Goal: Information Seeking & Learning: Learn about a topic

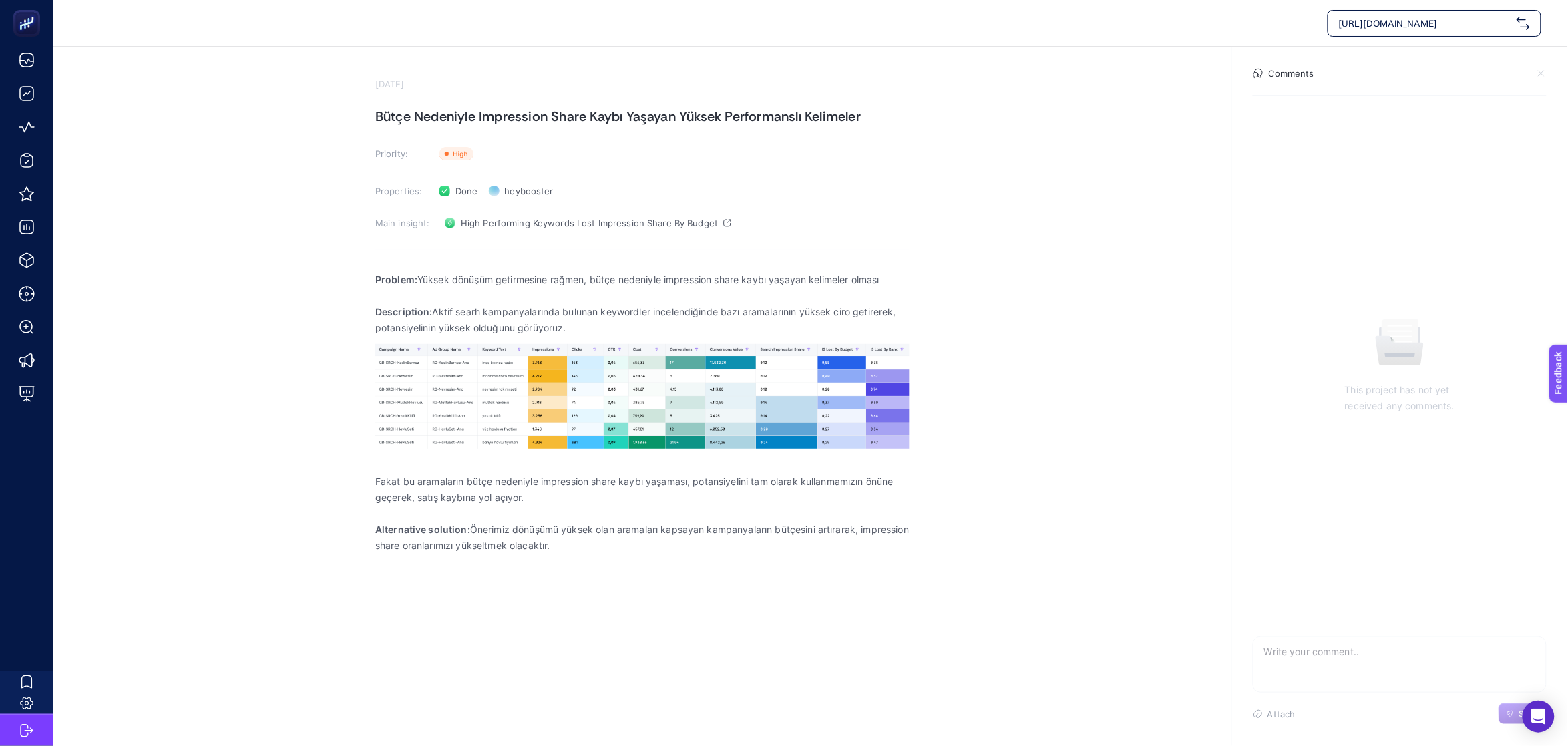
drag, startPoint x: 418, startPoint y: 101, endPoint x: 409, endPoint y: 104, distance: 9.5
click at [418, 101] on section "[DATE] Bütçe Nedeniyle Impression Share Kaybı Yaşayan Yüksek Performanslı Kelim…" at bounding box center [642, 328] width 534 height 500
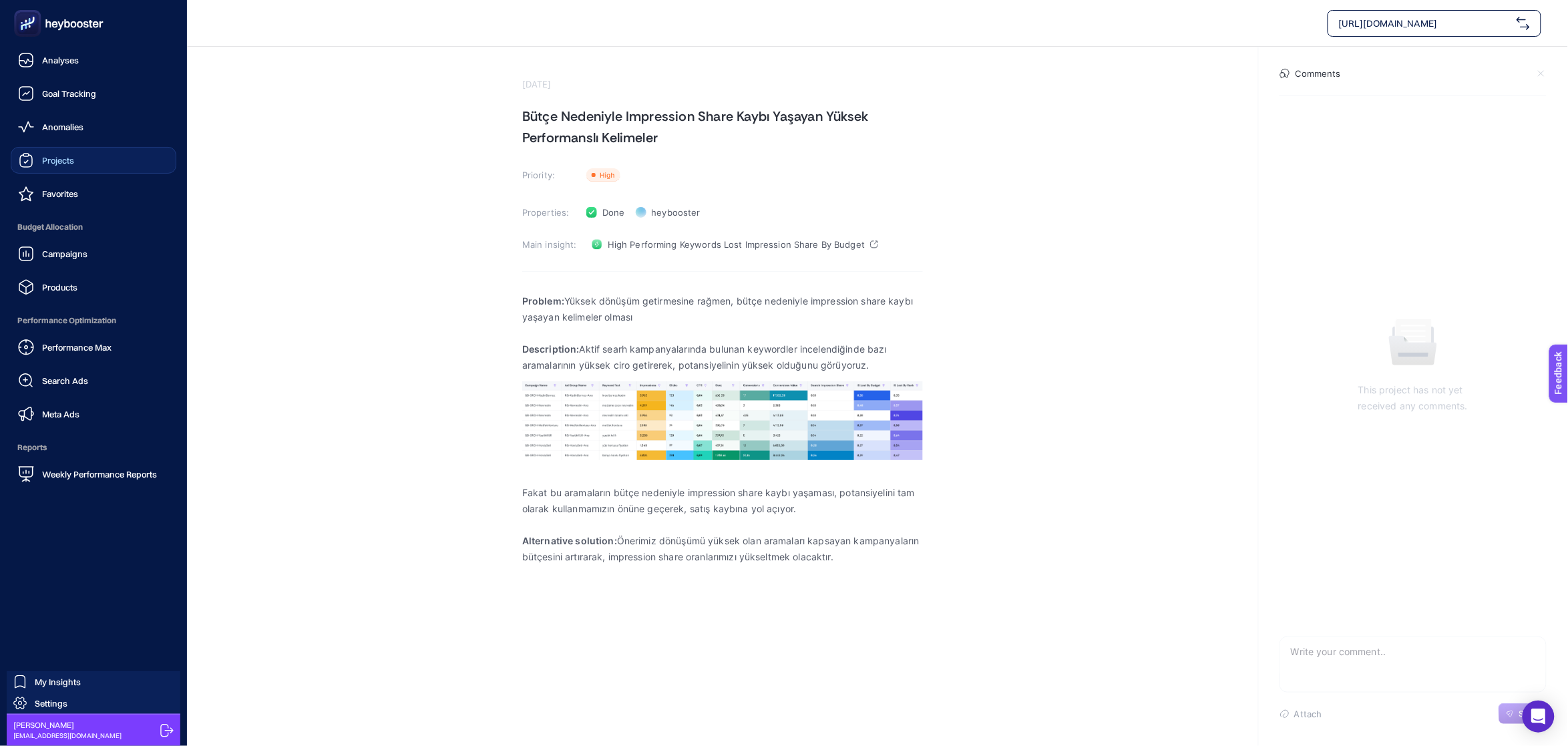
click at [91, 162] on link "Projects" at bounding box center [93, 160] width 166 height 27
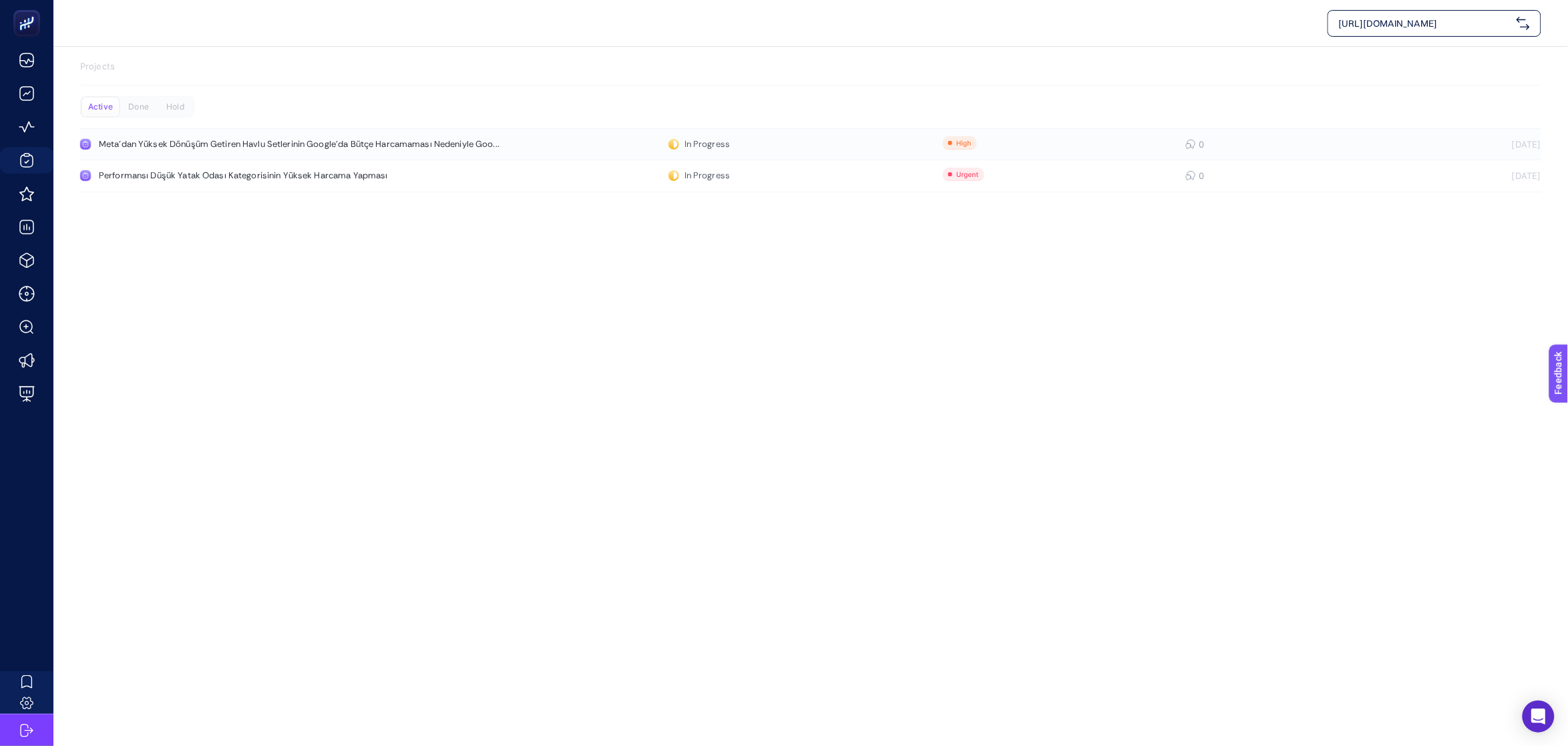
click at [532, 147] on link "Meta'dan Yüksek Dönüşüm Getiren Havlu Setlerinin Google'da Bütçe Harcamaması Ne…" at bounding box center [811, 144] width 1461 height 32
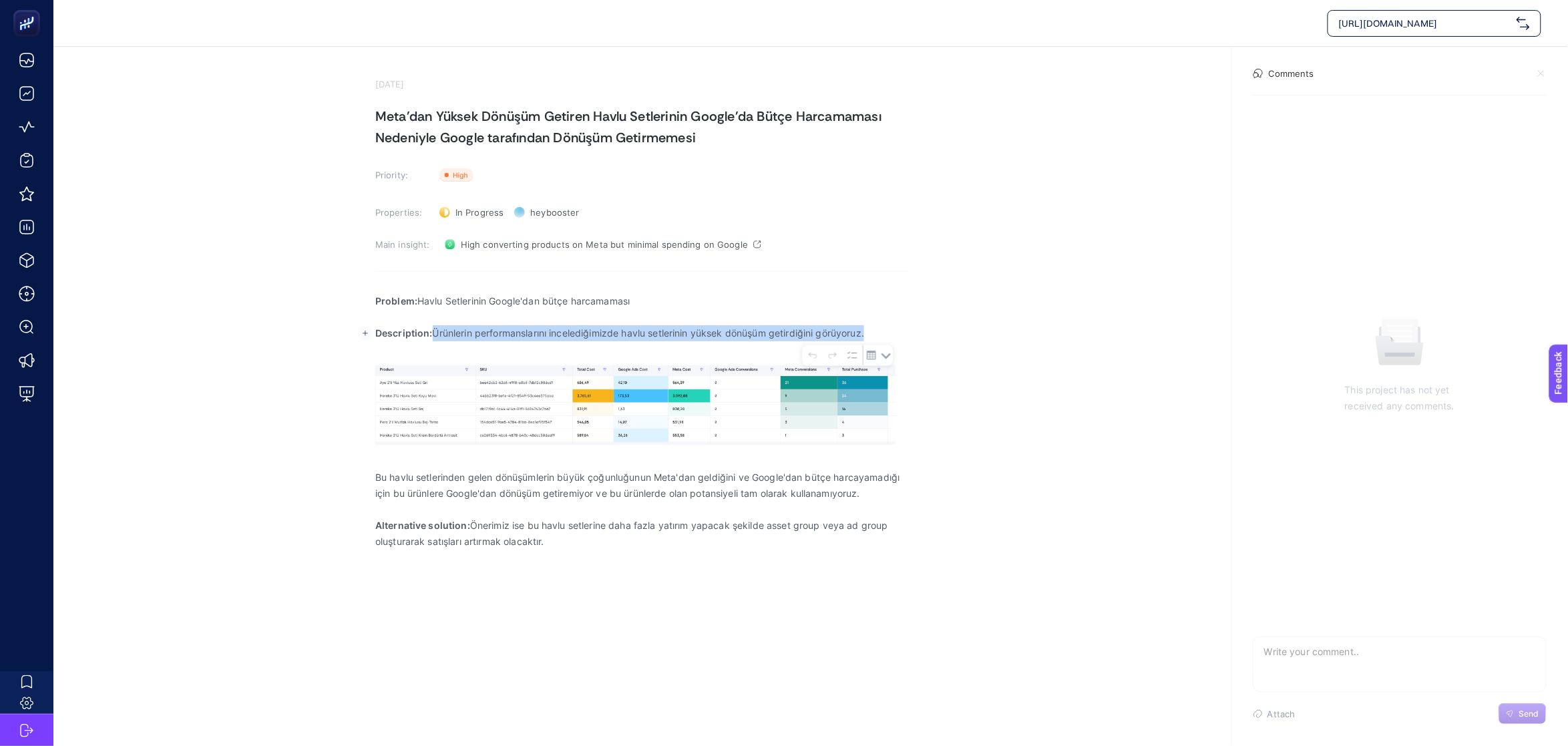
drag, startPoint x: 435, startPoint y: 335, endPoint x: 879, endPoint y: 332, distance: 444.0
click at [879, 332] on p "Description: Ürünlerin performanslarını incelediğimizde havlu setlerinin yüksek…" at bounding box center [642, 333] width 534 height 16
click at [670, 242] on span "High converting products on Meta but minimal spending on Google" at bounding box center [604, 244] width 287 height 11
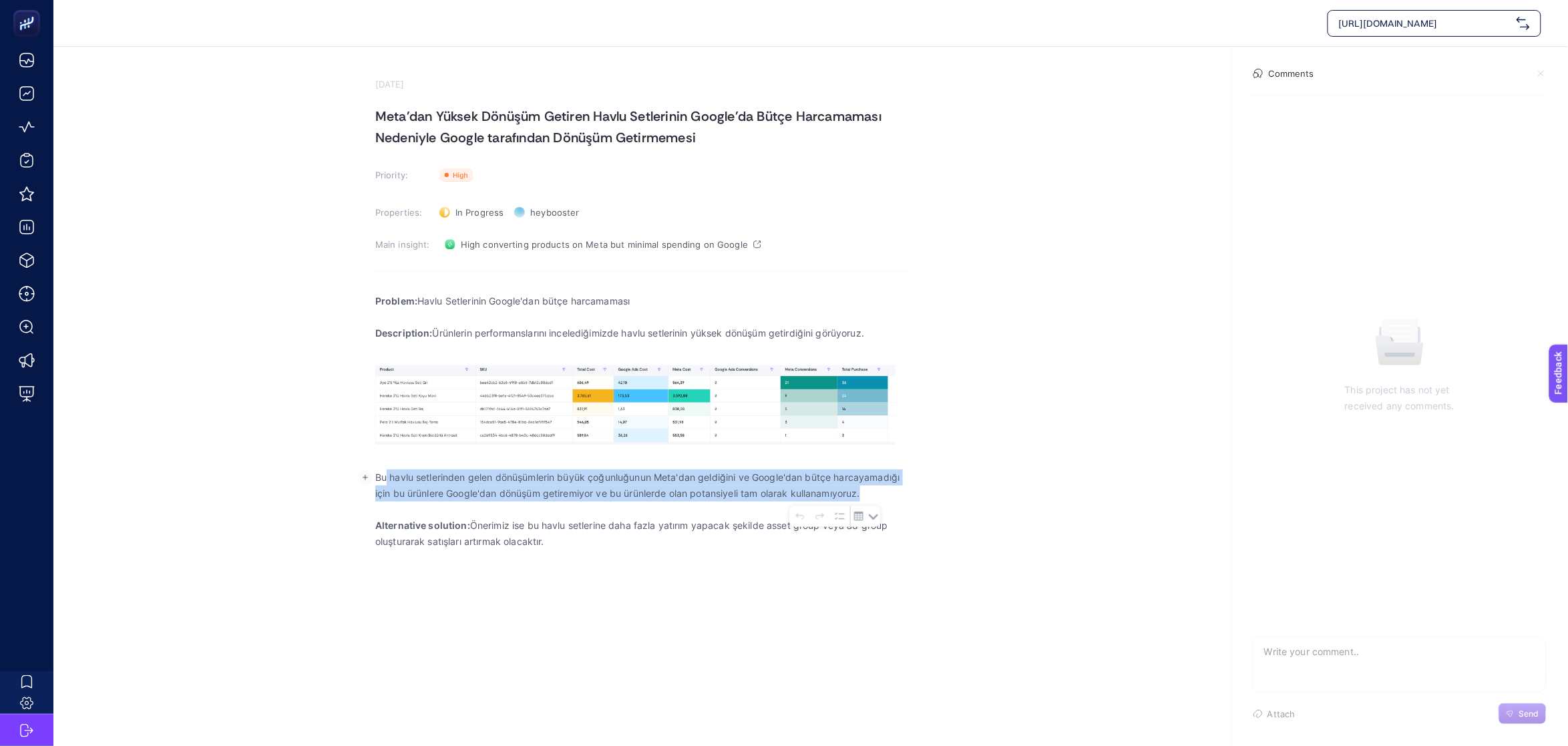
drag, startPoint x: 384, startPoint y: 478, endPoint x: 884, endPoint y: 497, distance: 500.4
click at [884, 497] on p "Bu havlu setlerinden gelen dönüşümlerin büyük çoğunluğunun Meta'dan geldiğini v…" at bounding box center [642, 485] width 534 height 32
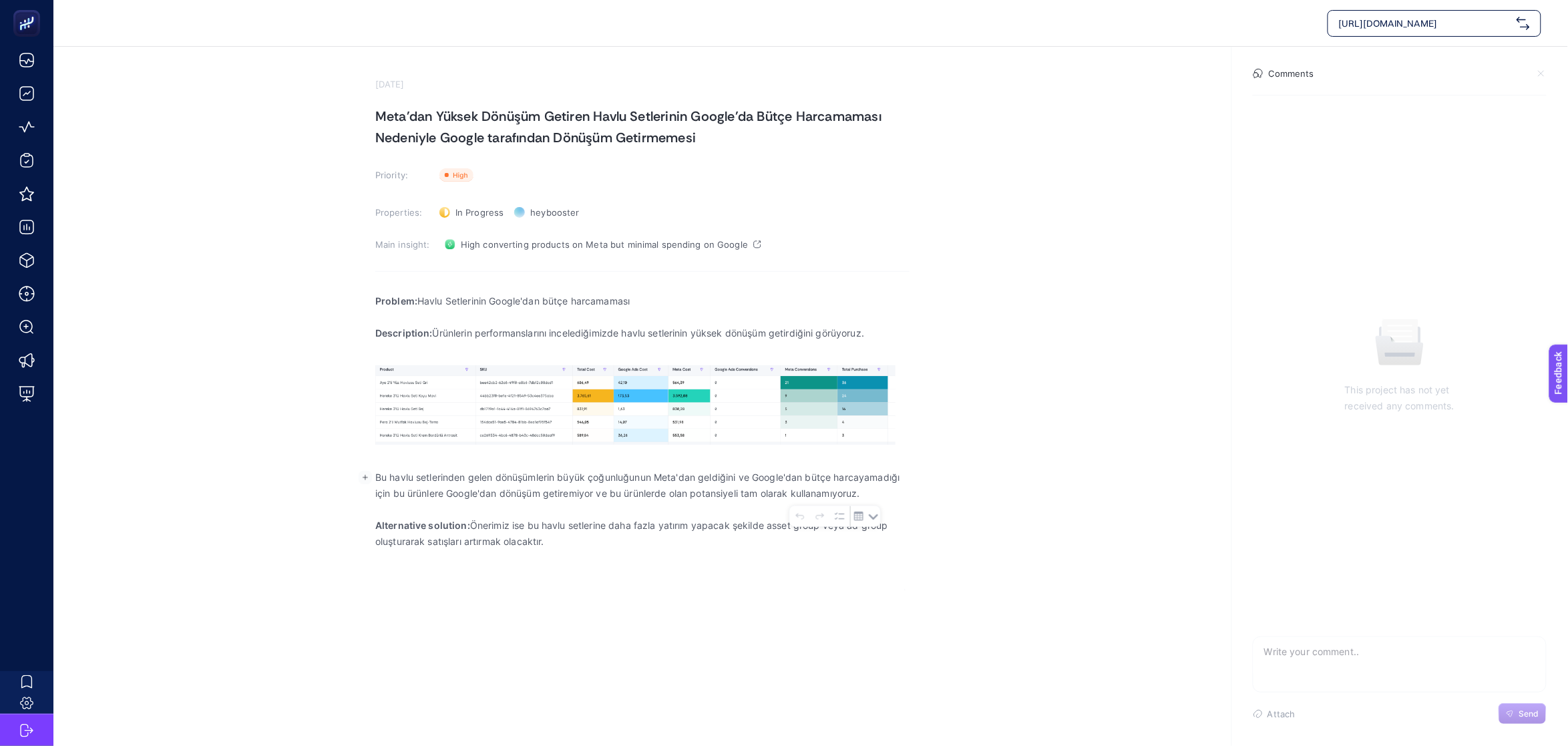
click at [678, 513] on p "Rich Text Editor. Editing area: main" at bounding box center [642, 509] width 534 height 16
drag, startPoint x: 472, startPoint y: 526, endPoint x: 911, endPoint y: 541, distance: 439.3
click at [911, 541] on section "[DATE] Meta'dan Yüksek Dönüşüm Getiren Havlu Setlerinin Google'da Bütçe Harcama…" at bounding box center [810, 318] width 1514 height 544
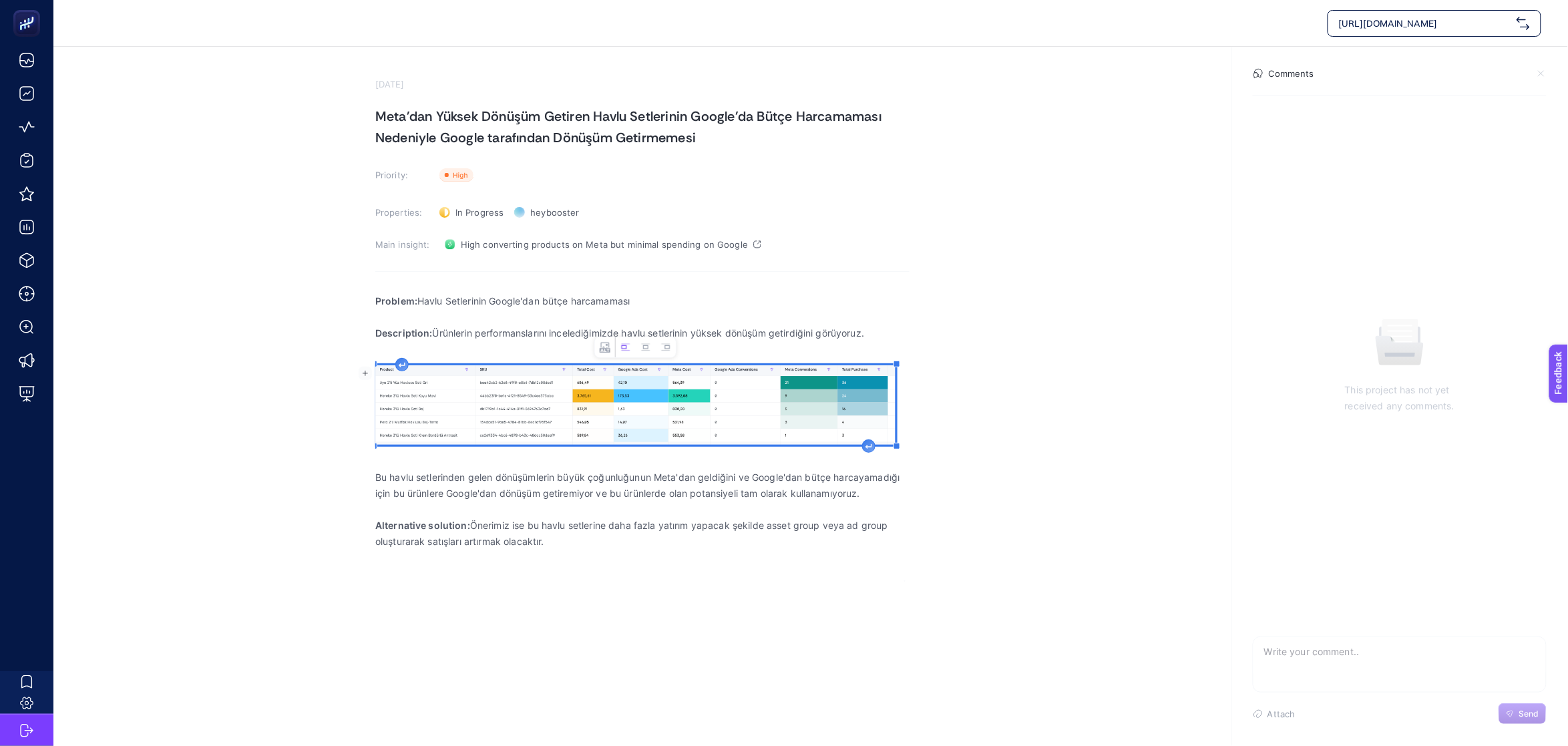
click at [479, 411] on img "Rich Text Editor. Editing area: main" at bounding box center [635, 405] width 520 height 80
click at [542, 406] on img "Rich Text Editor. Editing area: main" at bounding box center [635, 405] width 520 height 80
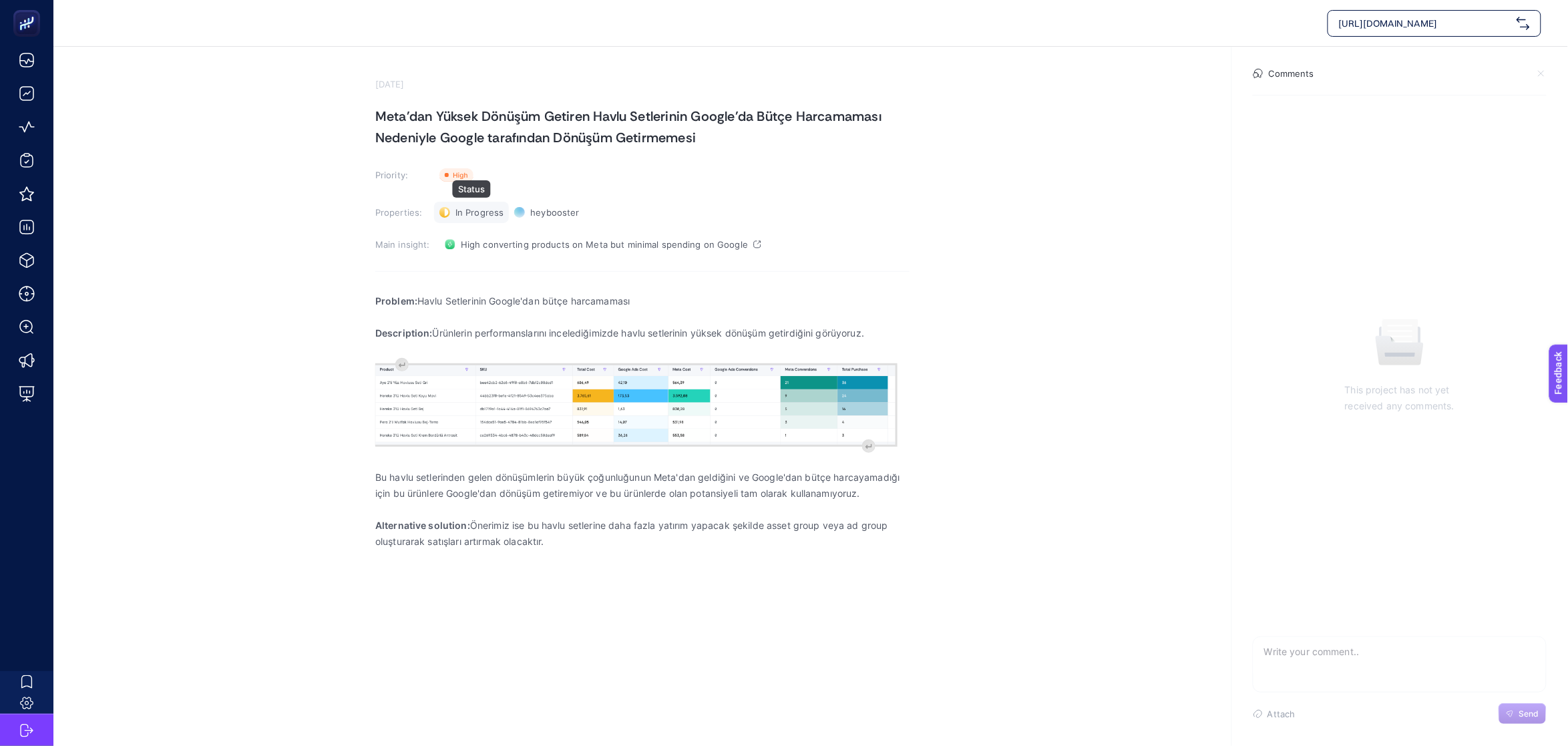
click at [487, 212] on span "In Progress" at bounding box center [479, 212] width 48 height 11
click at [487, 265] on li "Done" at bounding box center [478, 261] width 83 height 21
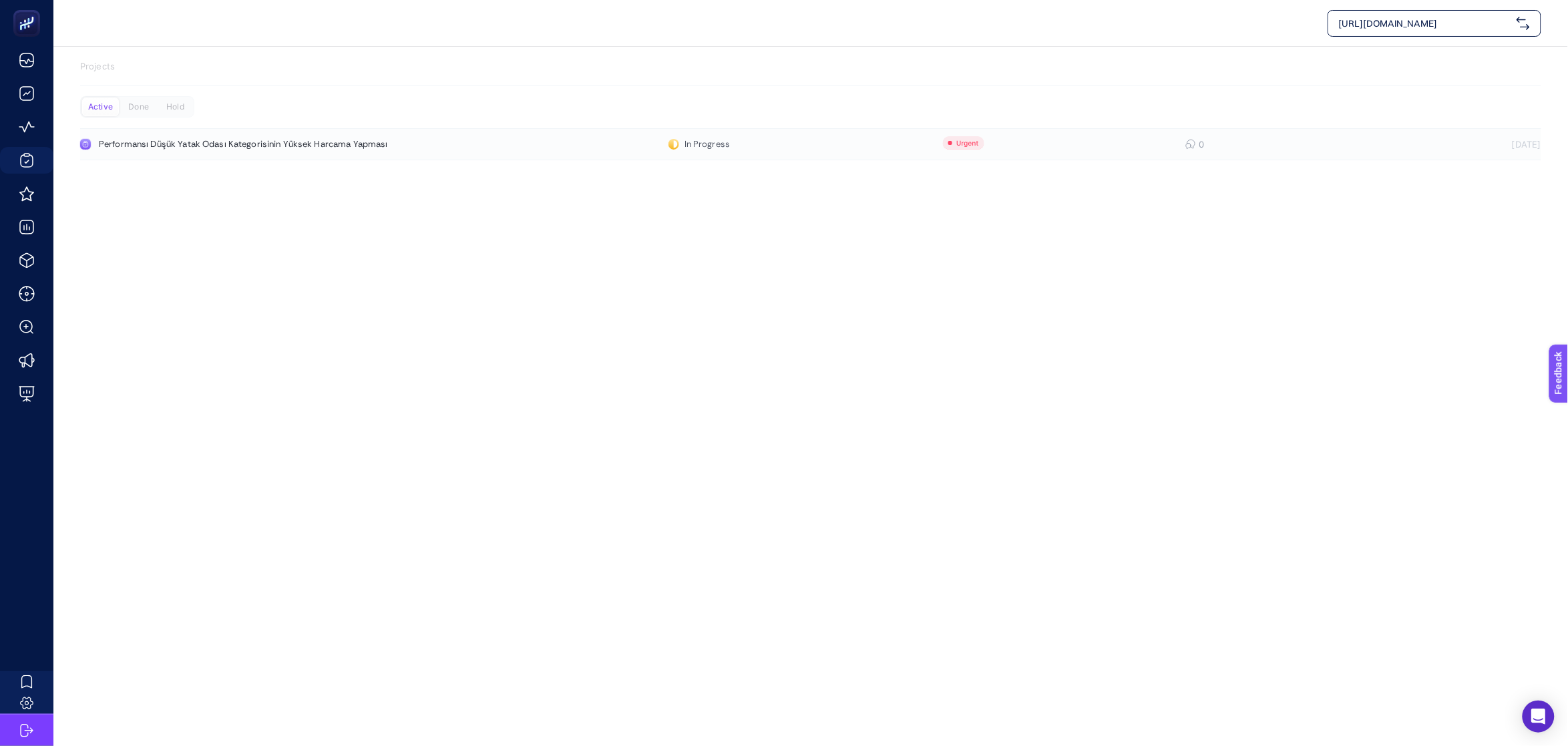
click at [314, 149] on div "Performansı Düşük Yatak Odası Kategorisinin Yüksek Harcama Yapması" at bounding box center [252, 144] width 308 height 11
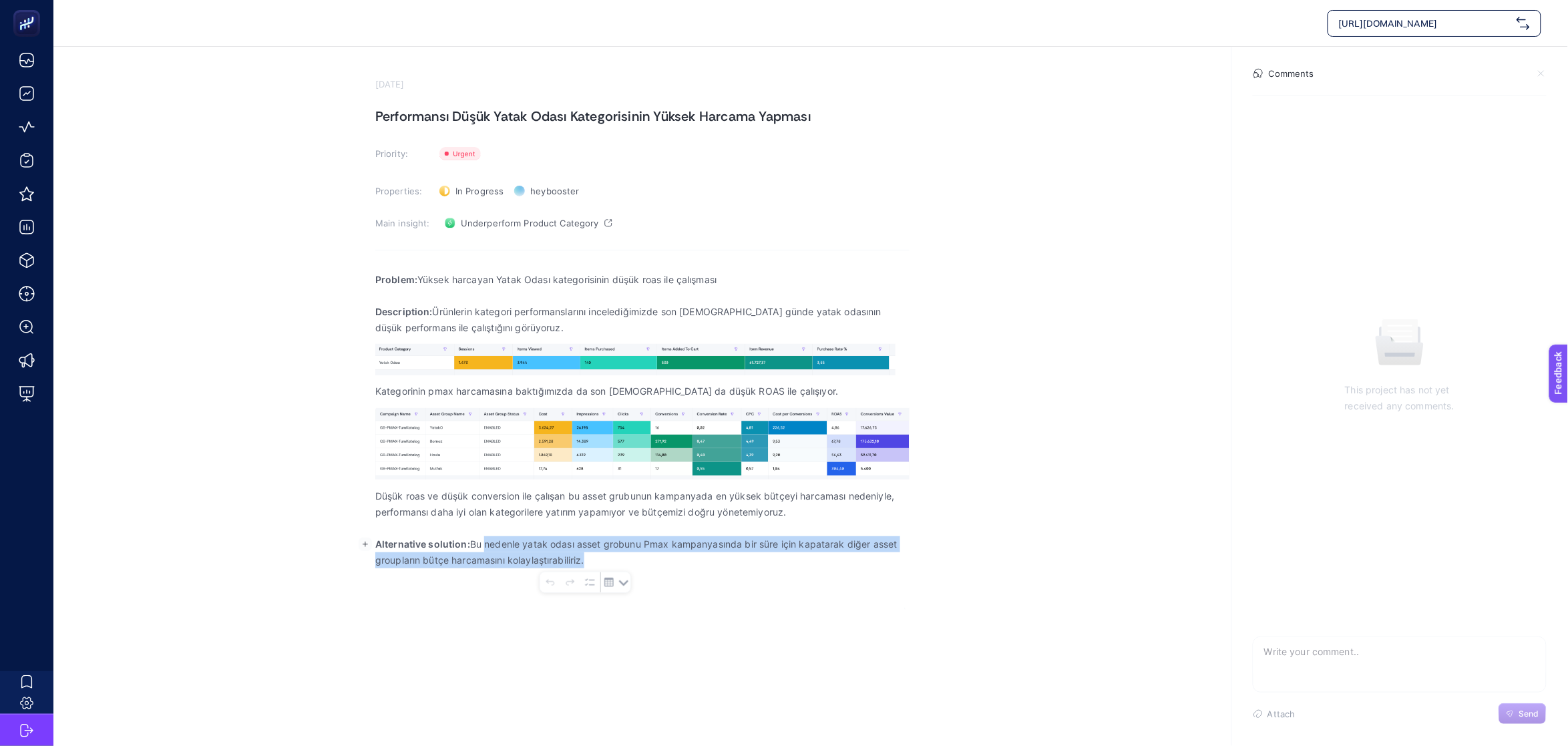
drag, startPoint x: 487, startPoint y: 537, endPoint x: 883, endPoint y: 556, distance: 396.5
click at [898, 559] on p "Alternative solution: Bu nedenle yatak odası asset grobunu Pmax kampanyasında b…" at bounding box center [642, 552] width 534 height 32
click at [831, 554] on p "Alternative solution: Bu nedenle yatak odası asset grobunu Pmax kampanyasında b…" at bounding box center [642, 552] width 534 height 32
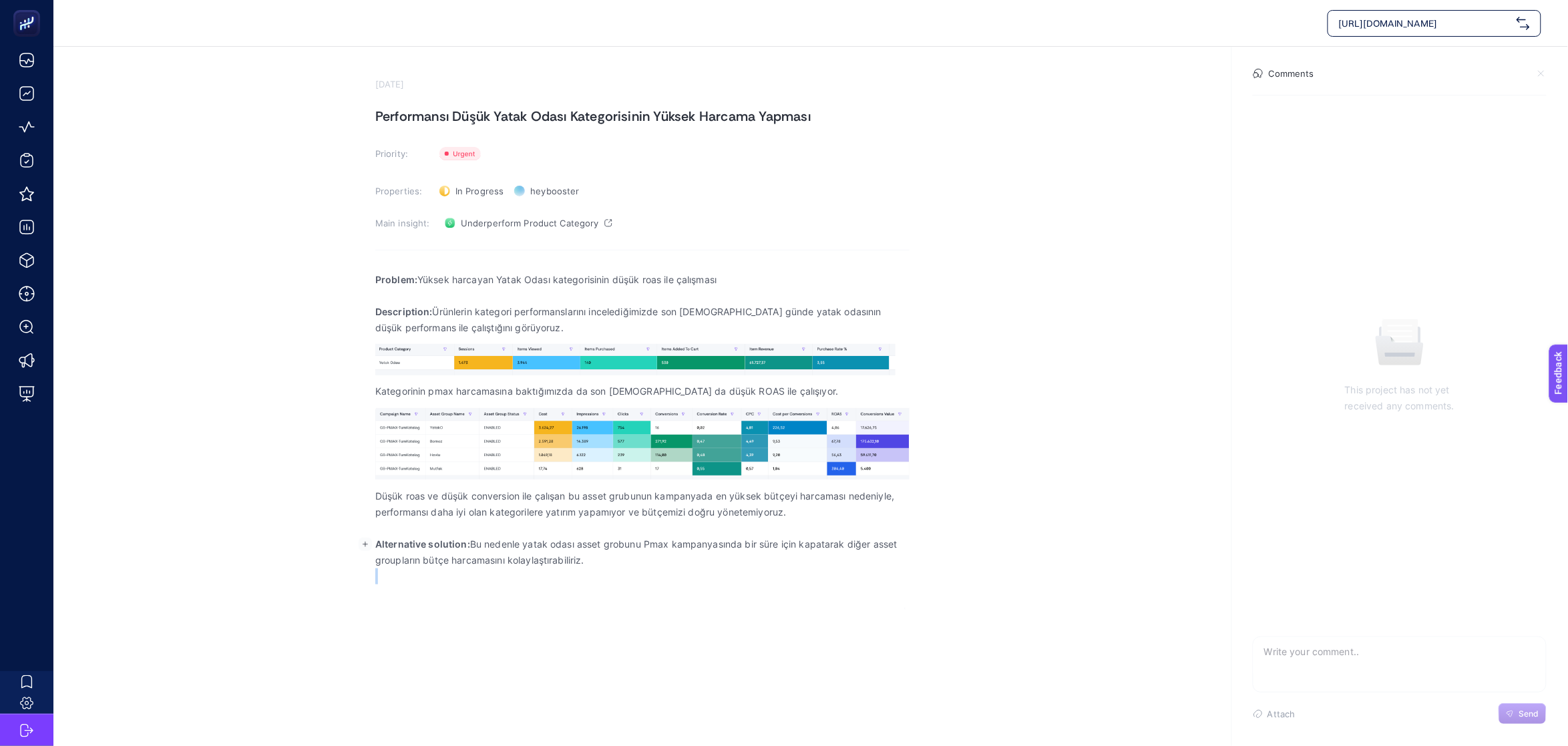
click at [831, 554] on p "Alternative solution: Bu nedenle yatak odası asset grobunu Pmax kampanyasında b…" at bounding box center [642, 552] width 534 height 32
click at [535, 224] on span "Underperform Product Category" at bounding box center [530, 223] width 138 height 11
click at [571, 223] on span "Underperform Product Category" at bounding box center [530, 223] width 138 height 11
click at [482, 191] on span "In Progress" at bounding box center [479, 191] width 48 height 11
click at [487, 241] on li "Done" at bounding box center [478, 240] width 83 height 21
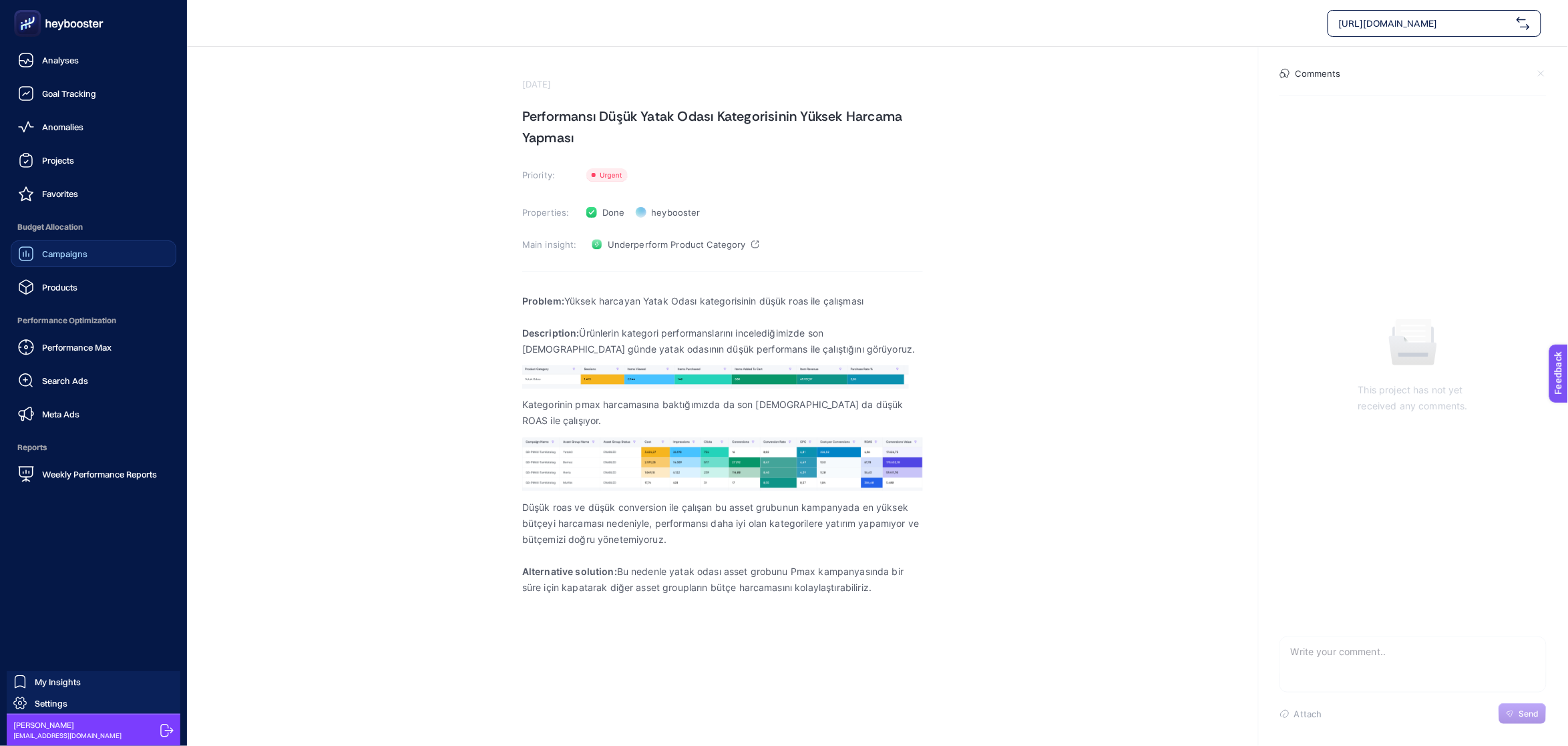
click at [80, 246] on div "Campaigns" at bounding box center [53, 253] width 70 height 16
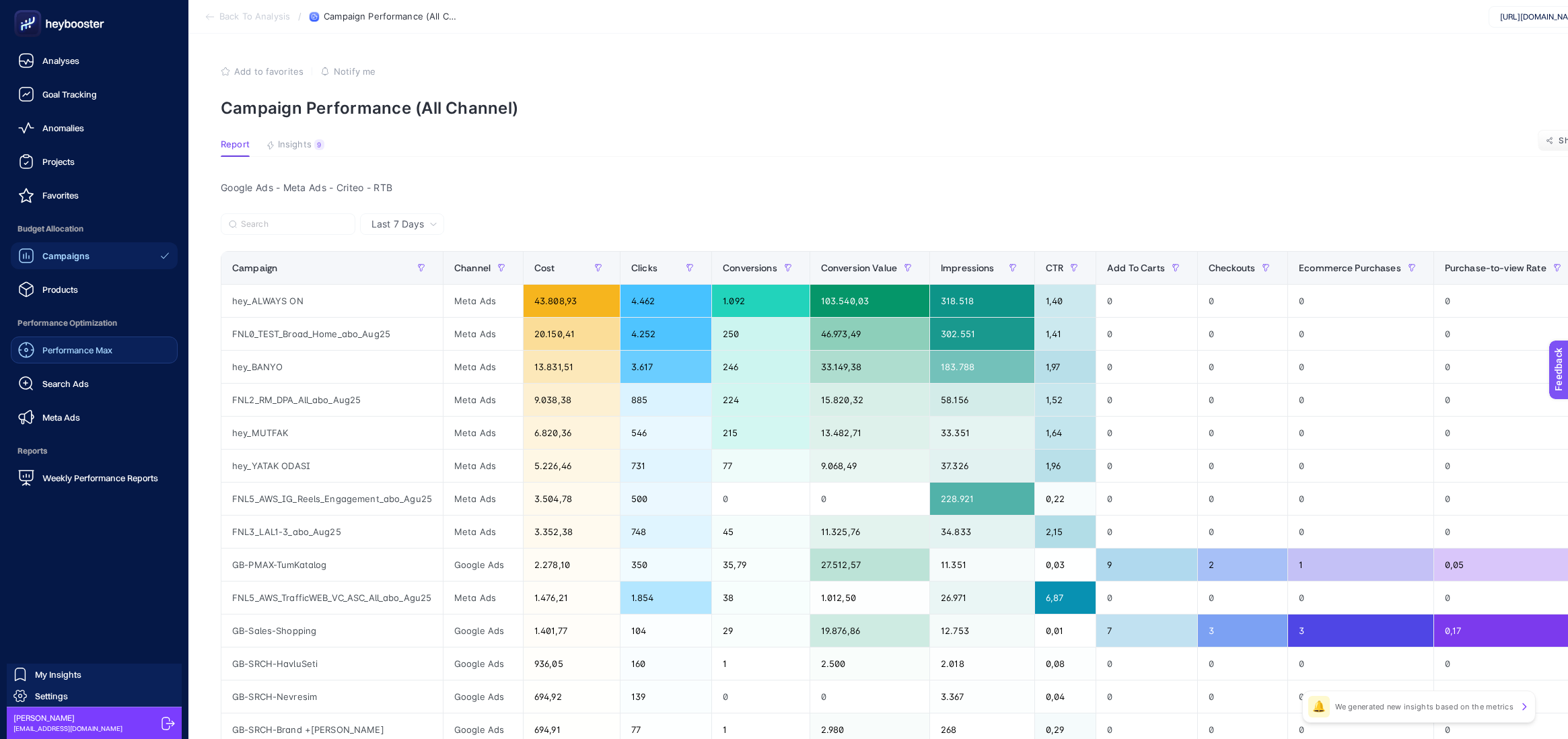
click at [67, 341] on link "Performance Max" at bounding box center [94, 350] width 167 height 27
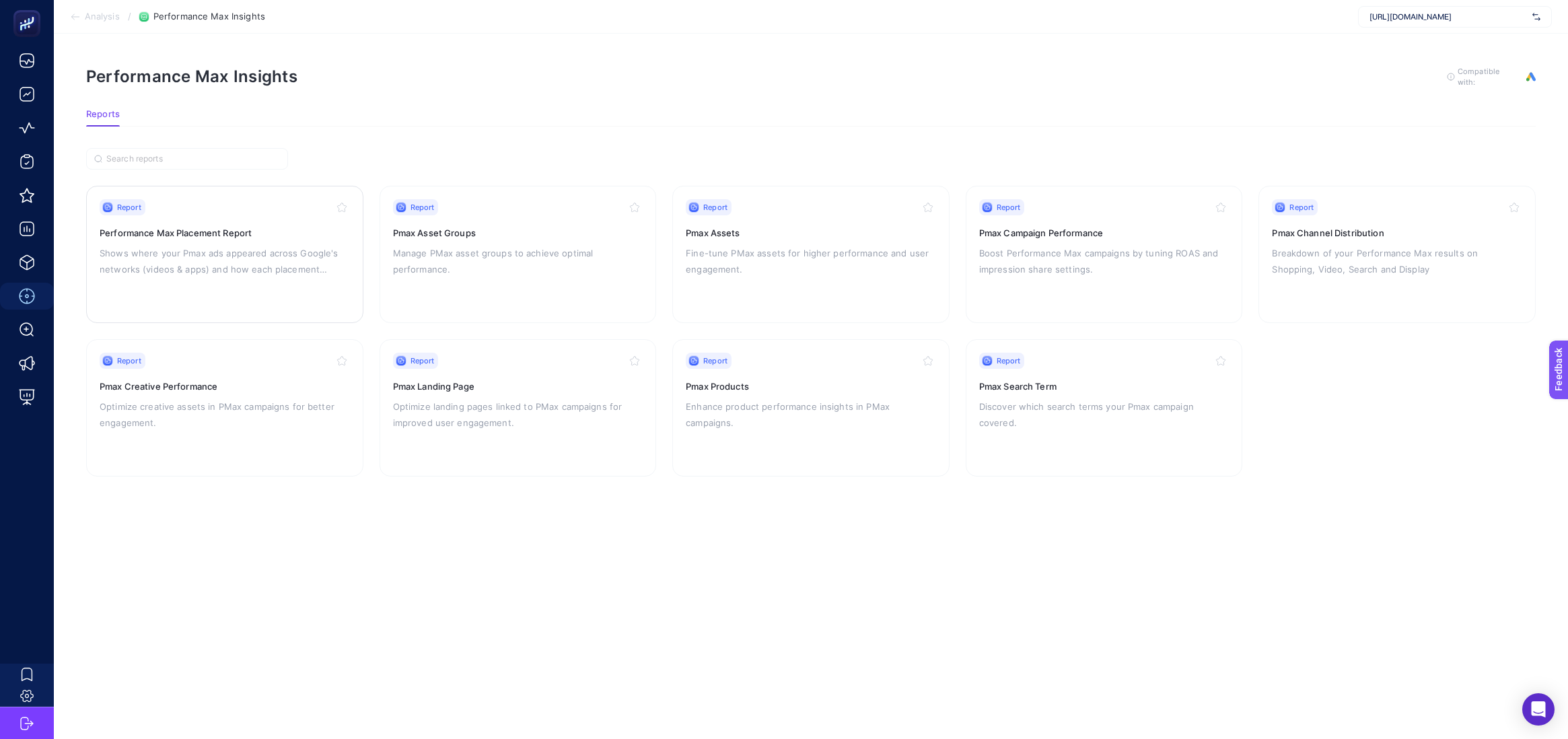
click at [286, 238] on div "Report Performance Max Placement Report Shows where your Pmax ads appeared acro…" at bounding box center [225, 254] width 251 height 110
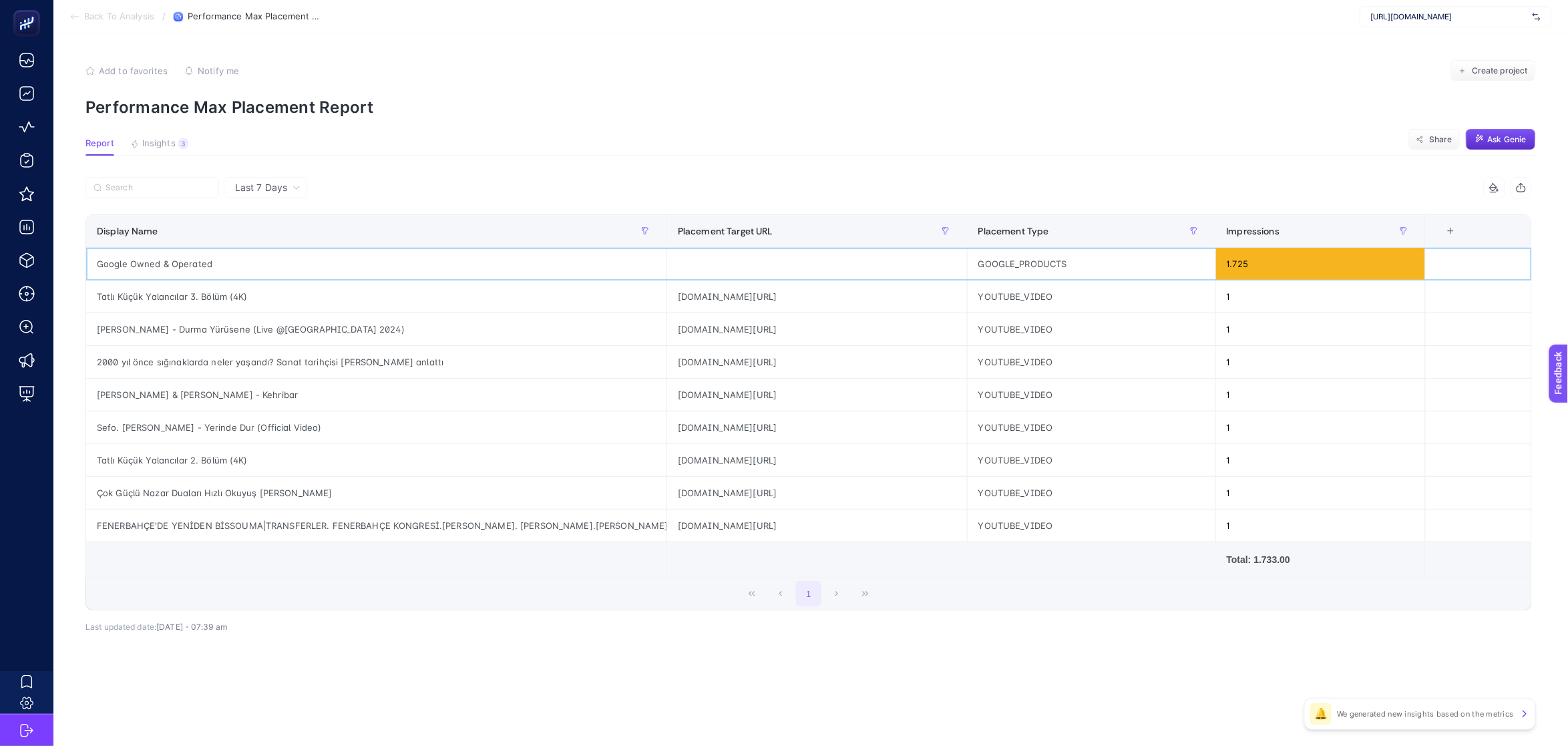
click at [205, 259] on div "Google Owned & Operated" at bounding box center [377, 264] width 581 height 32
click at [167, 149] on button "Insights 3 We generated new insights based on the metrics" at bounding box center [159, 146] width 58 height 17
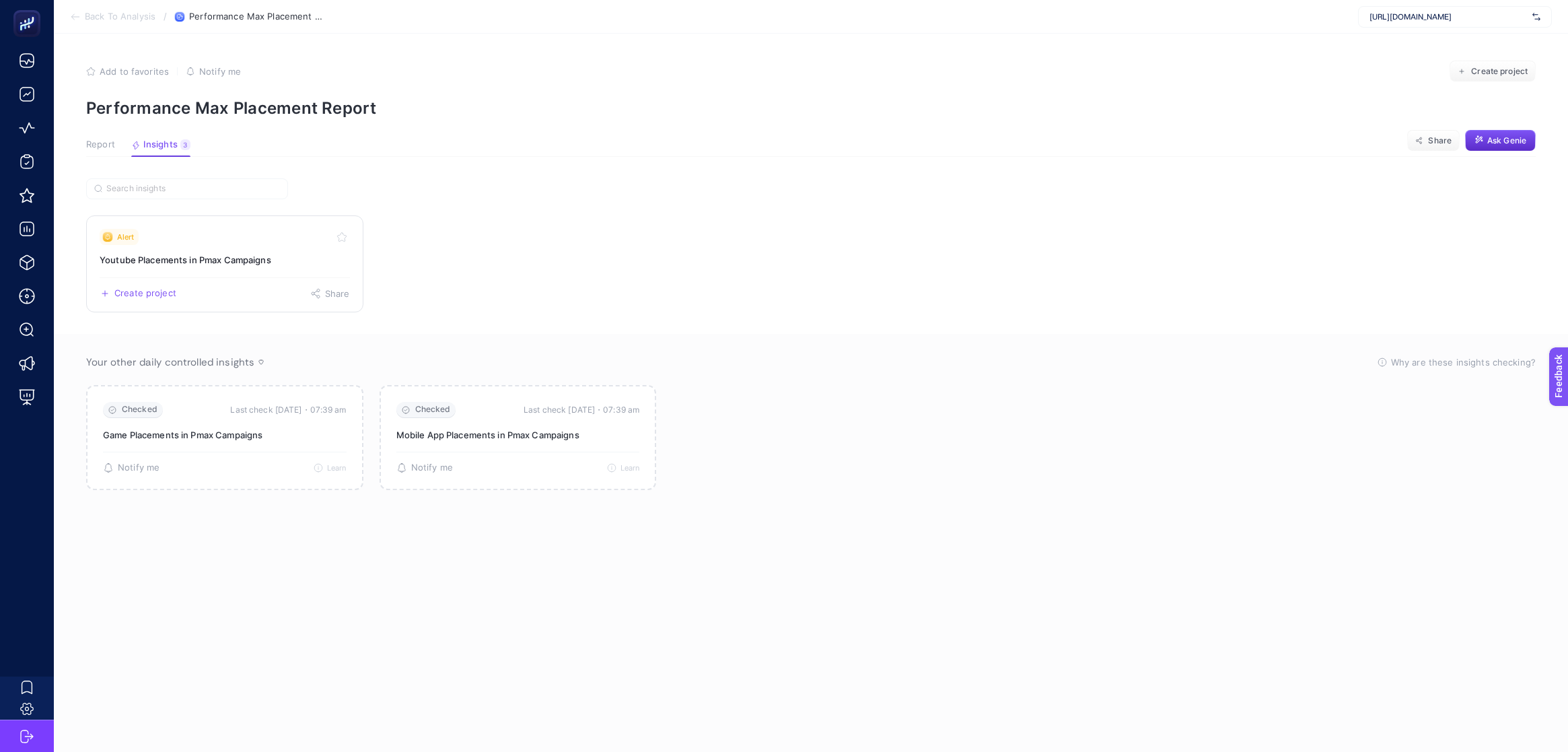
click at [210, 237] on div "Alert" at bounding box center [225, 237] width 251 height 16
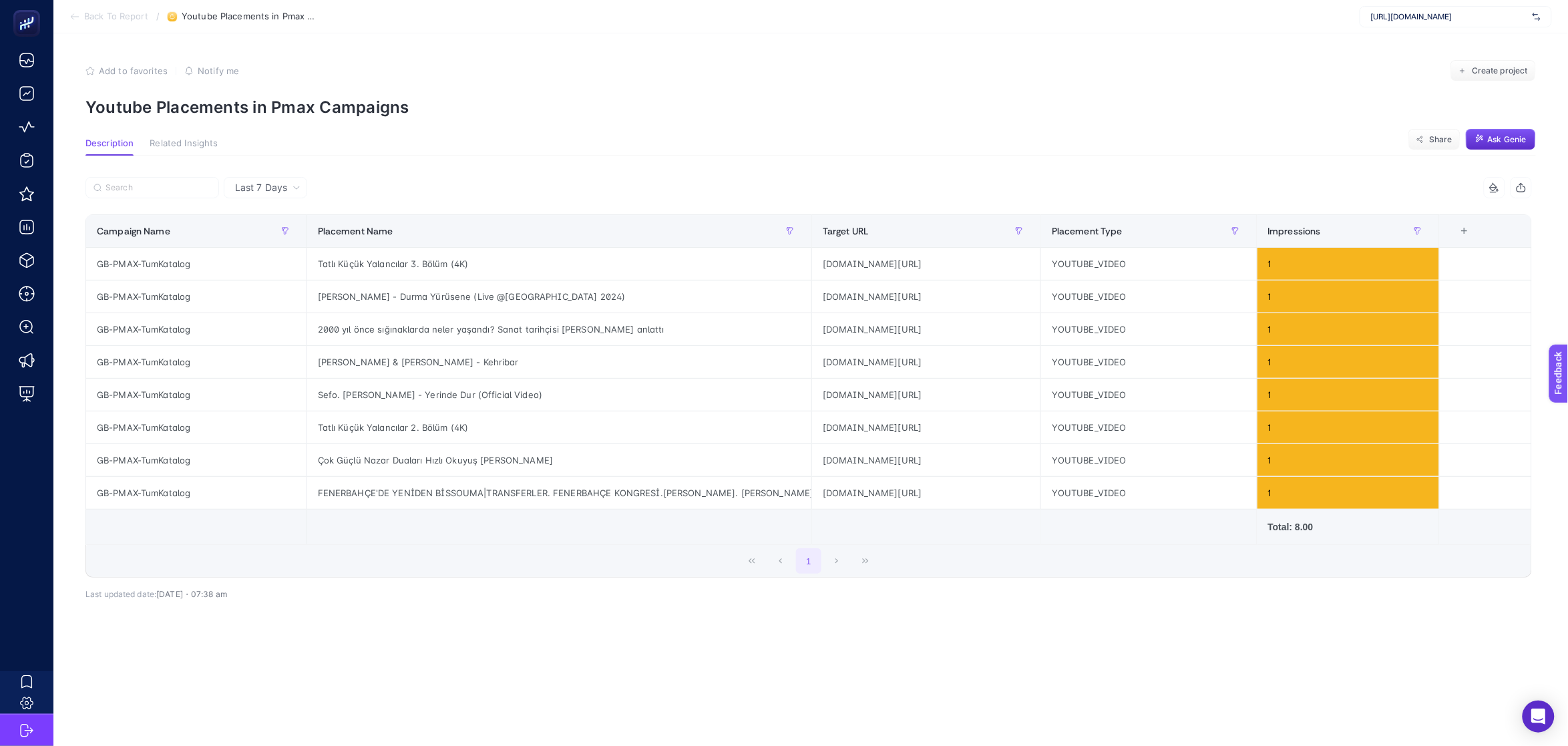
click at [261, 191] on span "Last 7 Days" at bounding box center [261, 188] width 52 height 14
click at [274, 234] on li "Last 30 Days" at bounding box center [265, 240] width 76 height 24
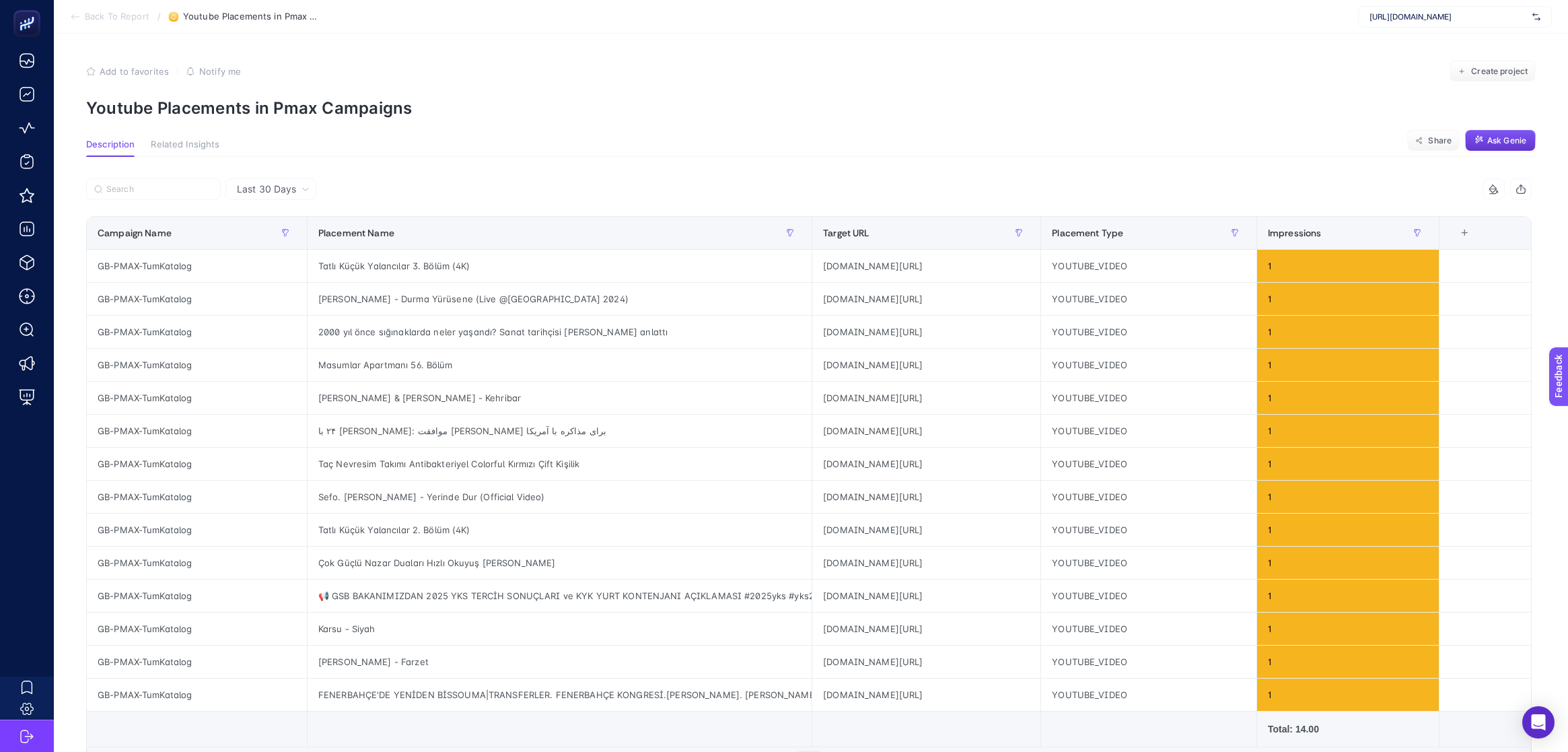
click at [1508, 144] on span "Ask Genie" at bounding box center [1506, 141] width 39 height 11
click at [1504, 141] on span "Ask Genie" at bounding box center [1506, 141] width 39 height 11
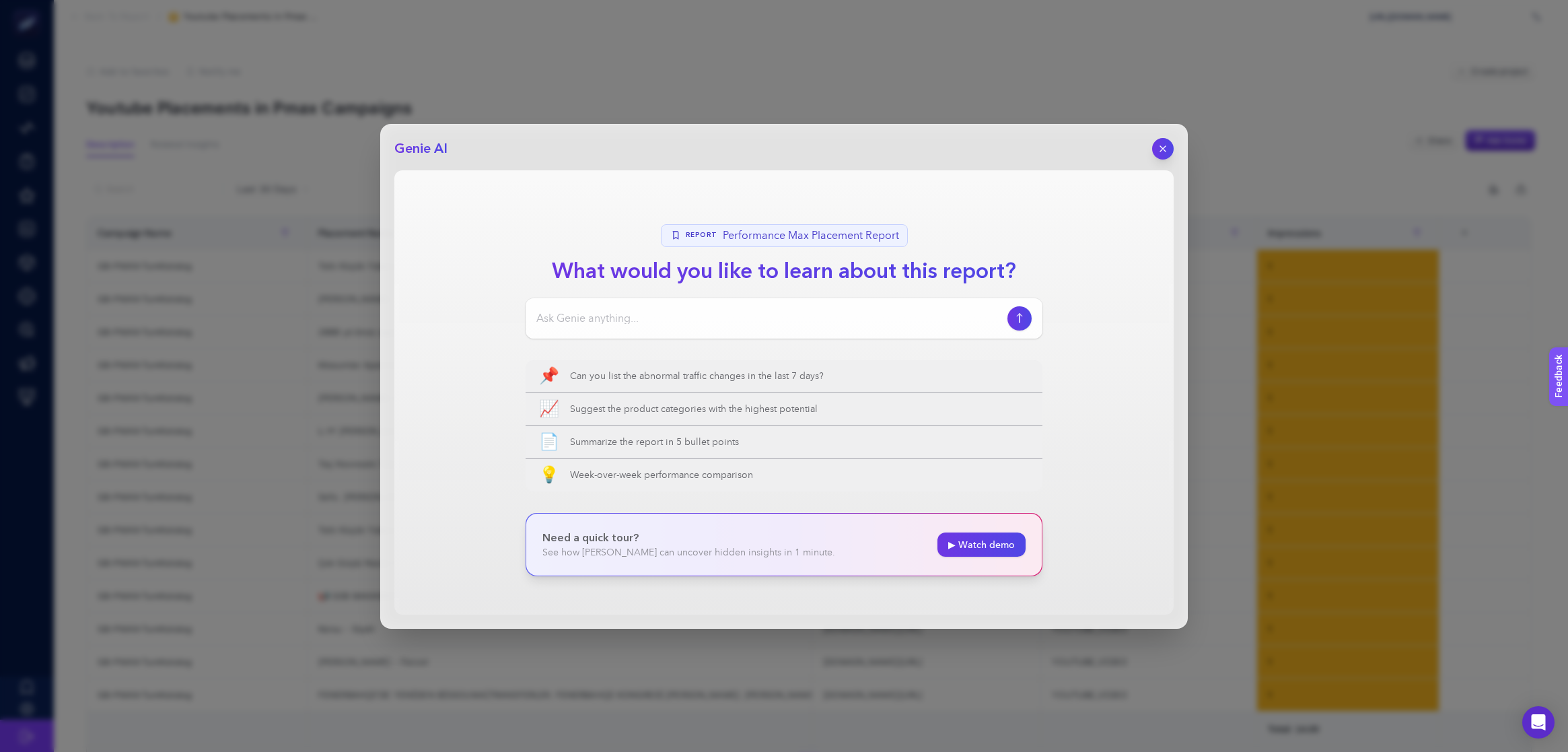
click at [574, 326] on input at bounding box center [769, 318] width 466 height 16
type input "bu raporun amacı nedir"
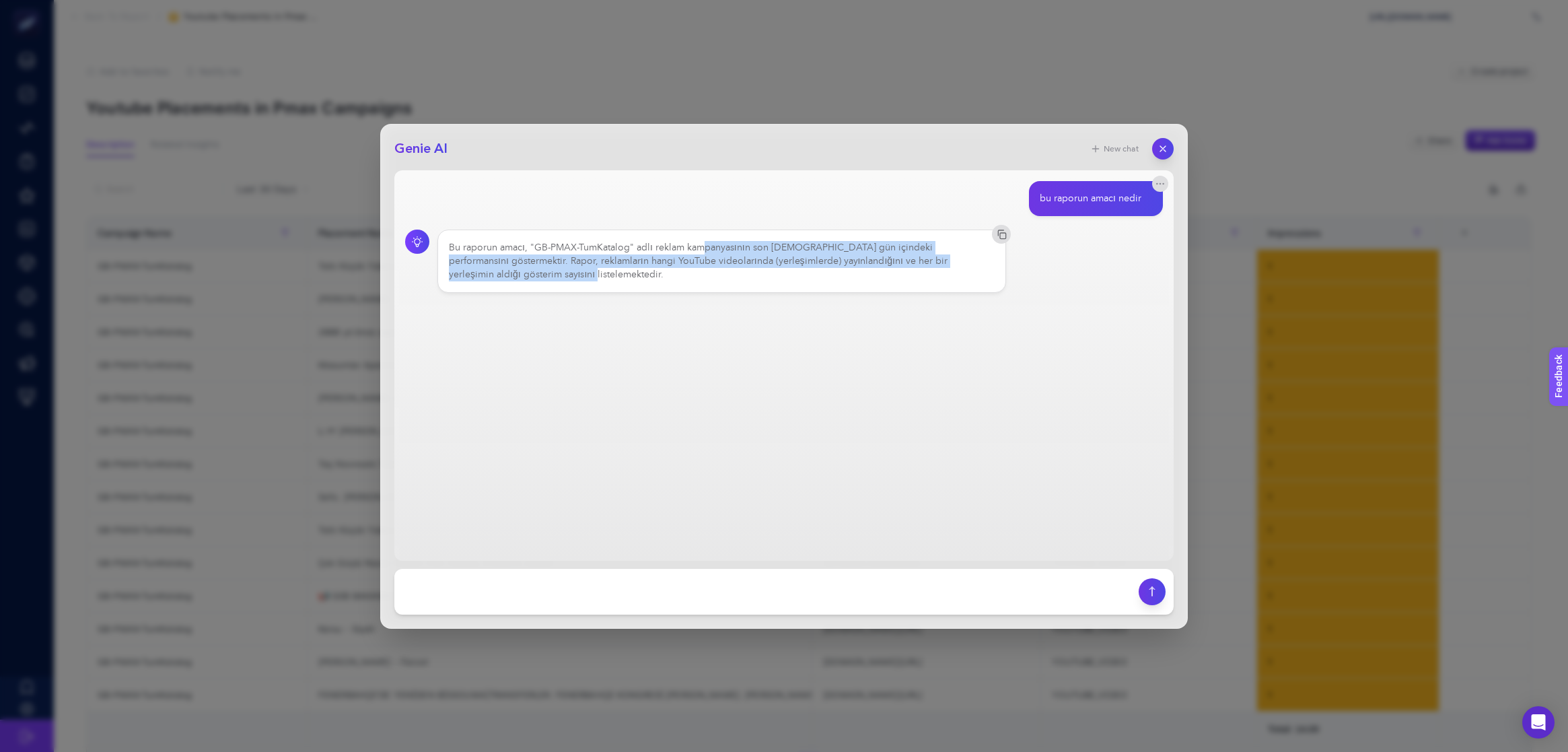
drag, startPoint x: 703, startPoint y: 243, endPoint x: 914, endPoint y: 270, distance: 212.7
click at [914, 270] on div "Bu raporun amacı, "GB-PMAX-TumKatalog" adlı reklam kampanyasının son [DEMOGRAPH…" at bounding box center [722, 261] width 546 height 41
click at [812, 278] on div "Bu raporun amacı, "GB-PMAX-TumKatalog" adlı reklam kampanyasının son [DEMOGRAPH…" at bounding box center [722, 261] width 546 height 41
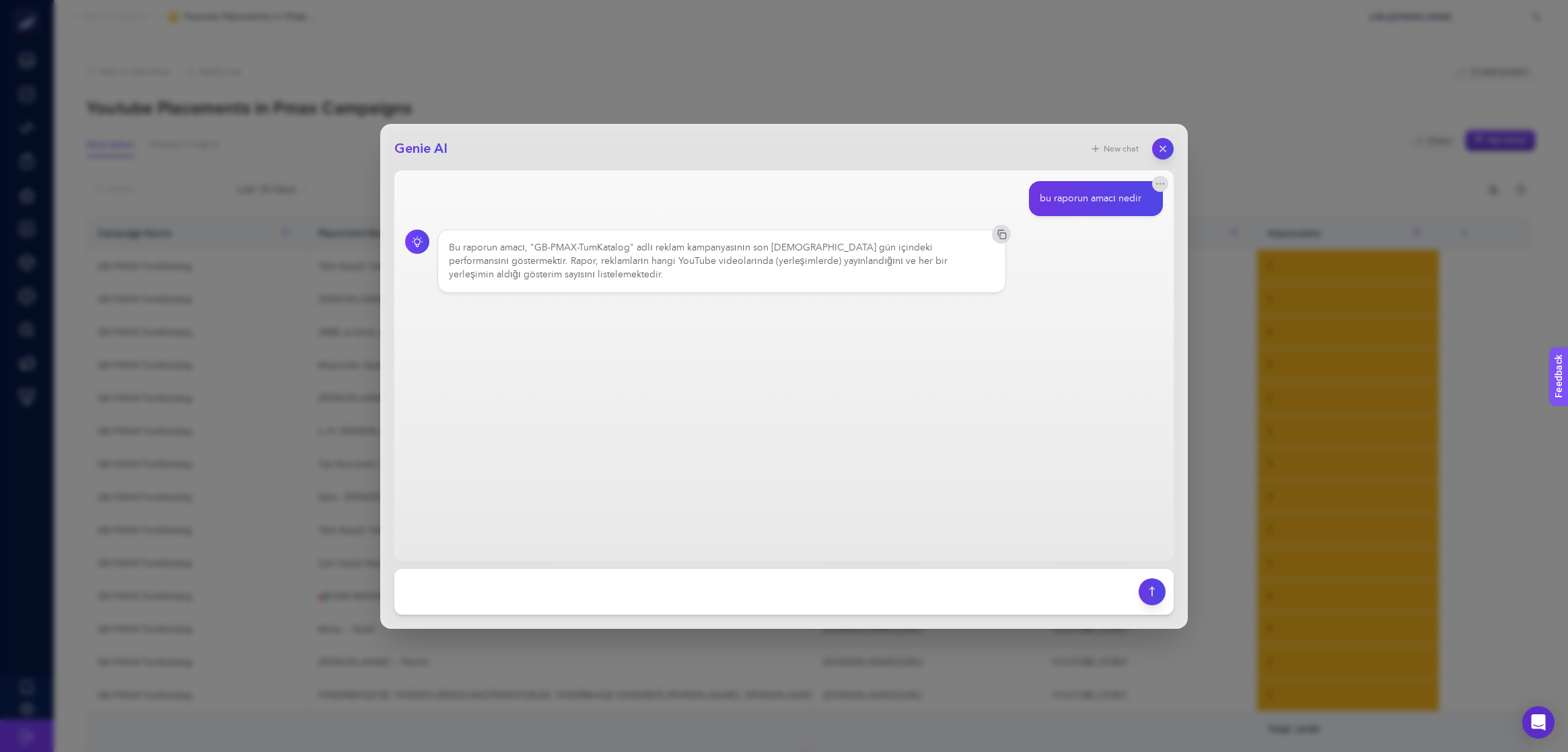
click at [613, 321] on main "bu raporun amacı nedir Bu raporun amacı, "GB-PMAX-TumKatalog" adlı reklam kampa…" at bounding box center [784, 365] width 779 height 391
click at [712, 592] on textarea at bounding box center [766, 592] width 728 height 30
type textarea "merhabalar"
type textarea "durum nedir peki suanda"
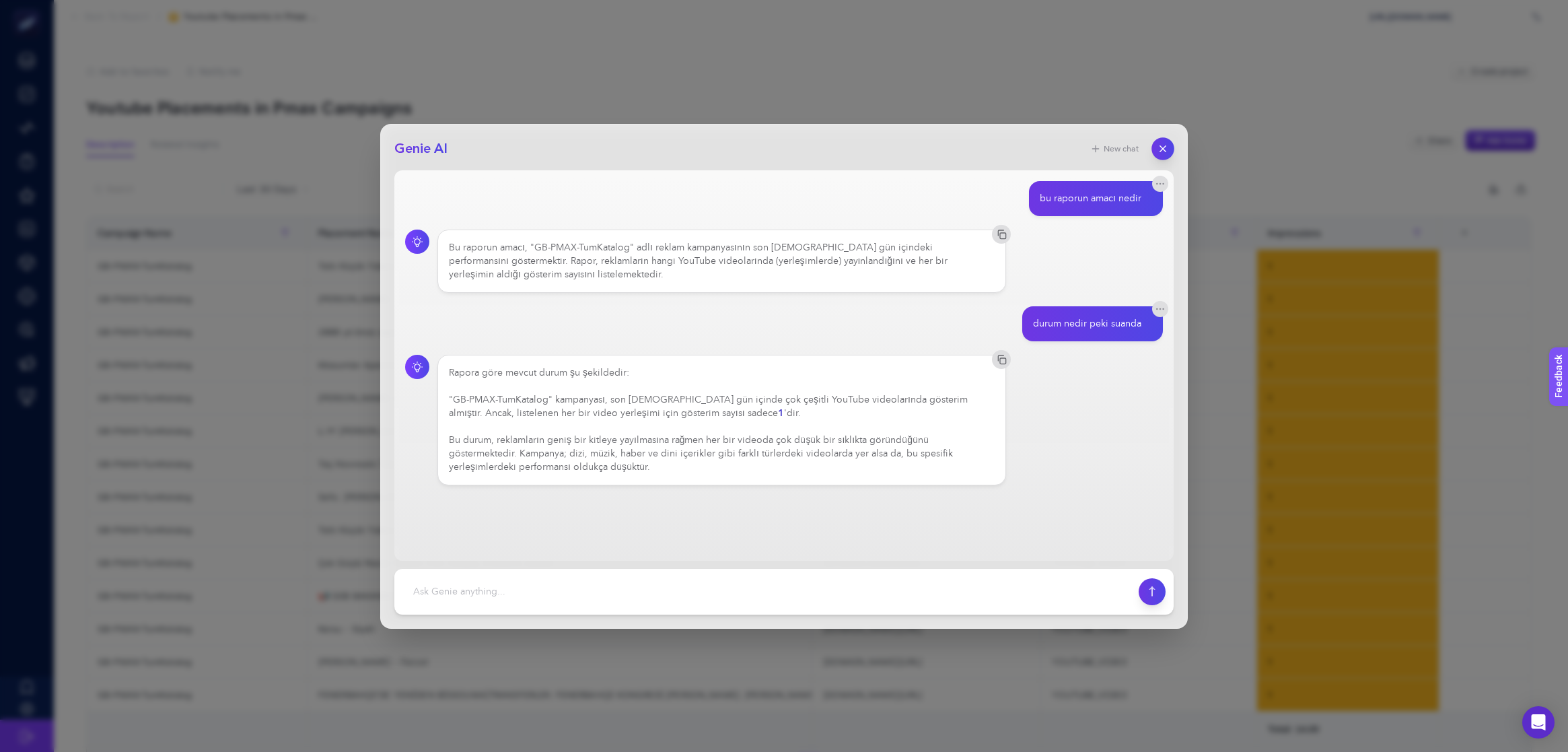
click at [1162, 156] on button "button" at bounding box center [1163, 149] width 23 height 23
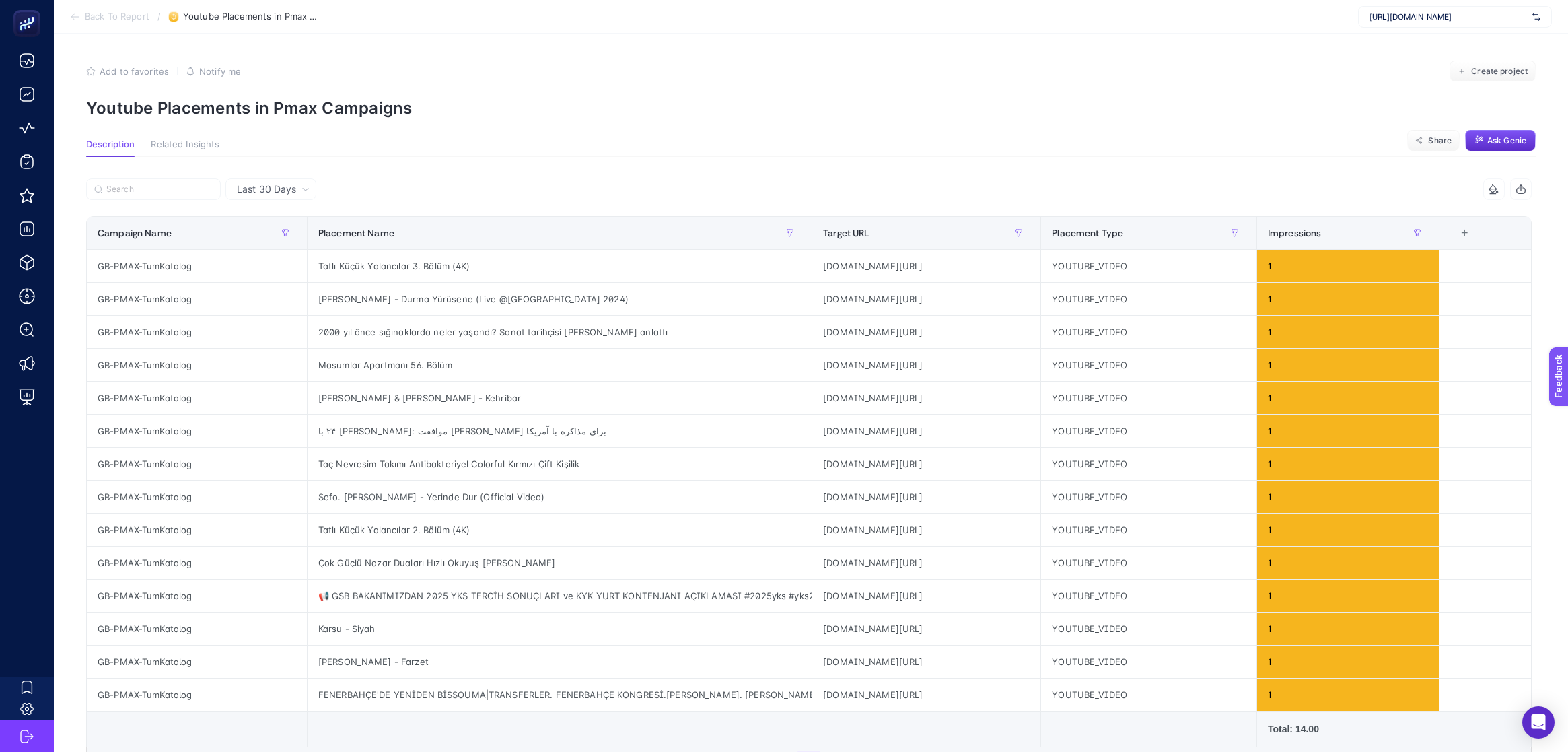
click at [115, 18] on span "Back To Report" at bounding box center [117, 17] width 65 height 11
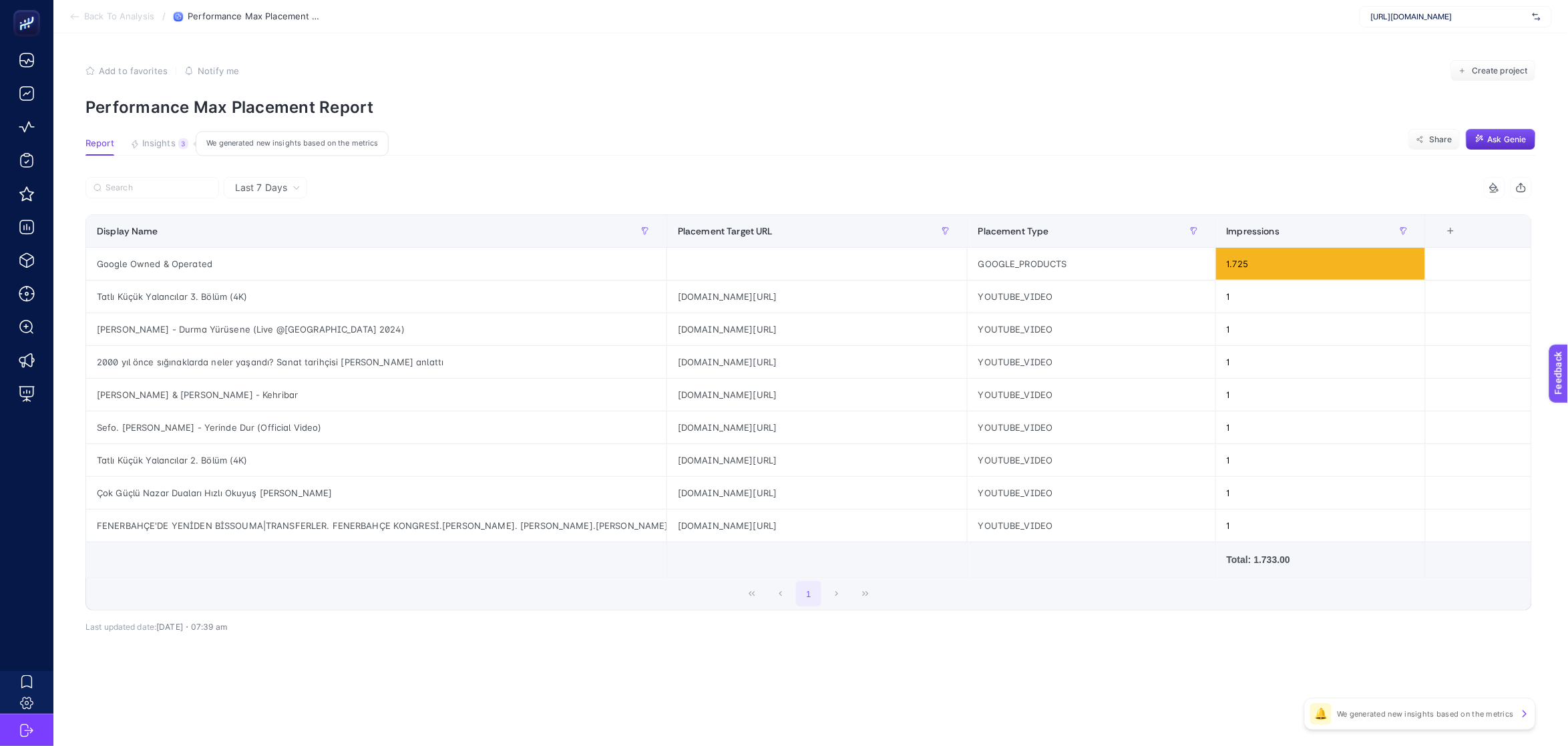
click at [166, 147] on span "Insights" at bounding box center [159, 143] width 33 height 11
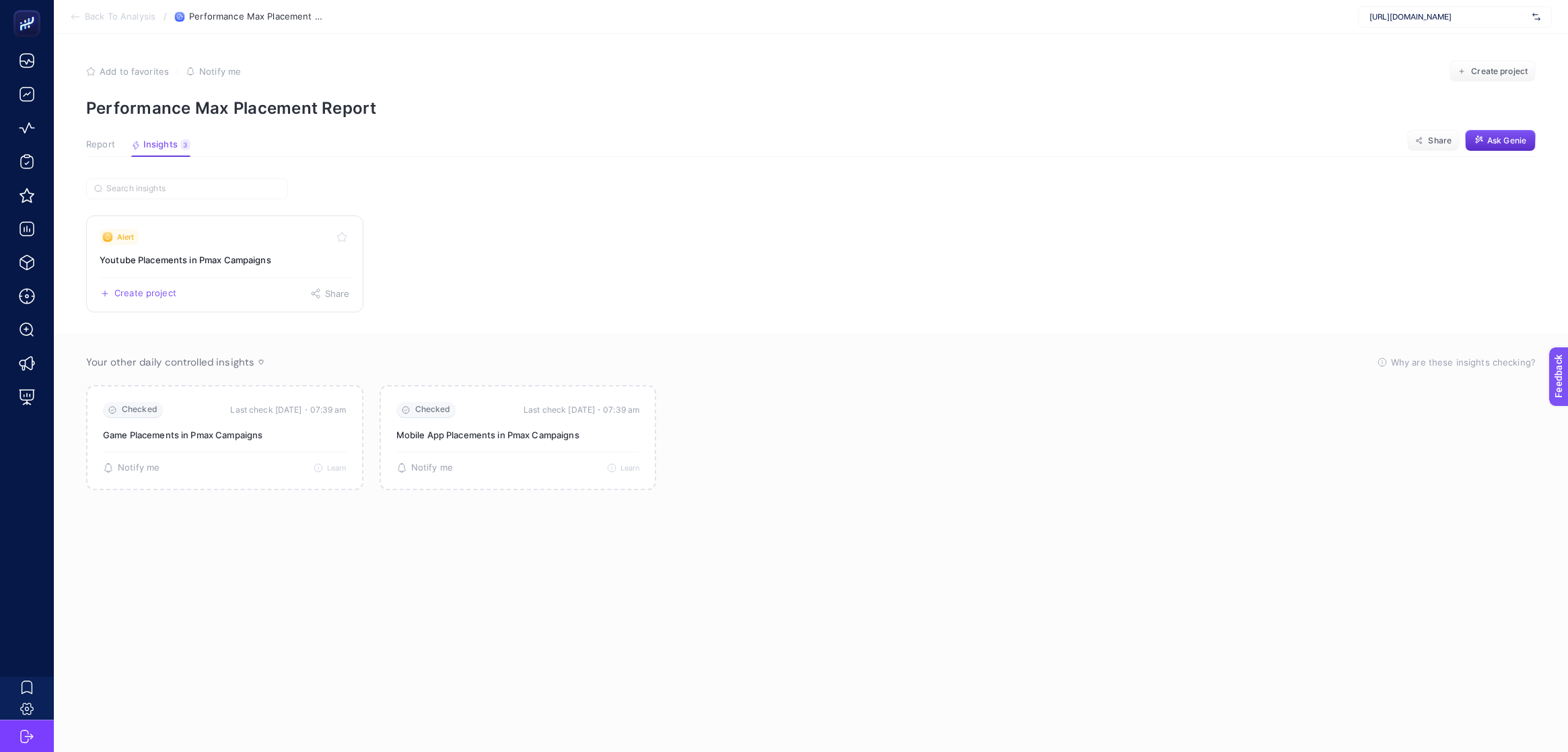
click at [275, 259] on h3 "Youtube Placements in Pmax Campaigns" at bounding box center [225, 260] width 251 height 14
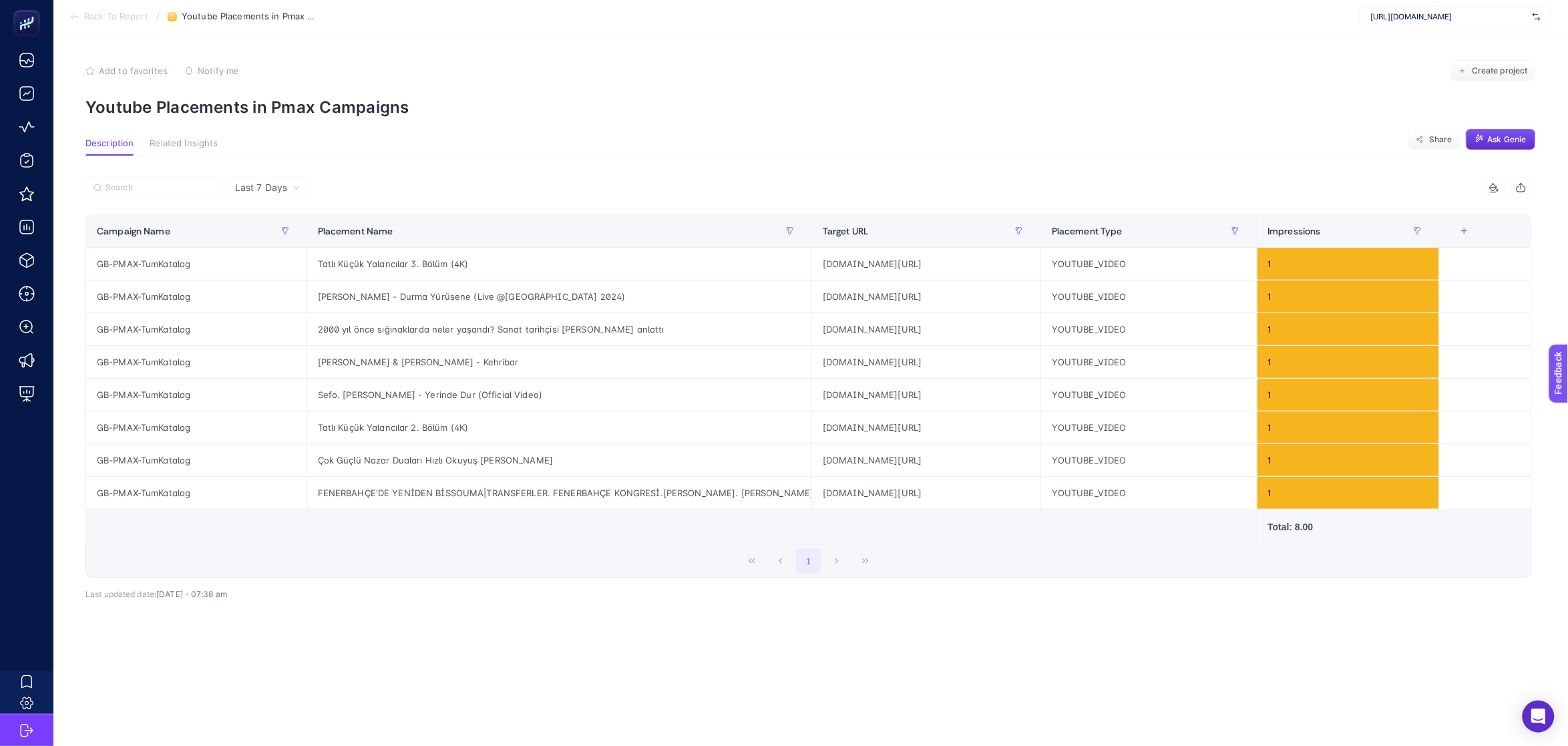
click at [84, 20] on span "Back To Report" at bounding box center [116, 17] width 64 height 11
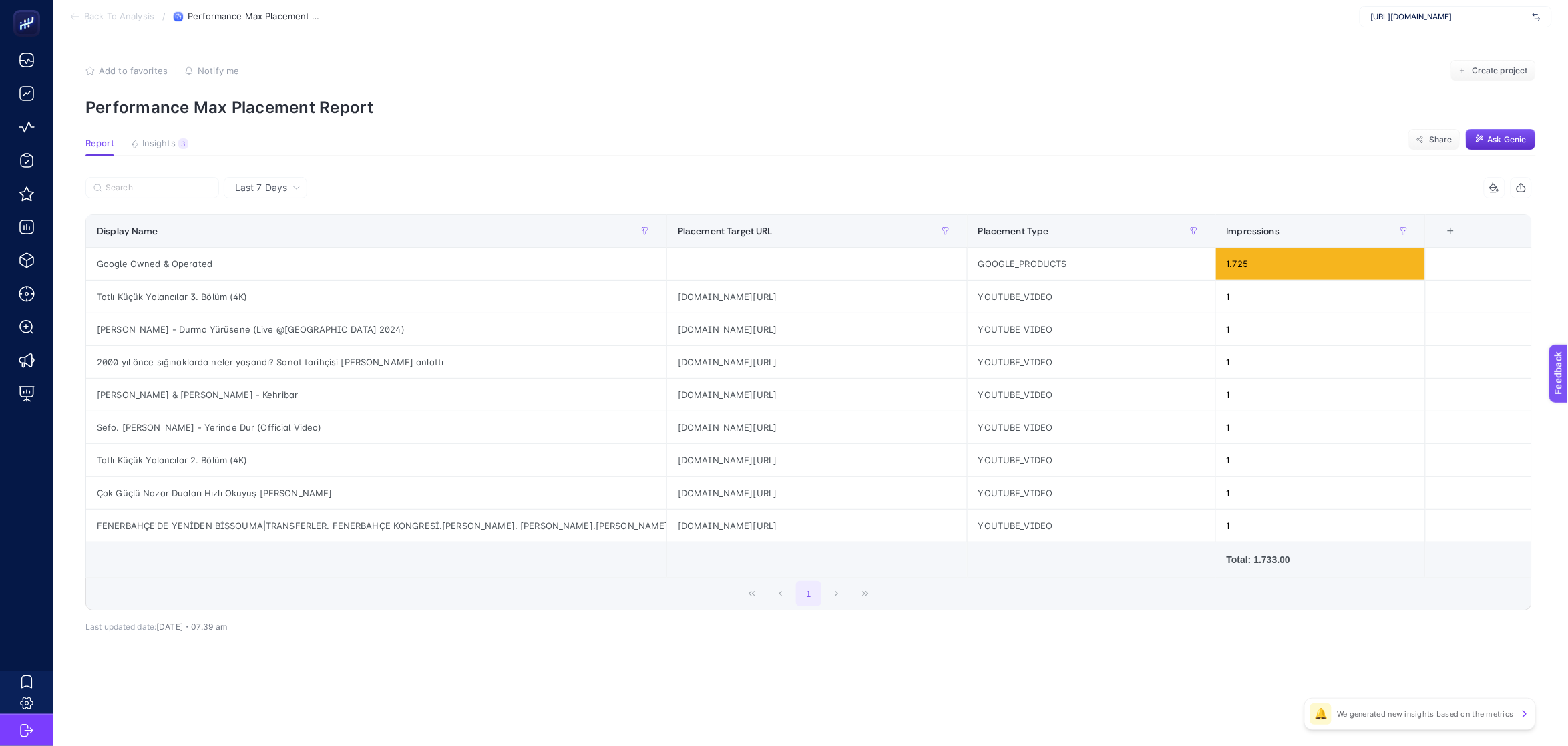
click at [67, 17] on section "Back To Analysis / Performance Max Placement Report [URL][DOMAIN_NAME]" at bounding box center [810, 17] width 1514 height 33
click at [71, 17] on icon at bounding box center [74, 17] width 8 height 0
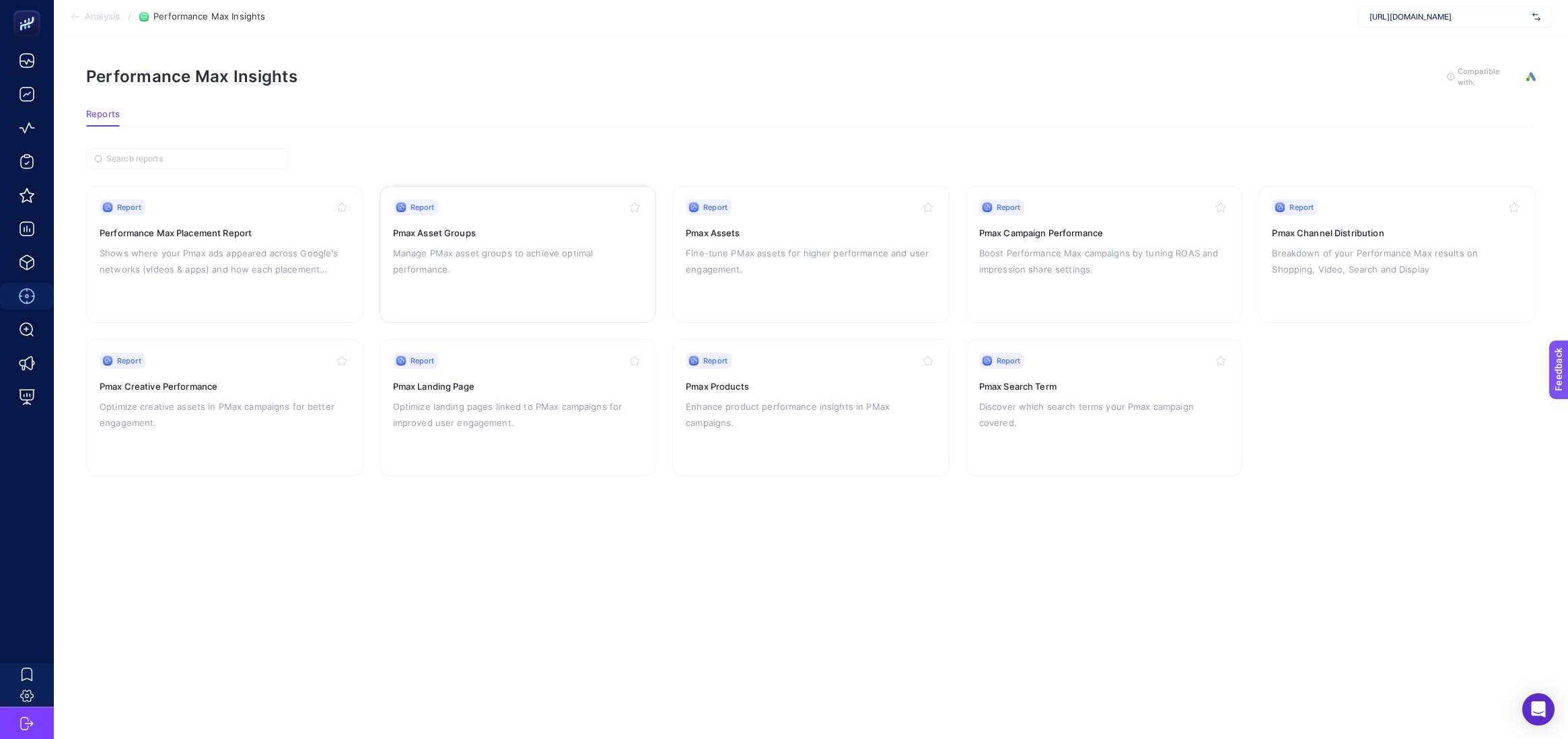
click at [532, 245] on p "Manage PMax asset groups to achieve optimal performance." at bounding box center [519, 261] width 251 height 32
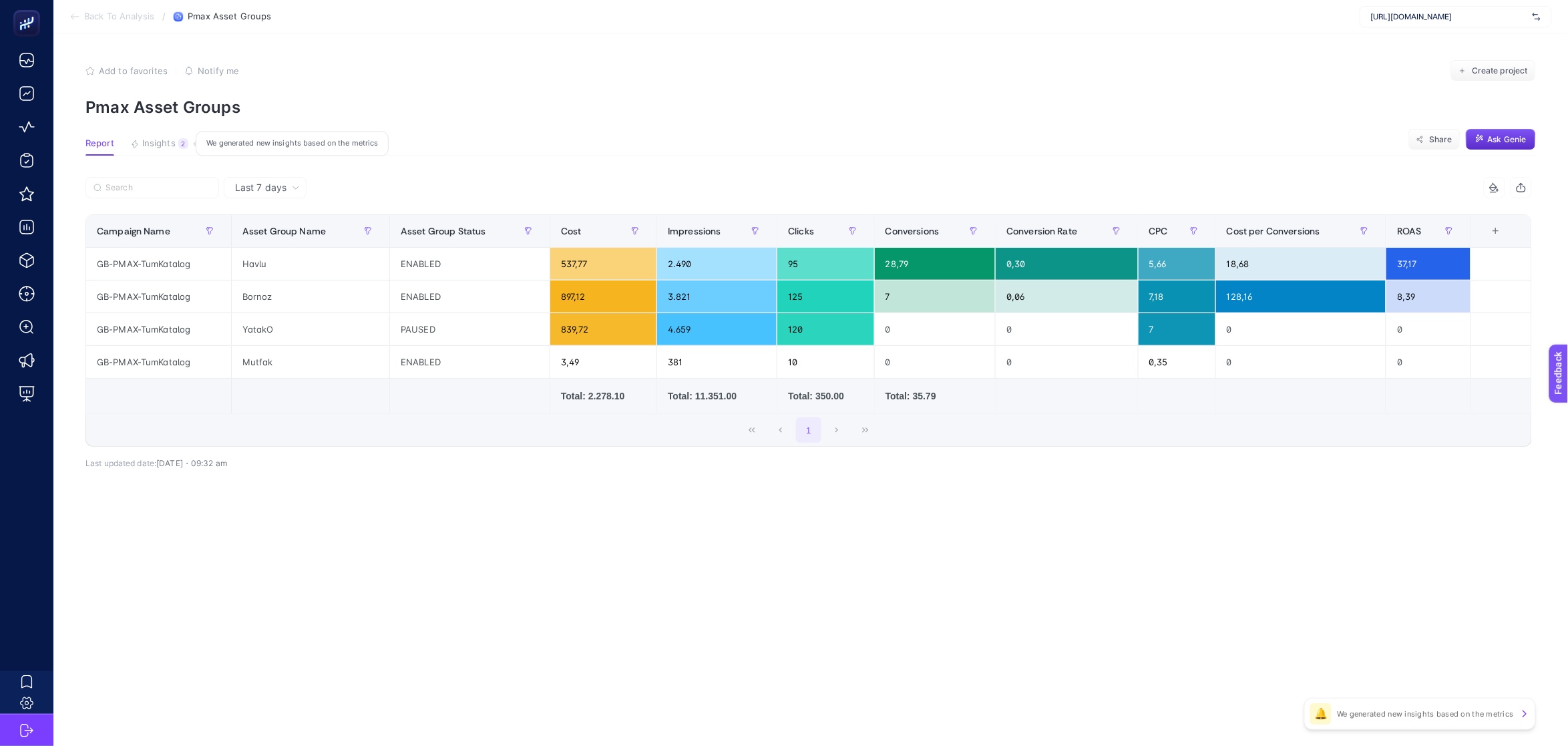
click at [167, 140] on span "Insights" at bounding box center [159, 143] width 33 height 11
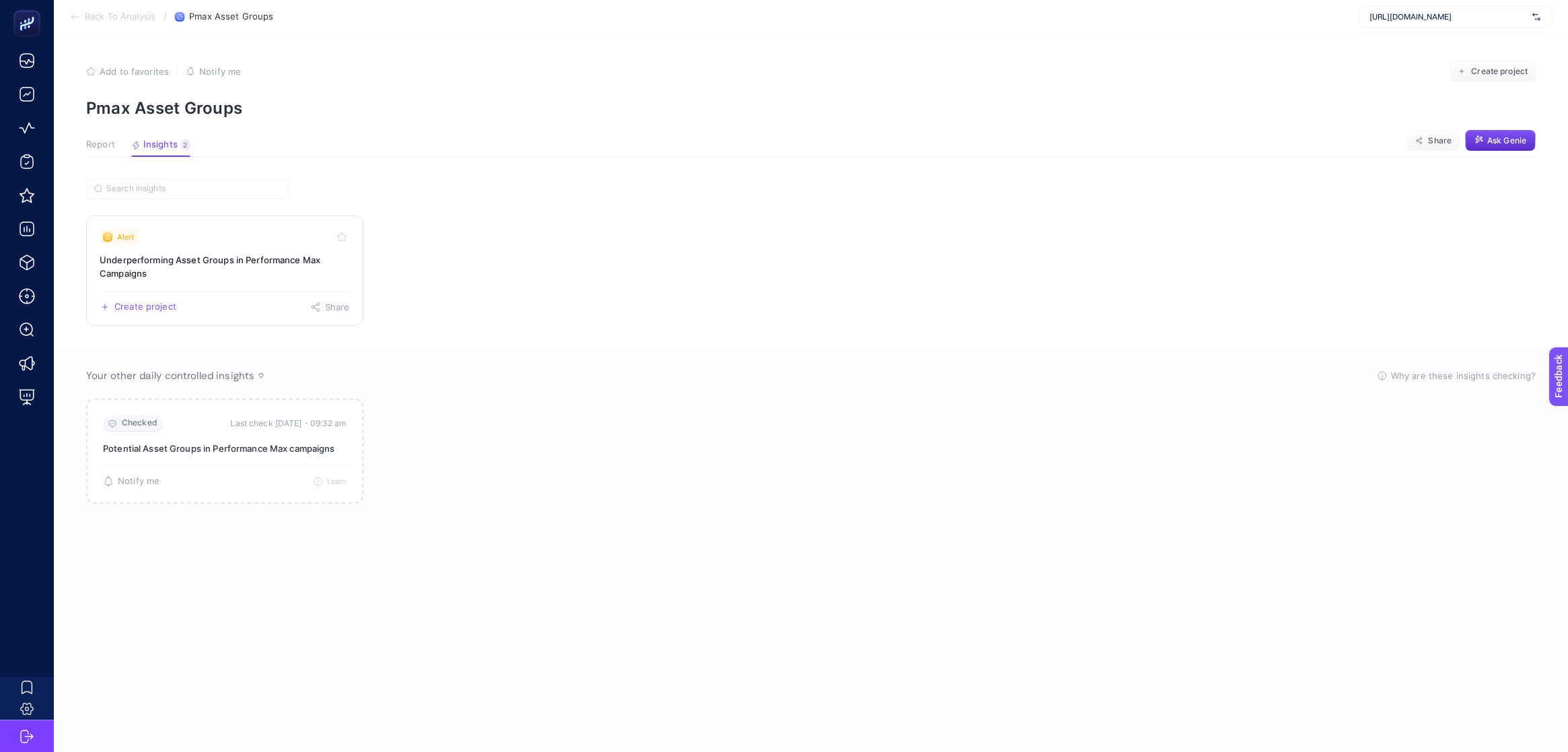
click at [238, 229] on div "Alert" at bounding box center [225, 237] width 251 height 16
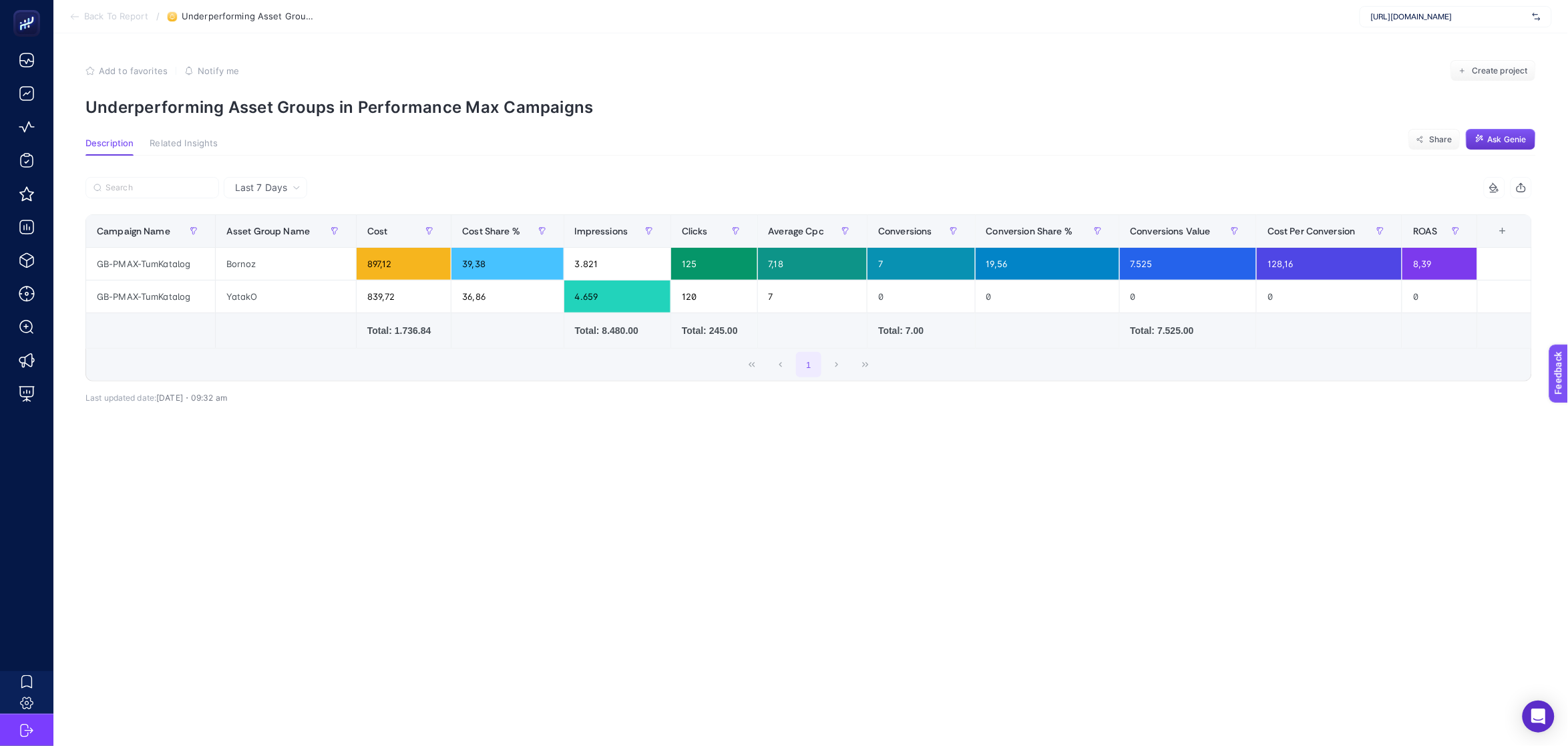
click at [1498, 140] on span "Ask Genie" at bounding box center [1507, 139] width 39 height 11
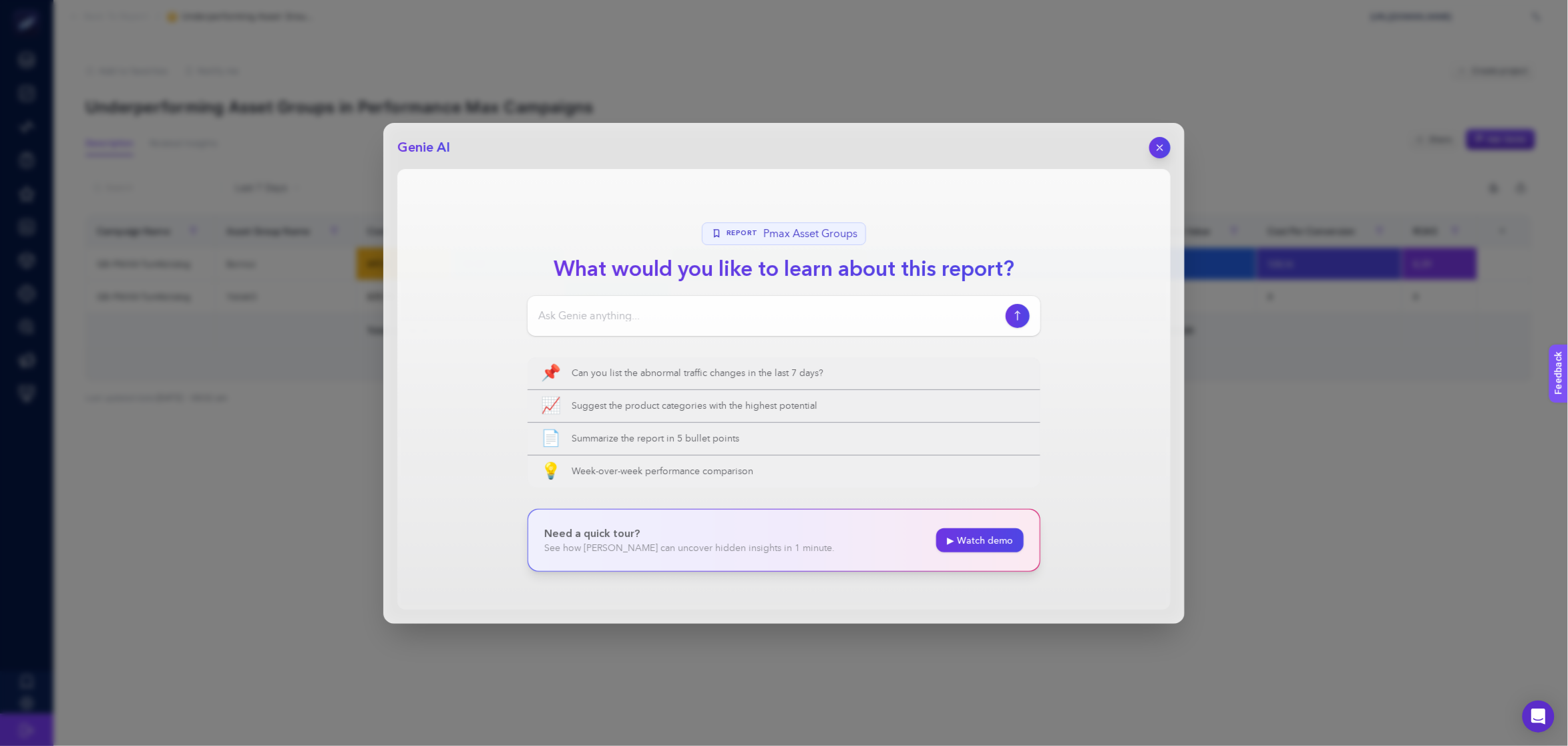
click at [646, 305] on div at bounding box center [784, 315] width 513 height 40
click at [650, 318] on input at bounding box center [769, 315] width 462 height 16
type input "bu rapor bize neyi anlatıyor"
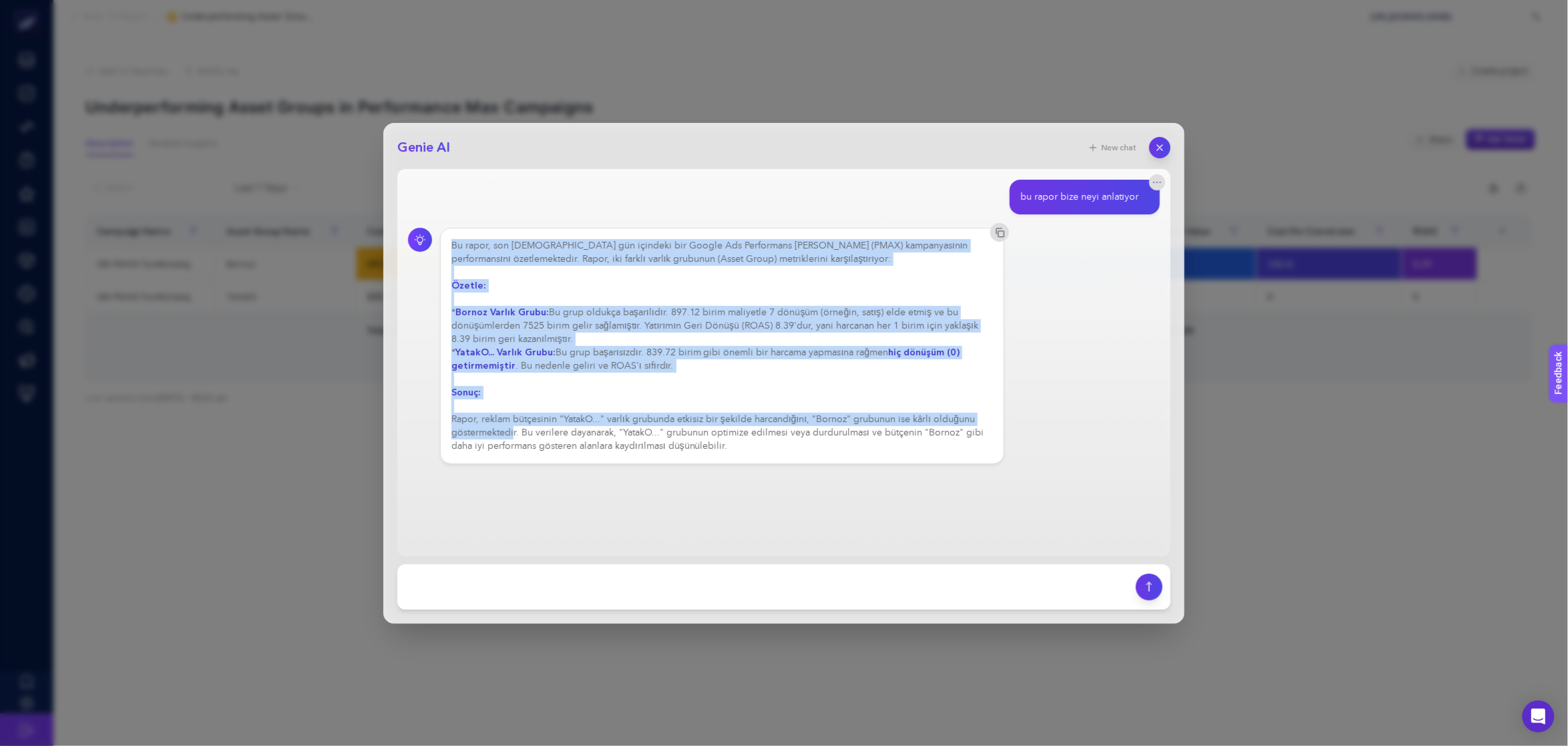
drag, startPoint x: 552, startPoint y: 233, endPoint x: 515, endPoint y: 433, distance: 203.4
click at [515, 433] on div "Bu rapor, son [DEMOGRAPHIC_DATA] gün içindeki bir Google Ads Performans [PERSON…" at bounding box center [722, 346] width 565 height 237
click at [515, 433] on div "Bu rapor, son [DEMOGRAPHIC_DATA] gün içindeki bir Google Ads Performans [PERSON…" at bounding box center [722, 346] width 542 height 214
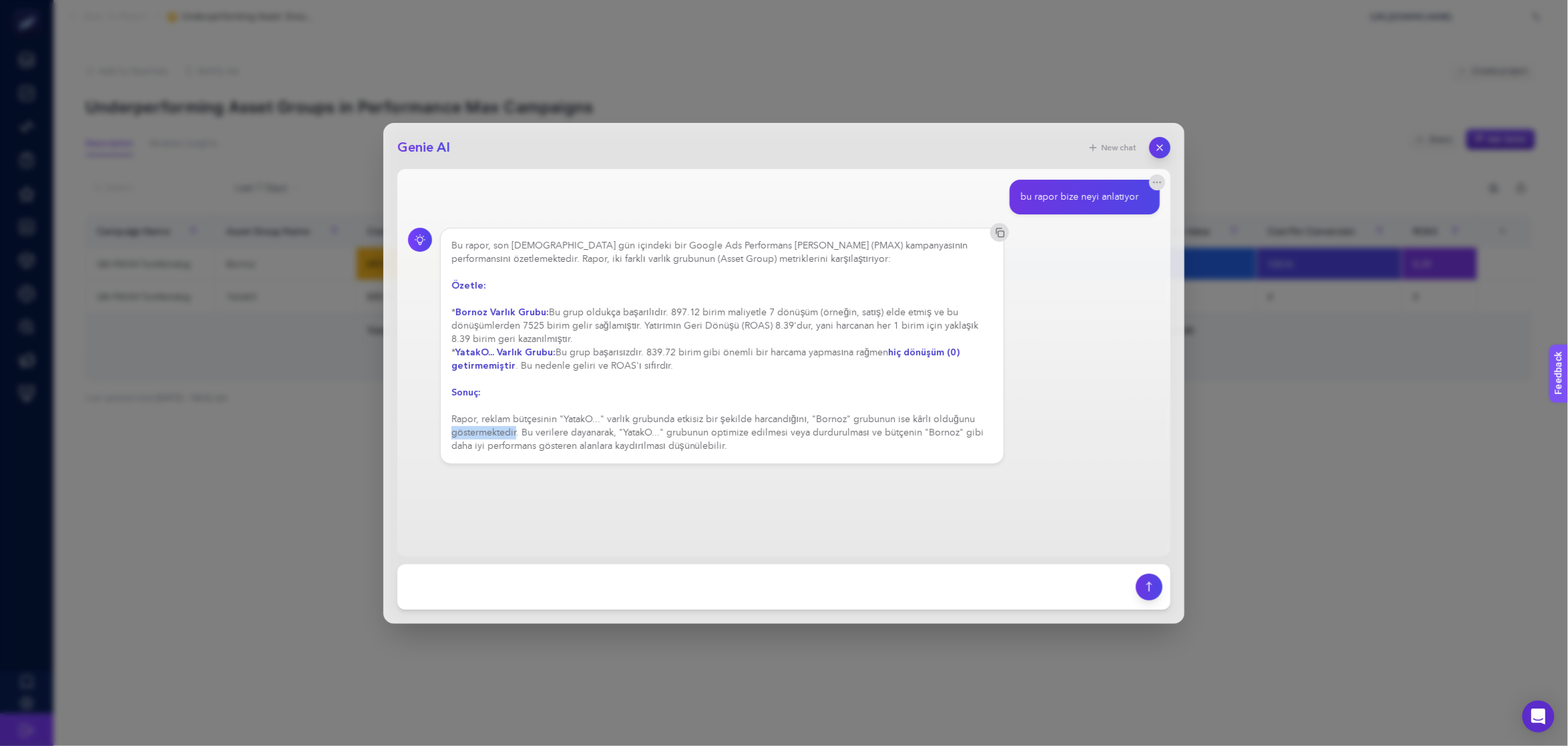
click at [515, 433] on div "Bu rapor, son [DEMOGRAPHIC_DATA] gün içindeki bir Google Ads Performans [PERSON…" at bounding box center [722, 346] width 542 height 214
click at [624, 432] on div "Bu rapor, son [DEMOGRAPHIC_DATA] gün içindeki bir Google Ads Performans [PERSON…" at bounding box center [722, 346] width 542 height 214
drag, startPoint x: 632, startPoint y: 434, endPoint x: 961, endPoint y: 450, distance: 329.4
click at [961, 450] on div "Bu rapor, son [DEMOGRAPHIC_DATA] gün içindeki bir Google Ads Performans [PERSON…" at bounding box center [722, 346] width 542 height 214
click at [949, 452] on div "Bu rapor, son [DEMOGRAPHIC_DATA] gün içindeki bir Google Ads Performans [PERSON…" at bounding box center [722, 346] width 542 height 214
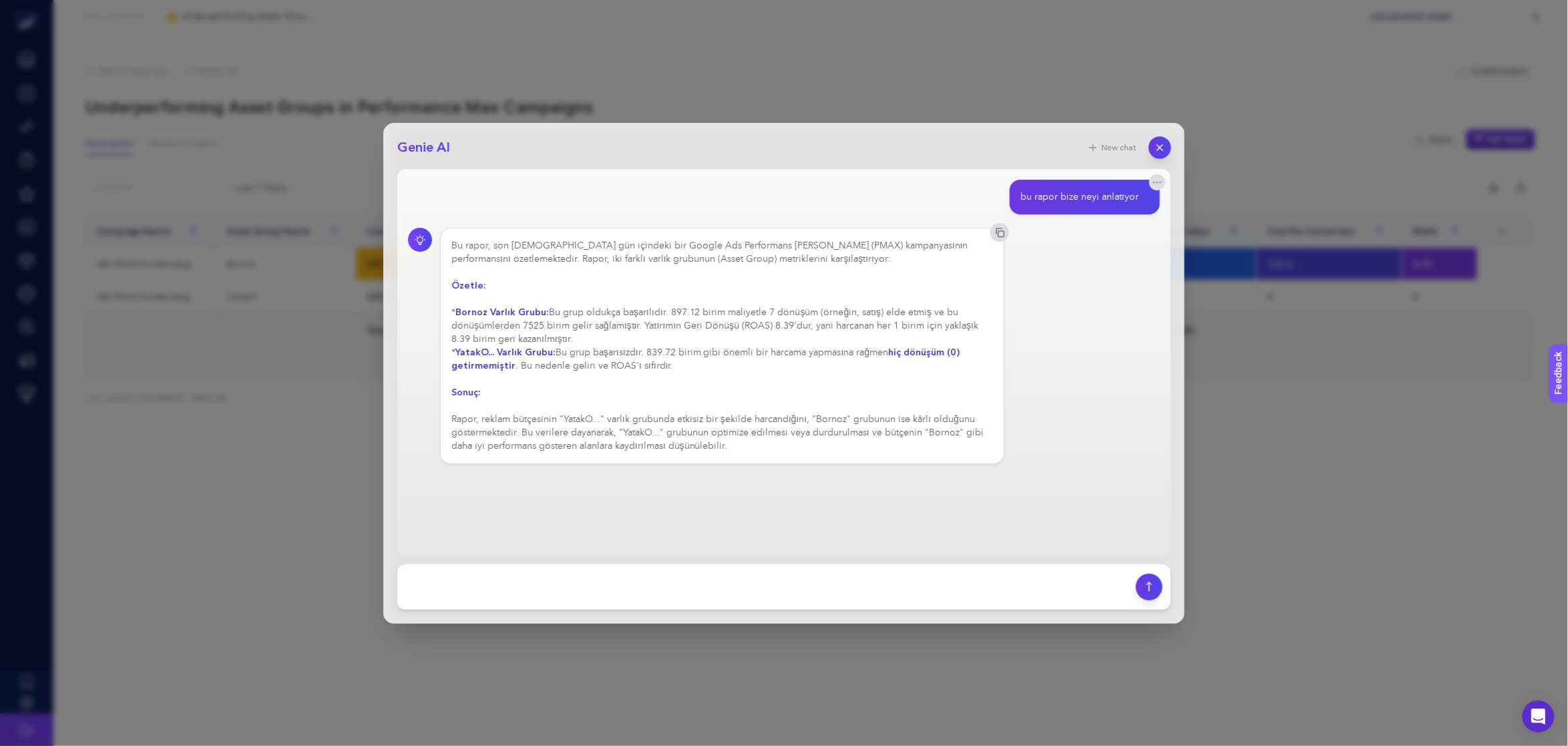
click at [1157, 143] on icon "button" at bounding box center [1160, 147] width 11 height 11
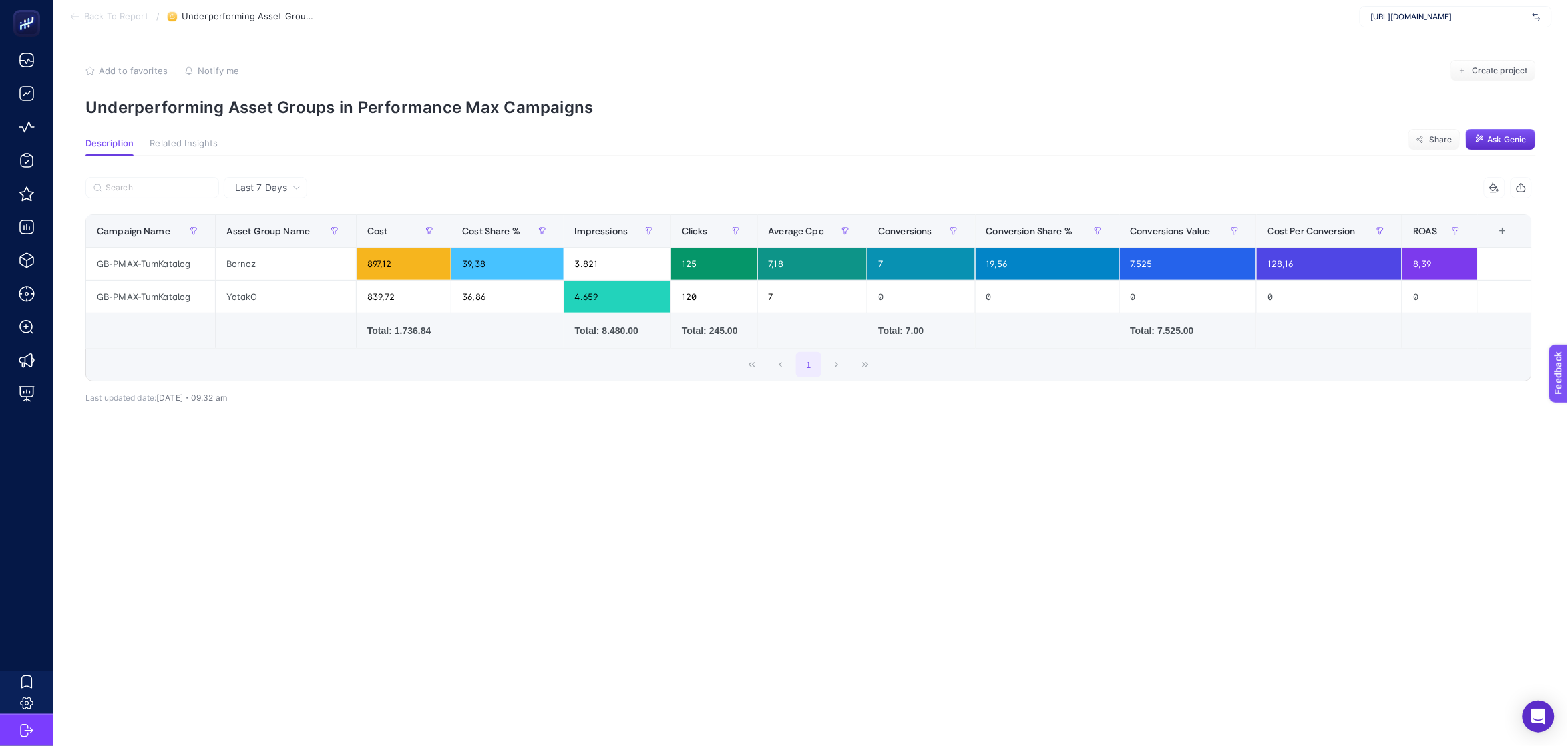
click at [177, 143] on span "Related Insights" at bounding box center [183, 143] width 68 height 11
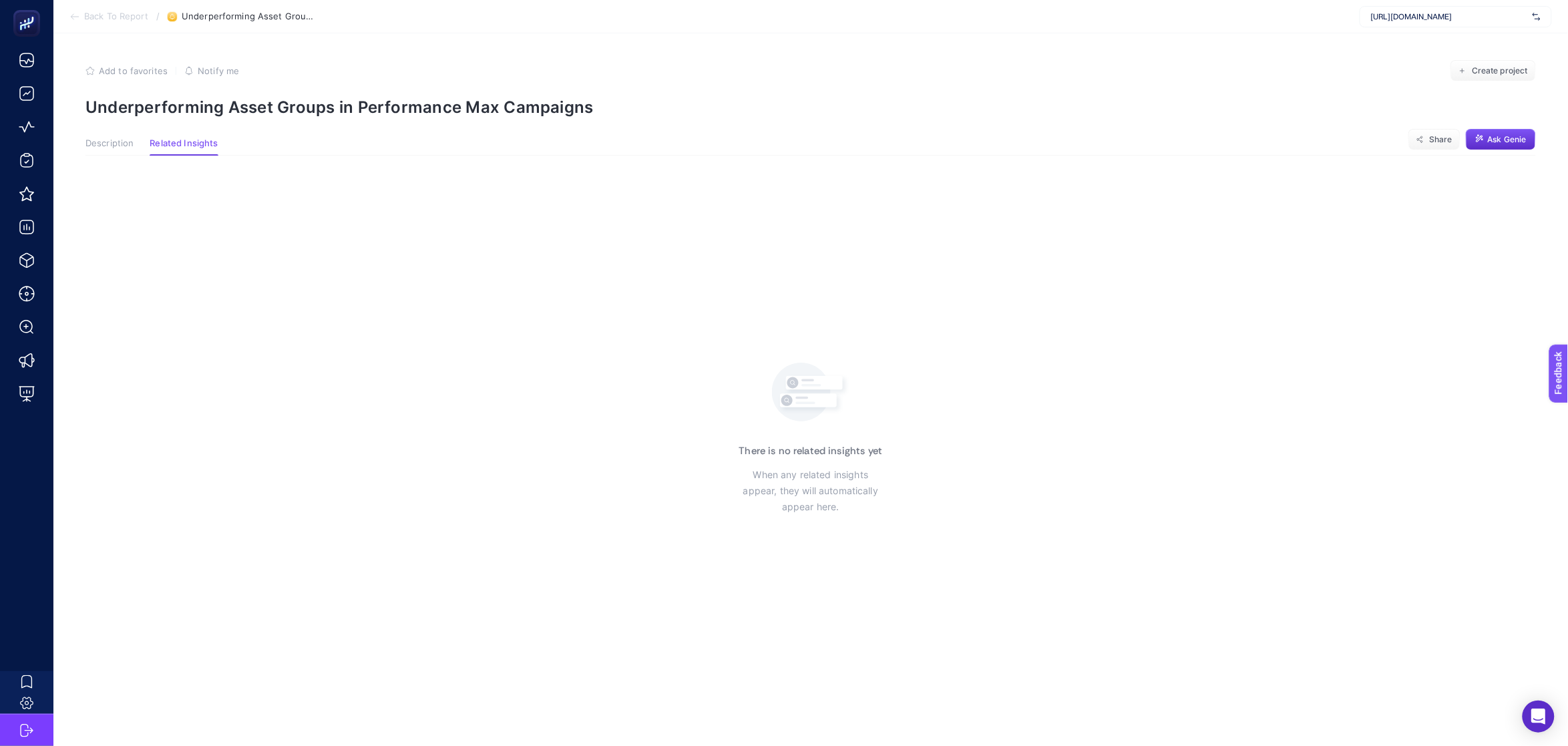
click at [92, 138] on span "Description" at bounding box center [109, 143] width 48 height 11
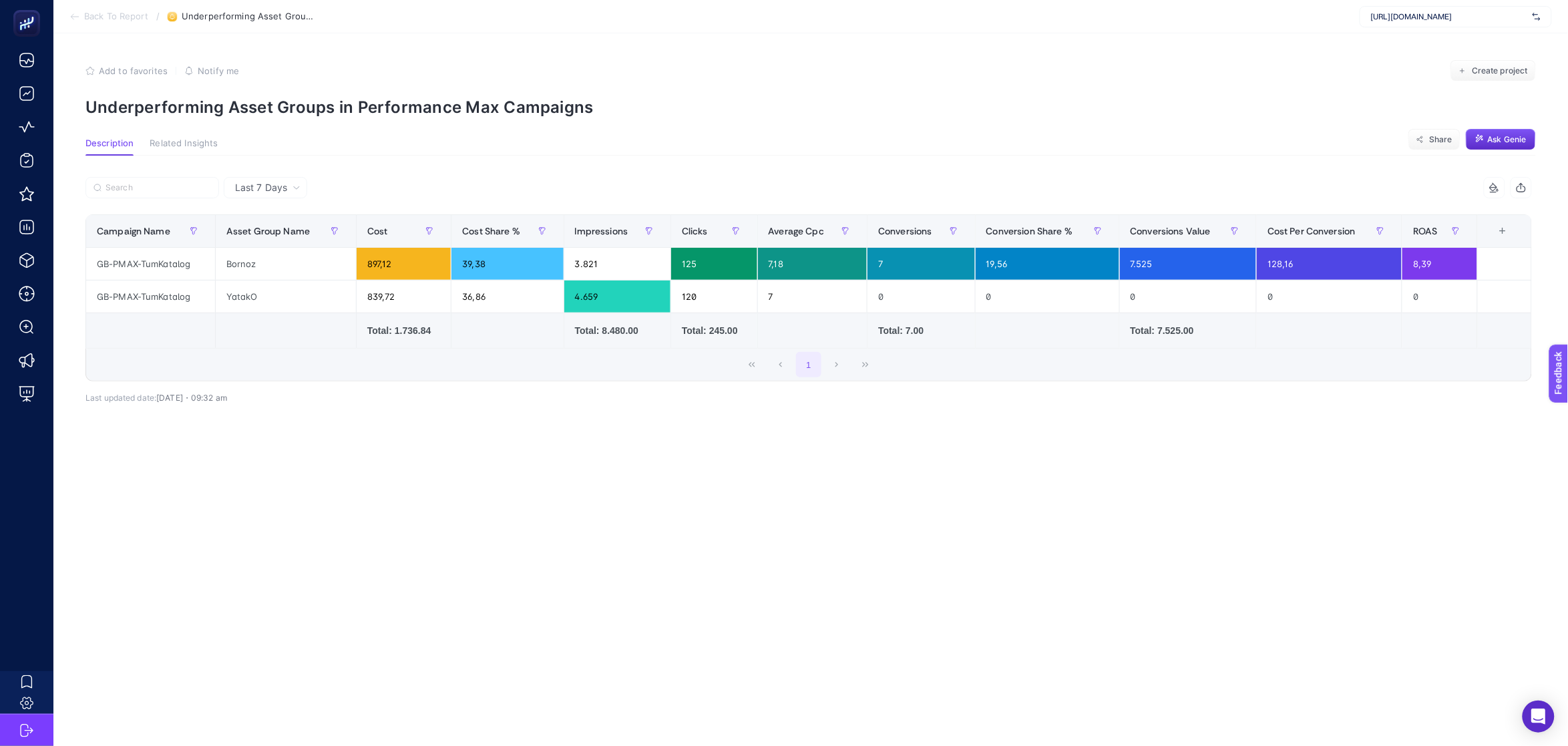
click at [75, 20] on icon at bounding box center [75, 17] width 11 height 11
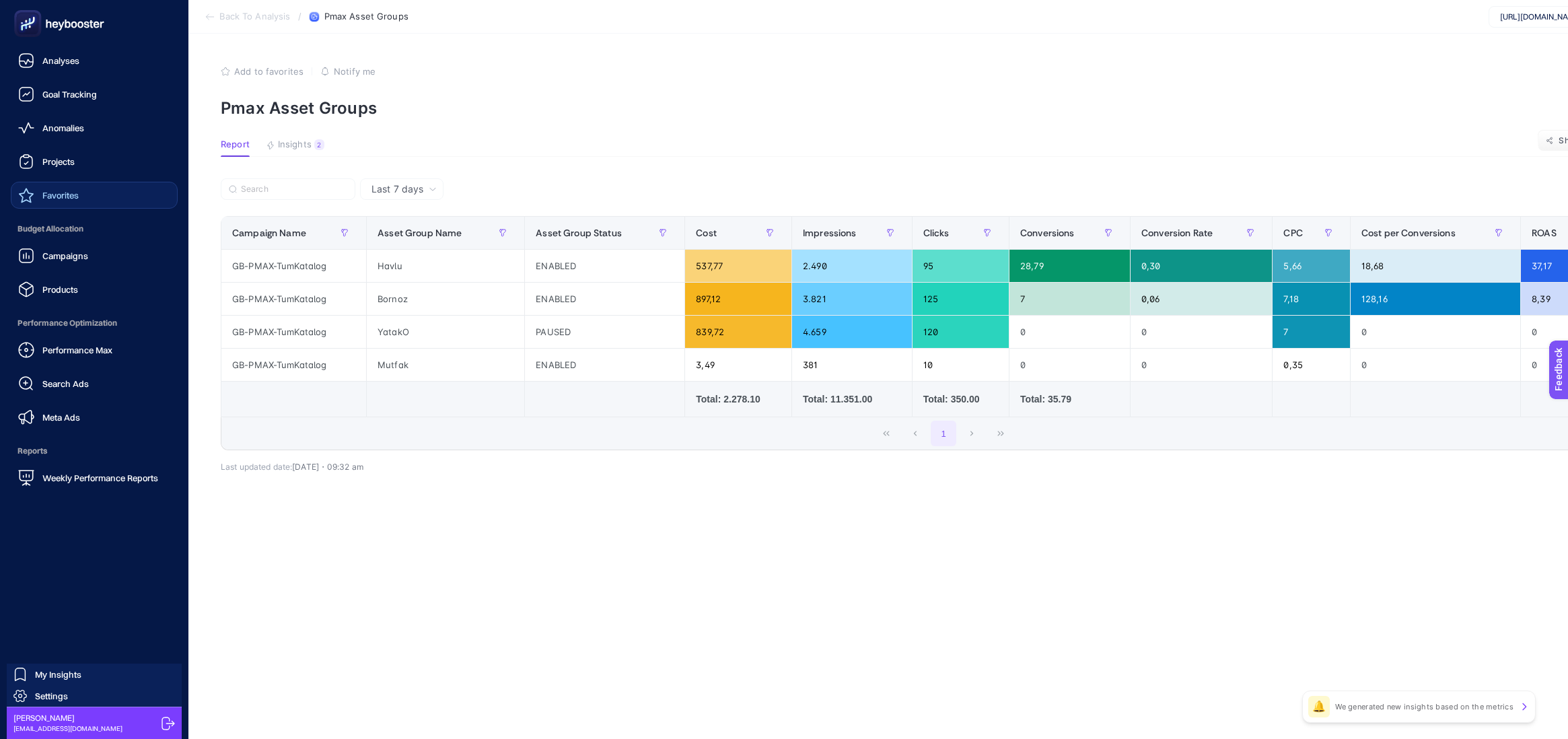
click at [114, 184] on link "Favorites" at bounding box center [94, 195] width 167 height 27
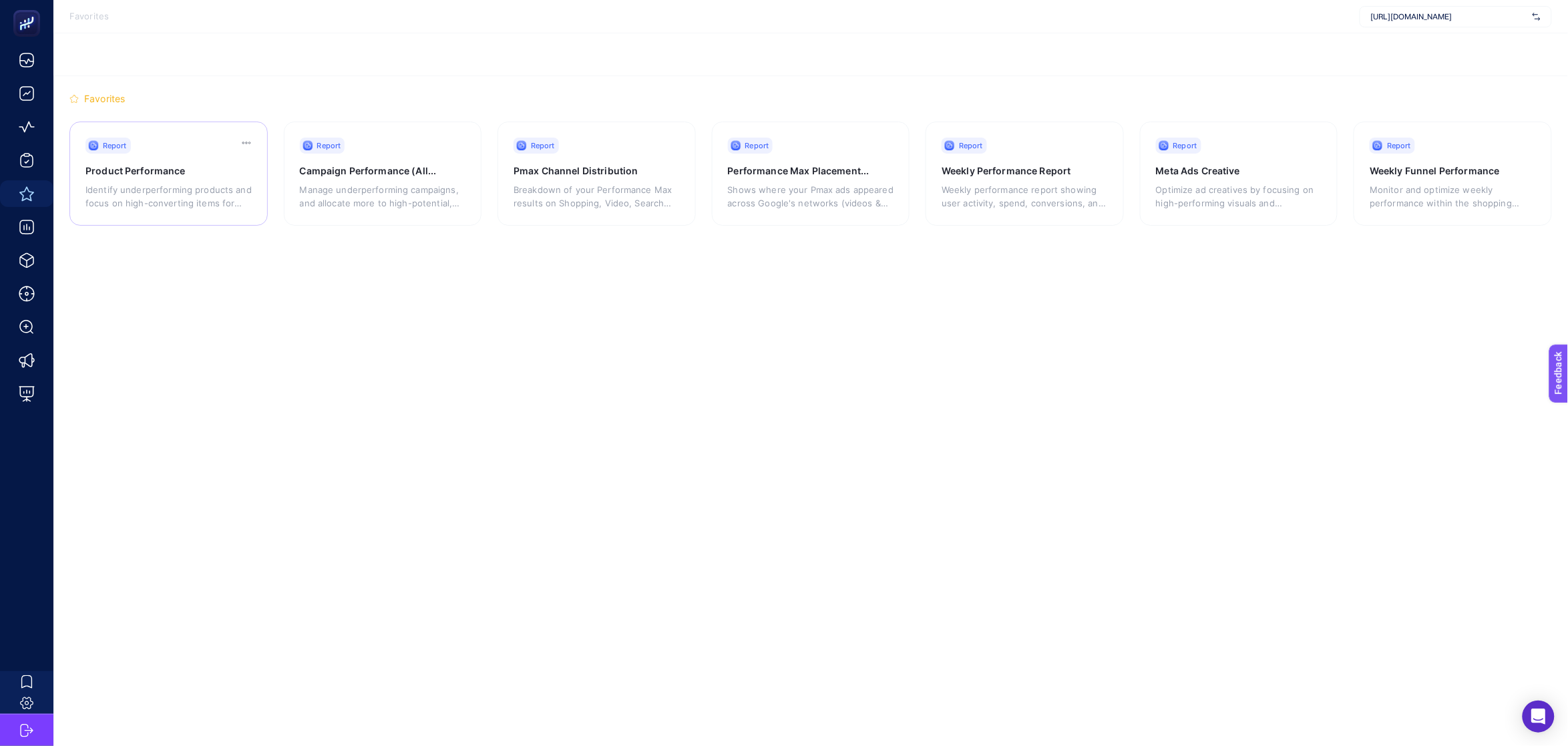
click at [252, 139] on div "Report" at bounding box center [177, 145] width 184 height 16
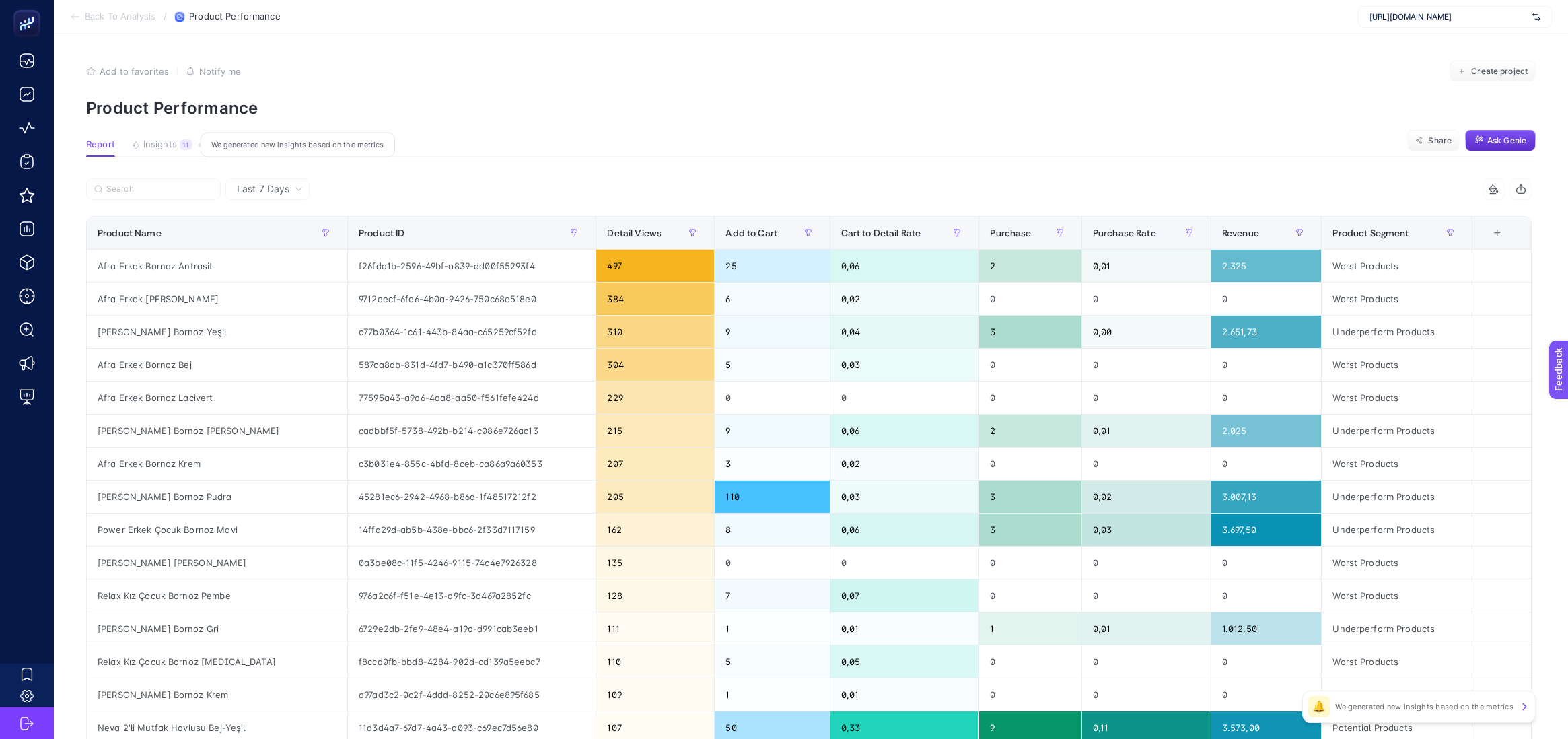
click at [166, 143] on span "Insights" at bounding box center [160, 144] width 34 height 11
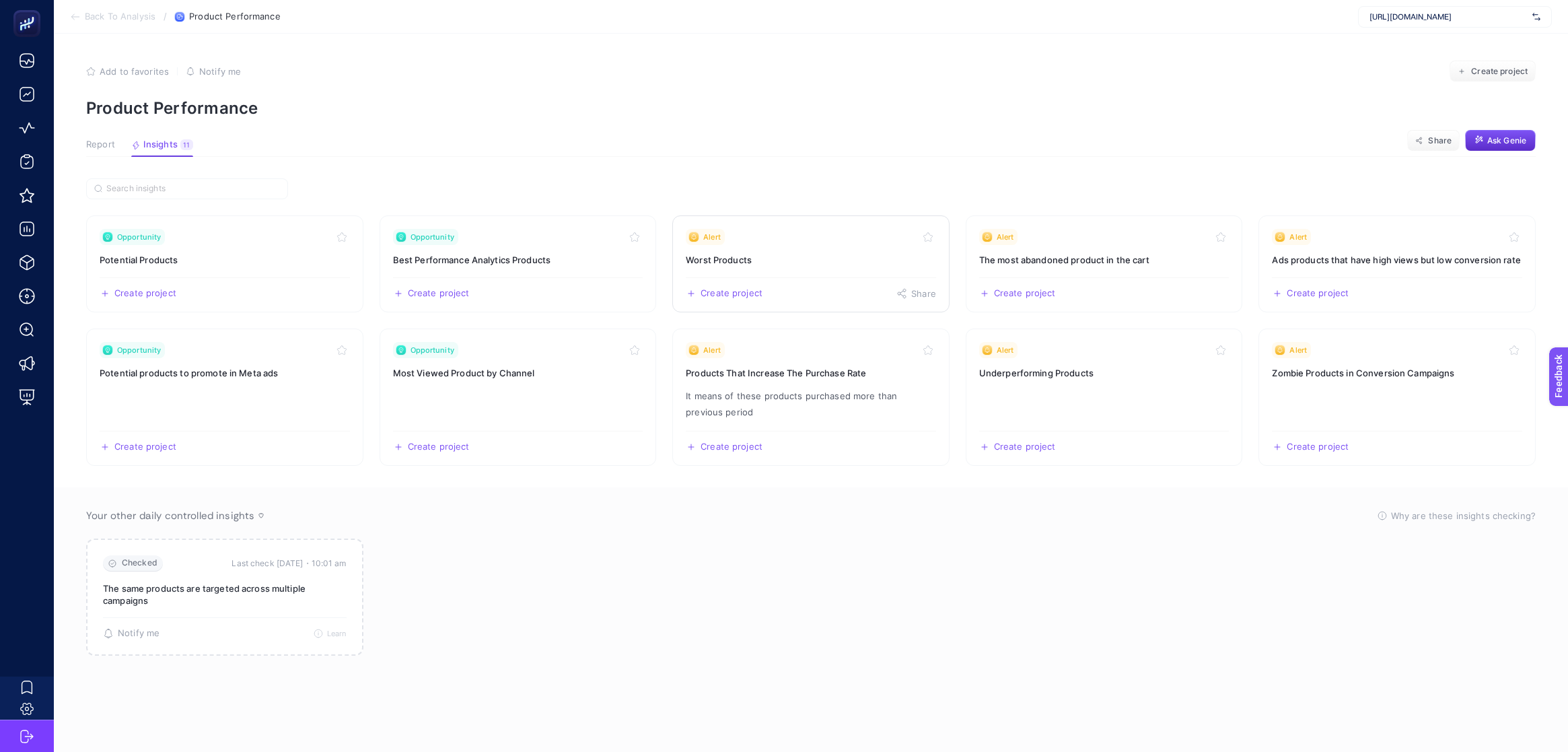
click at [778, 245] on div "Alert" at bounding box center [811, 237] width 251 height 16
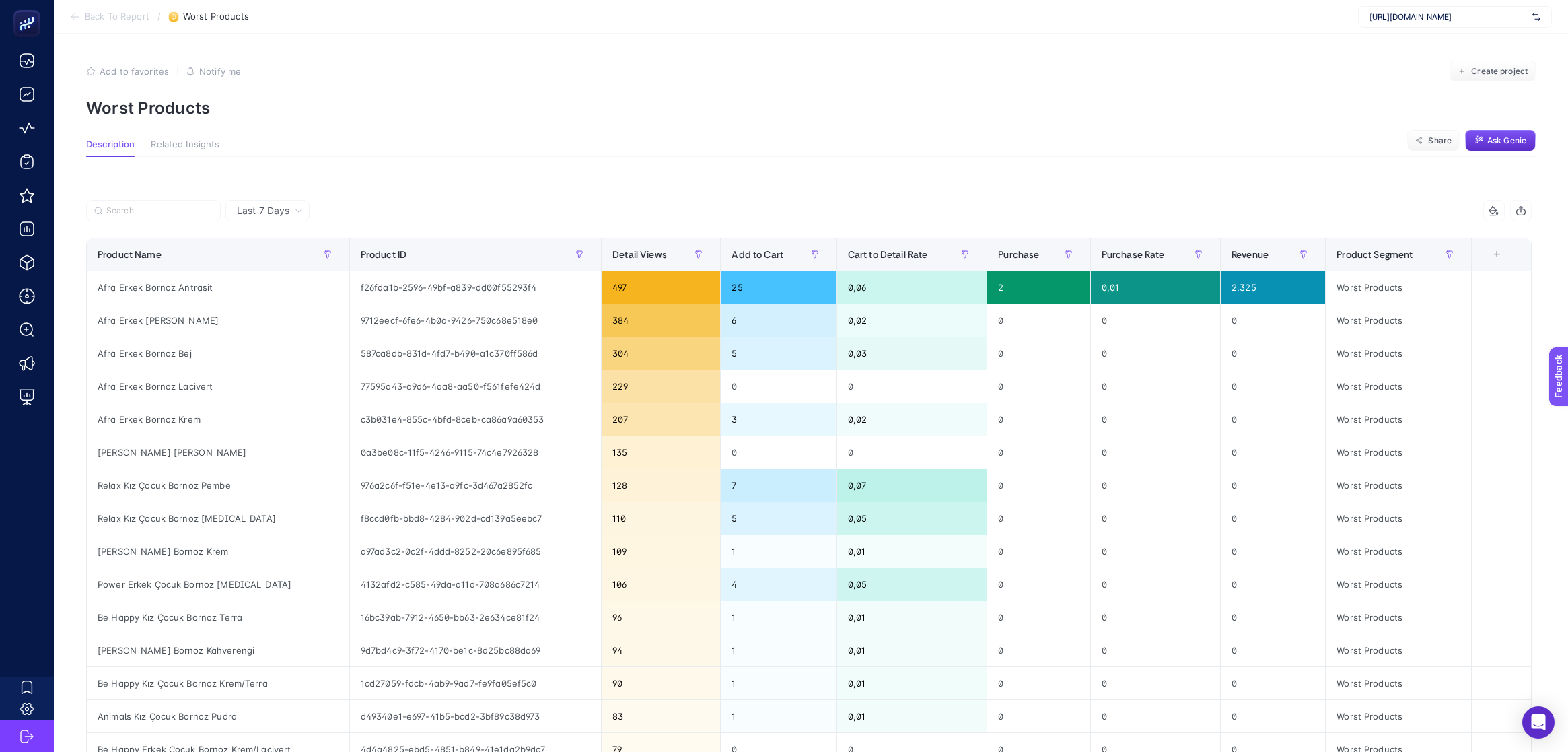
click at [286, 212] on span "Last 7 Days" at bounding box center [263, 211] width 53 height 14
click at [281, 257] on li "Last 30 Days" at bounding box center [267, 264] width 76 height 24
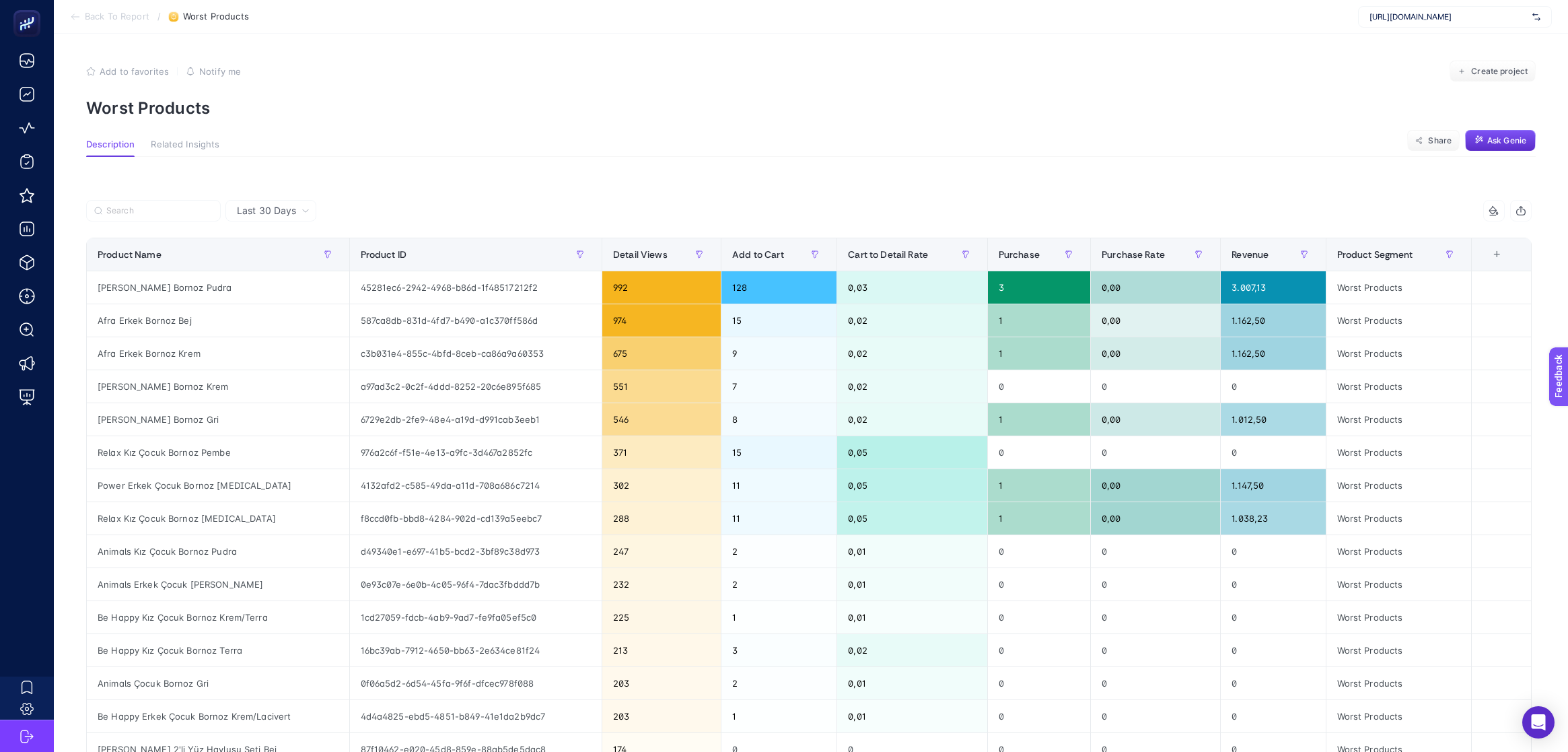
click at [73, 17] on icon at bounding box center [76, 17] width 11 height 11
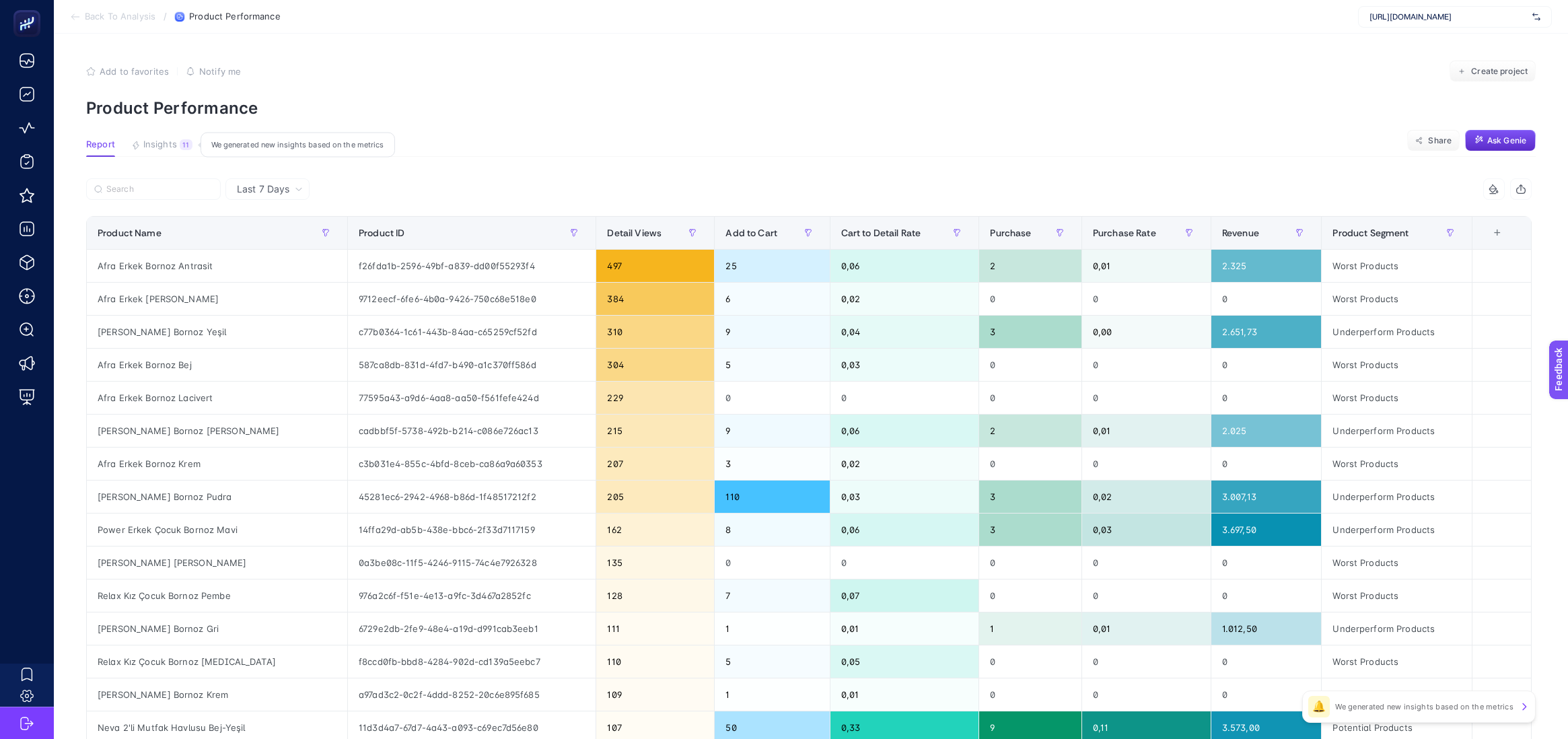
click at [163, 144] on span "Insights" at bounding box center [160, 144] width 34 height 11
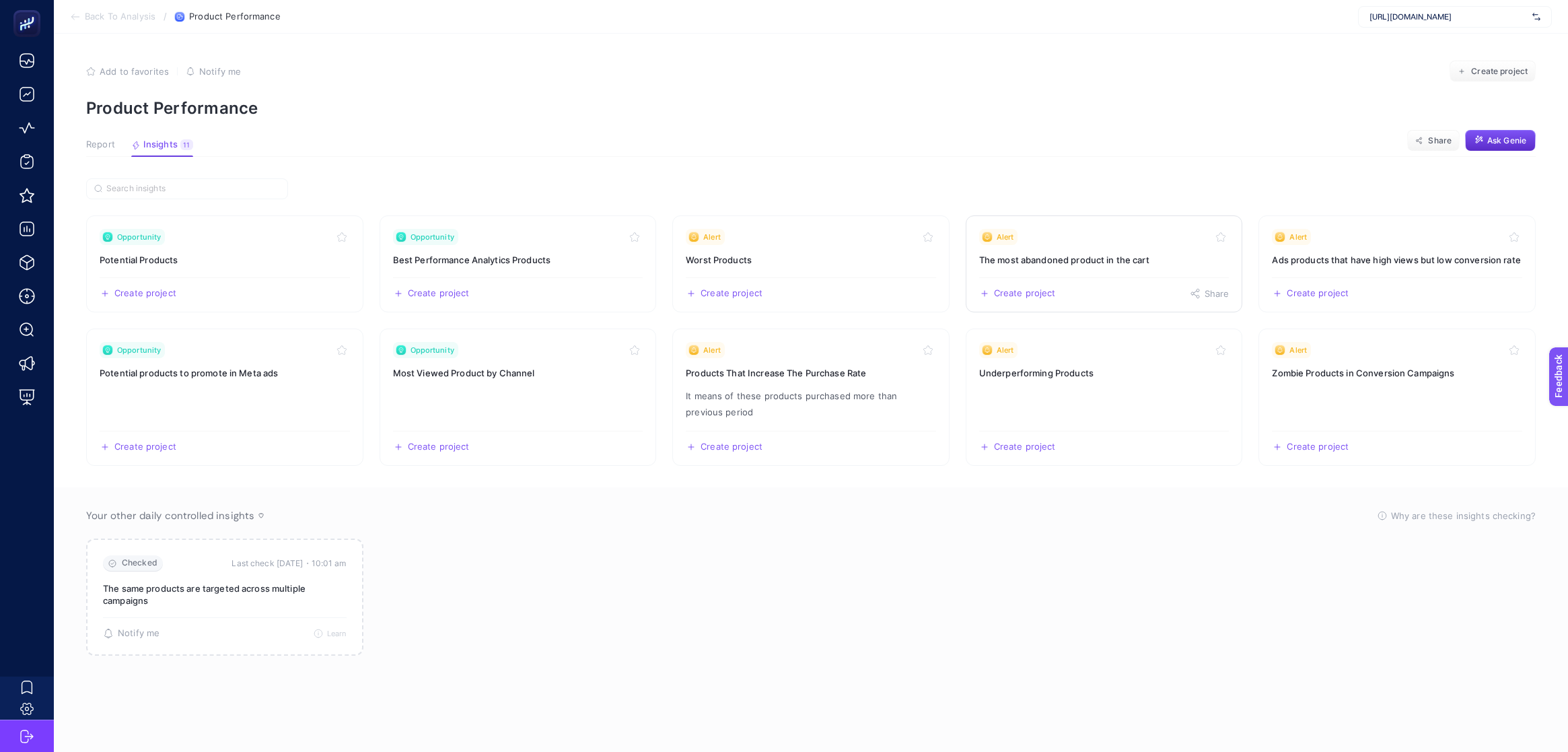
click at [1090, 259] on h3 "The most abandoned product in the cart" at bounding box center [1104, 260] width 251 height 14
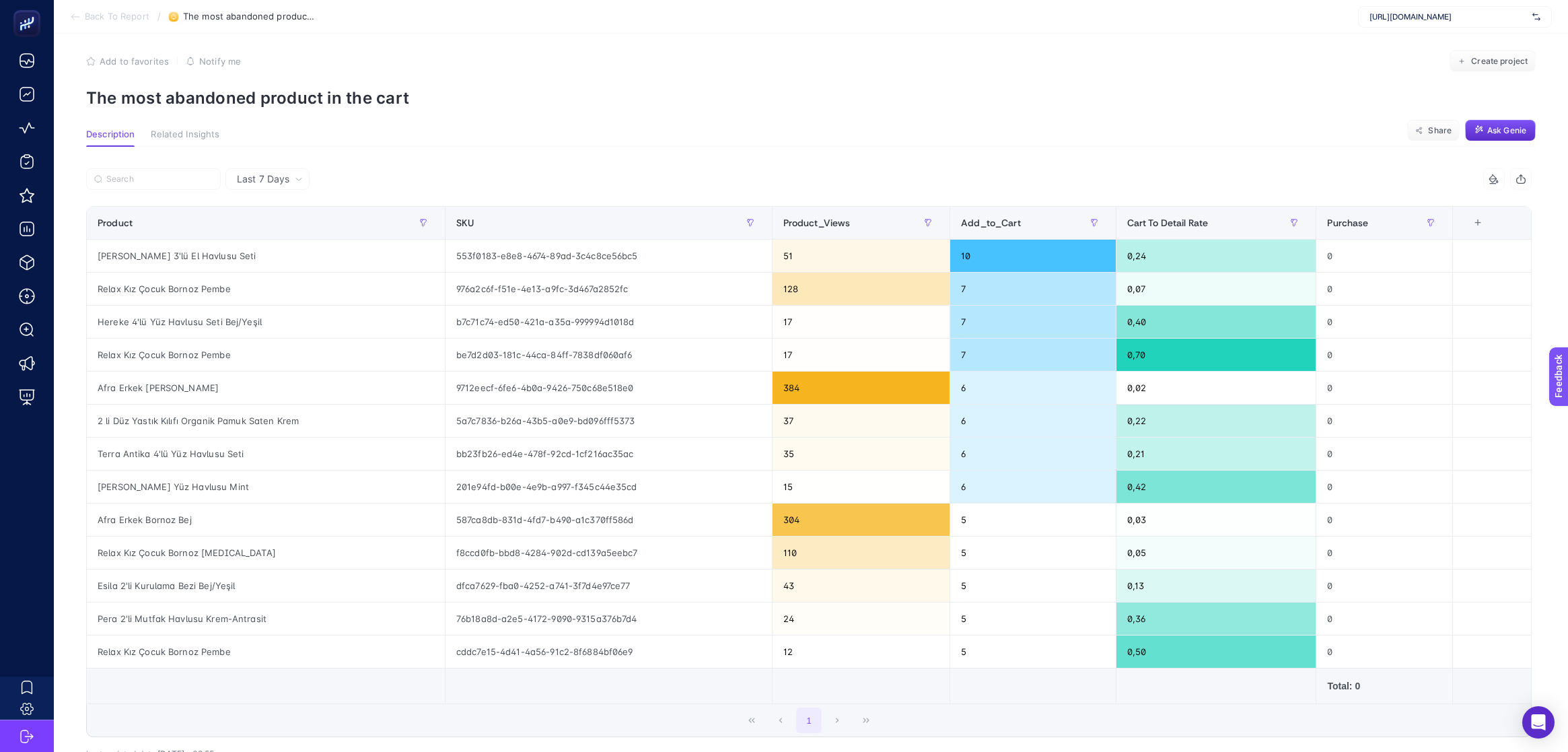
scroll to position [8, 0]
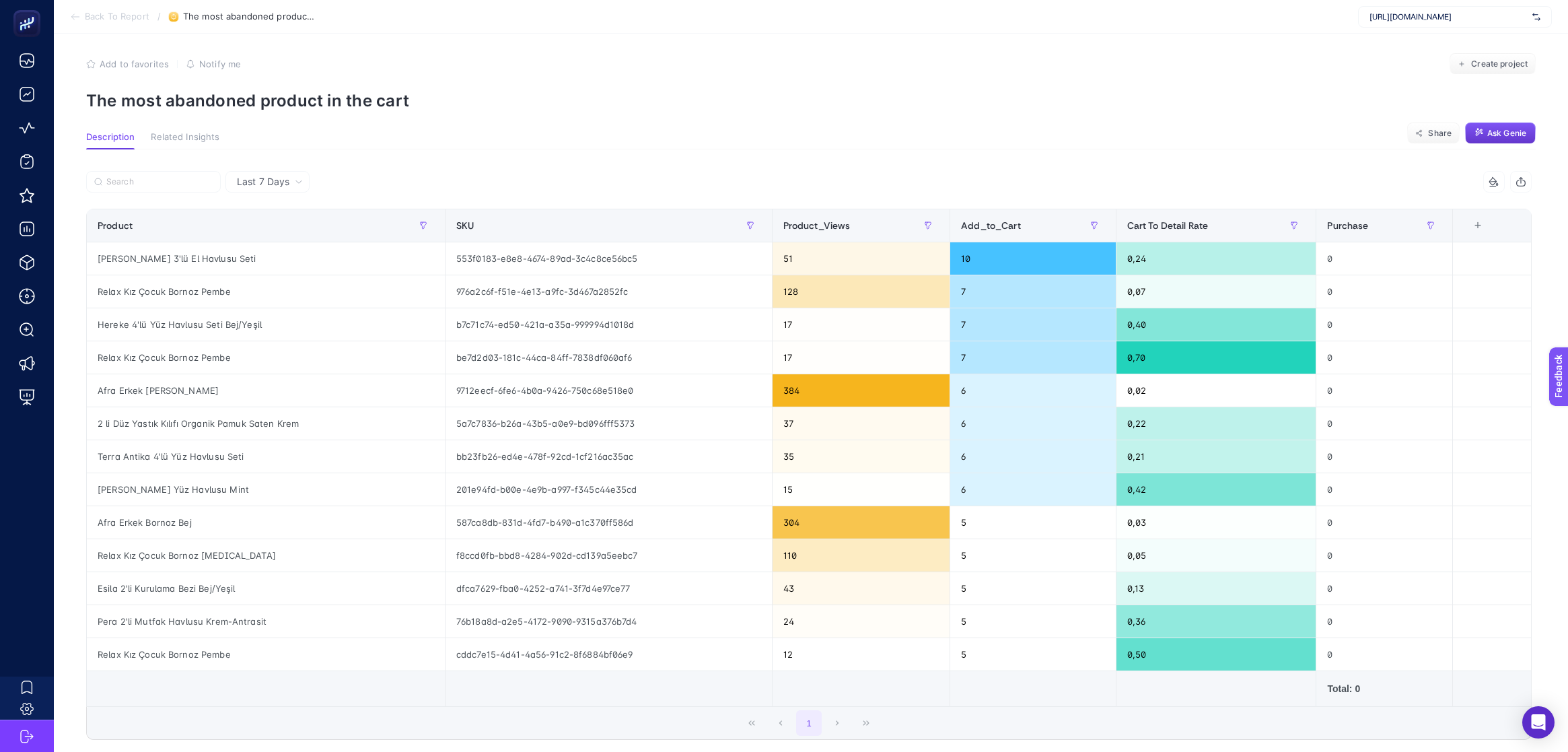
click at [1505, 141] on button "Ask Genie" at bounding box center [1500, 133] width 71 height 21
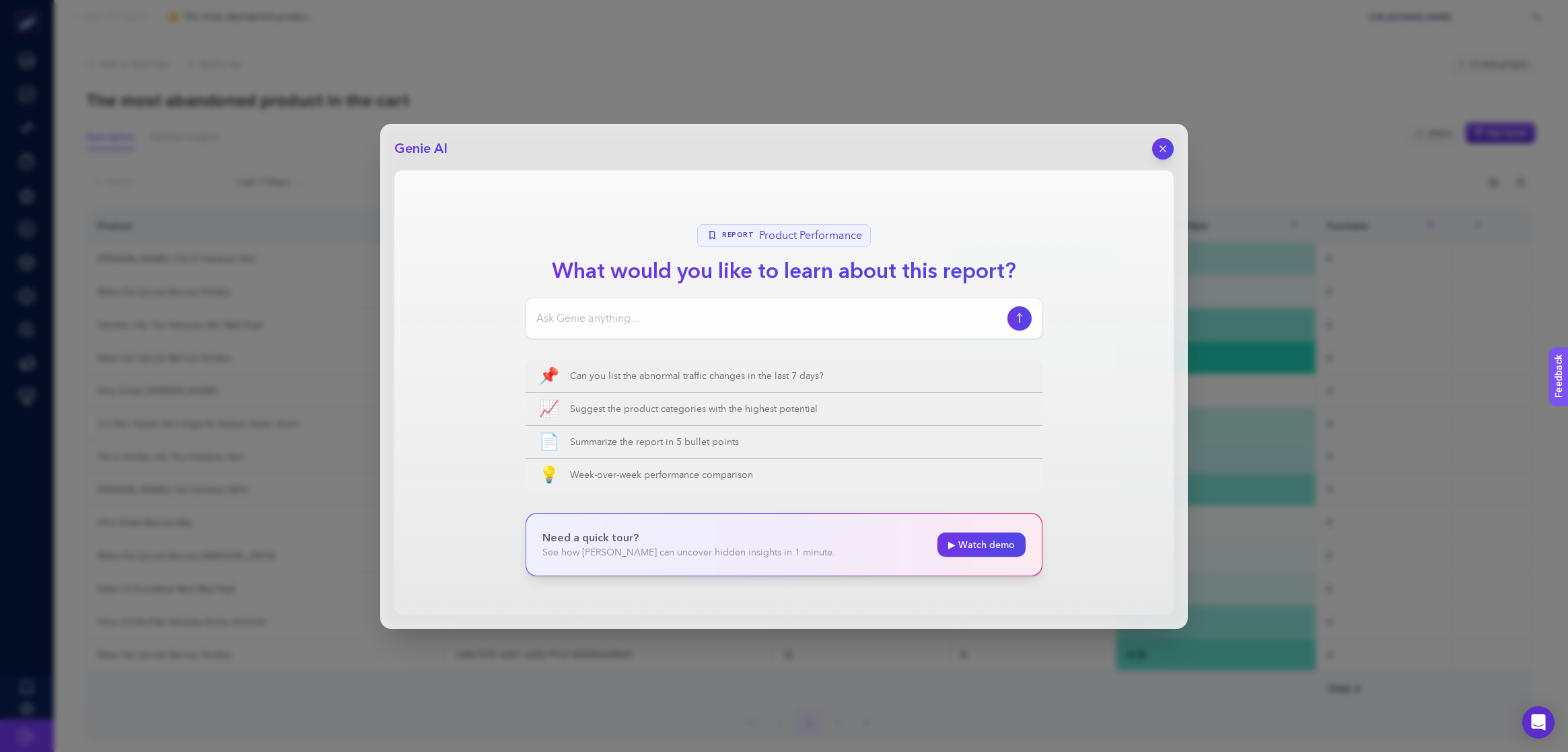
click at [844, 309] on div at bounding box center [784, 318] width 517 height 41
click at [842, 313] on input at bounding box center [769, 318] width 466 height 16
type input "bu raporu dijital pazarlama yöneticisi gibi müdüre raporluyor gibi detaylı anla…"
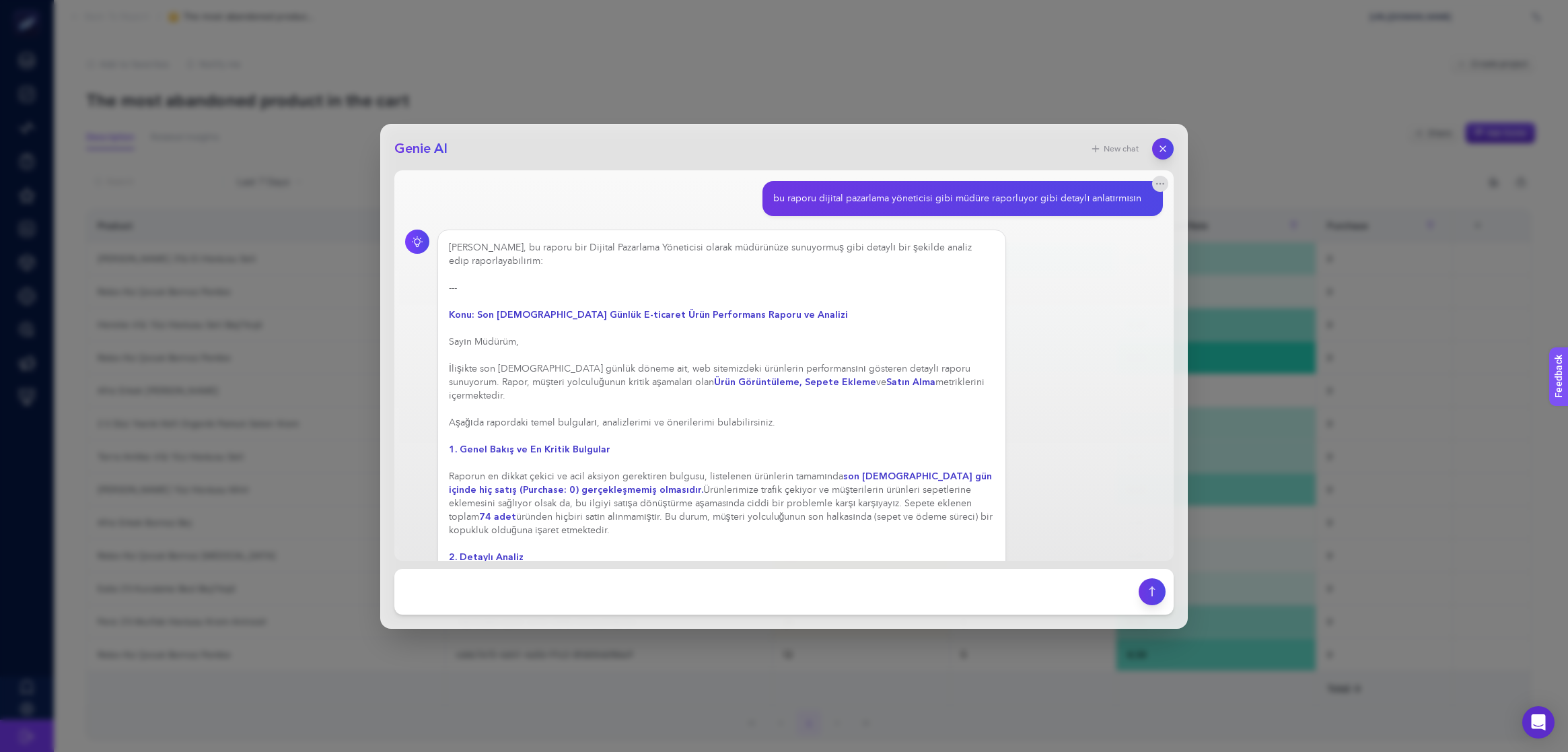
drag, startPoint x: 474, startPoint y: 369, endPoint x: 823, endPoint y: 358, distance: 349.2
click at [782, 361] on div "Elbette, bu raporu bir Dijital Pazarlama Yöneticisi olarak müdürünüze sunuyormu…" at bounding box center [722, 611] width 546 height 741
click at [908, 359] on div "Elbette, bu raporu bir Dijital Pazarlama Yöneticisi olarak müdürünüze sunuyormu…" at bounding box center [722, 611] width 546 height 741
drag, startPoint x: 936, startPoint y: 371, endPoint x: 878, endPoint y: 387, distance: 60.2
click at [878, 387] on div "Elbette, bu raporu bir Dijital Pazarlama Yöneticisi olarak müdürünüze sunuyormu…" at bounding box center [722, 624] width 546 height 767
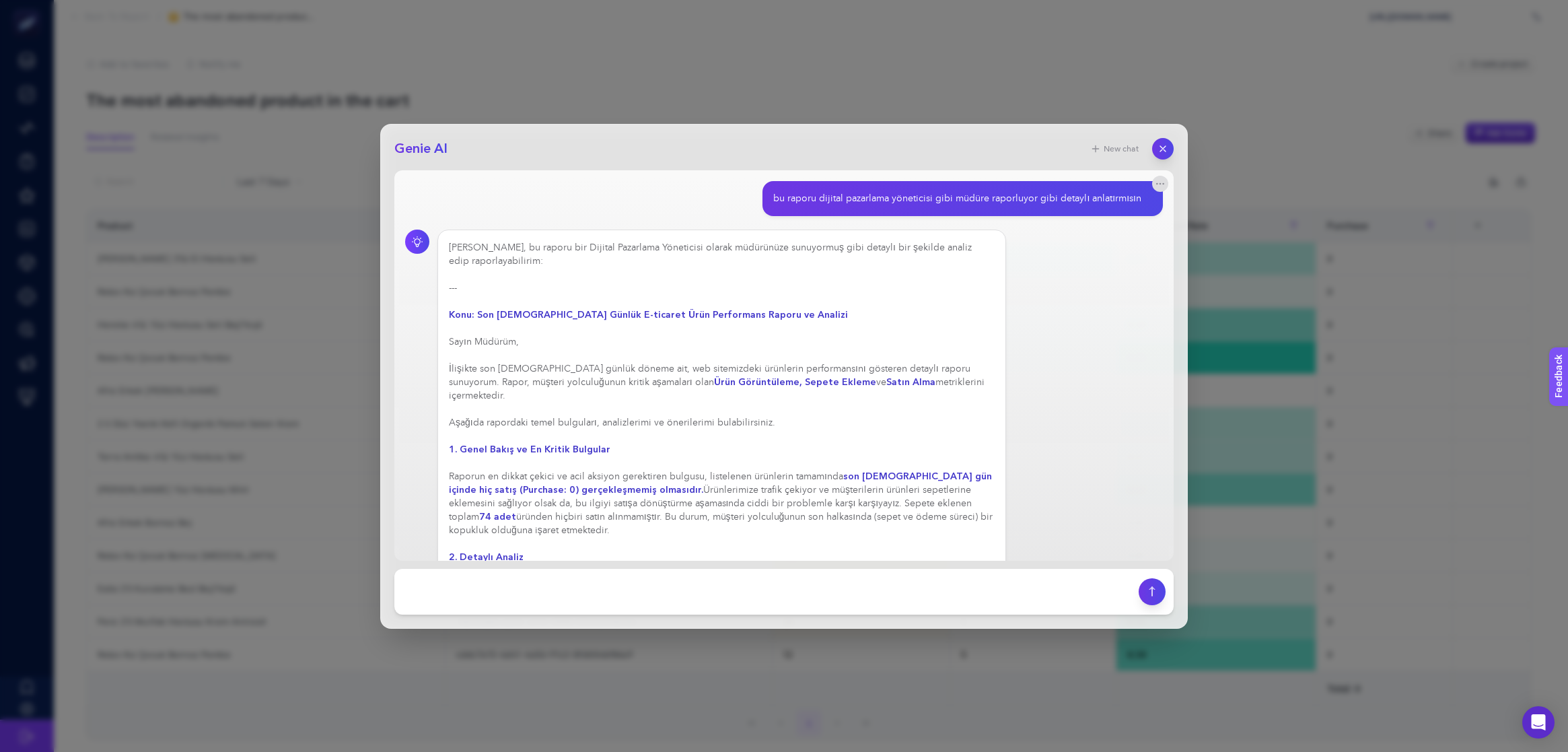
click at [878, 387] on div "Elbette, bu raporu bir Dijital Pazarlama Yöneticisi olarak müdürünüze sunuyormu…" at bounding box center [722, 638] width 546 height 795
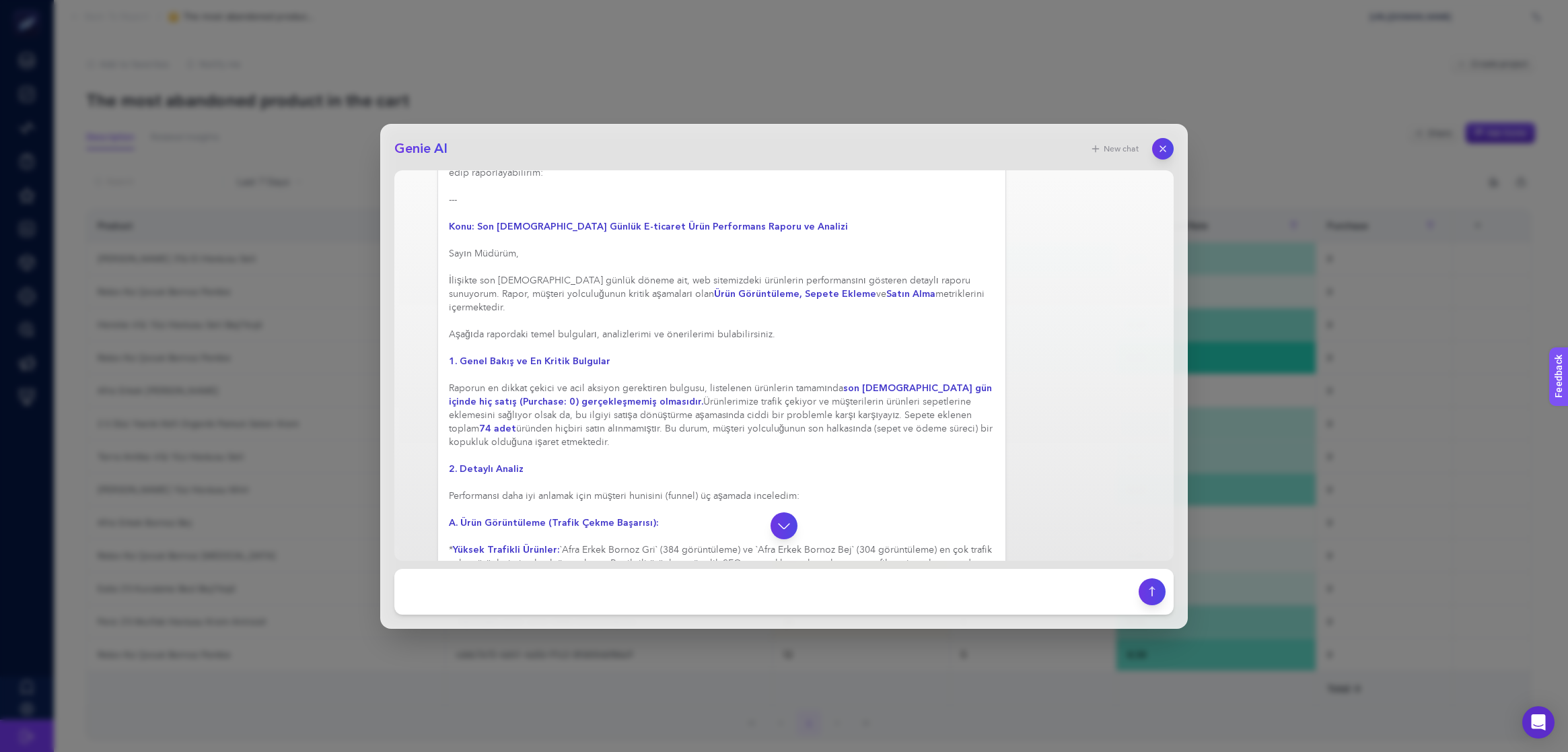
scroll to position [112, 0]
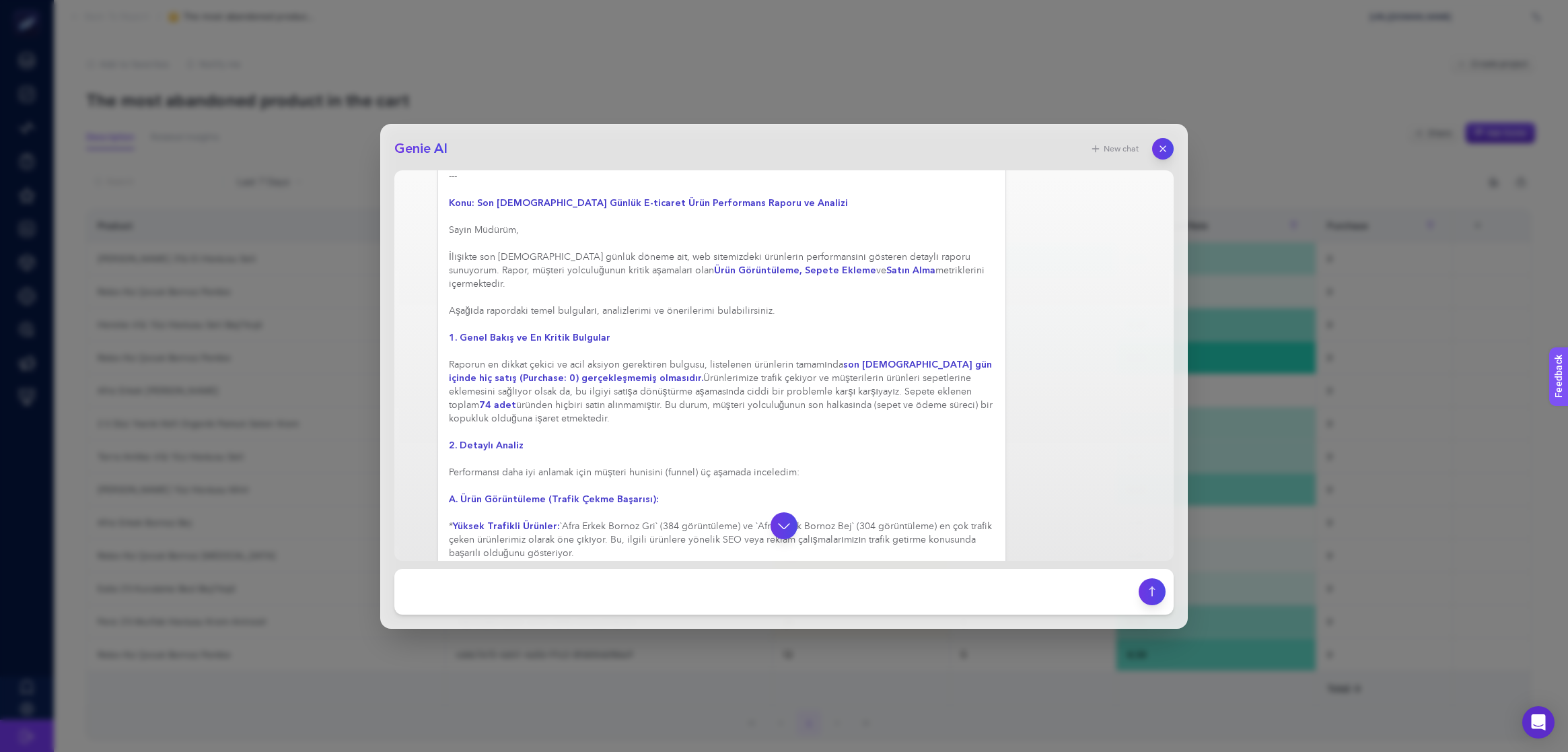
drag, startPoint x: 563, startPoint y: 354, endPoint x: 784, endPoint y: 356, distance: 221.0
click at [779, 356] on div "Elbette, bu raporu bir Dijital Pazarlama Yöneticisi olarak müdürünüze sunuyormu…" at bounding box center [722, 640] width 546 height 1023
click at [789, 356] on div "Elbette, bu raporu bir Dijital Pazarlama Yöneticisi olarak müdürünüze sunuyormu…" at bounding box center [722, 640] width 546 height 1023
click at [804, 353] on div "Elbette, bu raporu bir Dijital Pazarlama Yöneticisi olarak müdürünüze sunuyormu…" at bounding box center [722, 647] width 546 height 1037
click at [704, 370] on div "Elbette, bu raporu bir Dijital Pazarlama Yöneticisi olarak müdürünüze sunuyormu…" at bounding box center [722, 668] width 546 height 1078
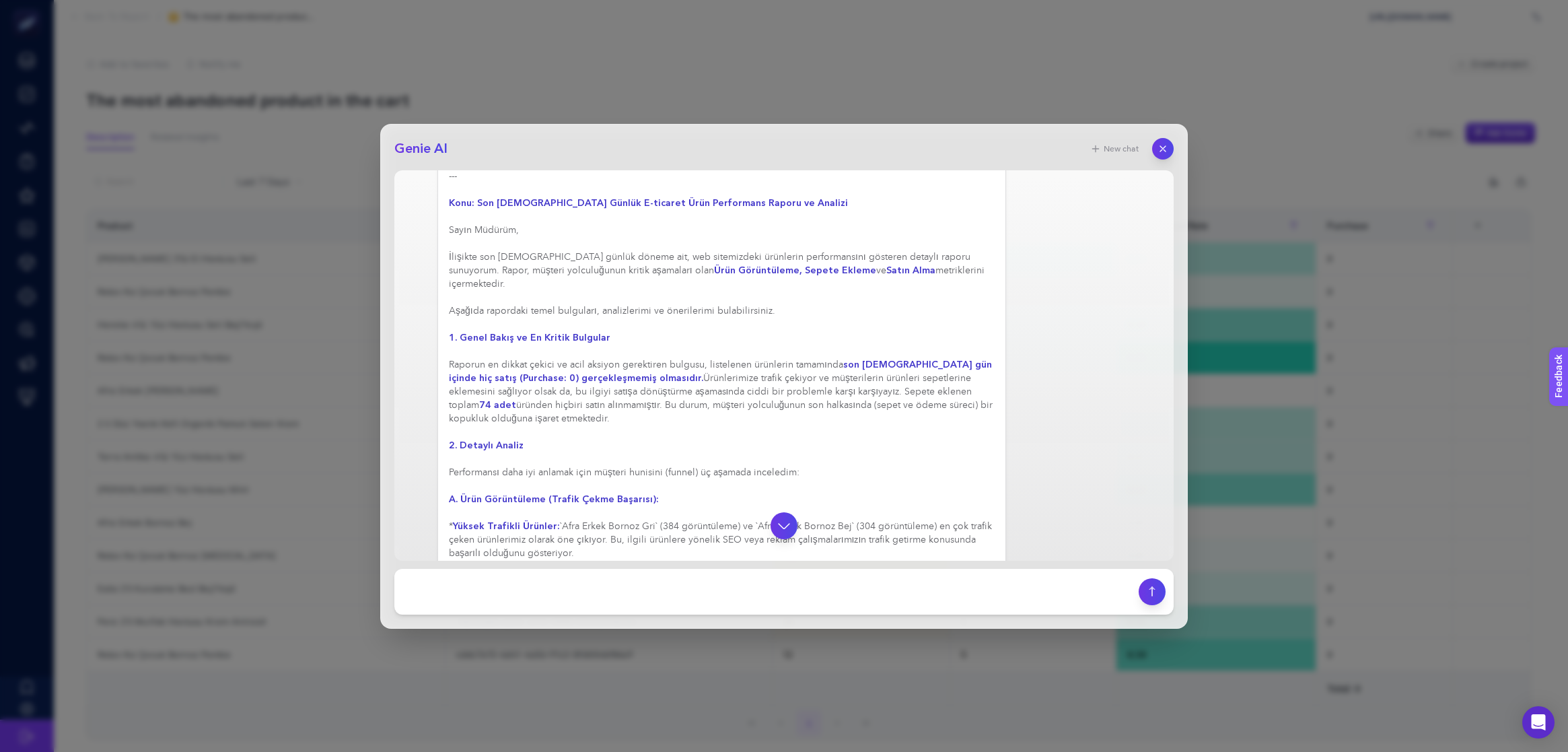
drag, startPoint x: 634, startPoint y: 371, endPoint x: 914, endPoint y: 368, distance: 280.0
click at [906, 368] on div "Elbette, bu raporu bir Dijital Pazarlama Yöneticisi olarak müdürünüze sunuyormu…" at bounding box center [722, 695] width 546 height 1131
click at [921, 368] on div "Elbette, bu raporu bir Dijital Pazarlama Yöneticisi olarak müdürünüze sunuyormu…" at bounding box center [722, 695] width 546 height 1131
click at [921, 368] on div "Elbette, bu raporu bir Dijital Pazarlama Yöneticisi olarak müdürünüze sunuyormu…" at bounding box center [722, 708] width 546 height 1158
click at [921, 368] on div "Elbette, bu raporu bir Dijital Pazarlama Yöneticisi olarak müdürünüze sunuyormu…" at bounding box center [722, 715] width 546 height 1172
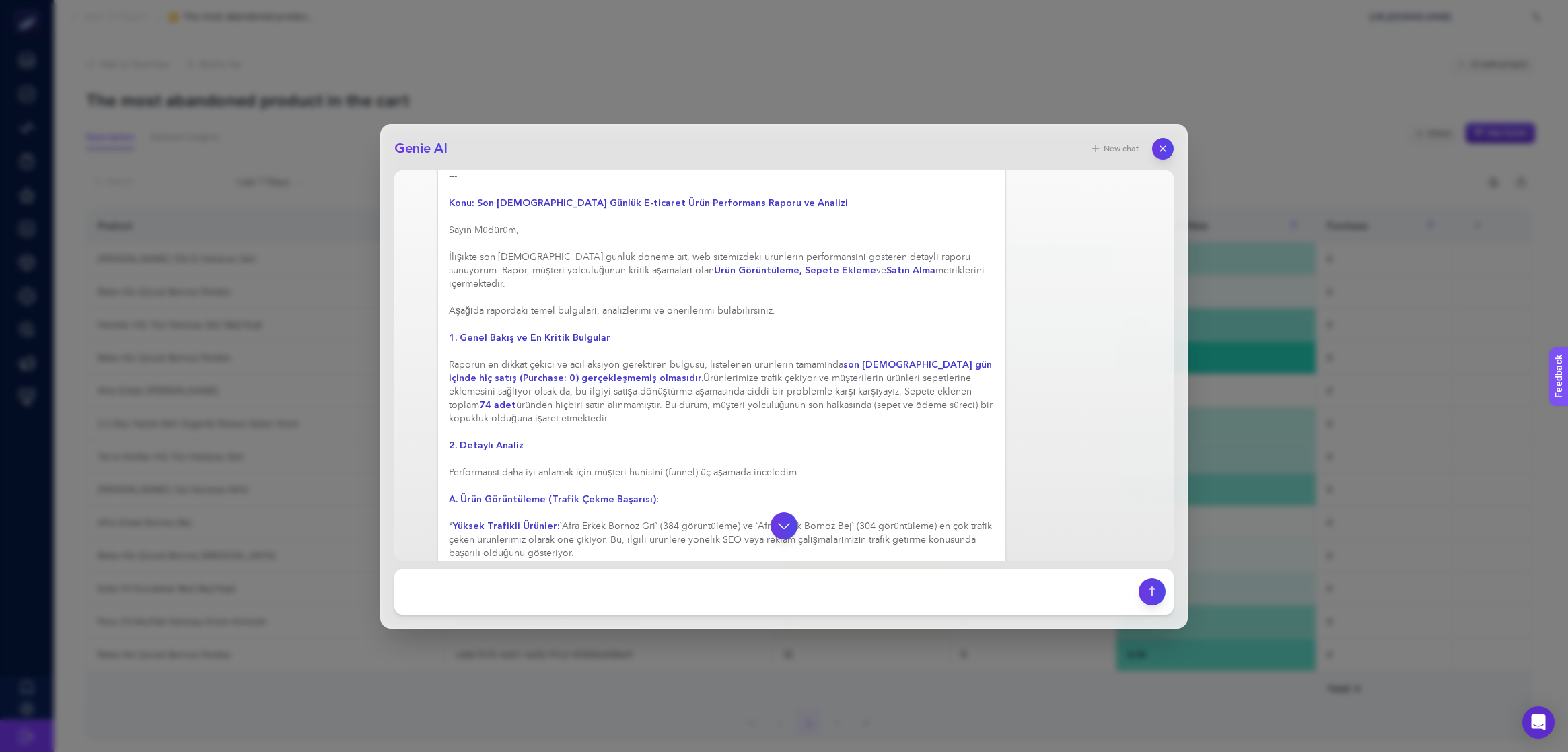
drag, startPoint x: 486, startPoint y: 387, endPoint x: 608, endPoint y: 397, distance: 122.4
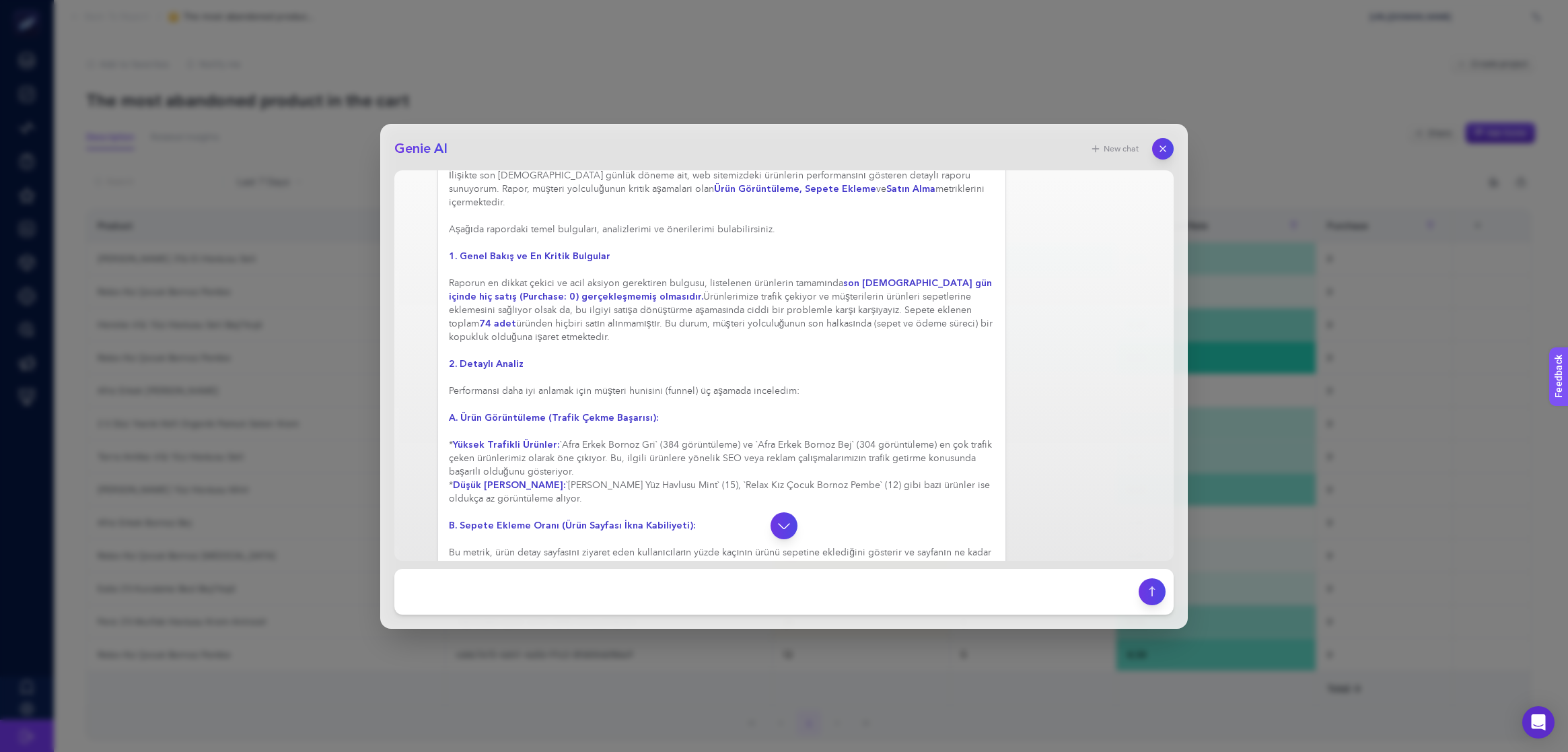
scroll to position [315, 0]
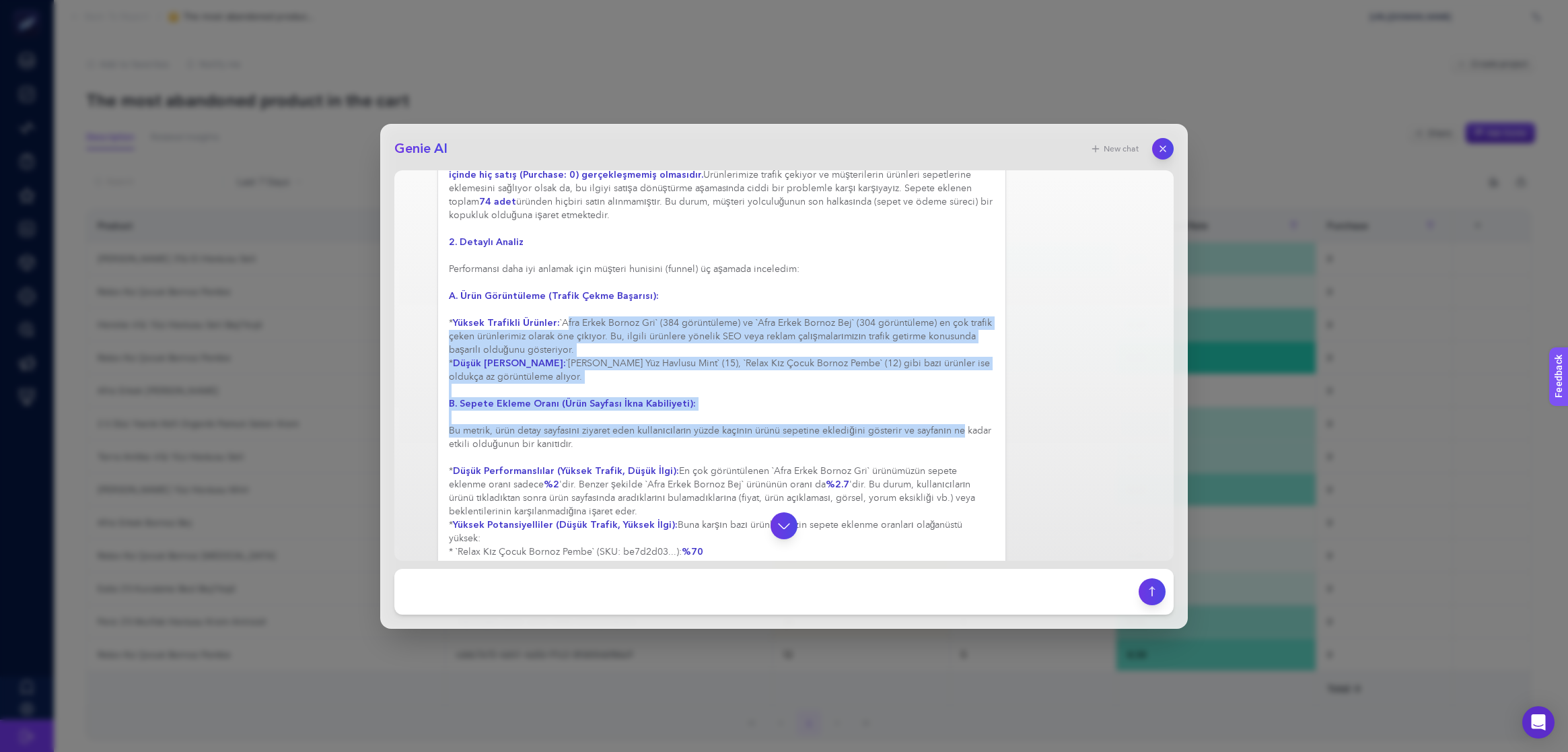
drag, startPoint x: 561, startPoint y: 316, endPoint x: 965, endPoint y: 432, distance: 420.3
click at [965, 432] on div "Elbette, bu raporu bir Dijital Pazarlama Yöneticisi olarak müdürünüze sunuyormu…" at bounding box center [722, 592] width 546 height 1334
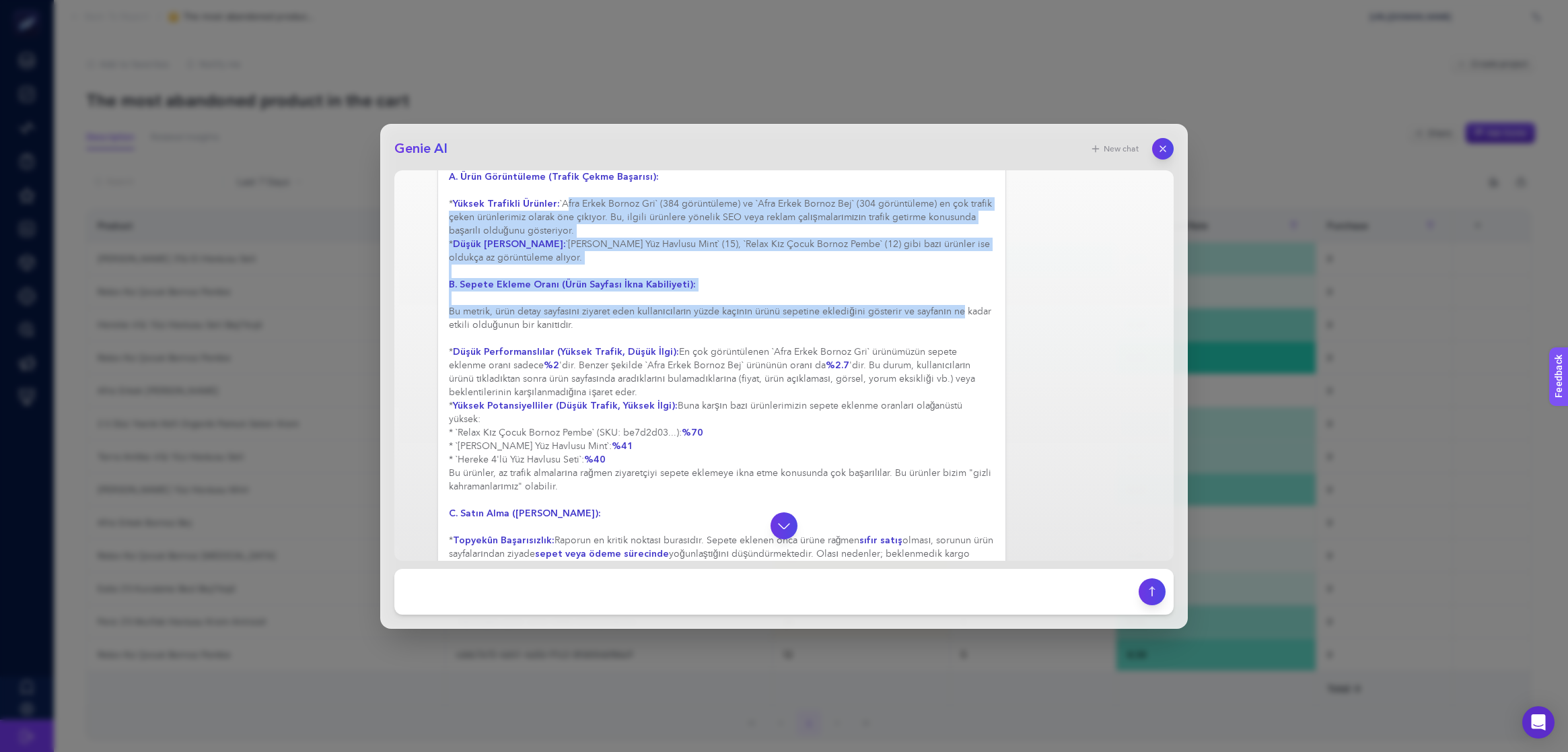
scroll to position [446, 0]
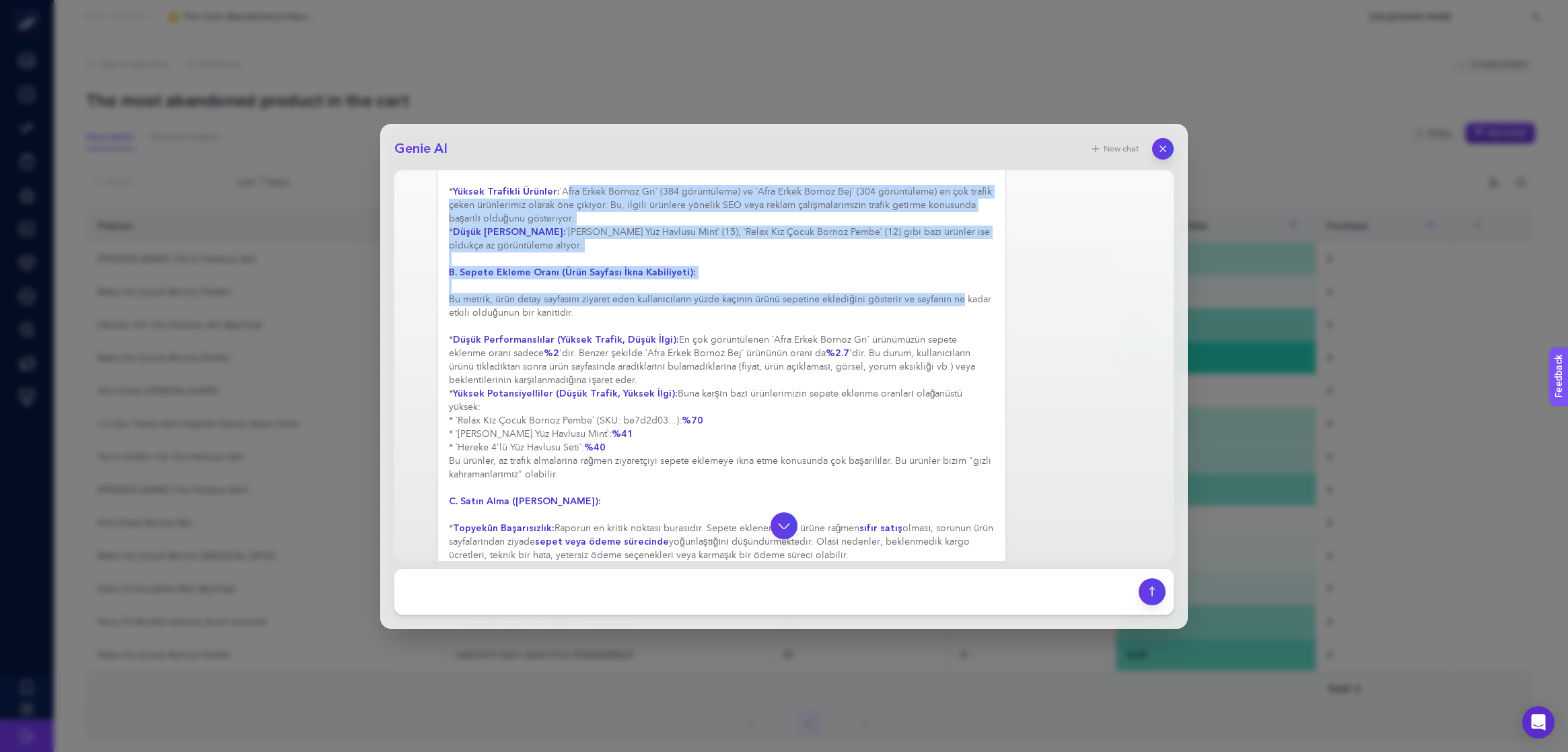
drag, startPoint x: 520, startPoint y: 462, endPoint x: 881, endPoint y: 469, distance: 361.1
click at [881, 469] on div "Elbette, bu raporu bir Dijital Pazarlama Yöneticisi olarak müdürünüze sunuyormu…" at bounding box center [722, 461] width 546 height 1334
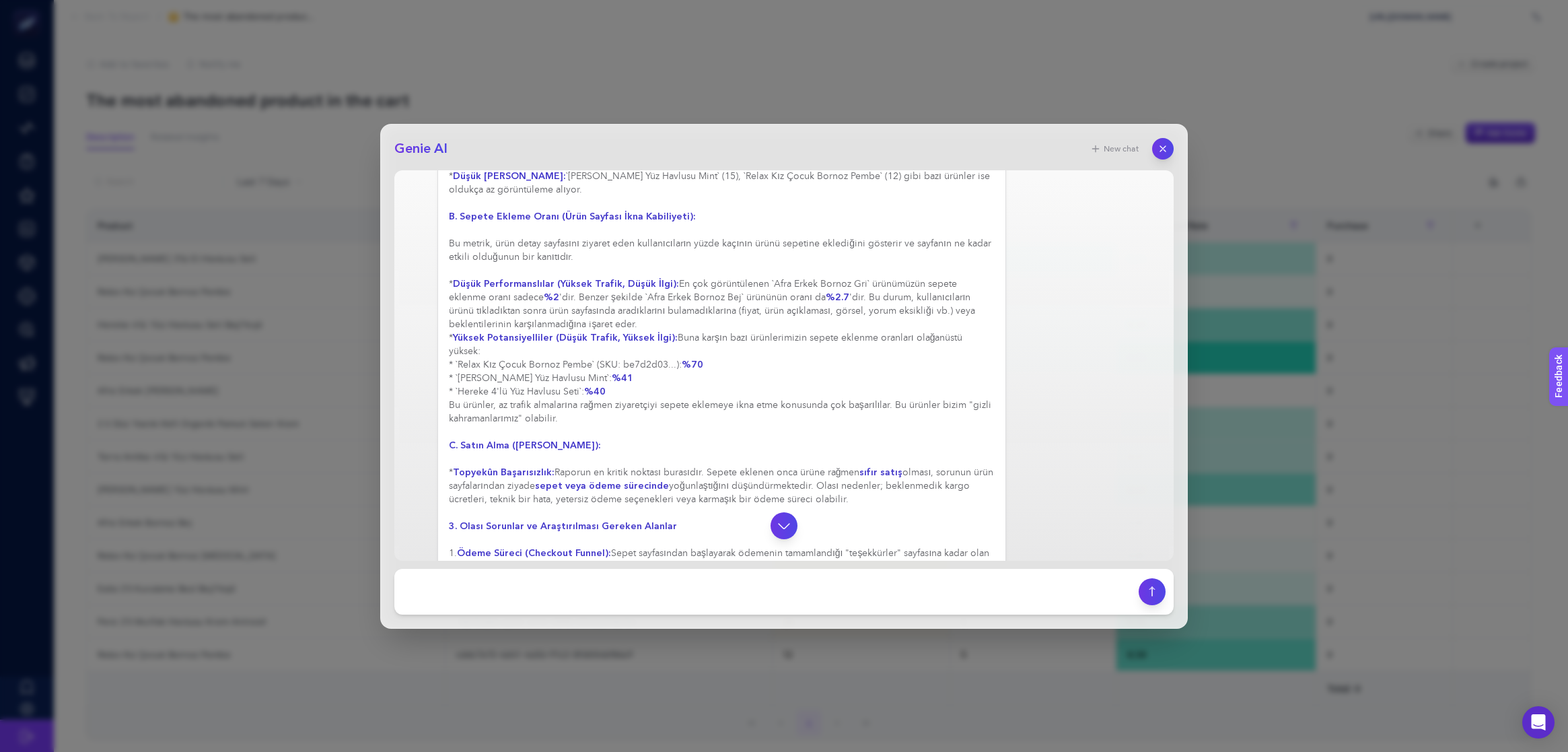
scroll to position [527, 0]
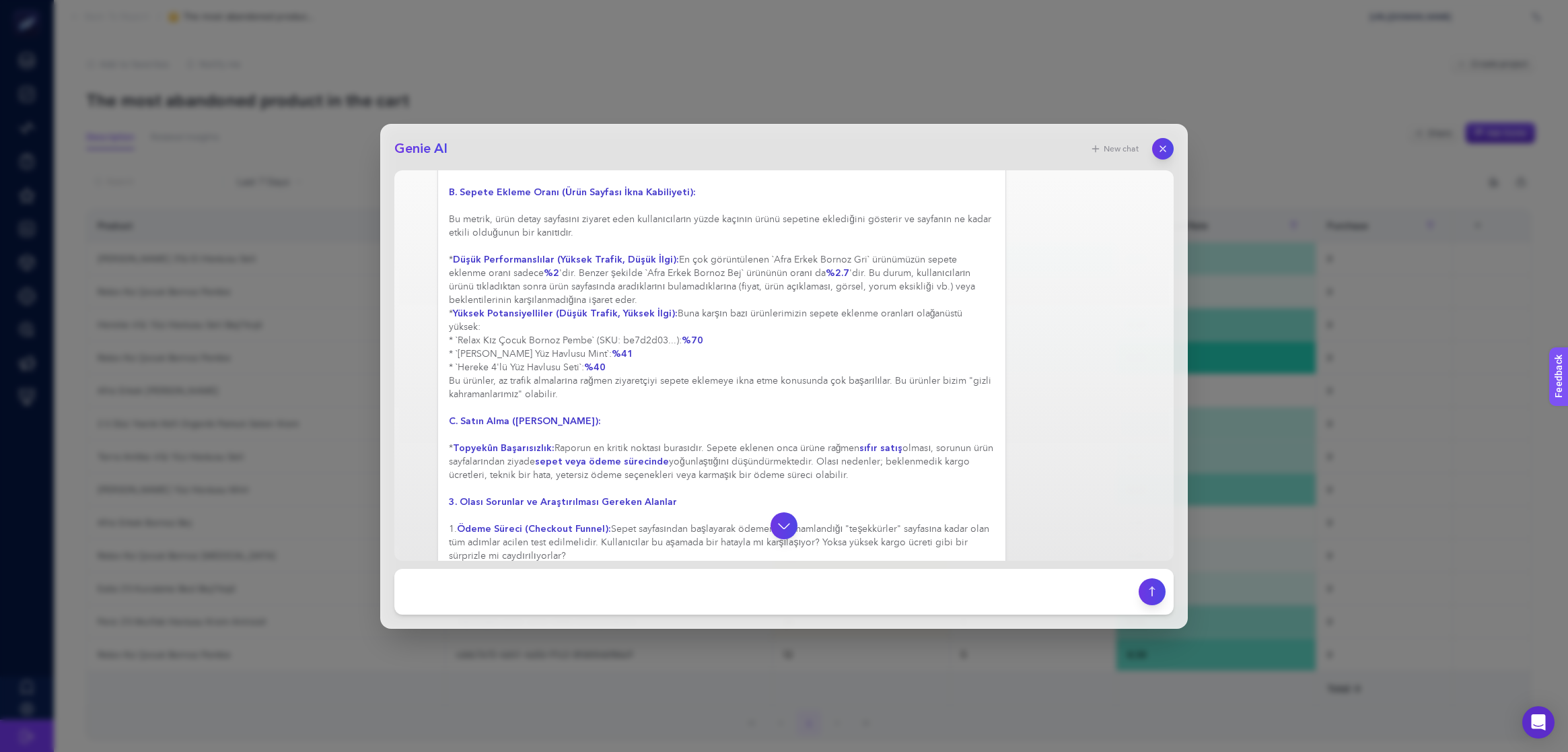
click at [522, 357] on div "Elbette, bu raporu bir Dijital Pazarlama Yöneticisi olarak müdürünüze sunuyormu…" at bounding box center [722, 381] width 546 height 1334
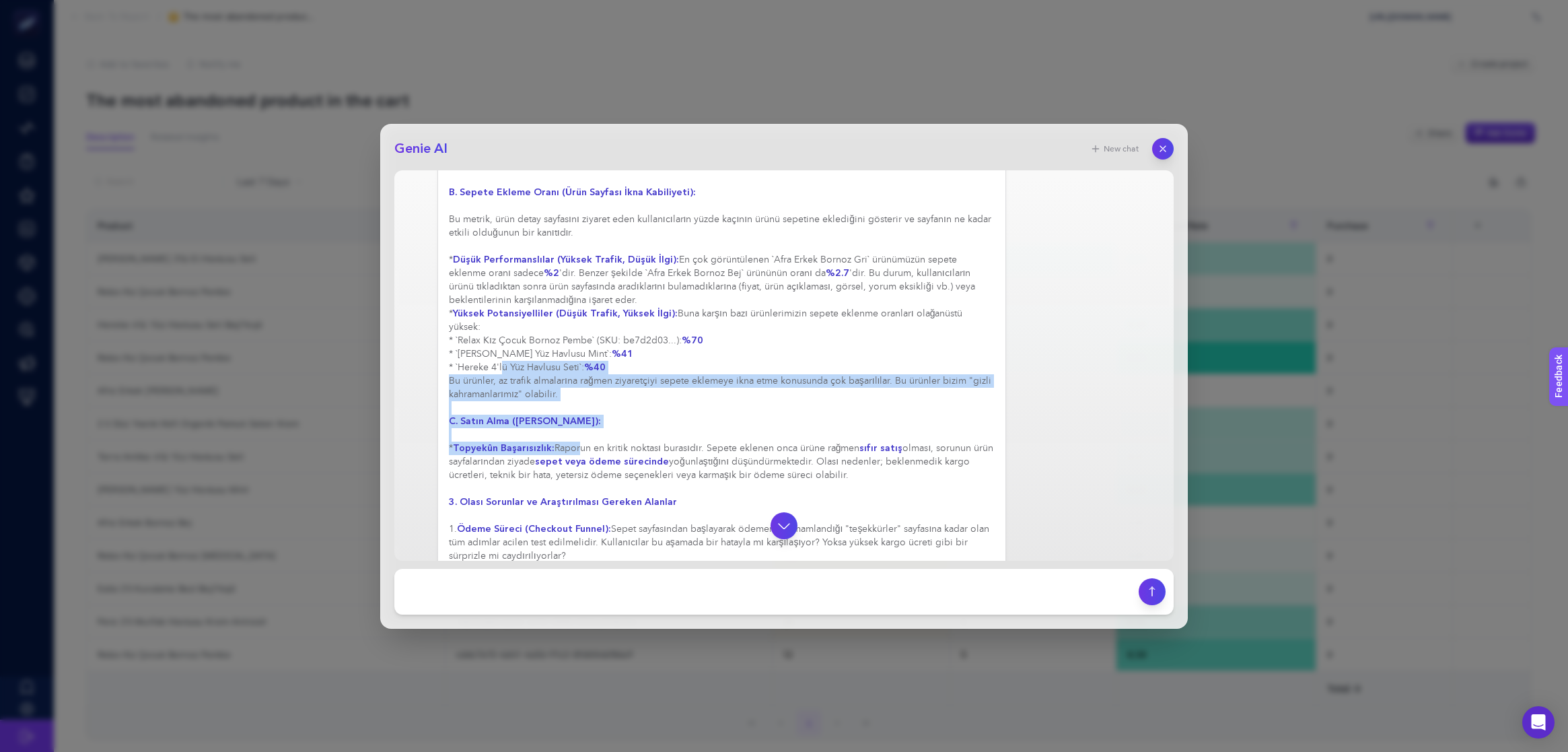
drag, startPoint x: 488, startPoint y: 365, endPoint x: 576, endPoint y: 452, distance: 123.7
click at [576, 452] on div "Elbette, bu raporu bir Dijital Pazarlama Yöneticisi olarak müdürünüze sunuyormu…" at bounding box center [722, 381] width 546 height 1334
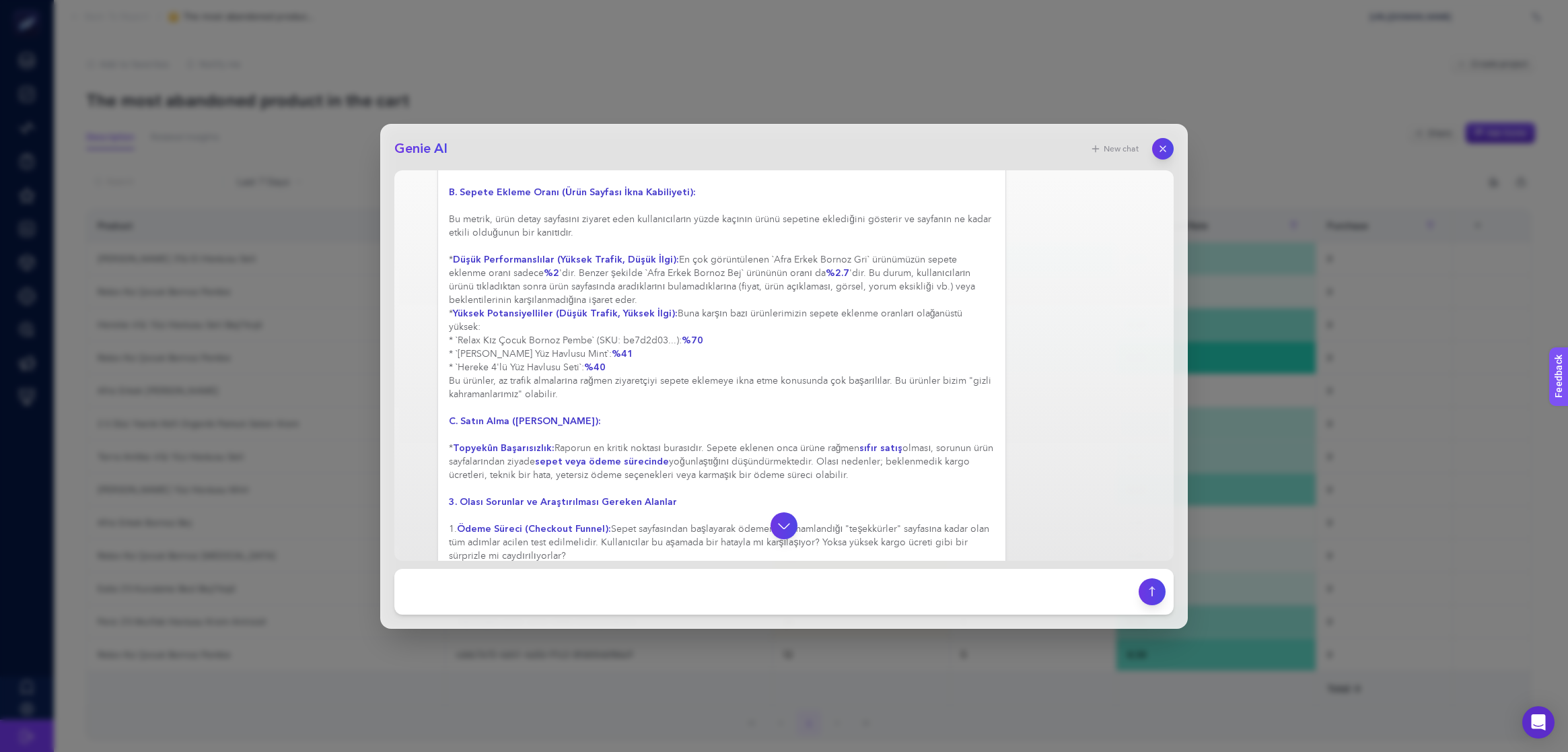
click at [581, 452] on div "Elbette, bu raporu bir Dijital Pazarlama Yöneticisi olarak müdürünüze sunuyormu…" at bounding box center [722, 381] width 546 height 1334
drag, startPoint x: 564, startPoint y: 452, endPoint x: 875, endPoint y: 477, distance: 312.0
click at [875, 477] on div "Elbette, bu raporu bir Dijital Pazarlama Yöneticisi olarak müdürünüze sunuyormu…" at bounding box center [722, 381] width 546 height 1334
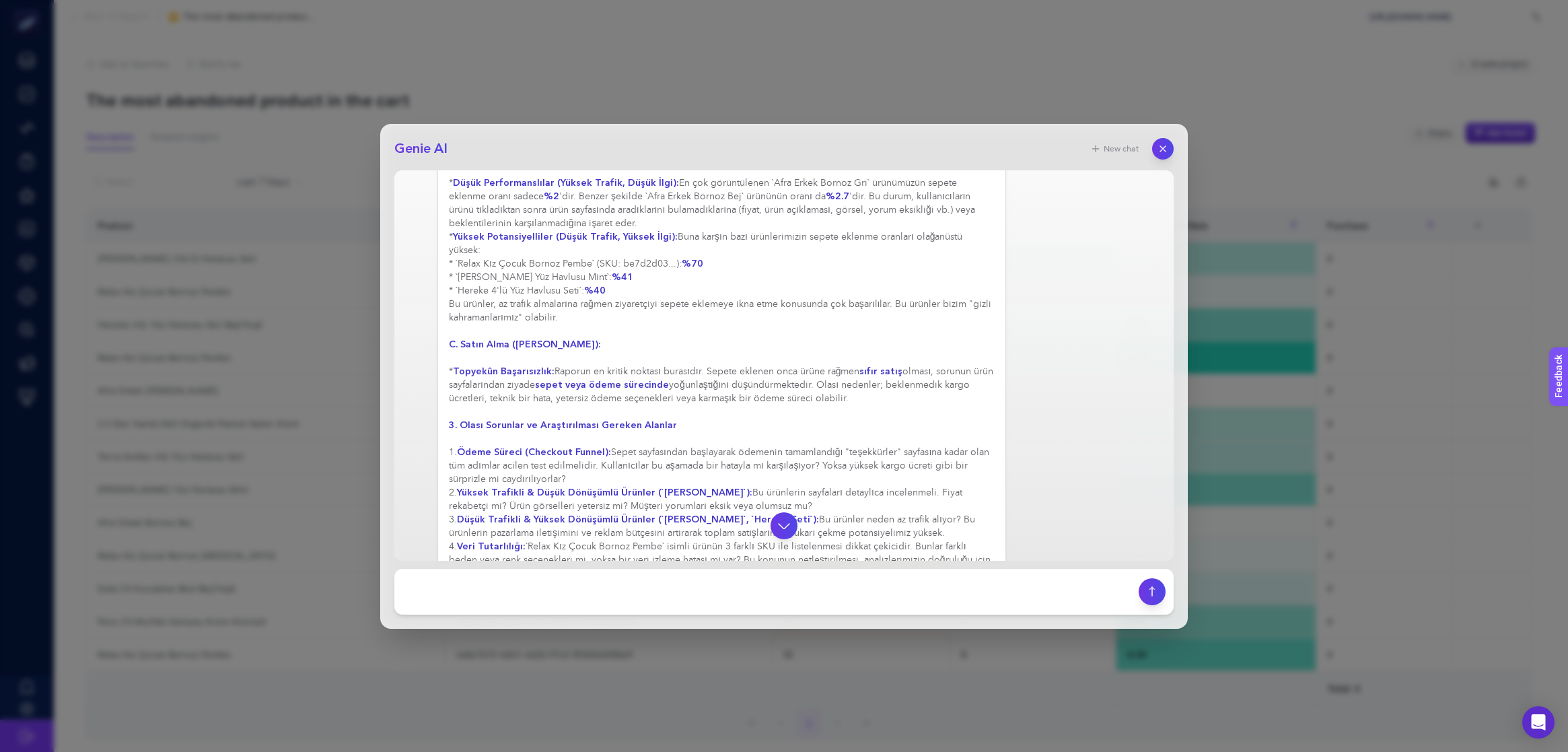
scroll to position [620, 0]
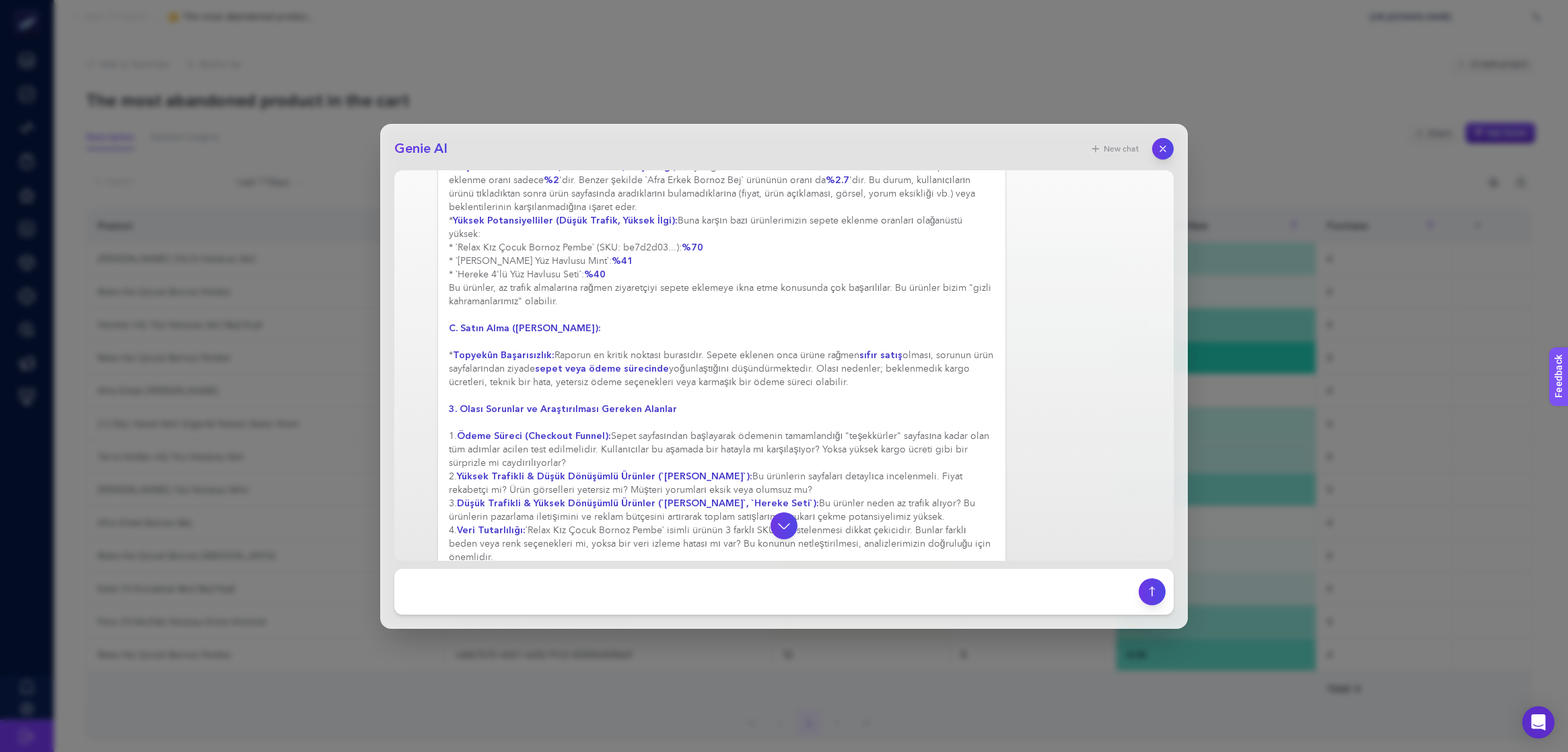
drag, startPoint x: 642, startPoint y: 456, endPoint x: 884, endPoint y: 499, distance: 245.8
click at [884, 499] on div "Elbette, bu raporu bir Dijital Pazarlama Yöneticisi olarak müdürünüze sunuyormu…" at bounding box center [722, 288] width 546 height 1334
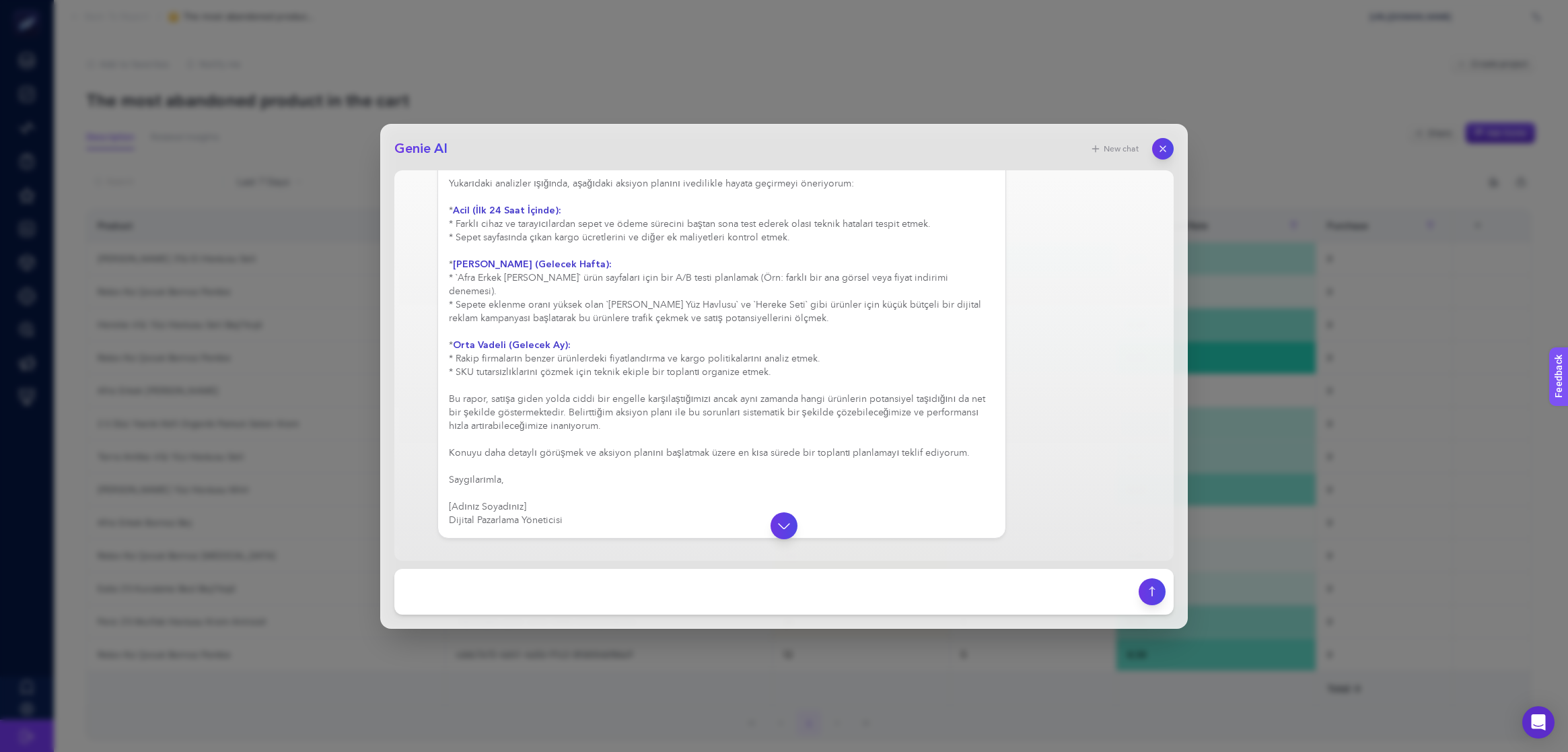
scroll to position [1033, 0]
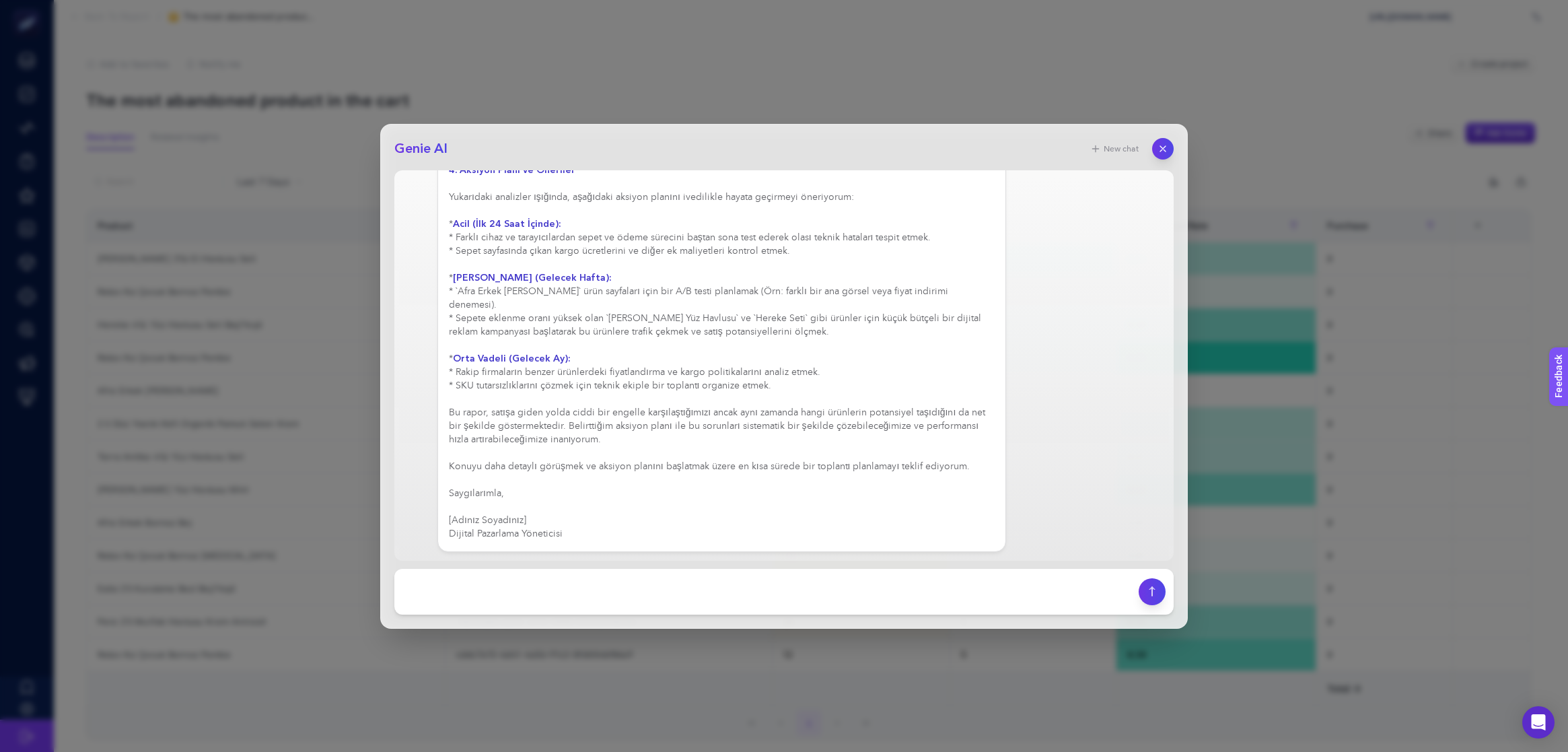
drag, startPoint x: 1157, startPoint y: 150, endPoint x: 847, endPoint y: 402, distance: 399.5
click at [1016, 267] on div "Genie AI New chat bu raporu dijital pazarlama yöneticisi gibi müdüre raporluyor…" at bounding box center [784, 376] width 807 height 505
click at [575, 585] on textarea at bounding box center [766, 592] width 728 height 30
type textarea "[DOMAIN_NAME] web sitesini inceleyebiliyormusun"
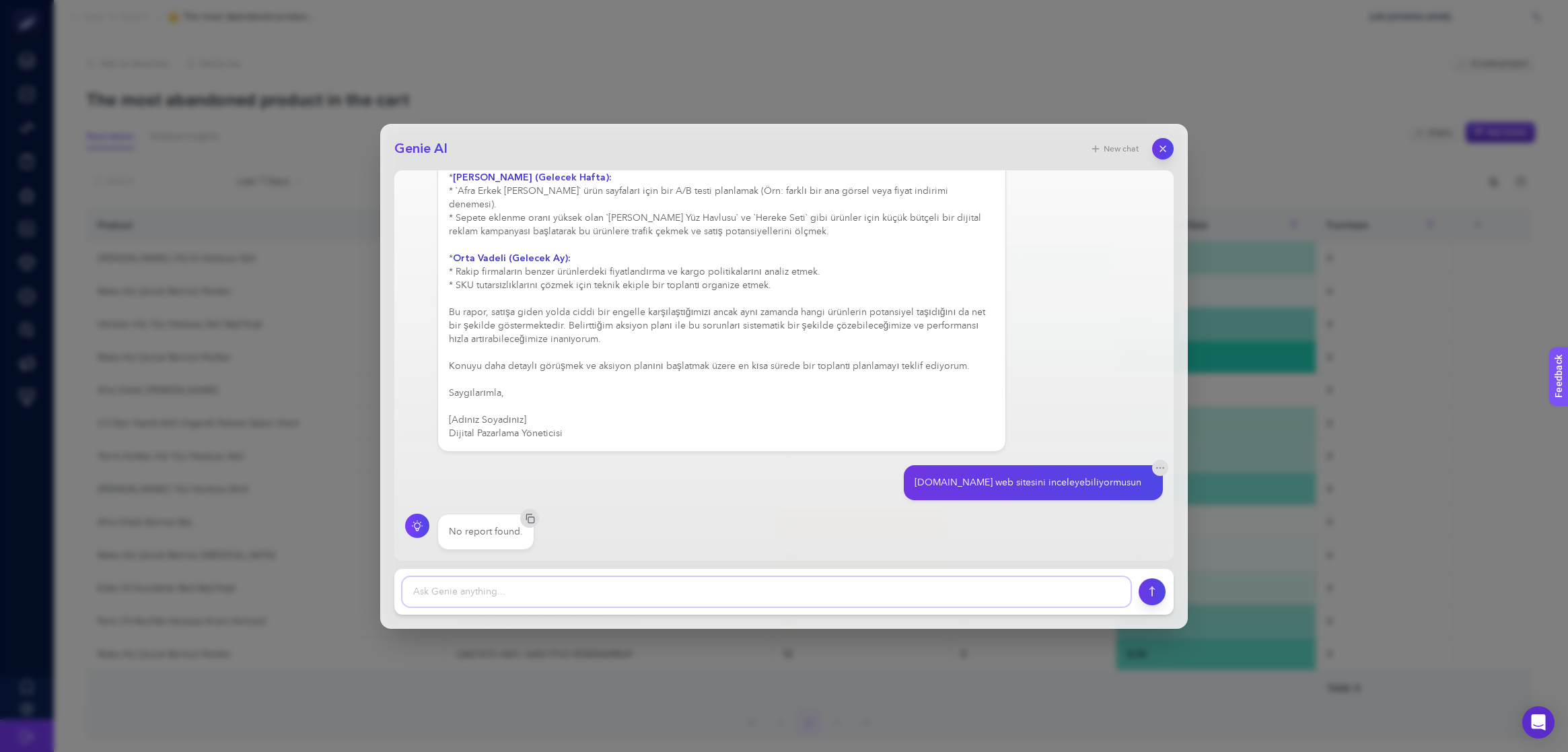
scroll to position [1132, 0]
click at [1172, 150] on button "button" at bounding box center [1163, 149] width 23 height 23
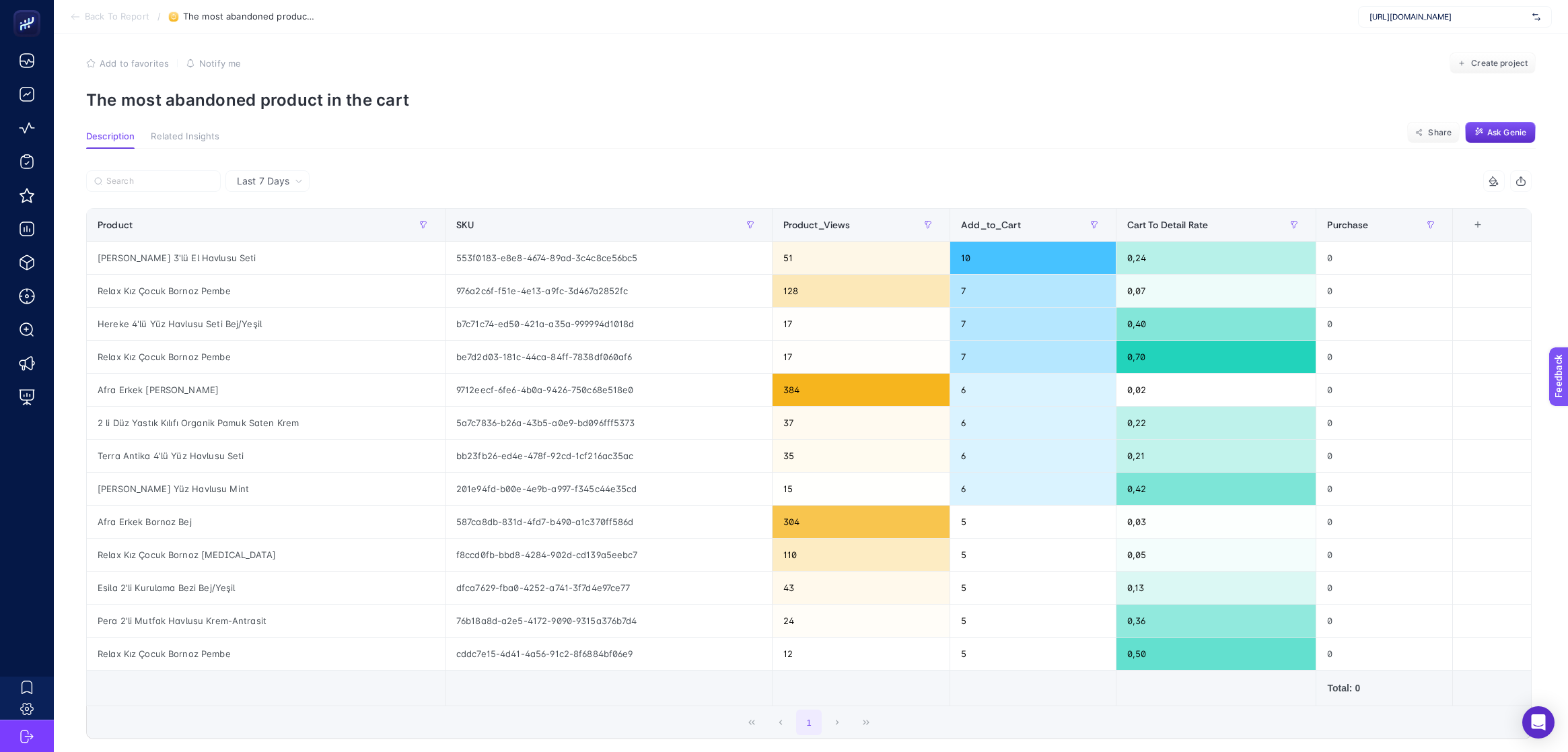
click at [270, 183] on span "Last 7 Days" at bounding box center [263, 181] width 53 height 14
click at [269, 233] on li "Last 30 Days" at bounding box center [267, 234] width 76 height 24
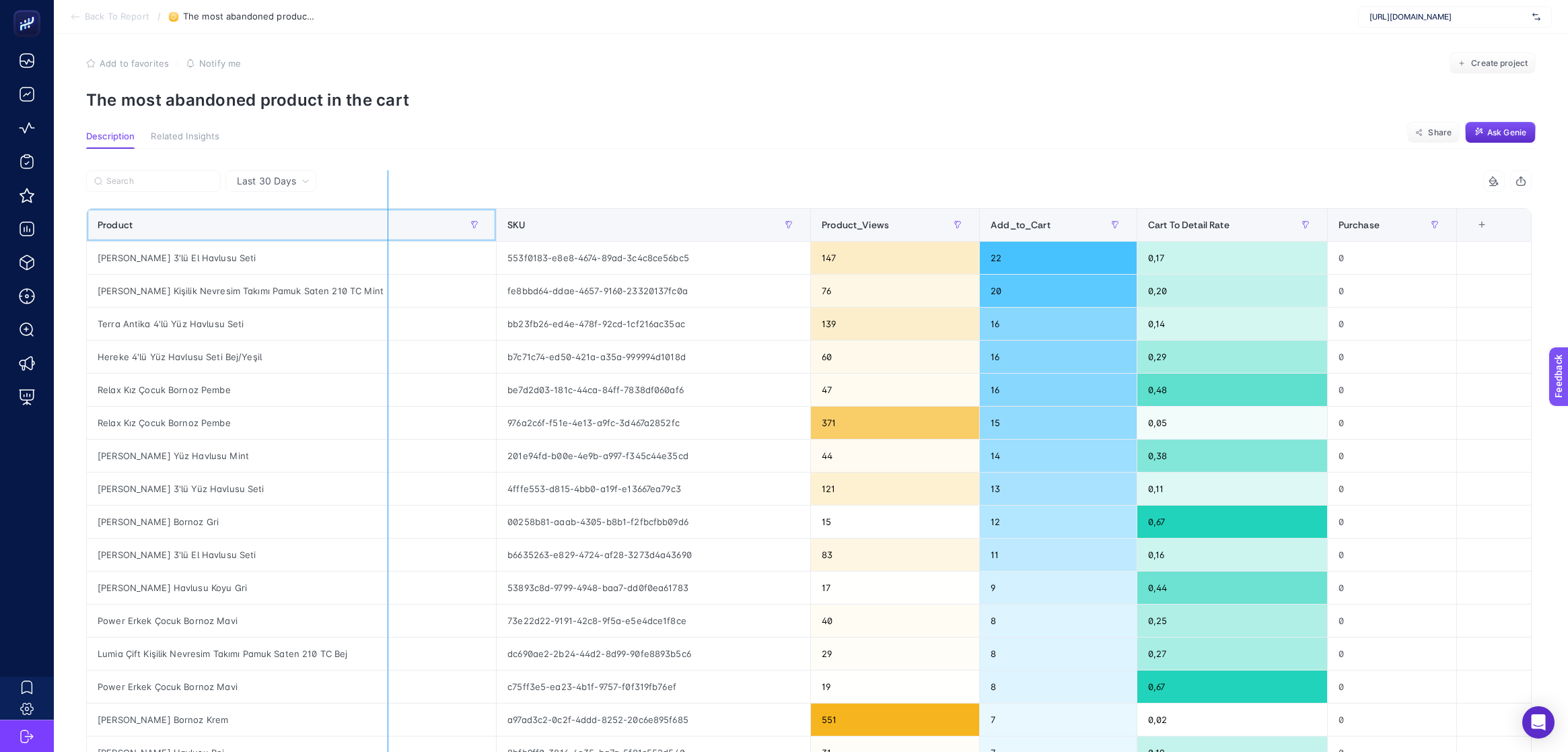
drag, startPoint x: 494, startPoint y: 219, endPoint x: 387, endPoint y: 209, distance: 107.5
click at [387, 209] on div "4 items selected Product SKU Product_Views Add_to_Cart Cart To Detail Rate Purc…" at bounding box center [809, 570] width 1446 height 800
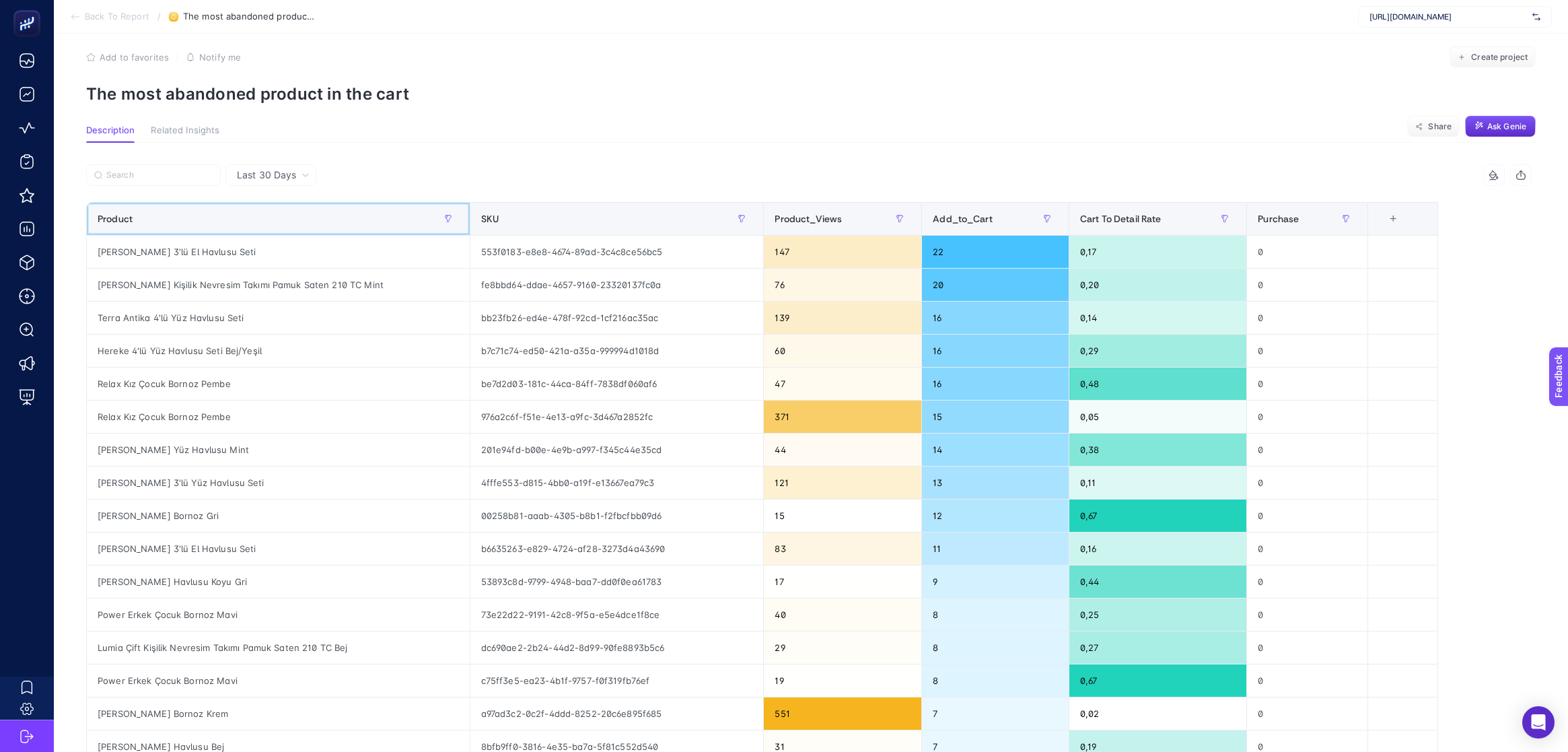
scroll to position [0, 0]
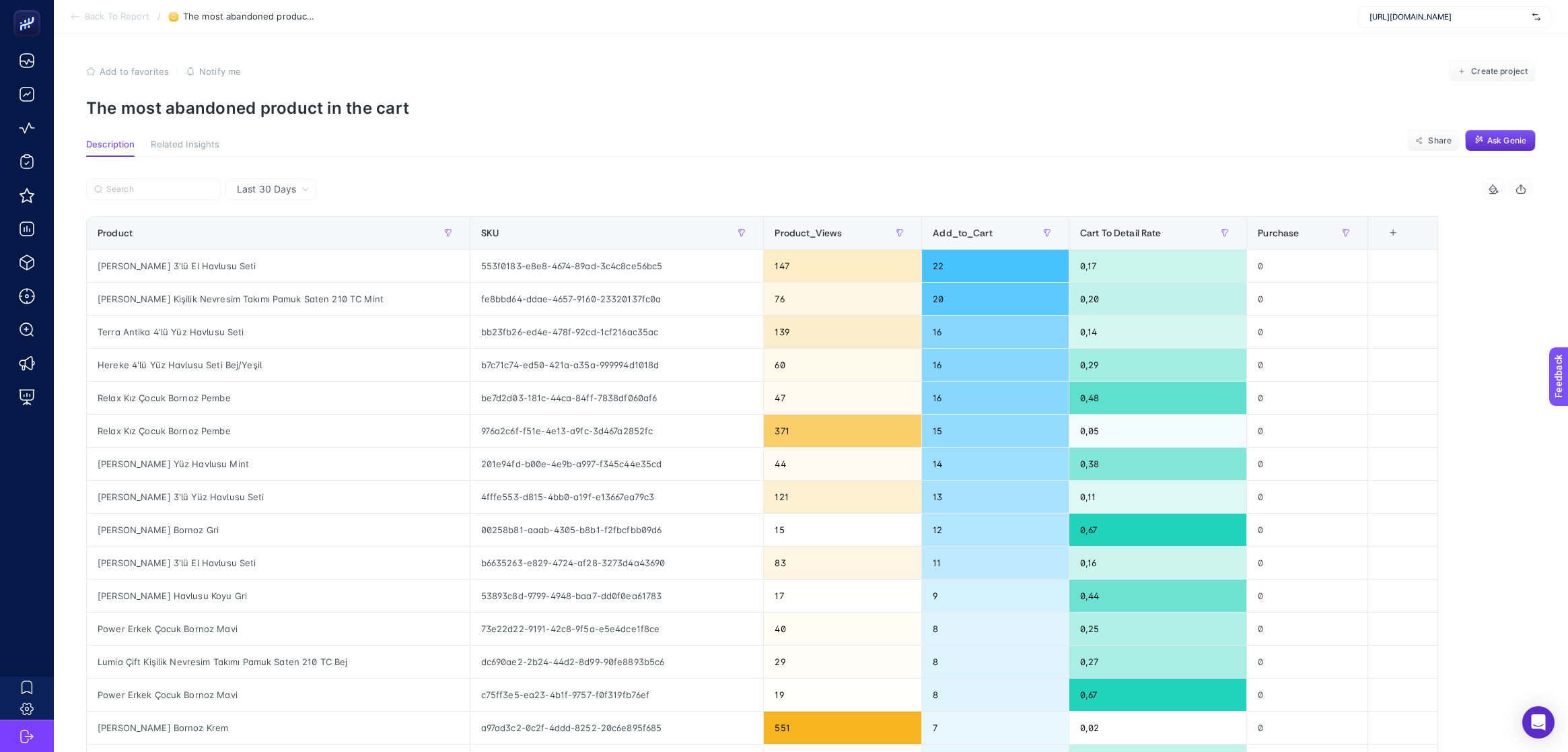
click at [98, 17] on span "Back To Report" at bounding box center [117, 17] width 65 height 11
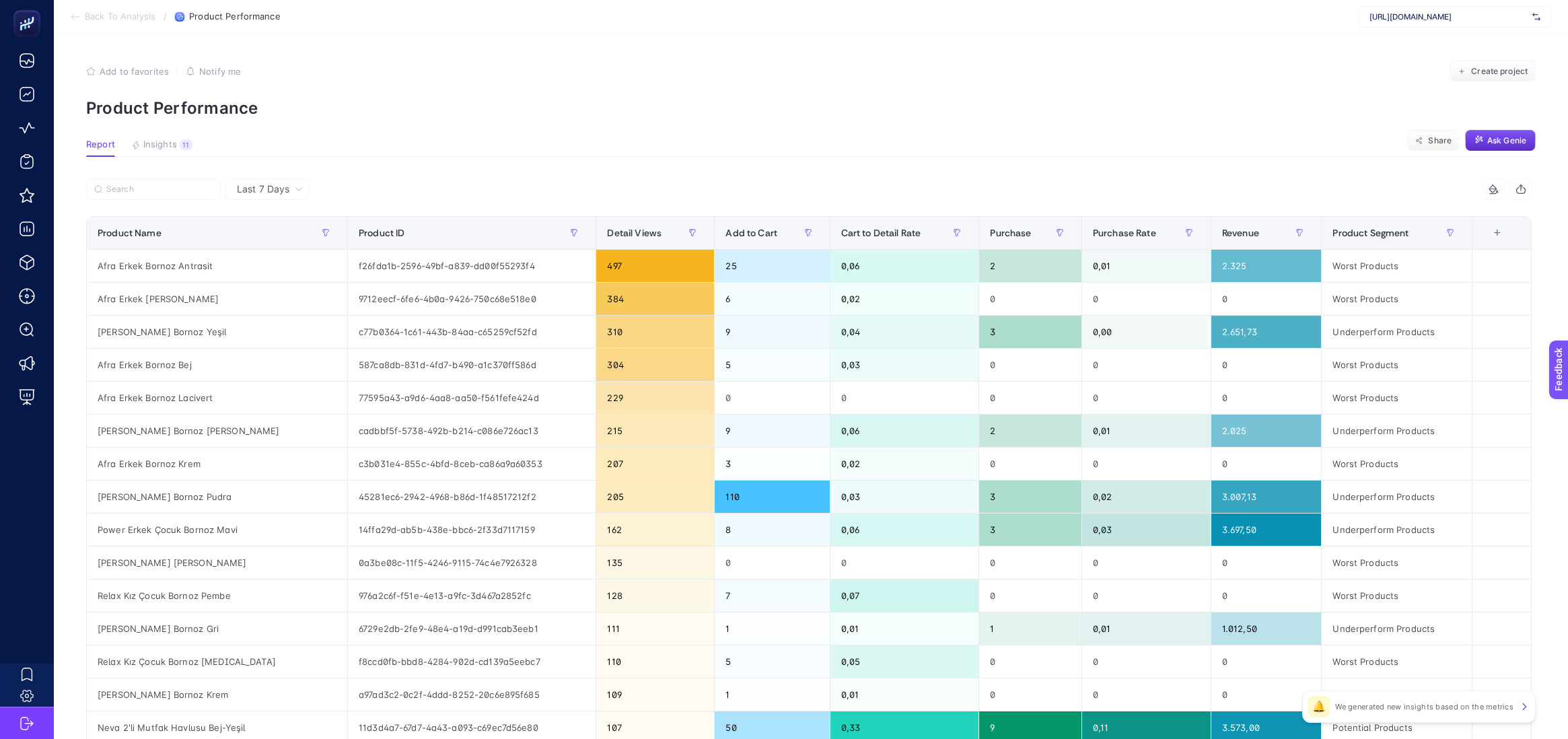
click at [82, 15] on li "Back To Analysis" at bounding box center [113, 17] width 86 height 11
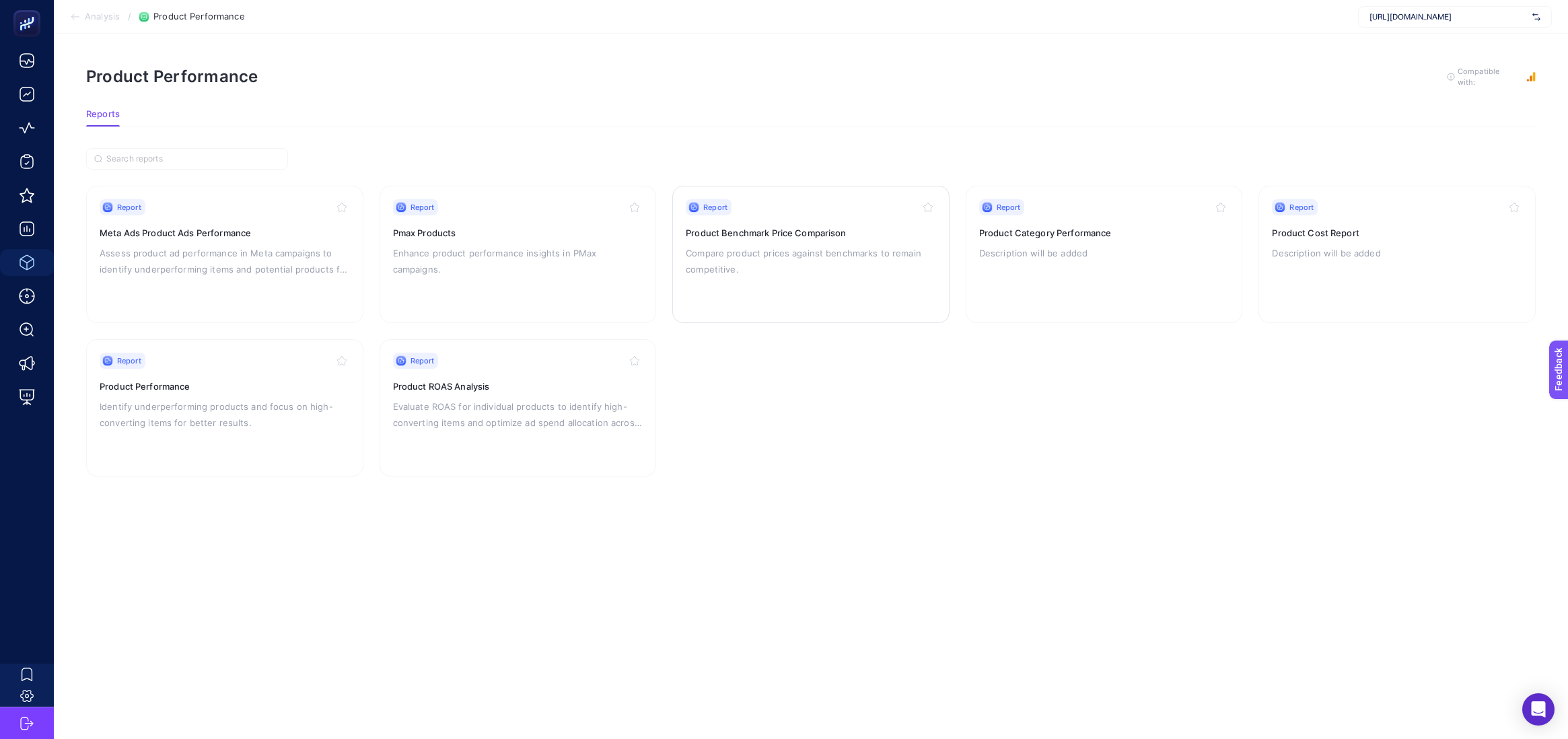
click at [784, 263] on p "Compare product prices against benchmarks to remain competitive." at bounding box center [811, 261] width 251 height 32
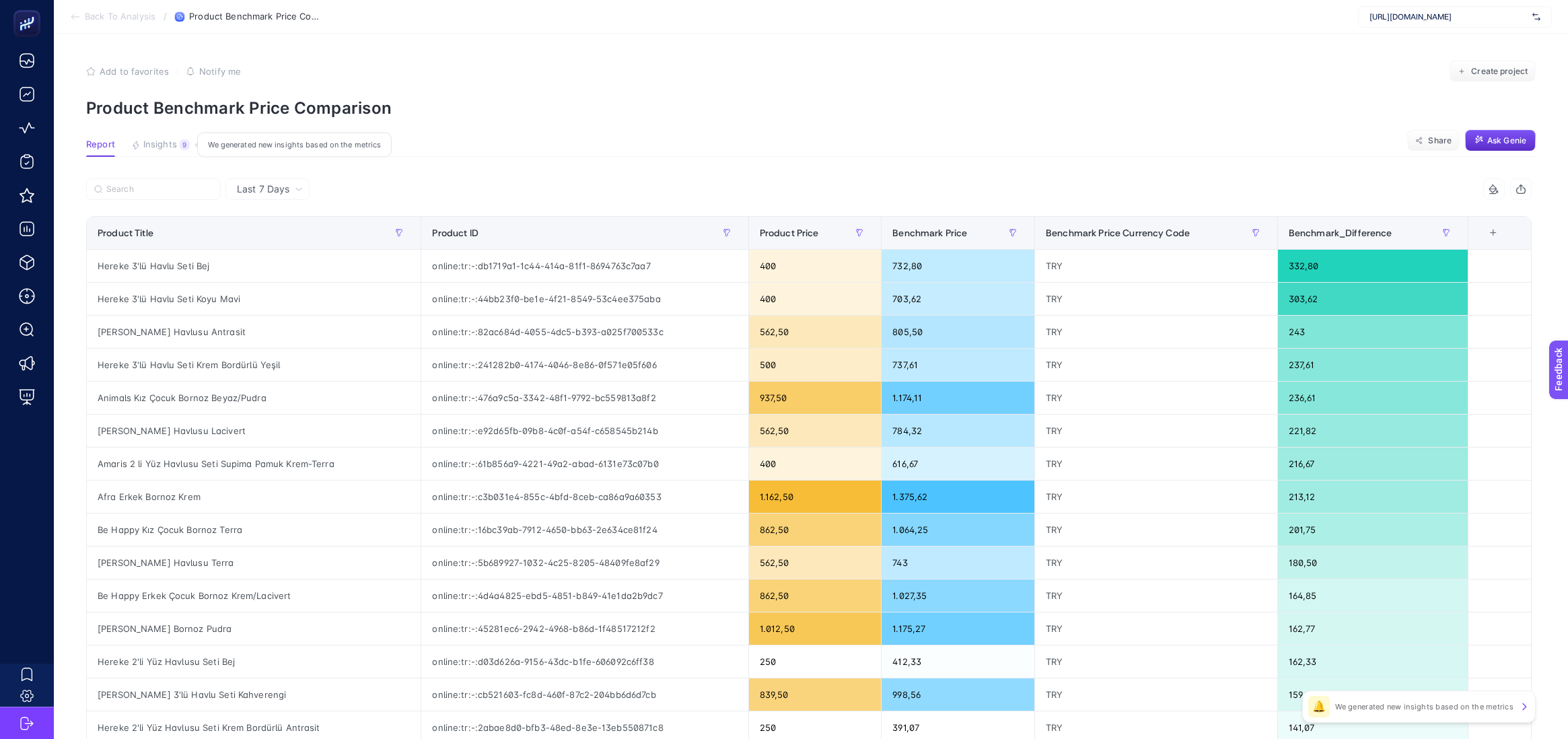
click at [166, 152] on button "Insights 9 We generated new insights based on the metrics" at bounding box center [160, 147] width 59 height 18
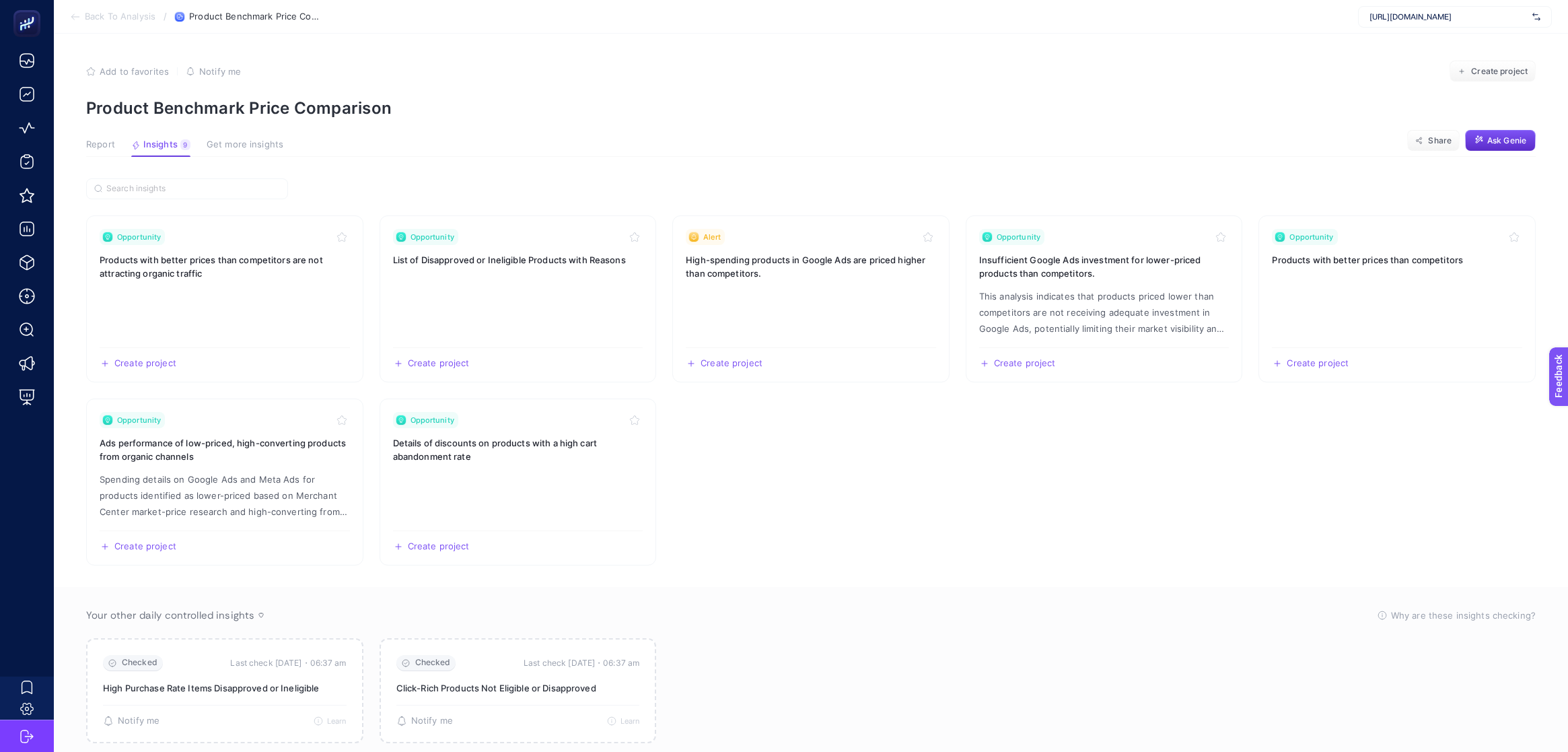
click at [254, 147] on span "Get more insights" at bounding box center [244, 144] width 76 height 11
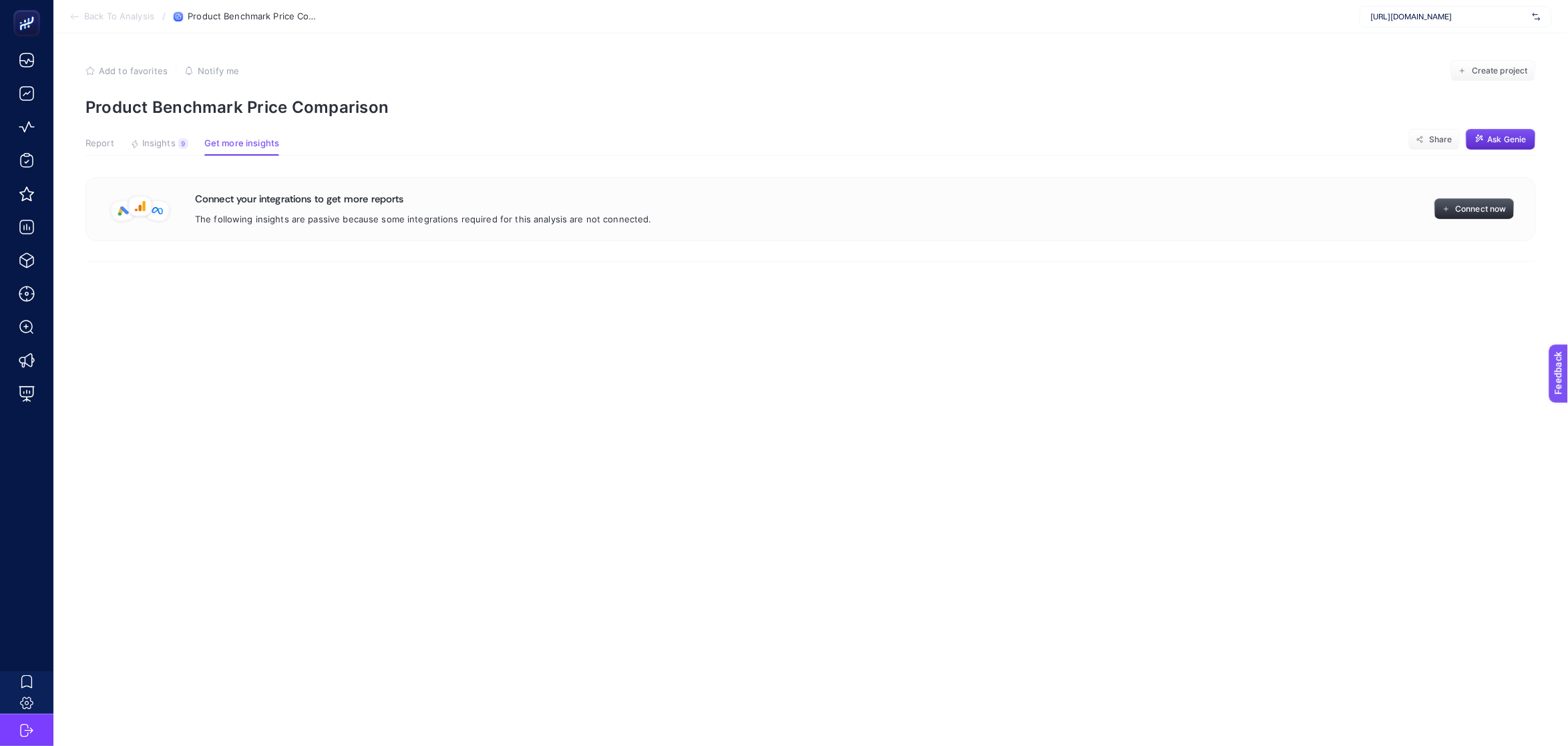
click at [1463, 210] on span "Connect now" at bounding box center [1481, 209] width 51 height 11
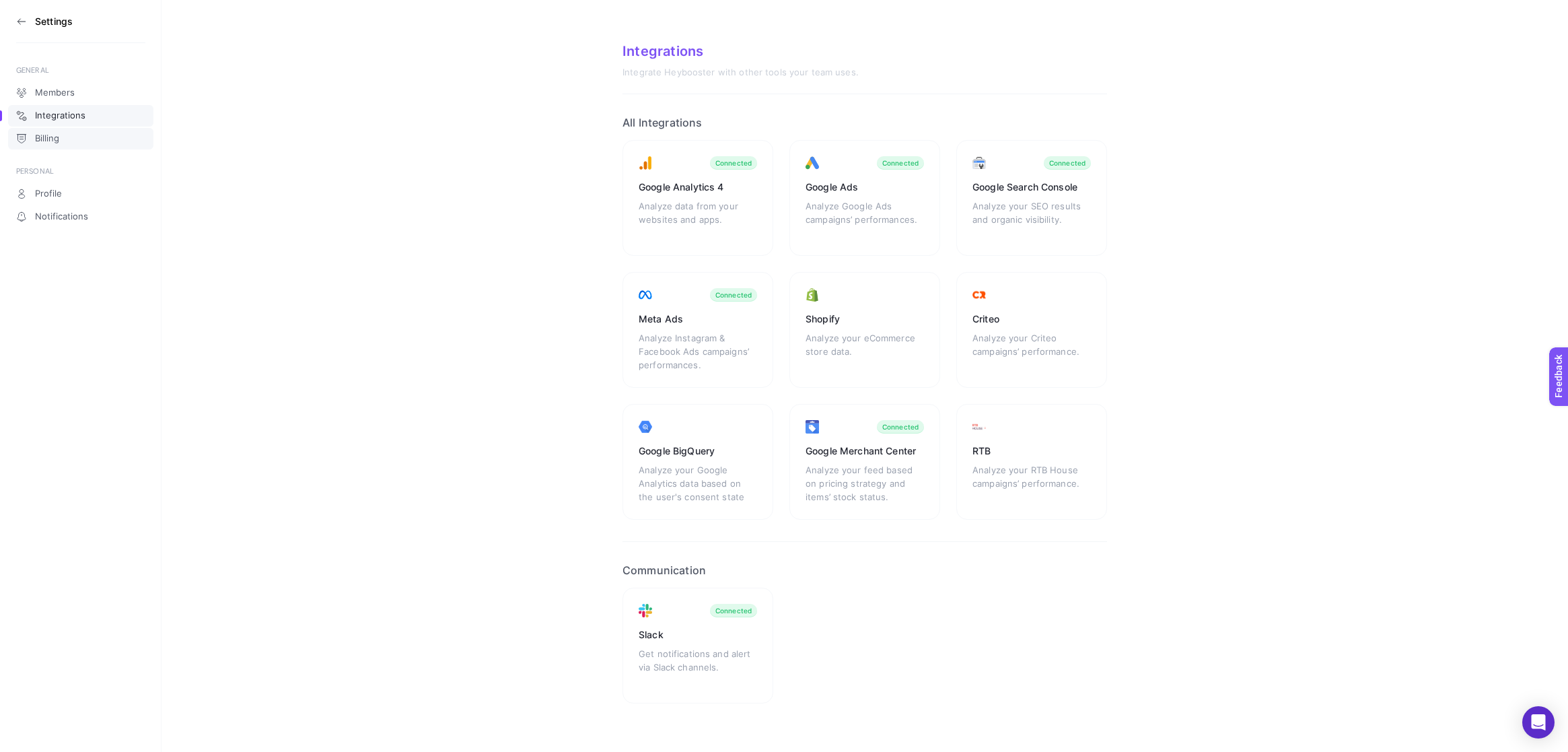
click at [67, 139] on link "Billing" at bounding box center [81, 138] width 145 height 21
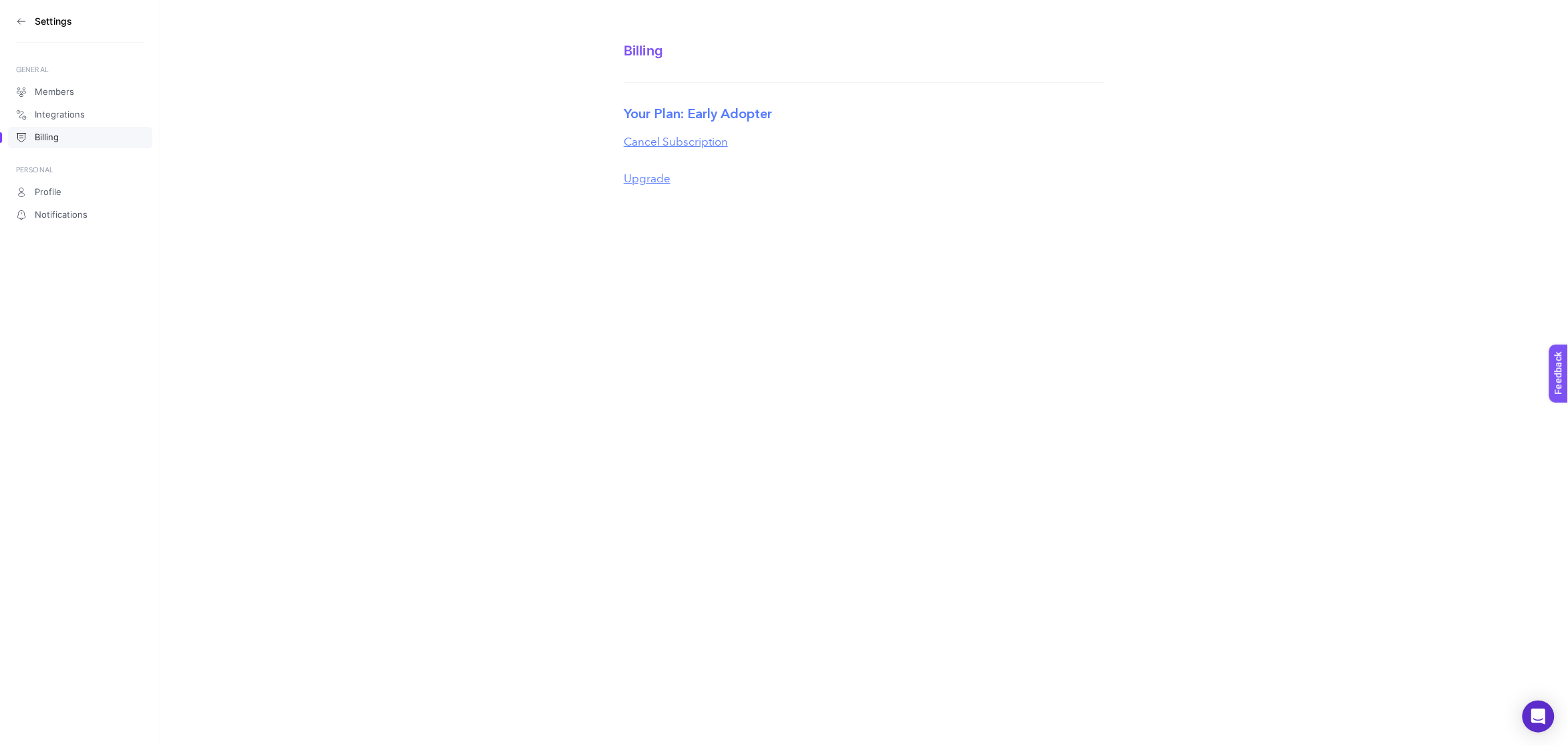
click at [655, 174] on button "Upgrade" at bounding box center [647, 179] width 47 height 17
drag, startPoint x: 791, startPoint y: 115, endPoint x: 687, endPoint y: 116, distance: 104.0
click at [687, 116] on div "Your Plan: Early Adopter" at bounding box center [864, 114] width 480 height 20
click at [62, 112] on span "Integrations" at bounding box center [60, 114] width 50 height 11
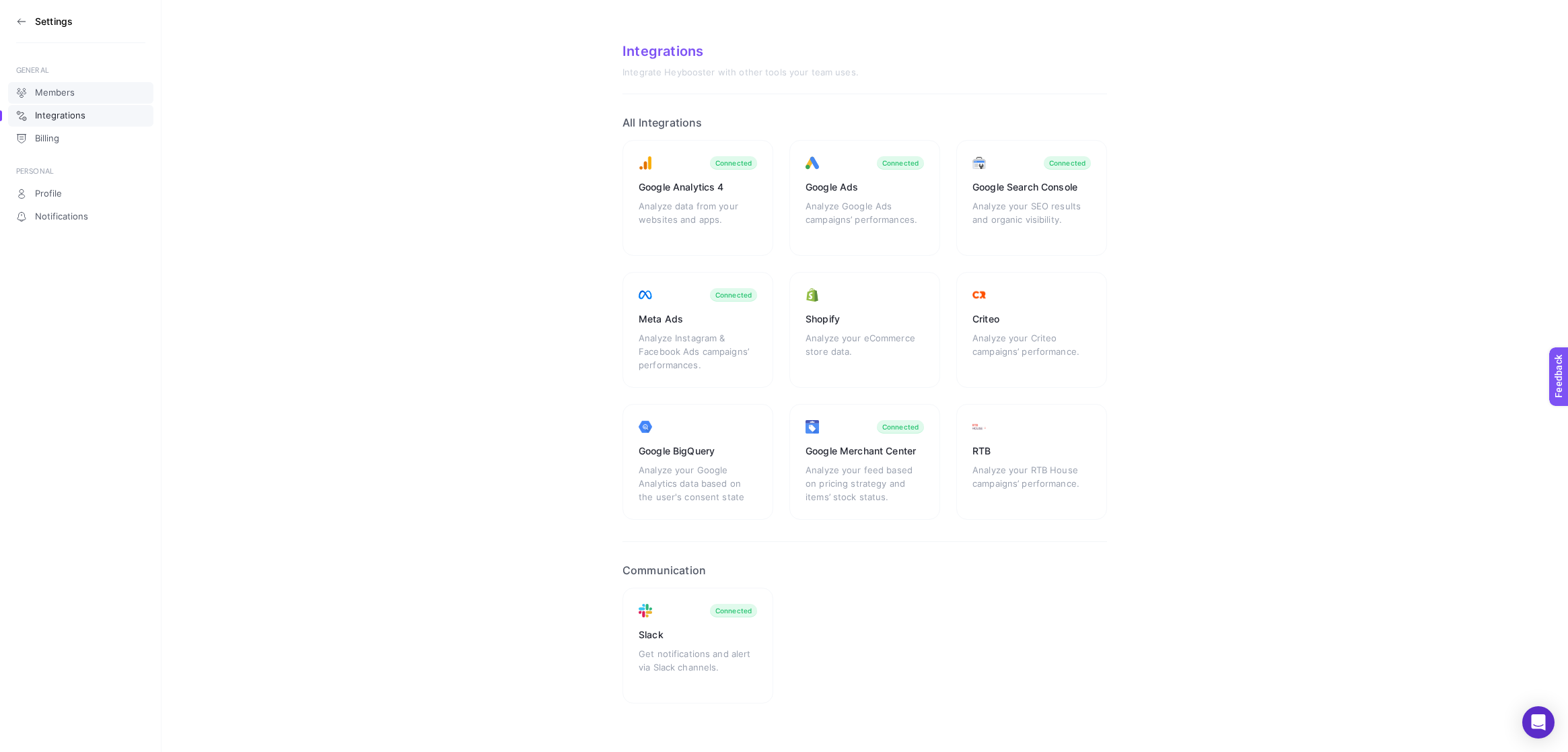
click at [63, 93] on span "Members" at bounding box center [55, 93] width 40 height 11
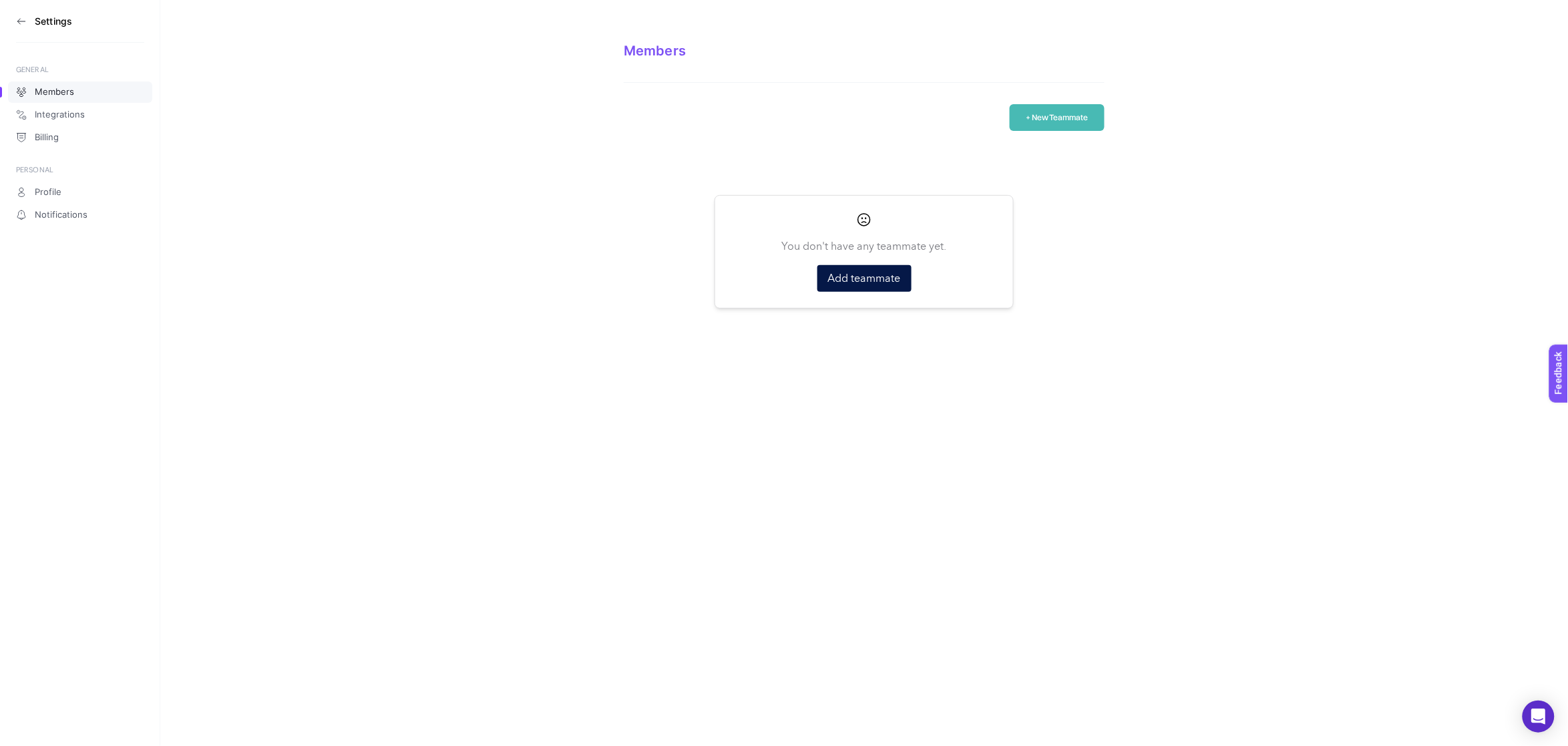
click at [20, 19] on icon at bounding box center [21, 21] width 11 height 11
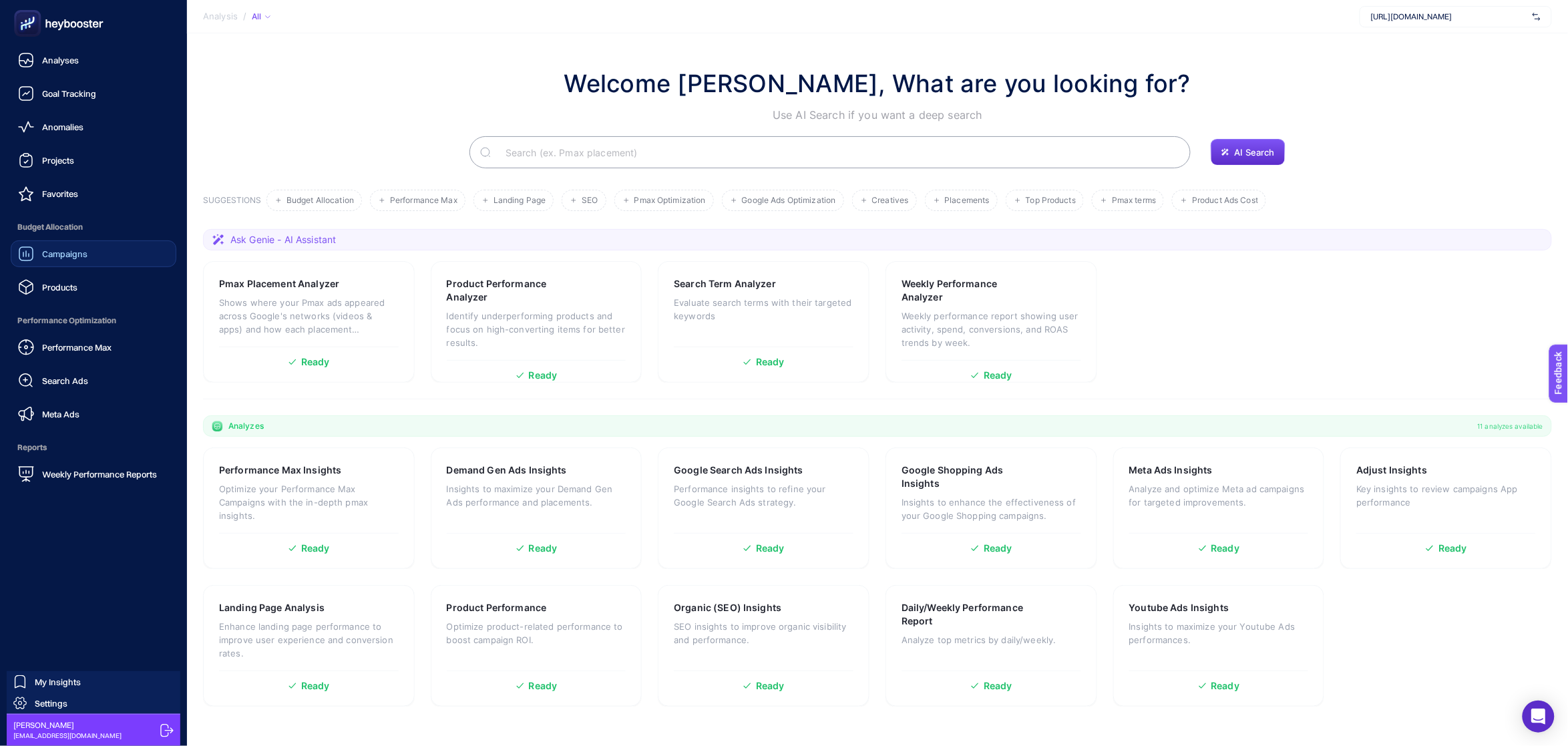
click at [64, 244] on link "Campaigns" at bounding box center [93, 253] width 166 height 27
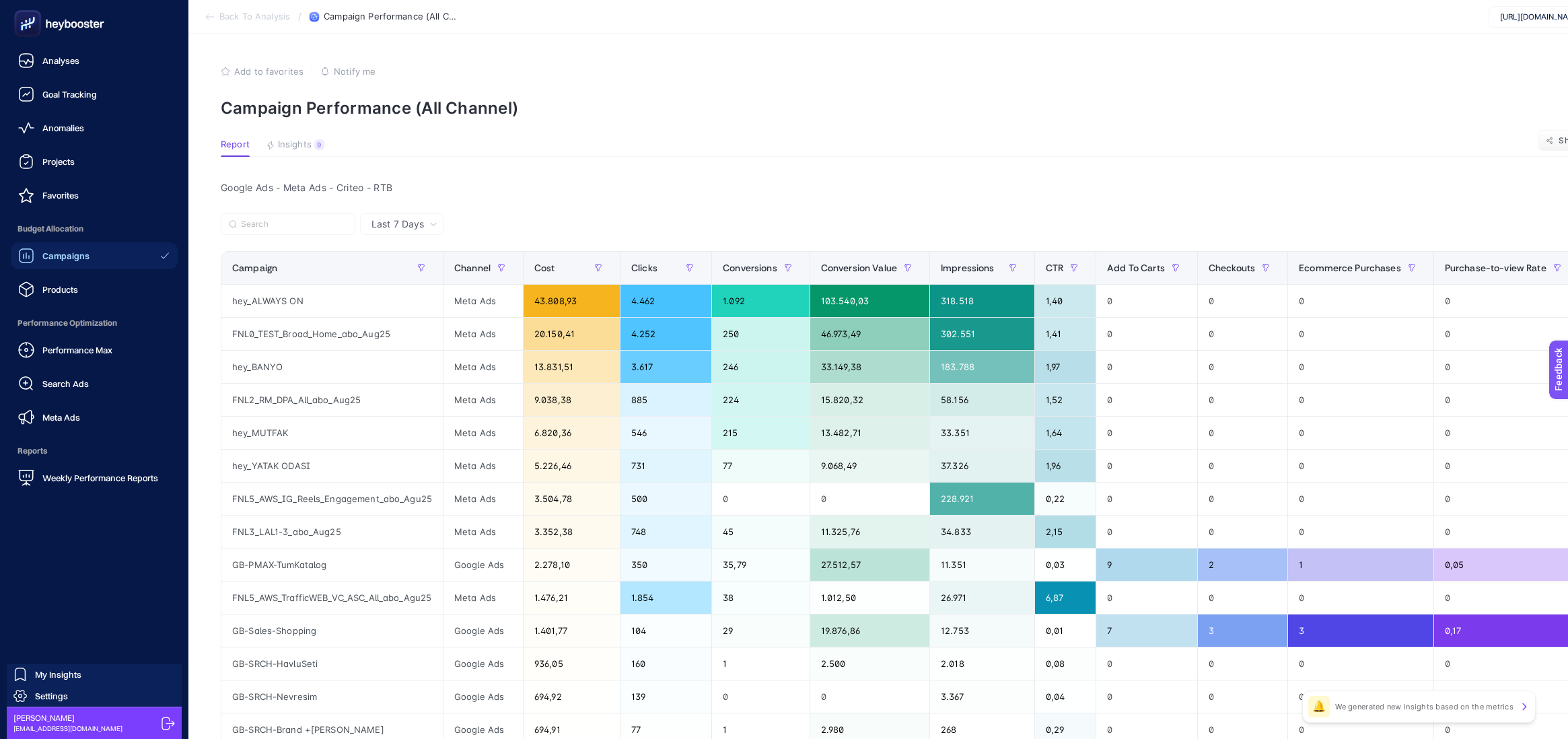
click at [95, 253] on link "Campaigns" at bounding box center [94, 255] width 167 height 27
click at [114, 357] on link "Performance Max" at bounding box center [94, 350] width 167 height 27
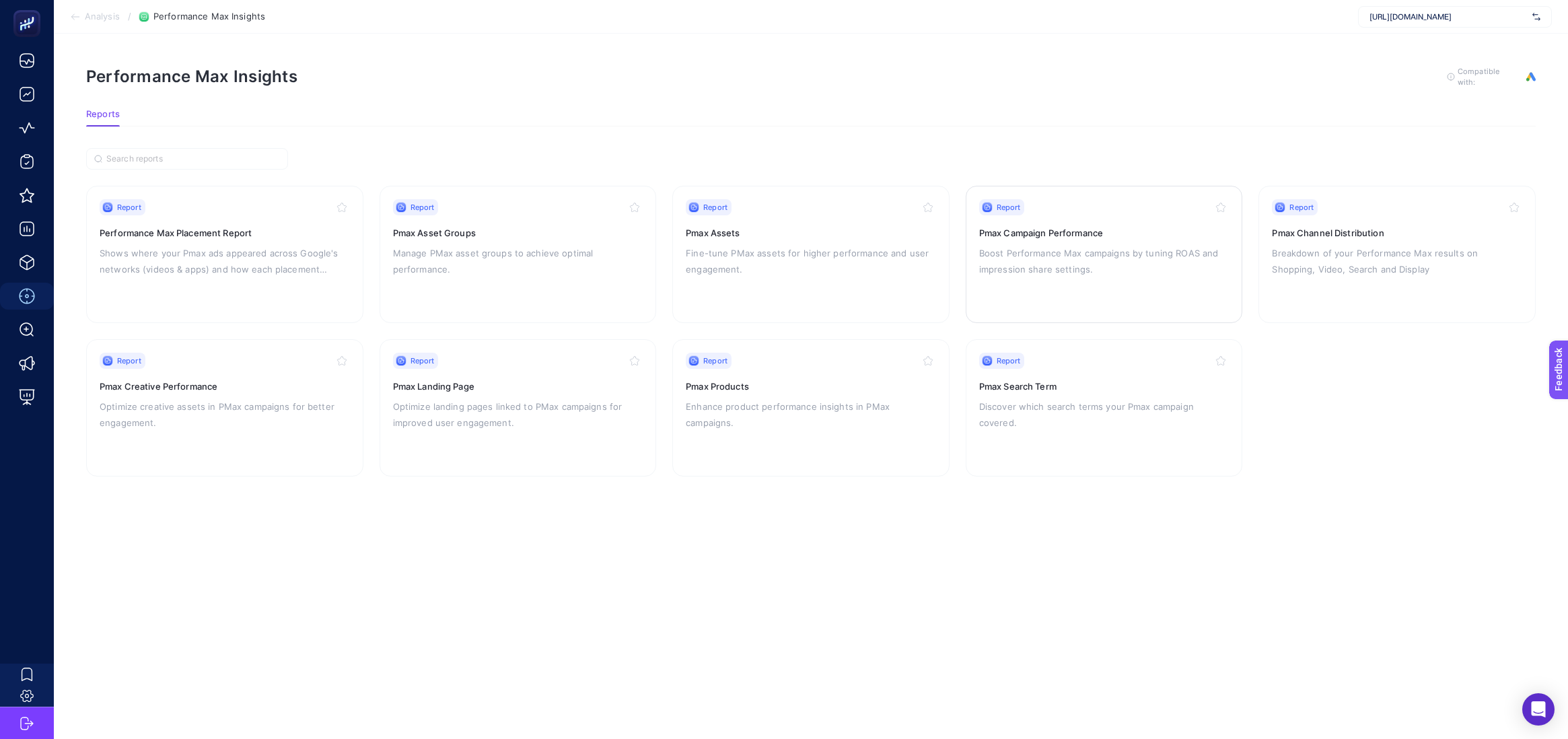
click at [1110, 206] on div "Report" at bounding box center [1104, 207] width 251 height 16
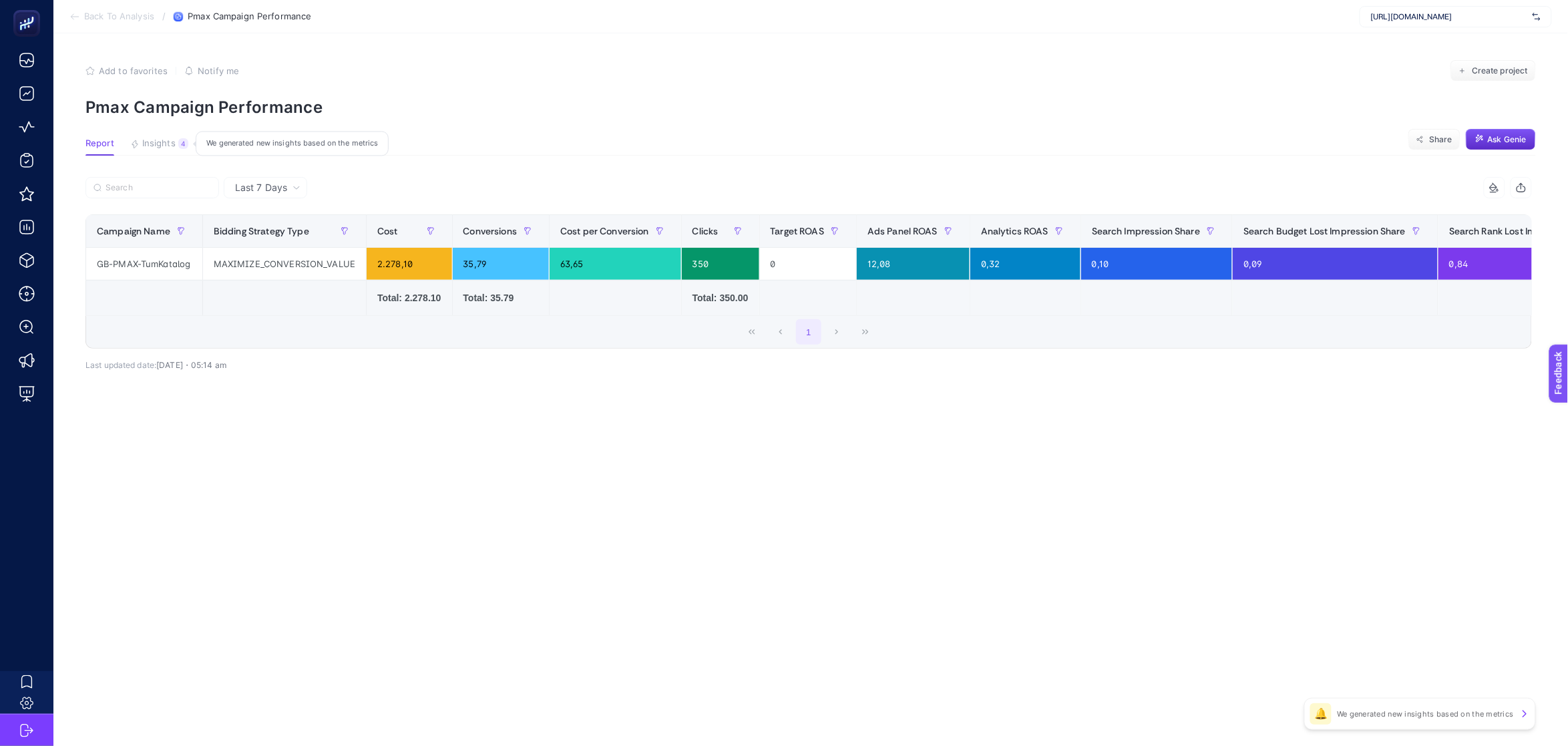
click at [152, 146] on span "Insights" at bounding box center [159, 143] width 33 height 11
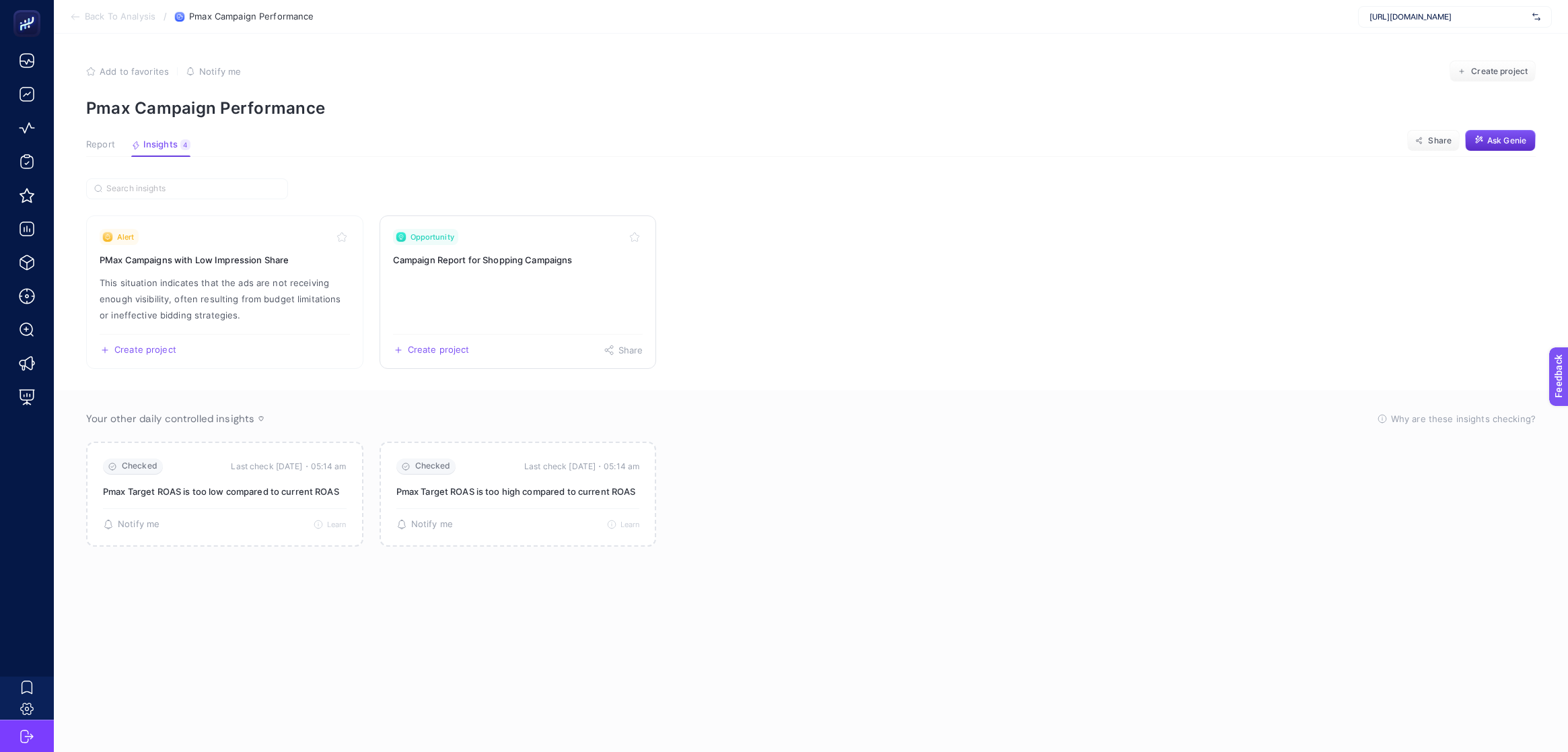
click at [496, 286] on link "Opportunity Campaign Report for Shopping Campaigns Create project Share" at bounding box center [518, 292] width 277 height 154
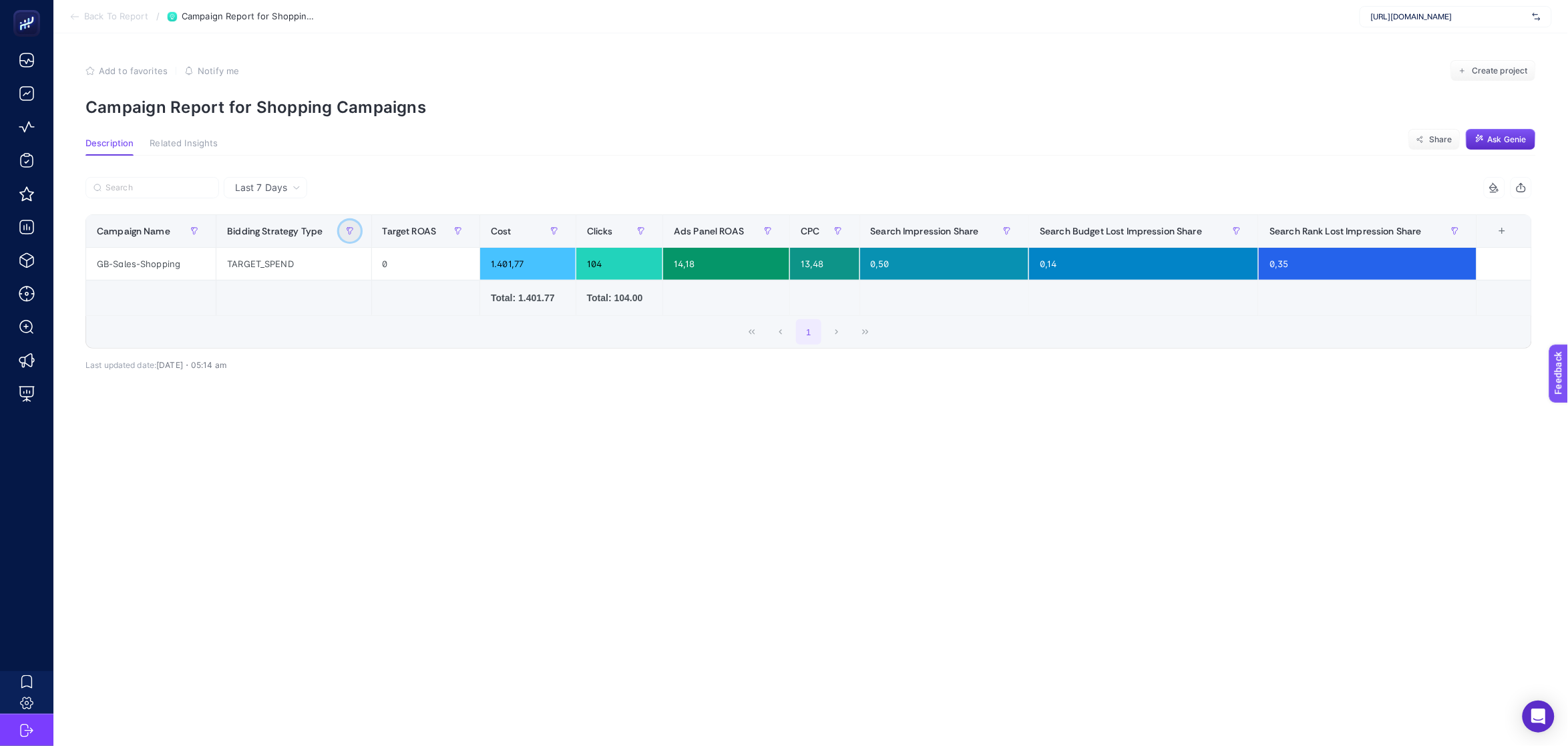
click at [340, 232] on button "button" at bounding box center [350, 231] width 21 height 21
click at [387, 188] on div at bounding box center [447, 191] width 723 height 30
click at [213, 149] on button "Related Insights" at bounding box center [183, 146] width 68 height 17
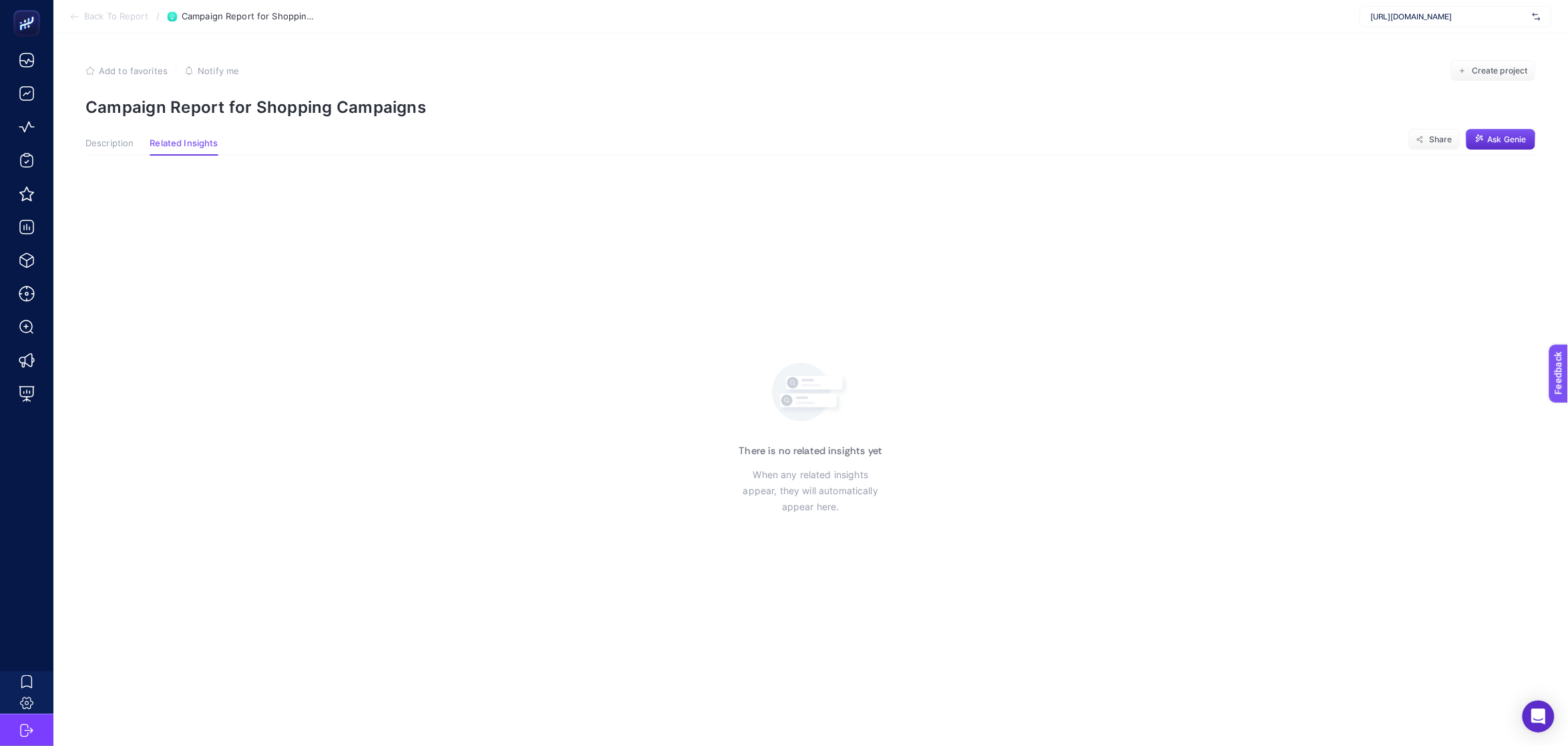
click at [127, 138] on span "Description" at bounding box center [109, 143] width 48 height 11
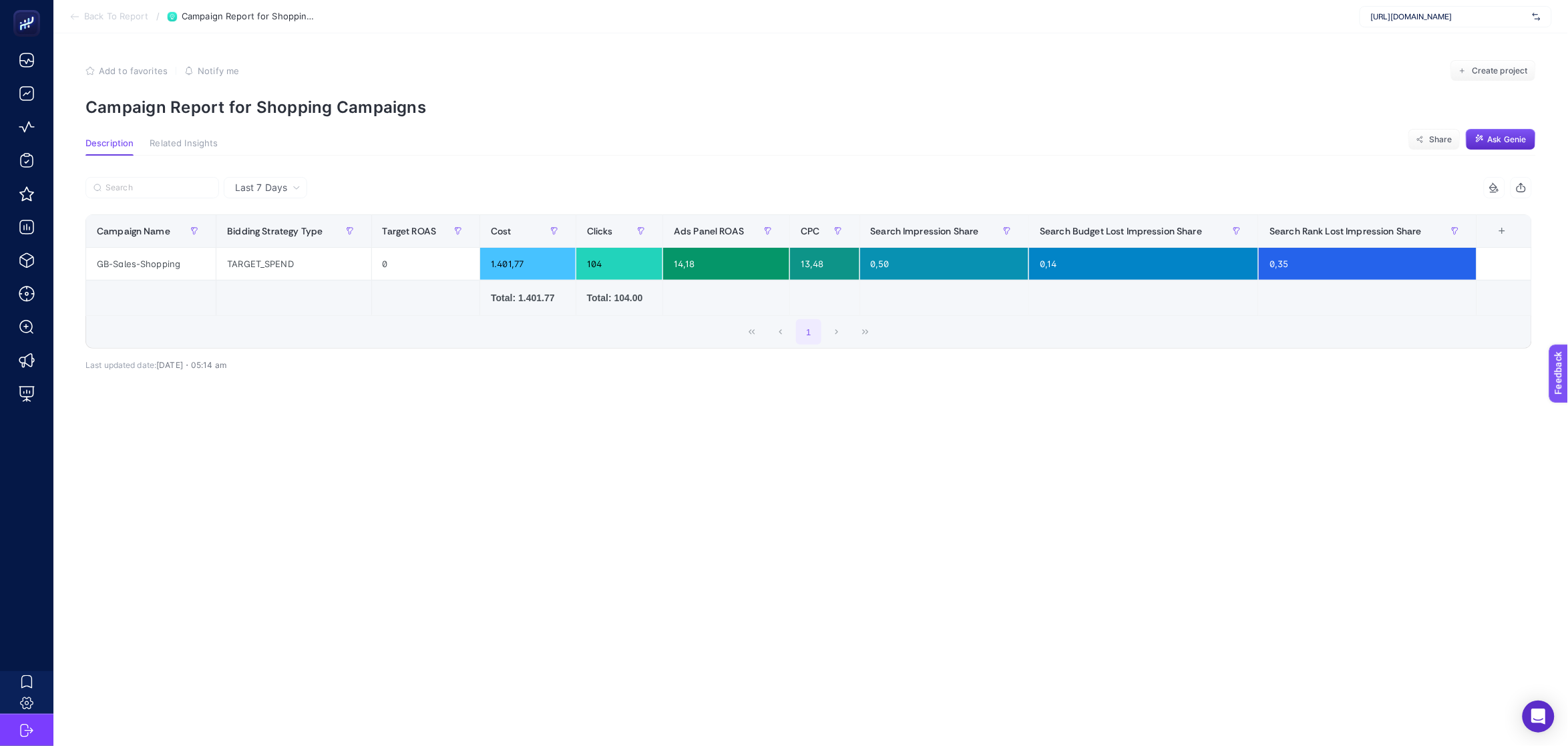
click at [128, 15] on span "Back To Report" at bounding box center [116, 17] width 64 height 11
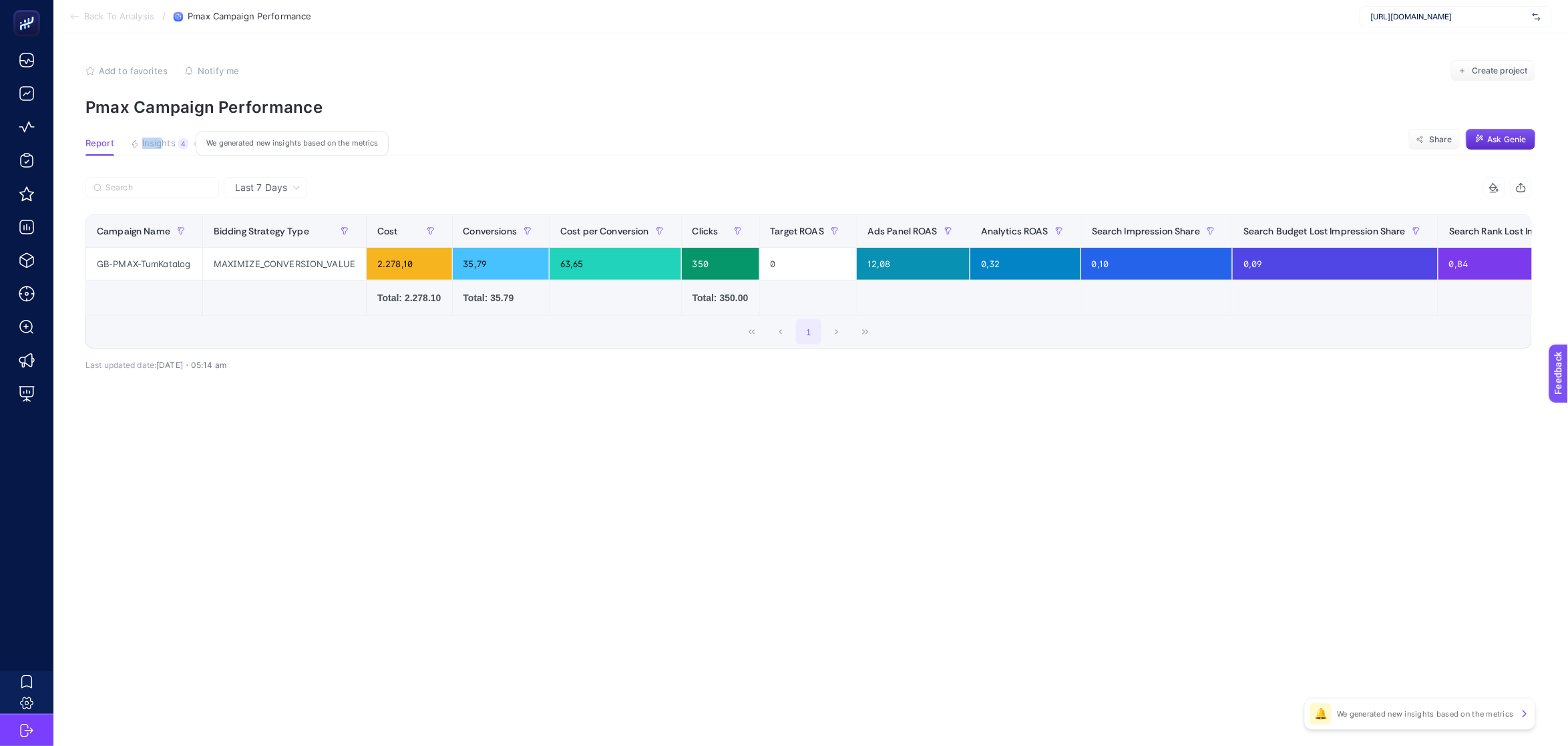
click at [164, 137] on article "Add to favorites false Notify me Create project Pmax Campaign Performance Repor…" at bounding box center [810, 390] width 1514 height 713
click at [164, 138] on span "Insights" at bounding box center [159, 143] width 33 height 11
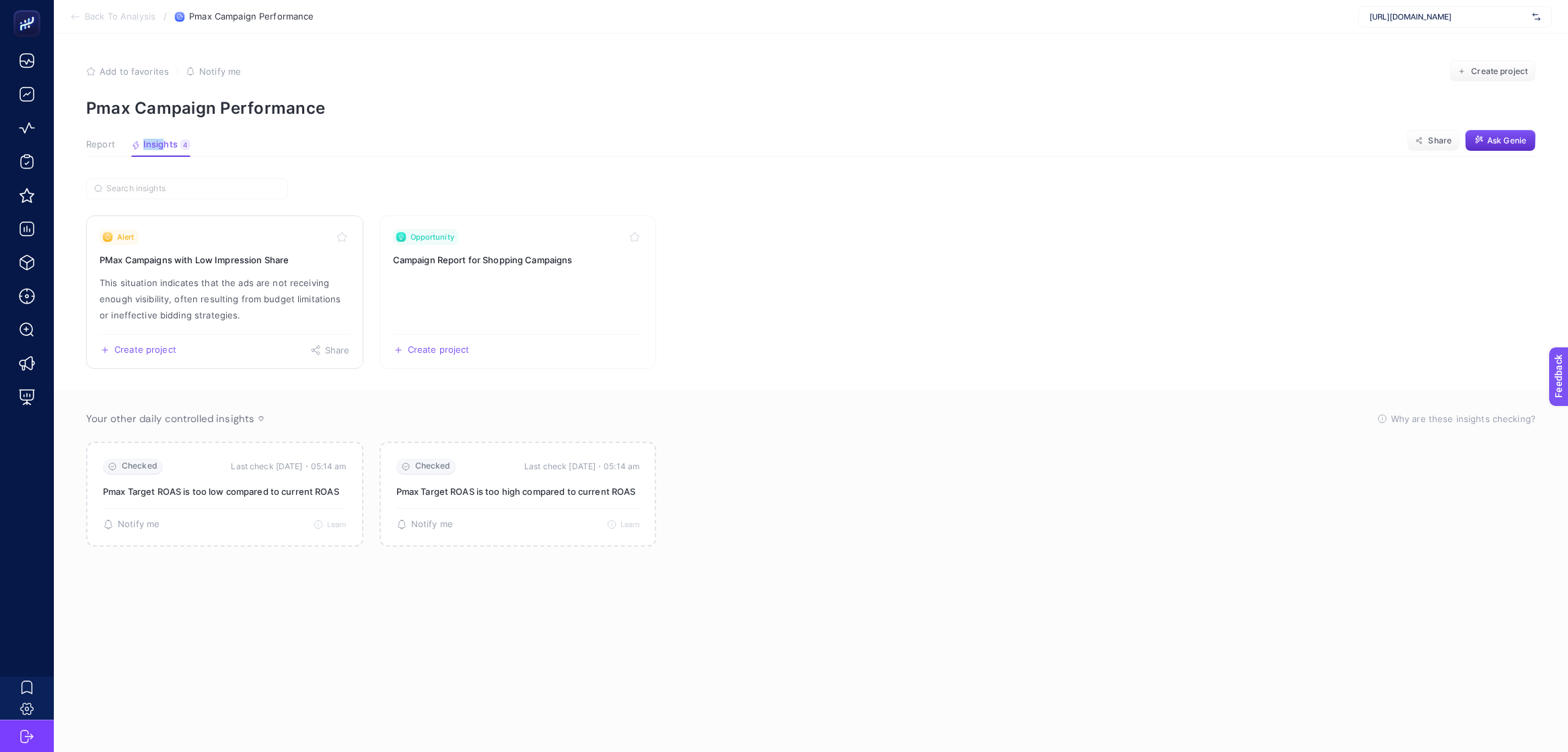
click at [255, 287] on p "This situation indicates that the ads are not receiving enough visibility, ofte…" at bounding box center [225, 298] width 251 height 48
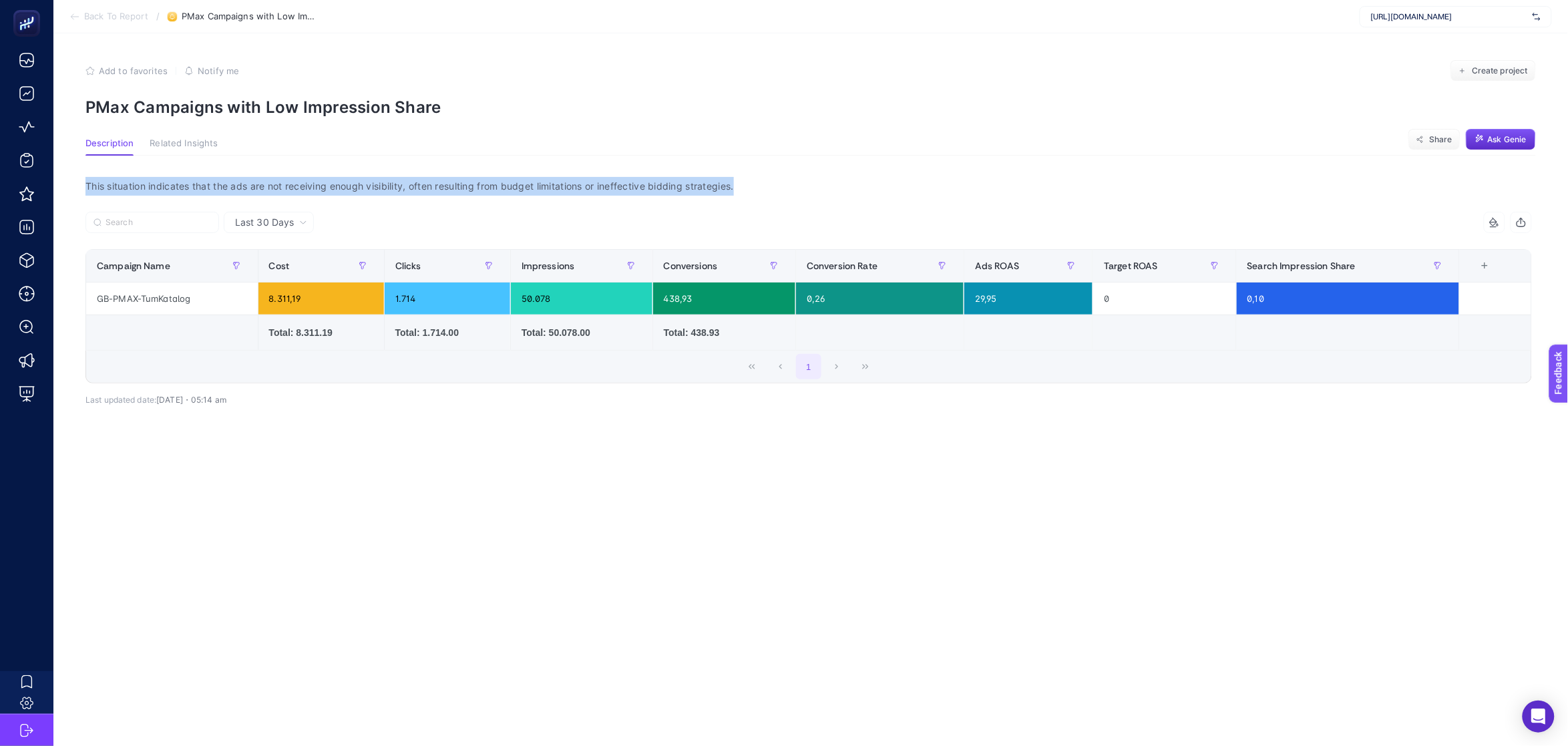
drag, startPoint x: 750, startPoint y: 187, endPoint x: 79, endPoint y: 176, distance: 671.1
click at [75, 177] on div "This situation indicates that the ads are not receiving enough visibility, ofte…" at bounding box center [809, 186] width 1468 height 19
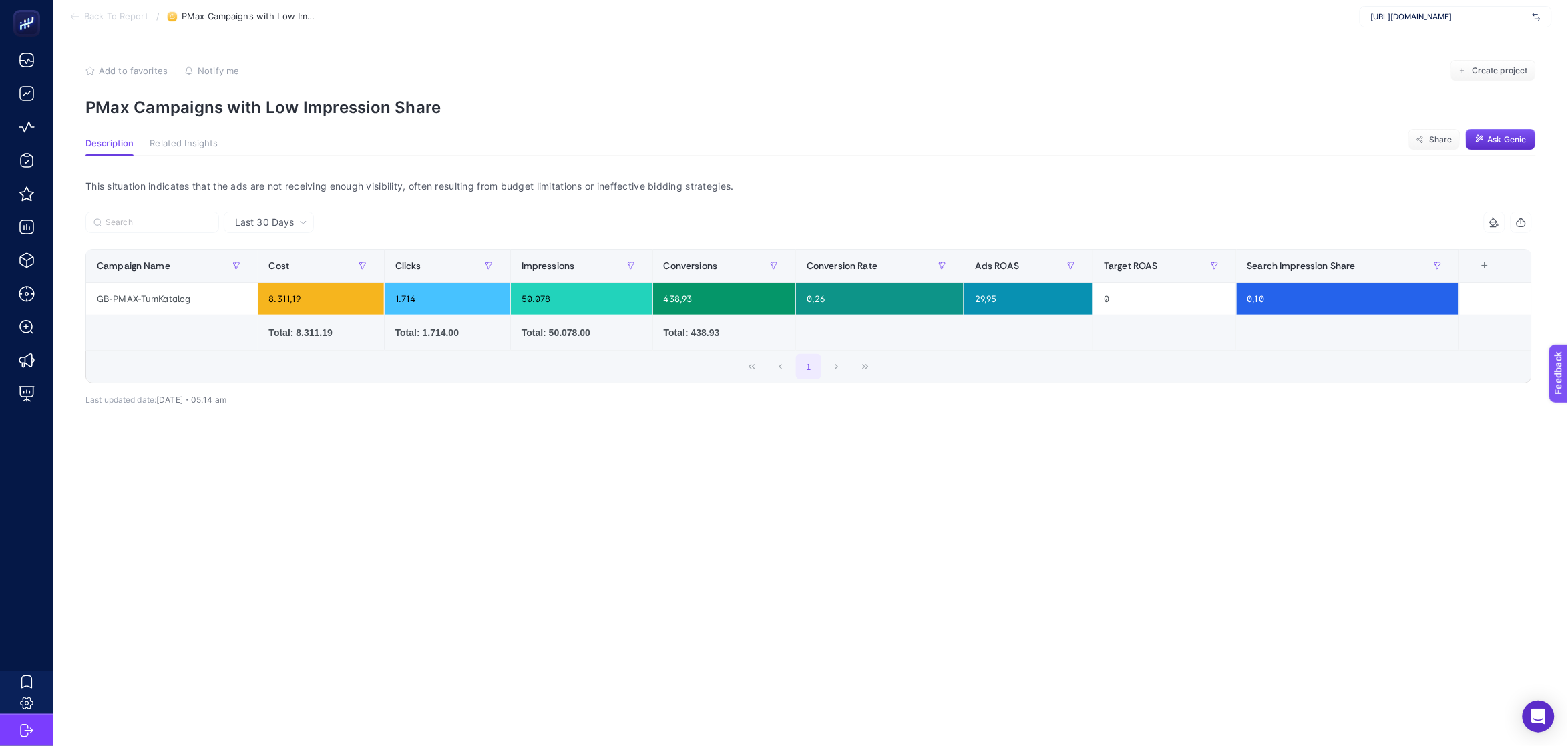
click at [77, 17] on icon at bounding box center [74, 17] width 8 height 0
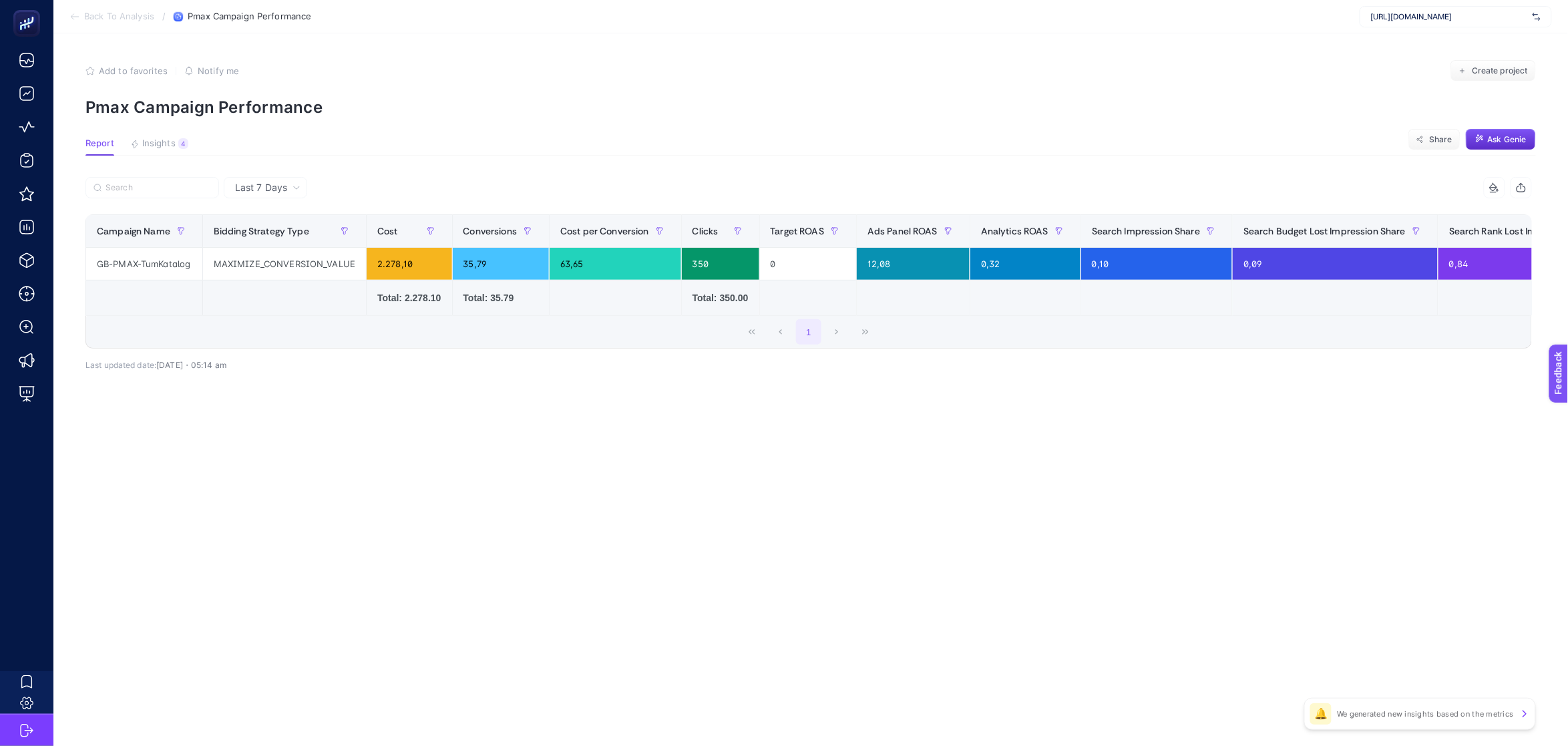
click at [80, 20] on icon at bounding box center [75, 17] width 11 height 11
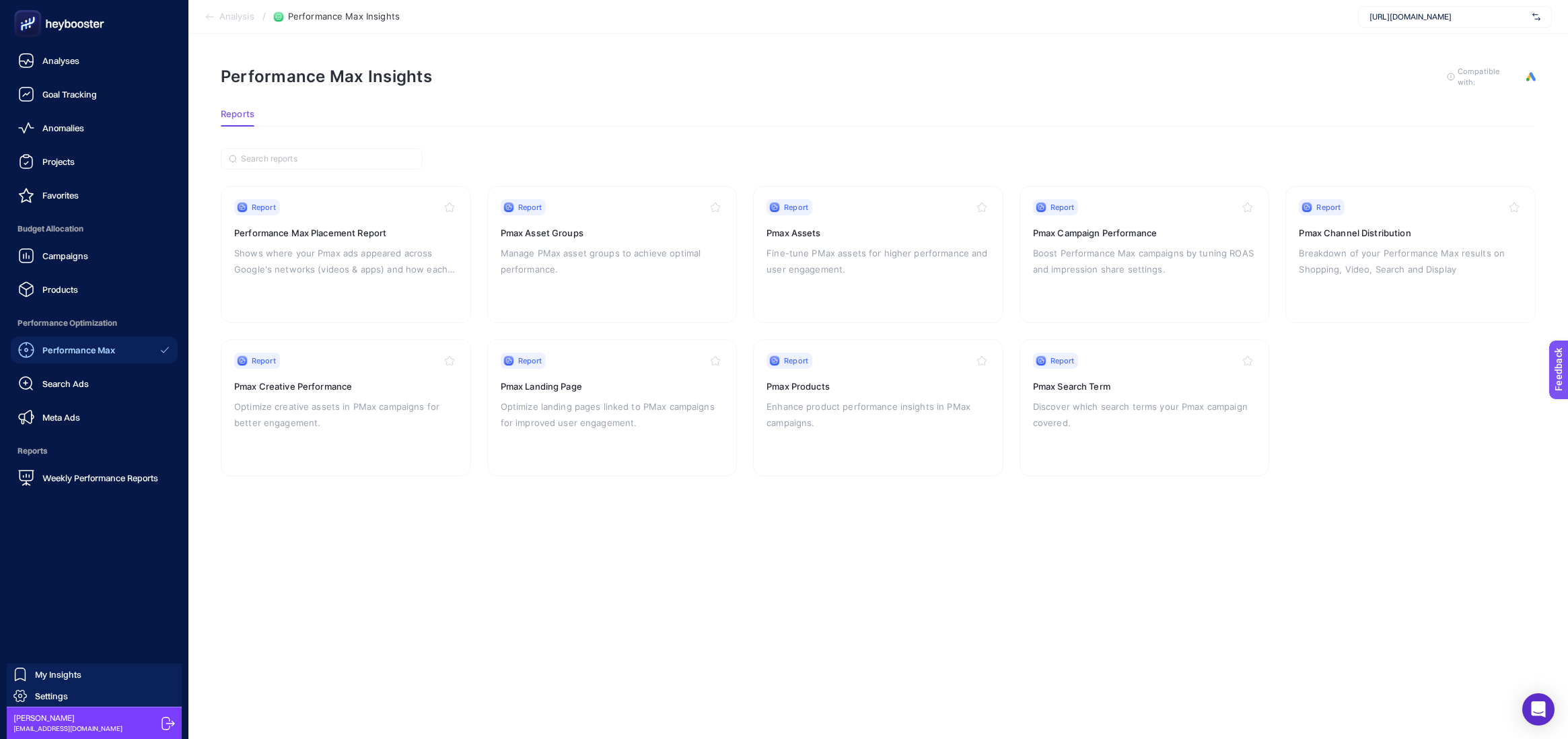
click at [59, 29] on icon at bounding box center [59, 23] width 97 height 27
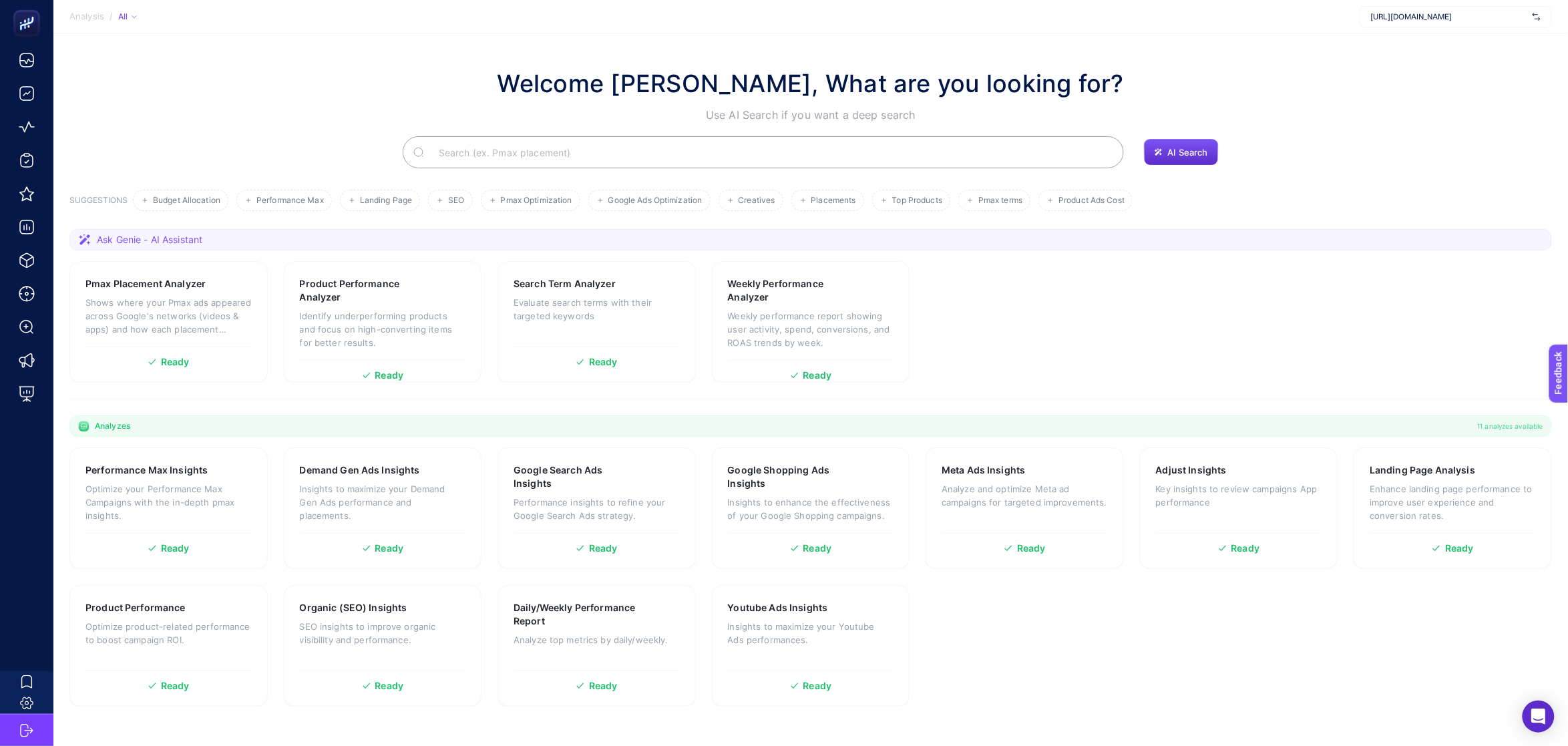
click at [881, 139] on input "Search" at bounding box center [771, 152] width 685 height 37
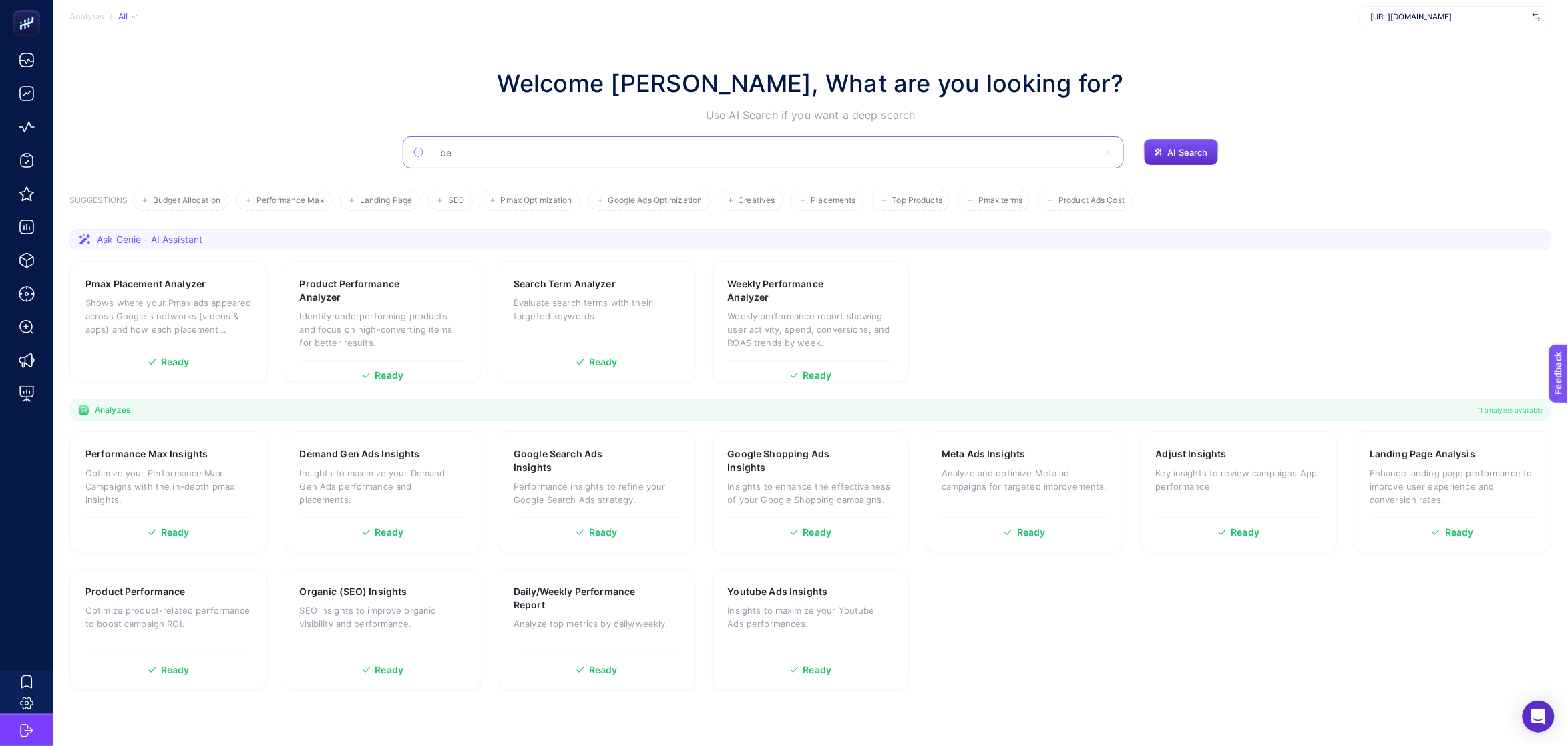
type input "b"
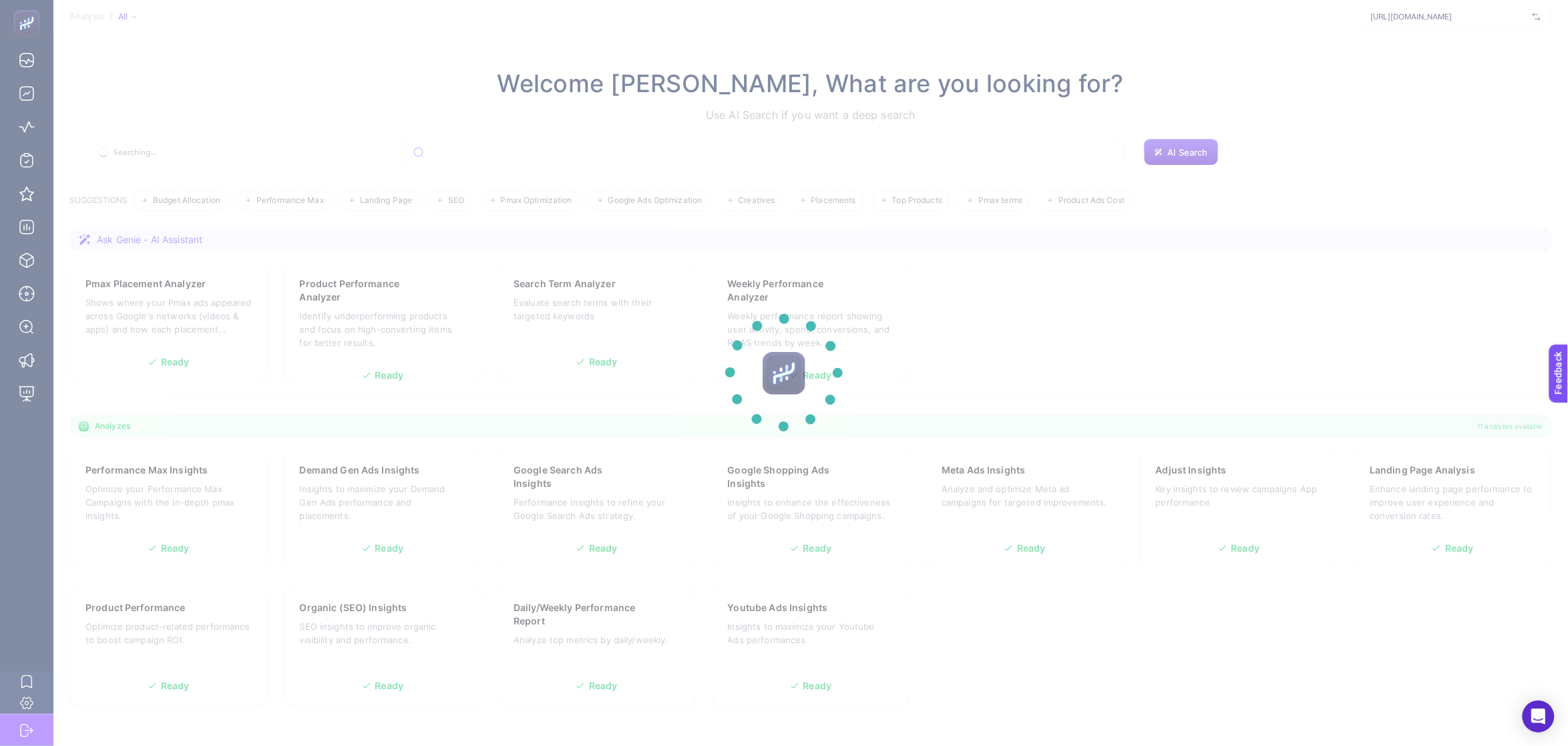
click at [1178, 143] on section at bounding box center [784, 373] width 1568 height 746
click at [1182, 147] on section at bounding box center [784, 373] width 1568 height 746
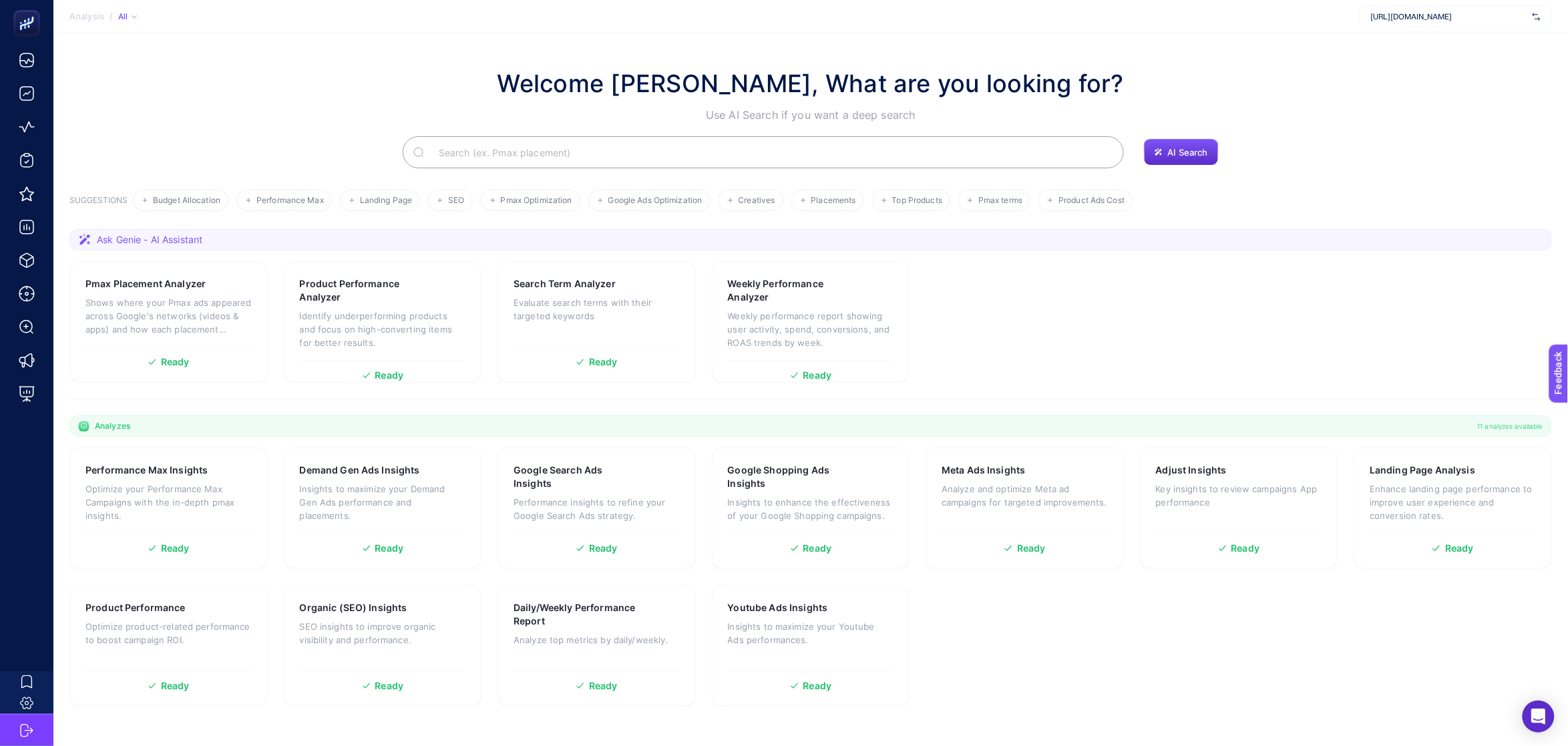
click at [1182, 147] on span "AI Search" at bounding box center [1188, 152] width 40 height 11
click at [1187, 155] on span "AI Search" at bounding box center [1188, 152] width 40 height 11
click at [1185, 154] on span "AI Search" at bounding box center [1188, 152] width 40 height 11
click at [872, 145] on input "Search" at bounding box center [771, 152] width 685 height 37
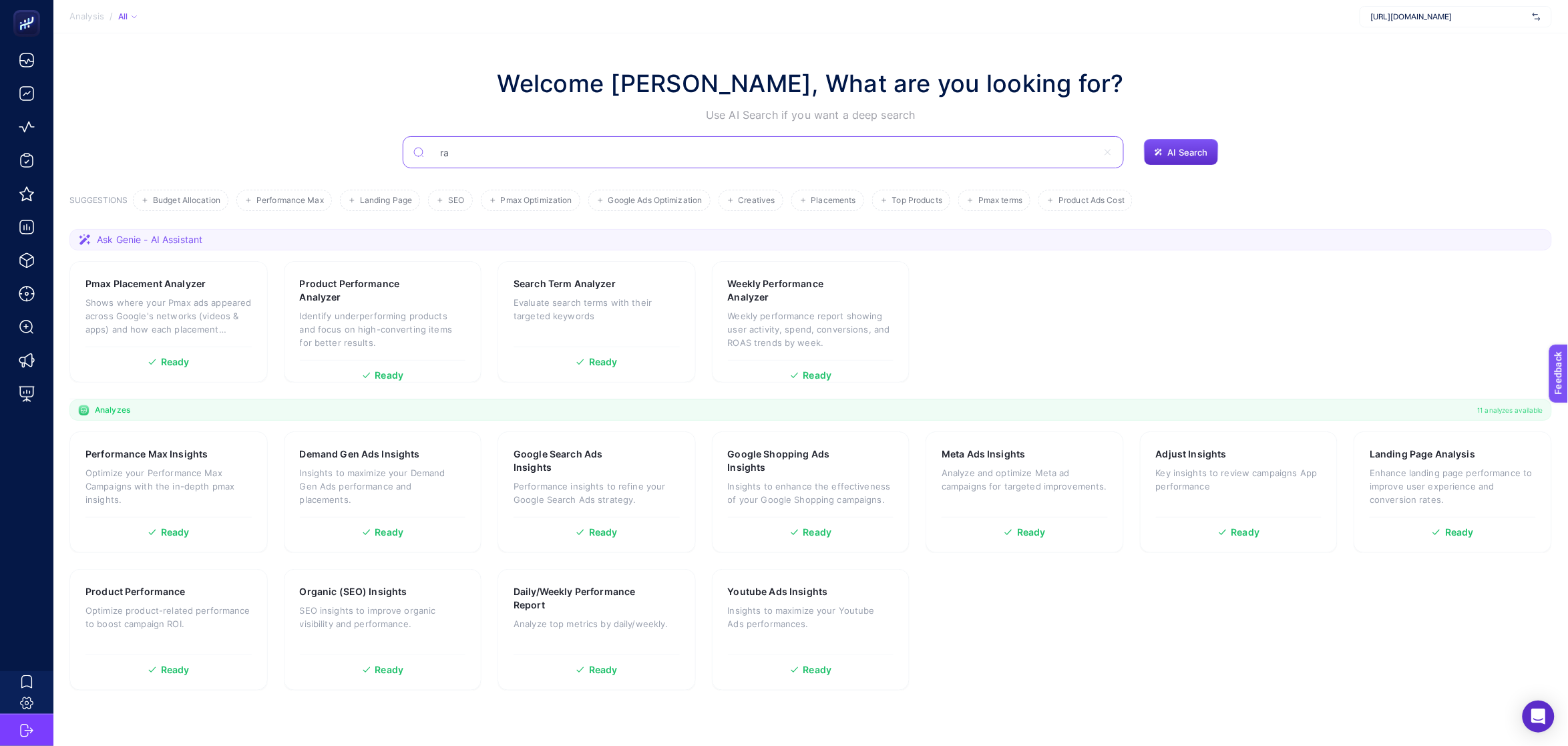
type input "r"
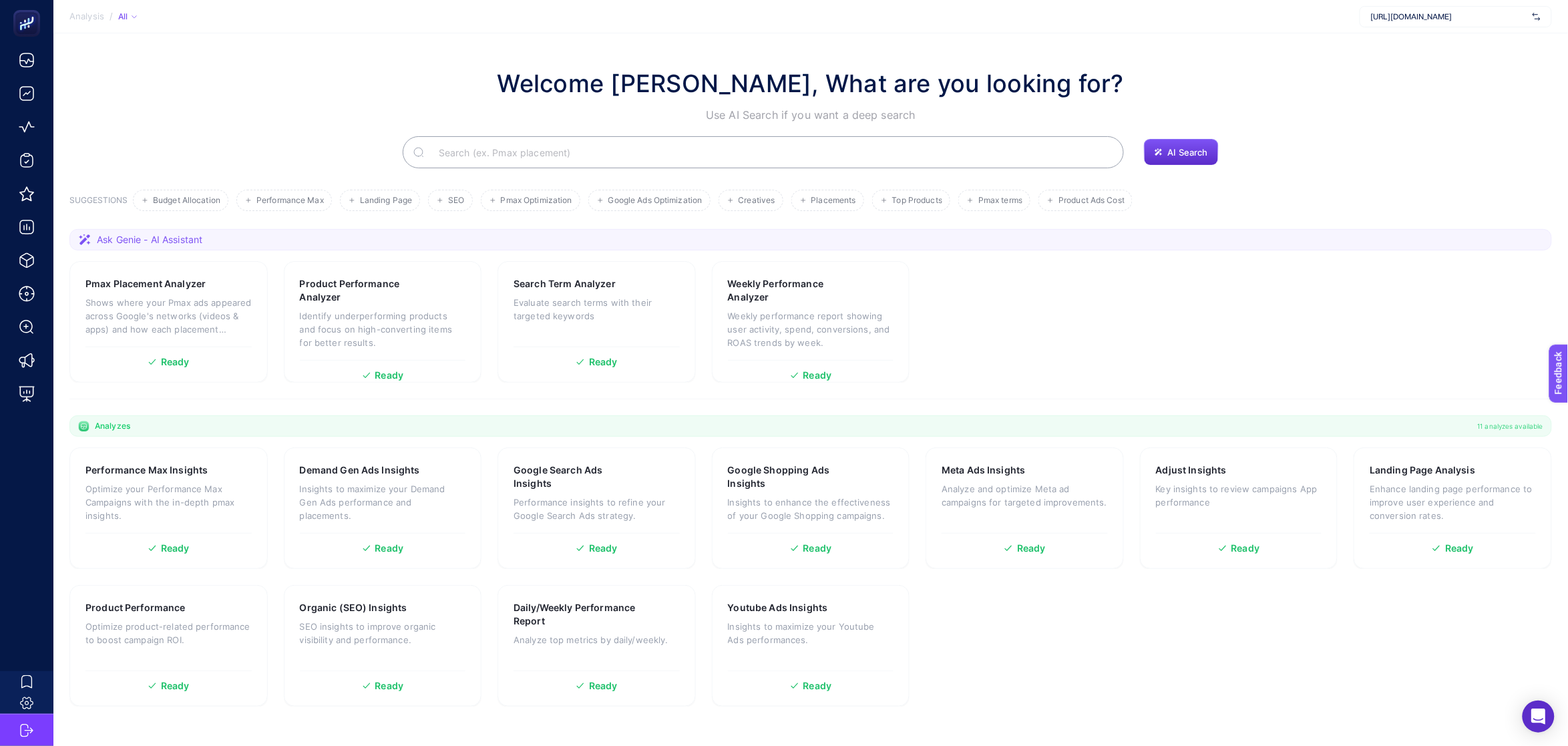
click at [788, 147] on input "Search" at bounding box center [771, 152] width 685 height 37
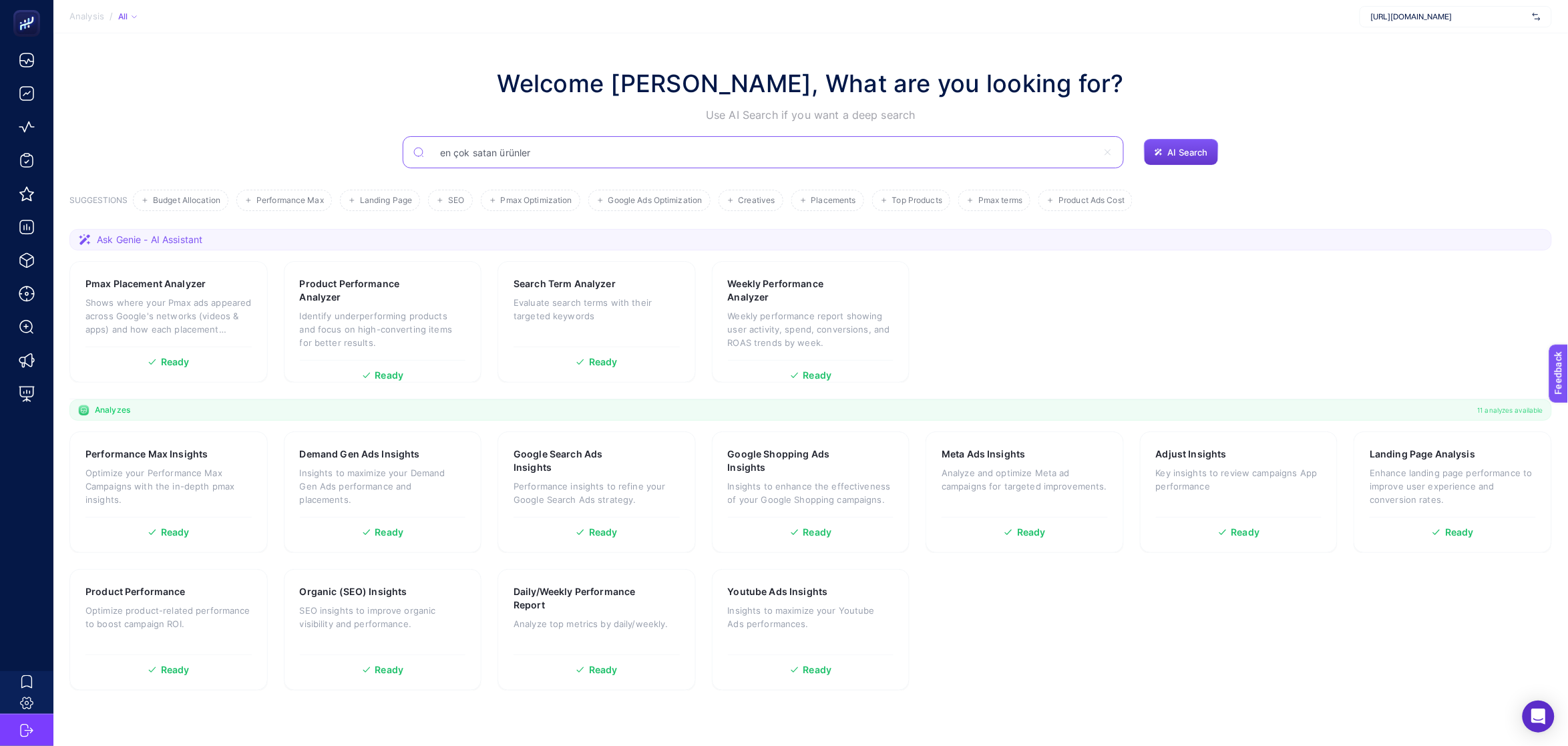
type input "en çok satan ürünler"
click at [1154, 158] on button "AI Search" at bounding box center [1181, 152] width 75 height 27
click at [1195, 150] on span "AI Search" at bounding box center [1188, 152] width 40 height 11
click at [912, 146] on input "en çok satan ürünler" at bounding box center [771, 152] width 685 height 37
click at [1180, 153] on span "AI Search" at bounding box center [1188, 152] width 40 height 11
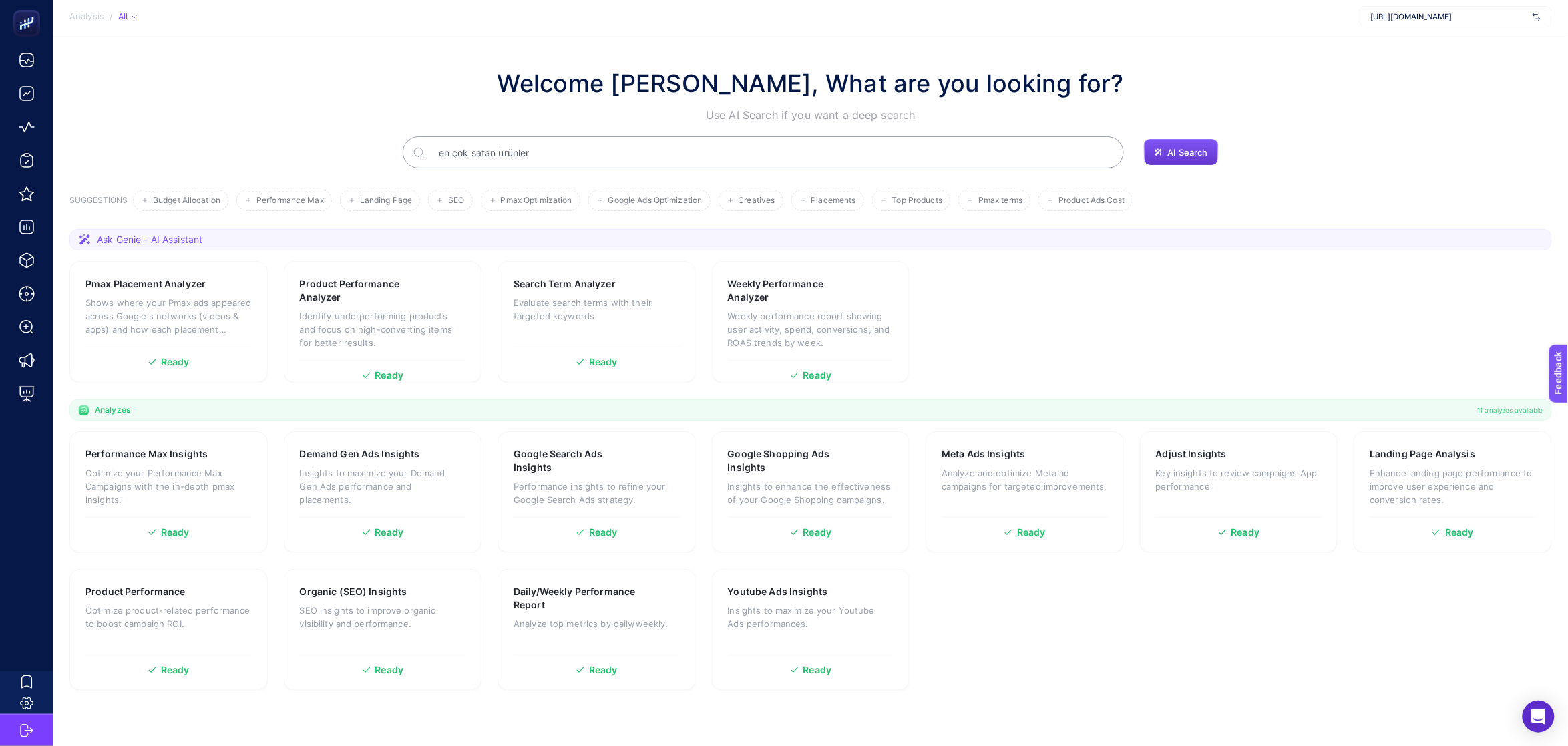
click at [1180, 153] on span "AI Search" at bounding box center [1188, 152] width 40 height 11
click at [176, 239] on span "Ask Genie - AI Assistant" at bounding box center [149, 240] width 105 height 14
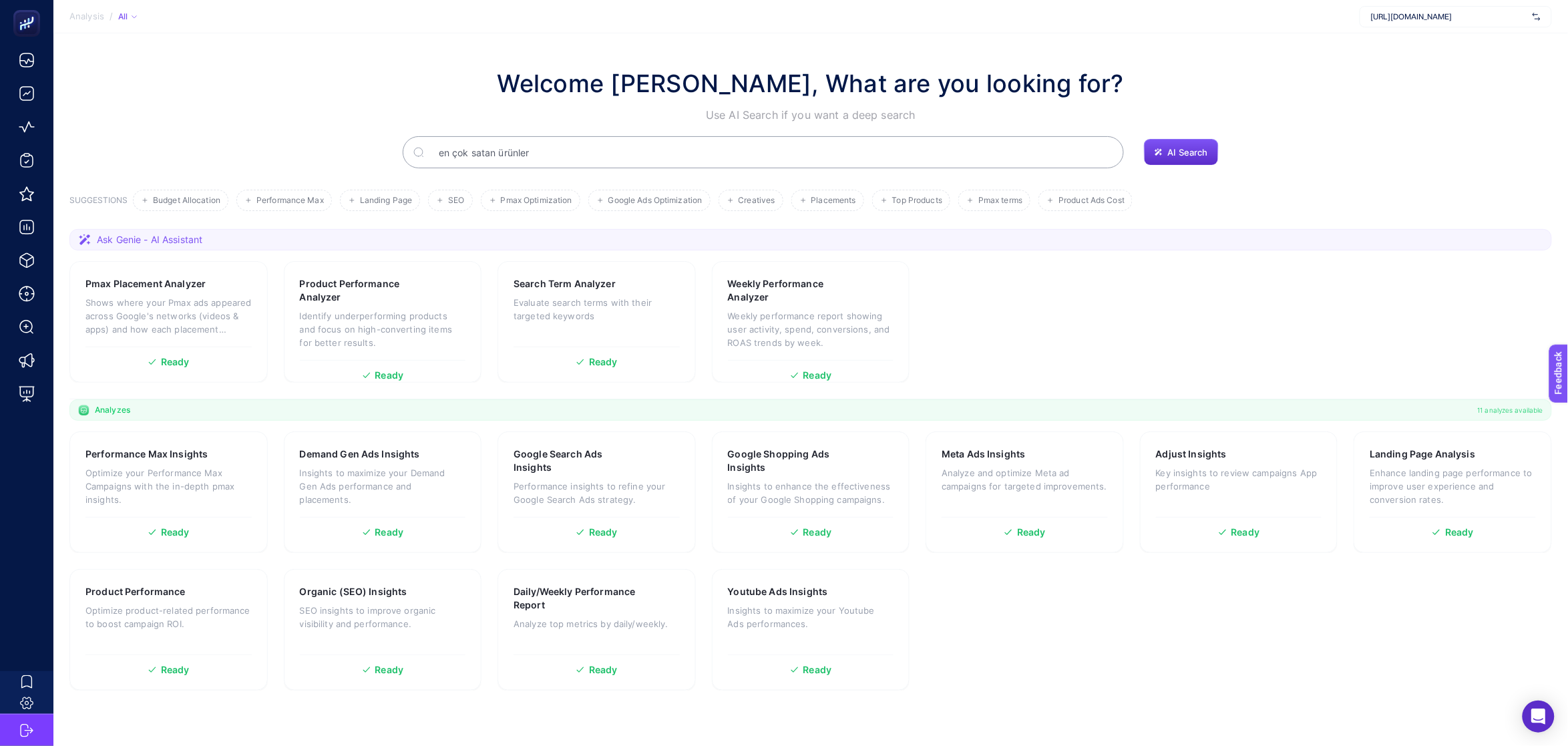
click at [318, 255] on section "Ask Genie - AI Assistant Pmax Placement Analyzer Shows where your Pmax ads appe…" at bounding box center [811, 314] width 1482 height 171
click at [86, 239] on icon at bounding box center [85, 239] width 12 height 11
click at [180, 237] on span "Ask Genie - AI Assistant" at bounding box center [149, 240] width 105 height 14
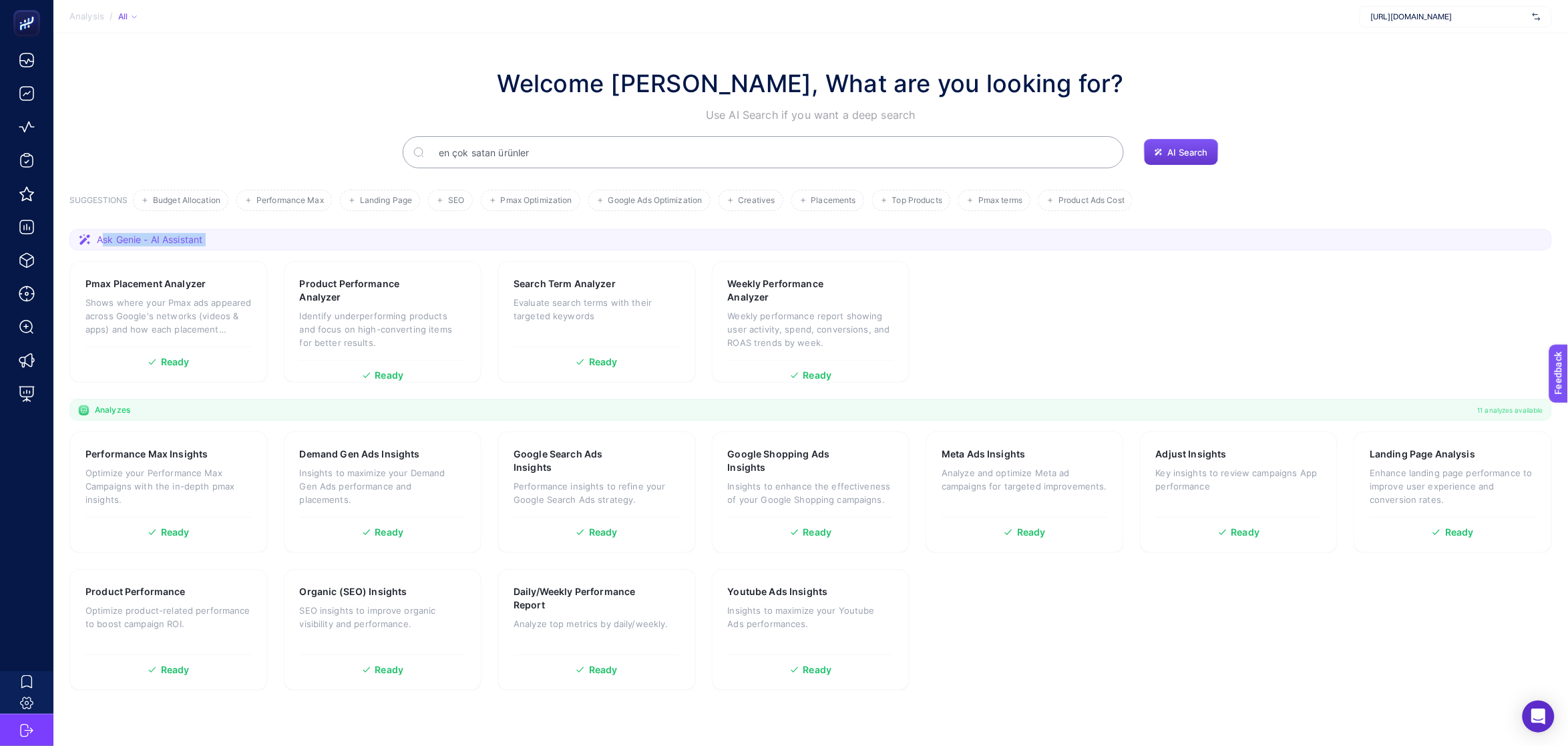
click at [1169, 149] on span "AI Search" at bounding box center [1188, 152] width 40 height 11
click at [556, 158] on input "en çok satan ürünler" at bounding box center [771, 152] width 685 height 37
click at [556, 158] on input "en çok satan ürünler" at bounding box center [763, 152] width 668 height 37
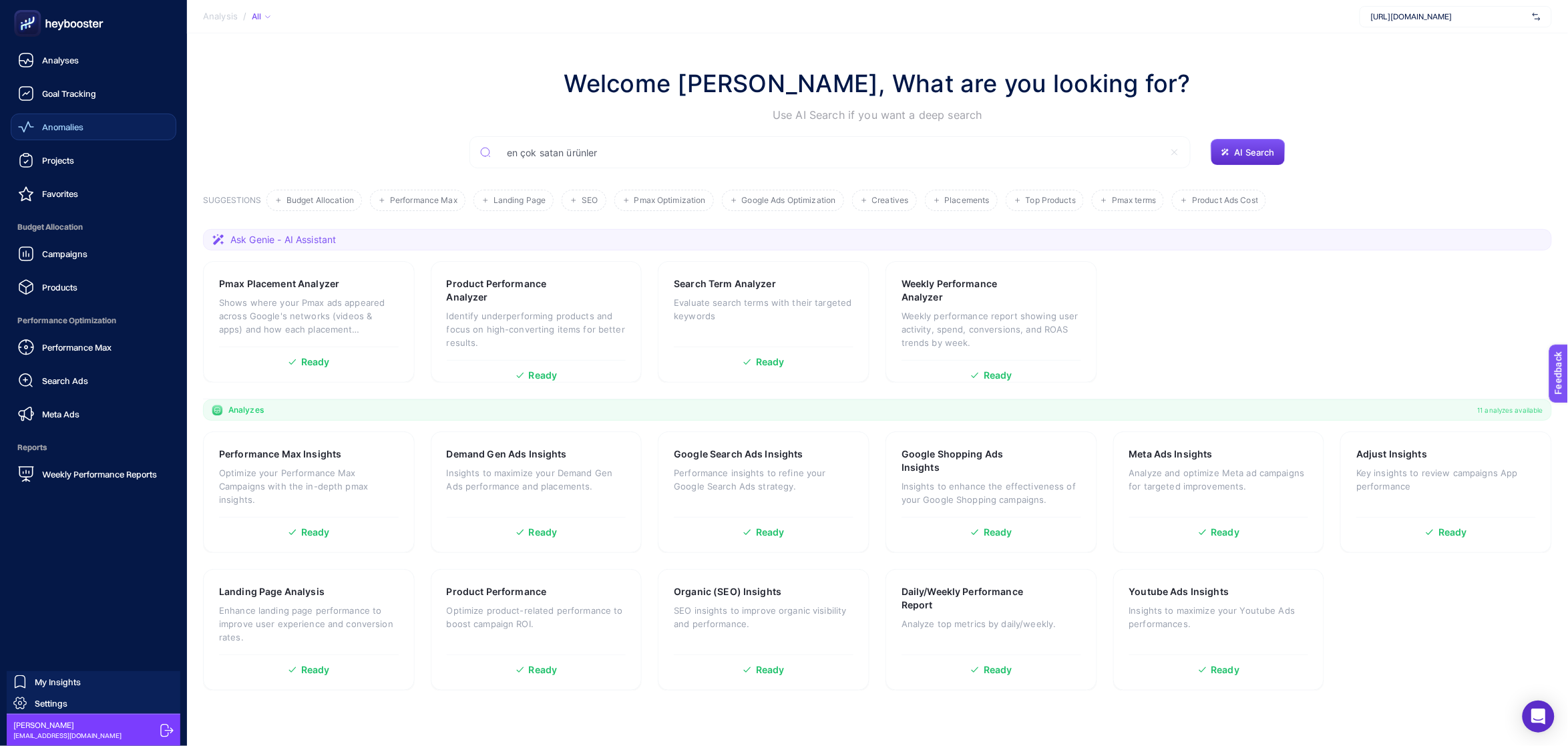
click at [74, 129] on span "Anomalies" at bounding box center [63, 127] width 42 height 11
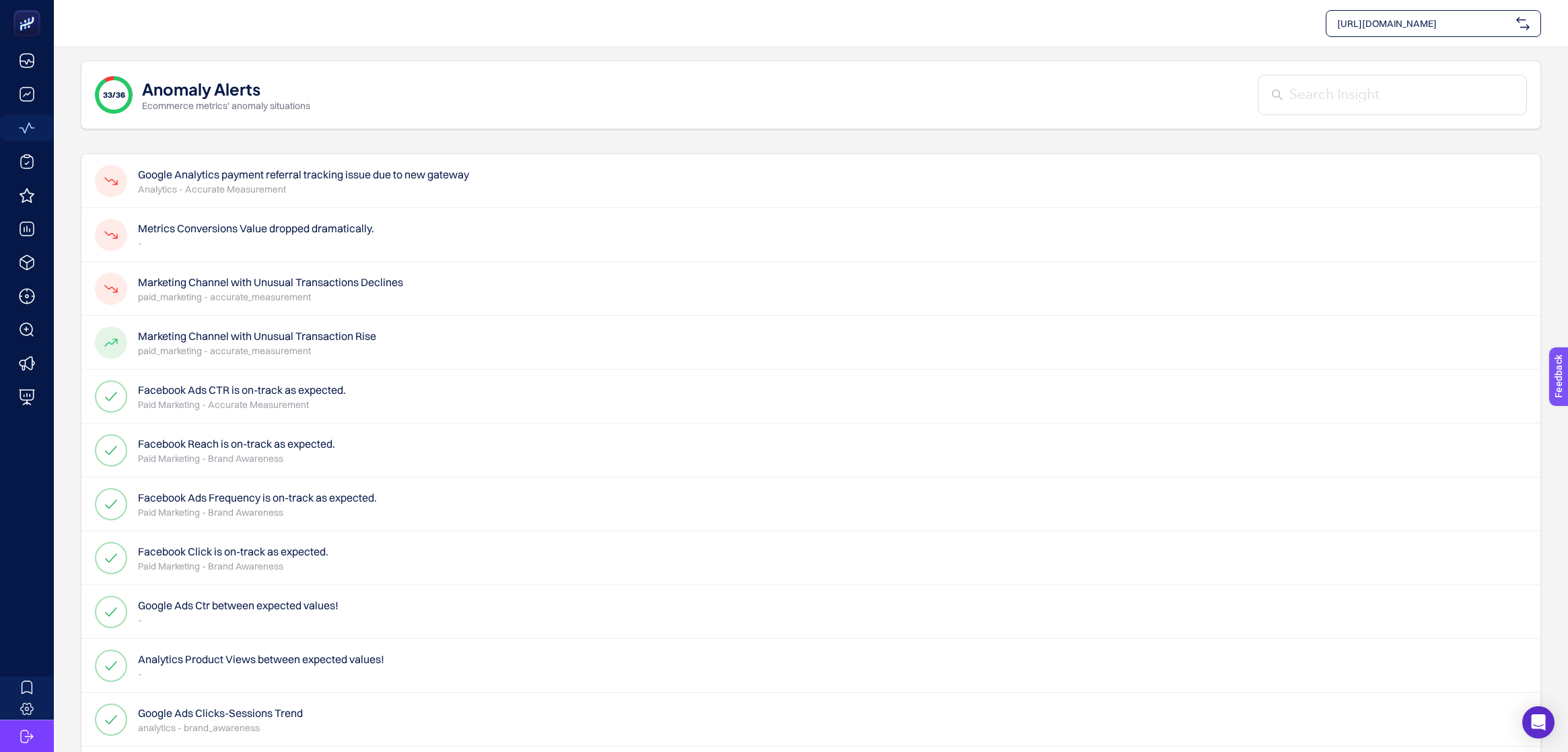
click at [440, 341] on div "Marketing Channel with Unusual Transaction Rise paid_marketing - accurate_measu…" at bounding box center [811, 342] width 1459 height 53
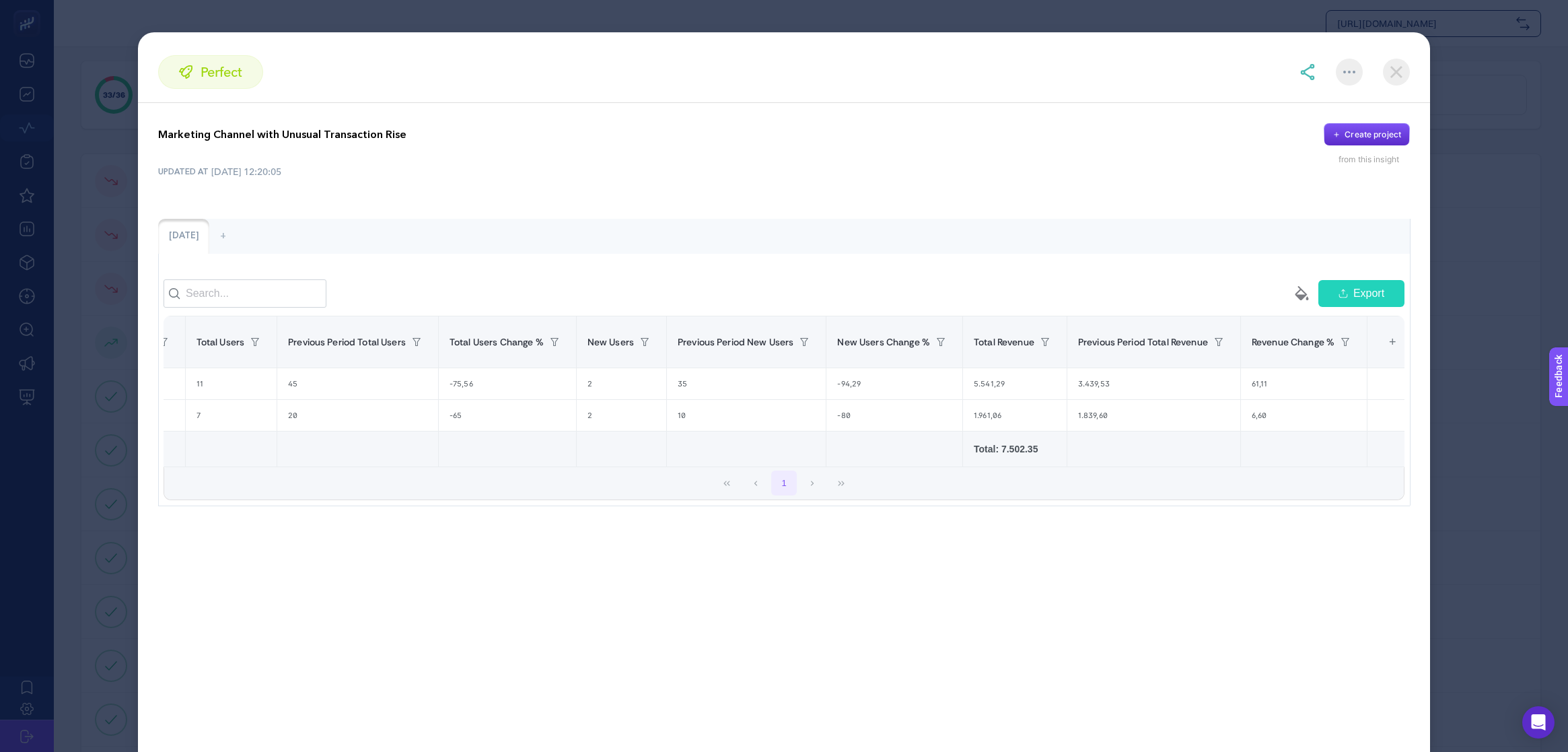
scroll to position [0, 920]
click at [196, 76] on div "perfect" at bounding box center [210, 72] width 105 height 34
click at [654, 116] on div "Marketing Channel with Unusual Transaction Rise Create project from this insigh…" at bounding box center [784, 315] width 1292 height 423
click at [1398, 73] on img at bounding box center [1396, 72] width 27 height 27
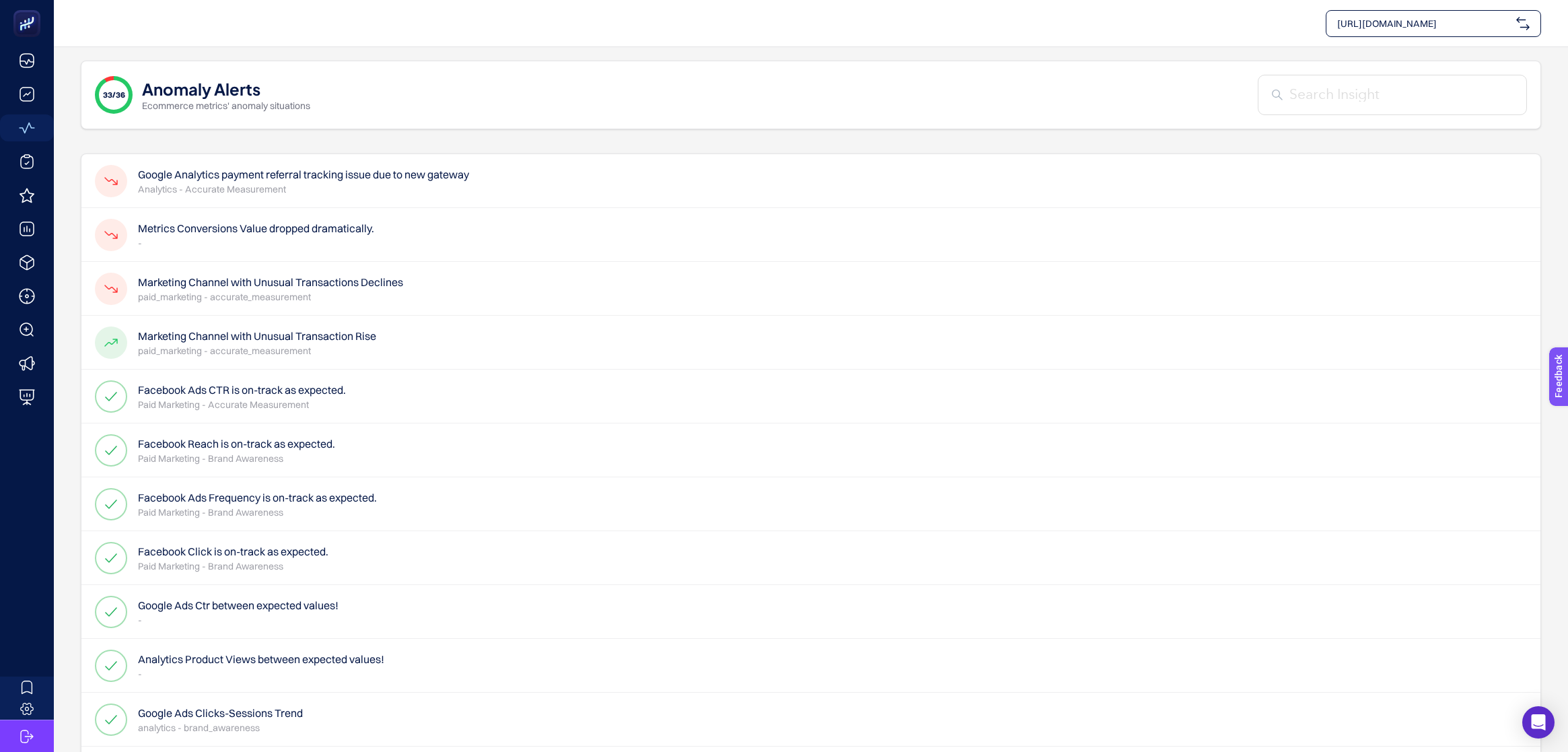
drag, startPoint x: 438, startPoint y: 241, endPoint x: 484, endPoint y: 283, distance: 62.3
click at [484, 283] on div "Marketing Channel with Unusual Transactions Declines paid_marketing - accurate_…" at bounding box center [811, 289] width 1459 height 53
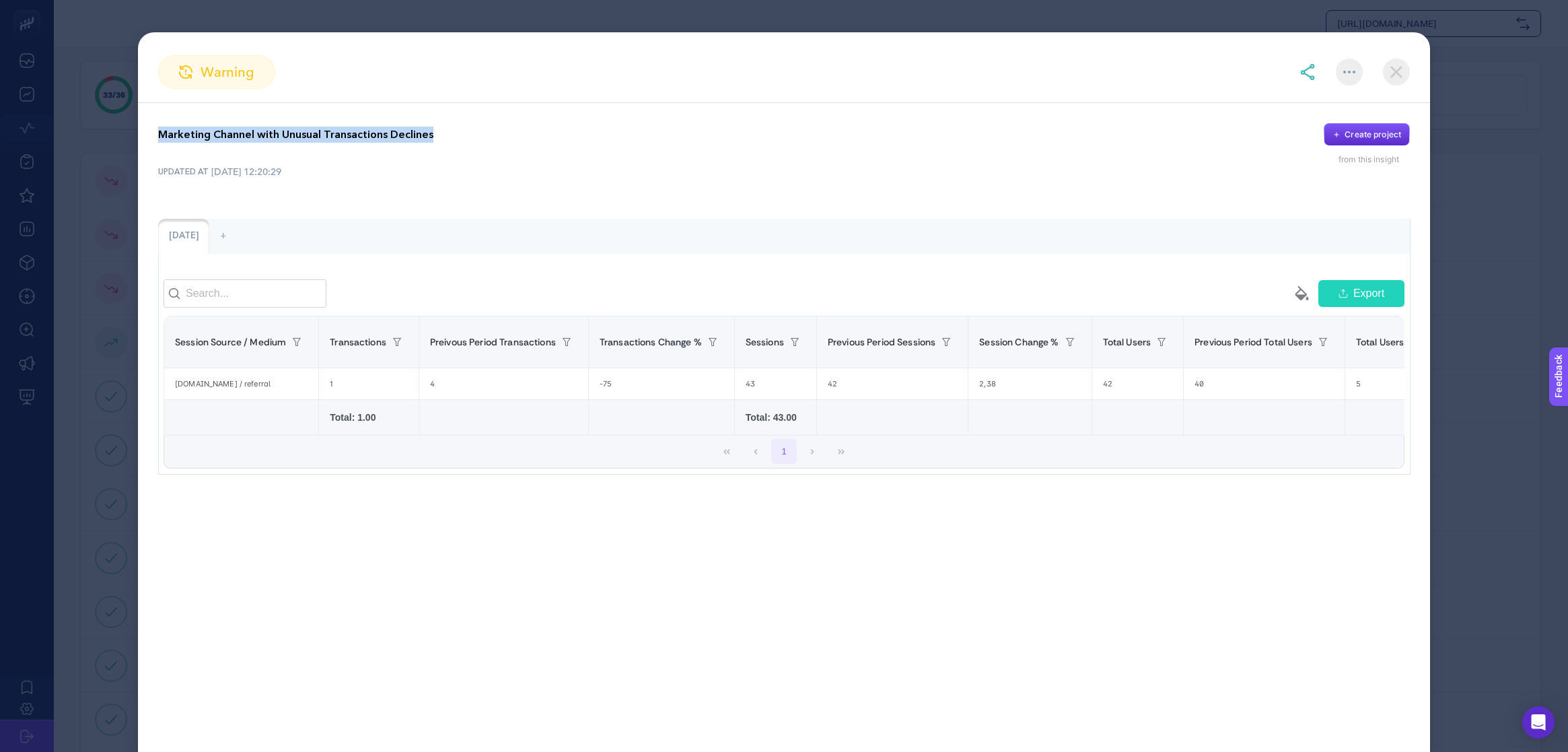
drag, startPoint x: 440, startPoint y: 128, endPoint x: 141, endPoint y: 122, distance: 299.1
click at [141, 122] on div "Marketing Channel with Unusual Transactions Declines Create project from this i…" at bounding box center [784, 299] width 1292 height 392
copy p "Marketing Channel with Unusual Transactions Declines"
click at [1361, 74] on div at bounding box center [1349, 72] width 27 height 27
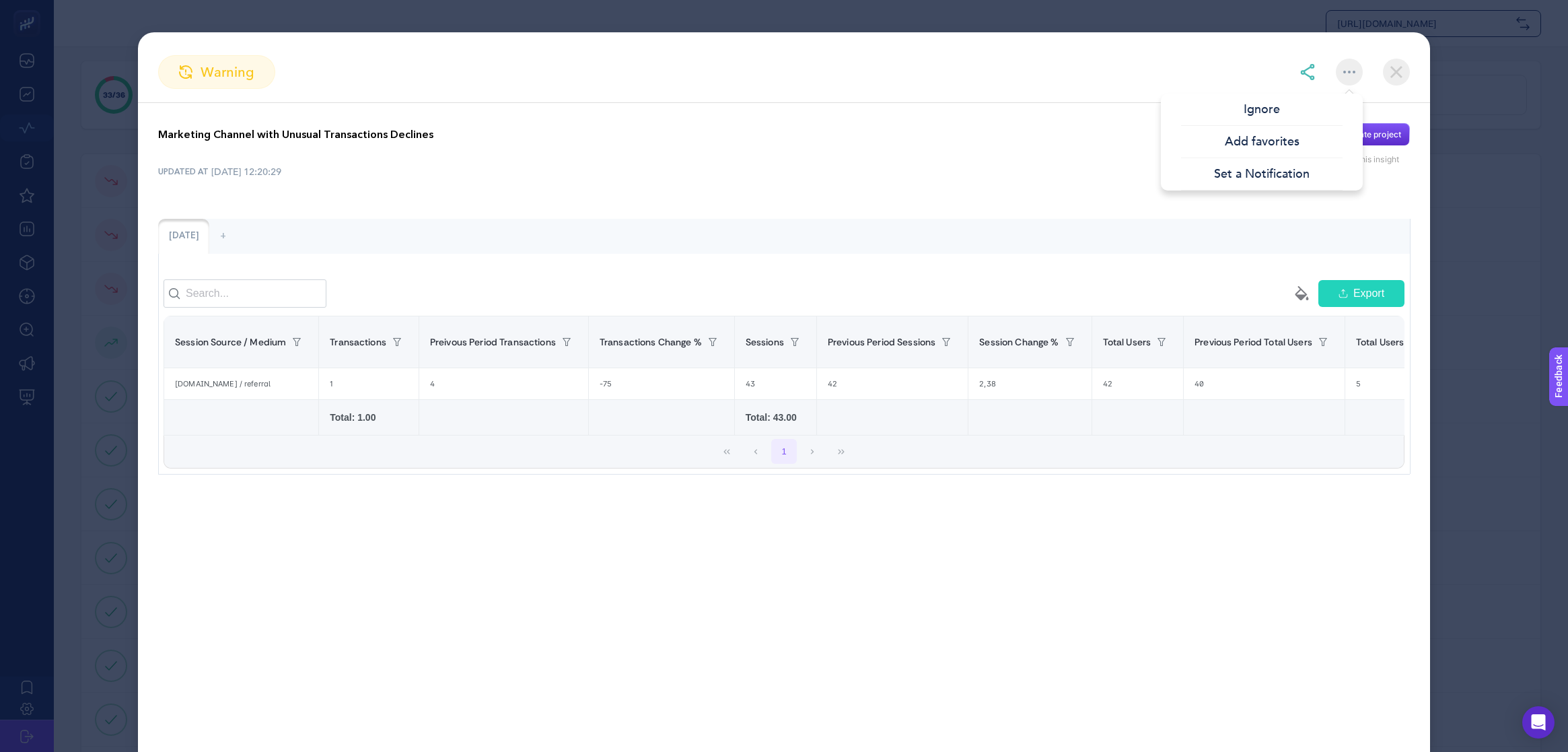
click at [855, 184] on div "Marketing Channel with Unusual Transactions Declines Create project from this i…" at bounding box center [784, 299] width 1292 height 392
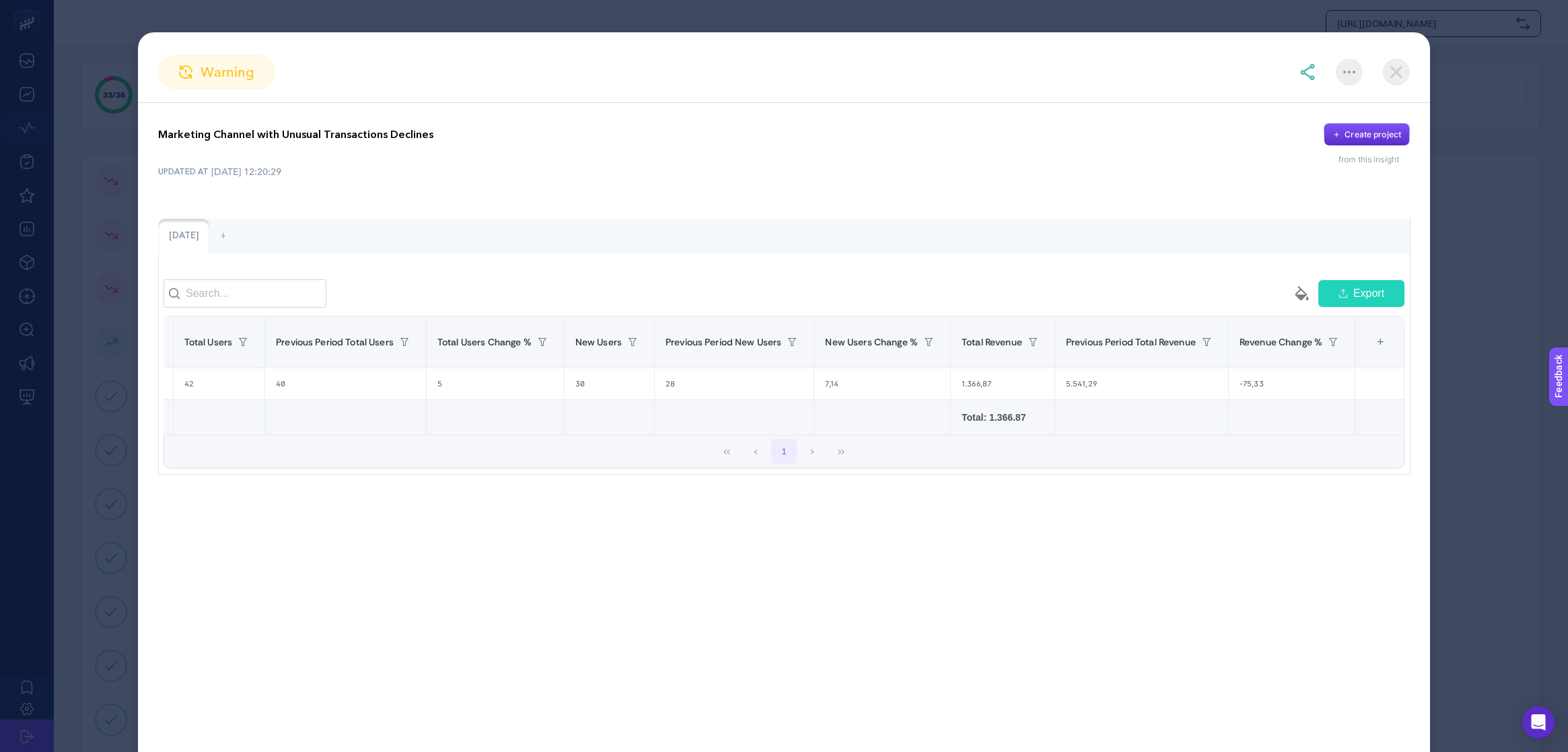
click at [1402, 67] on img at bounding box center [1396, 72] width 27 height 27
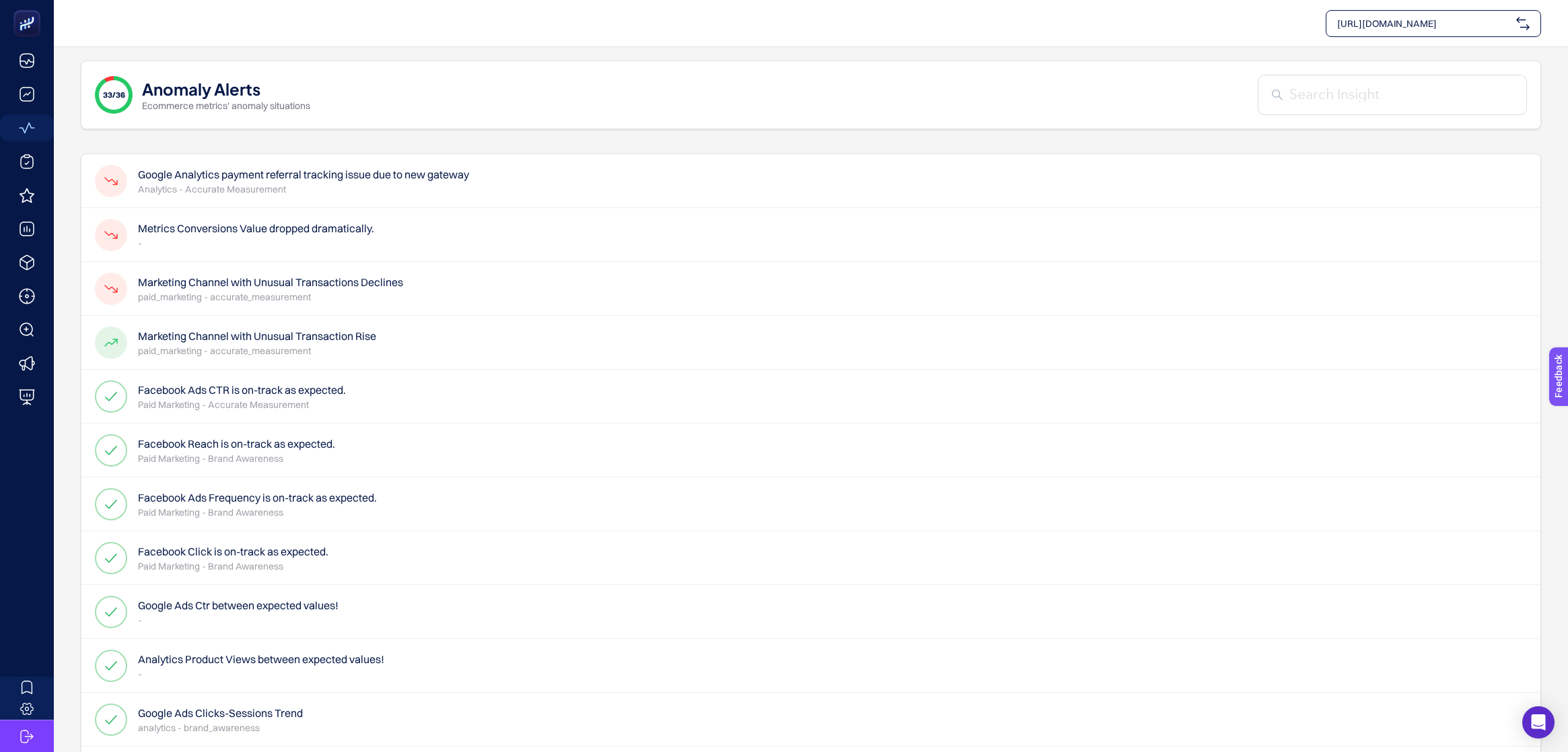
click at [433, 239] on div "Metrics Conversions Value dropped dramatically. -" at bounding box center [811, 235] width 1459 height 53
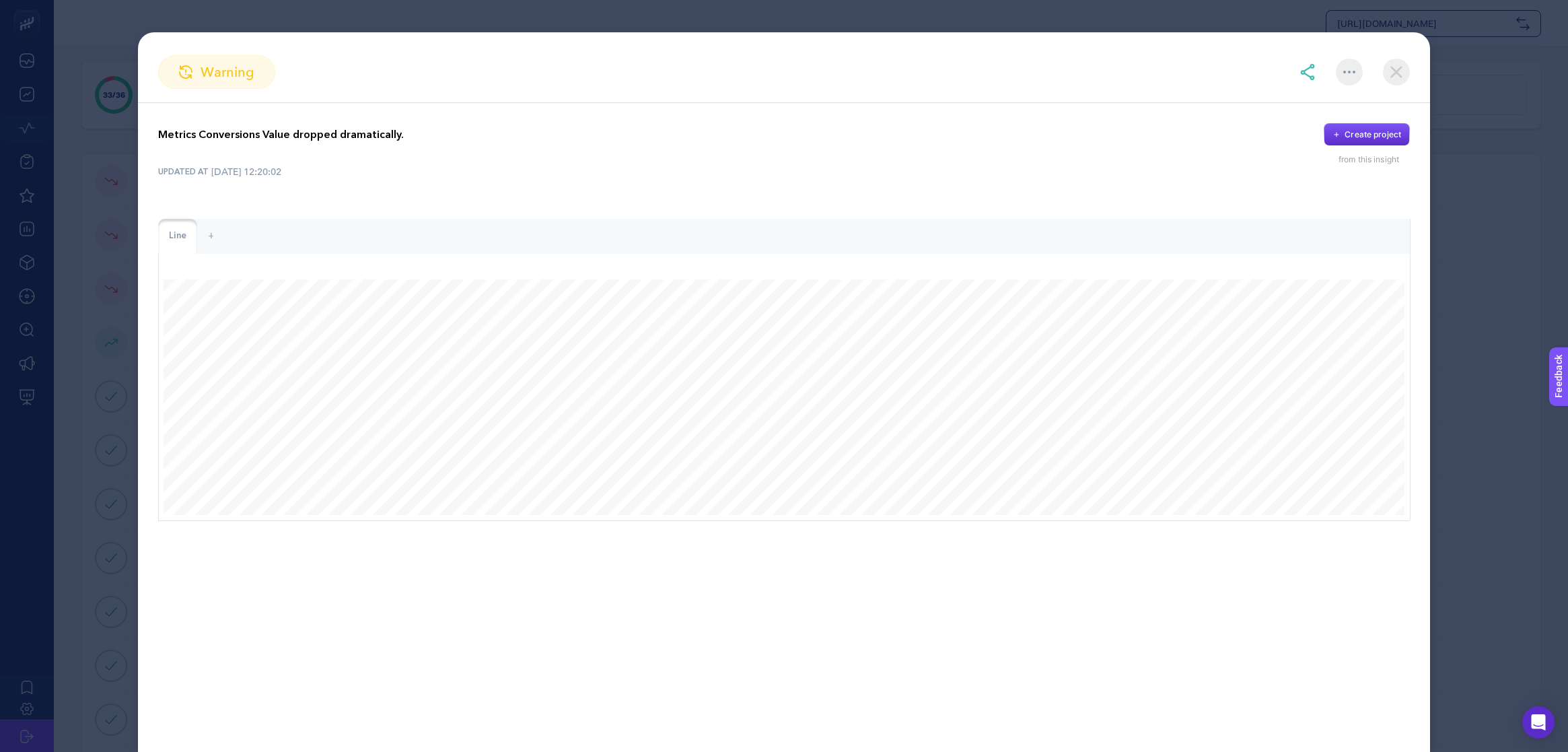
click at [1340, 71] on div at bounding box center [1349, 72] width 27 height 27
click at [1394, 82] on img at bounding box center [1396, 72] width 27 height 27
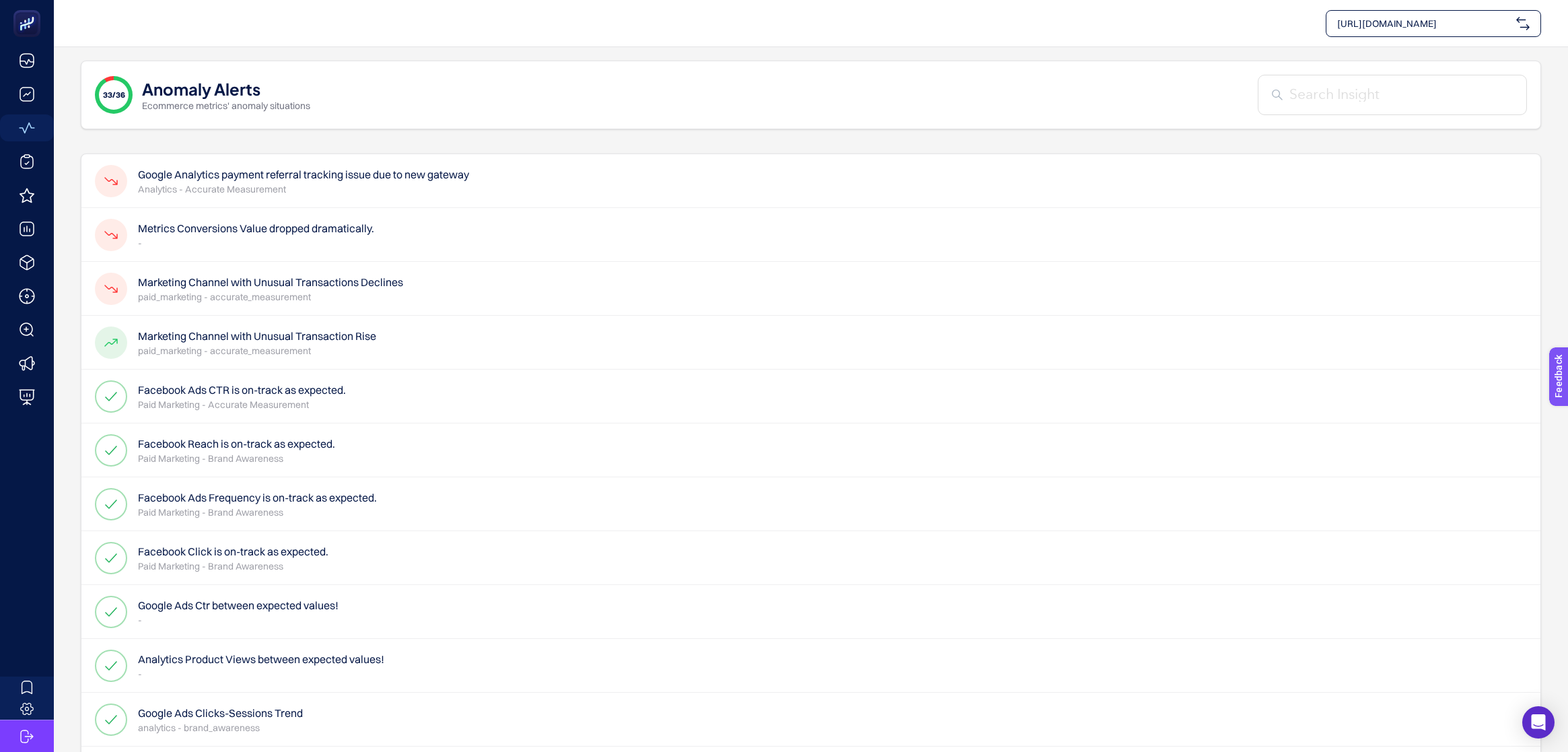
click at [407, 194] on p "Analytics - Accurate Measurement" at bounding box center [303, 190] width 331 height 14
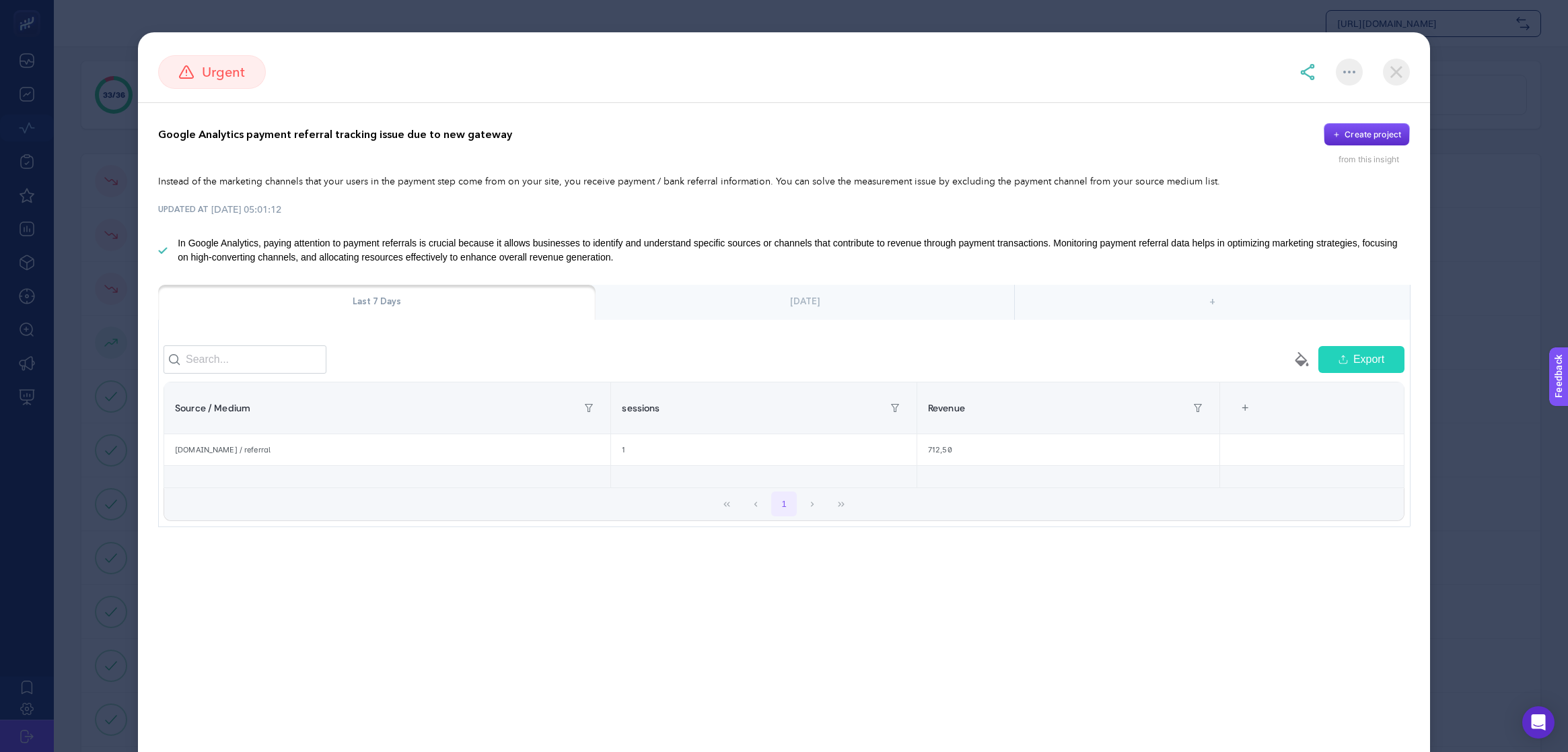
click at [732, 309] on div "[DATE]" at bounding box center [805, 303] width 419 height 35
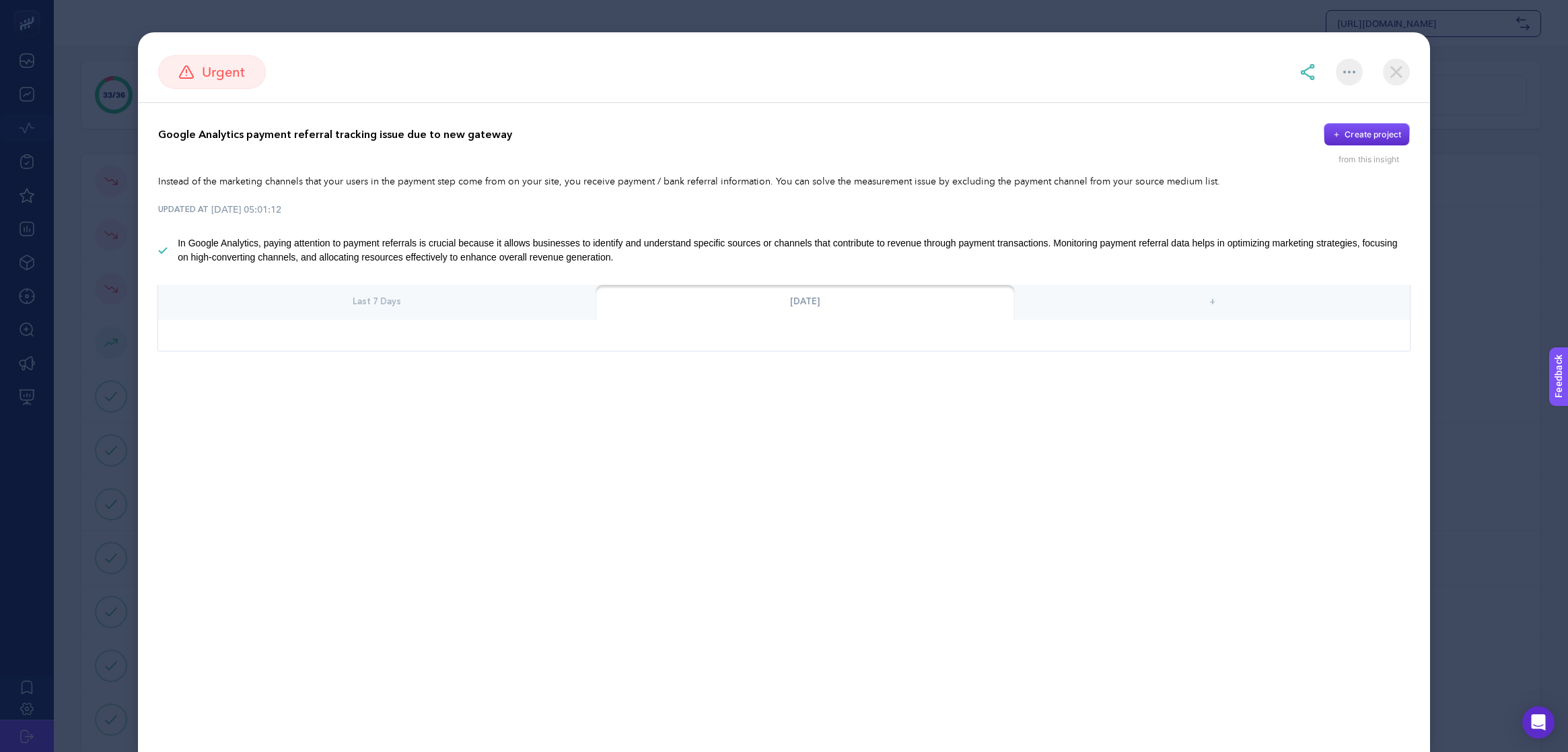
click at [1126, 300] on div "+" at bounding box center [1212, 303] width 395 height 35
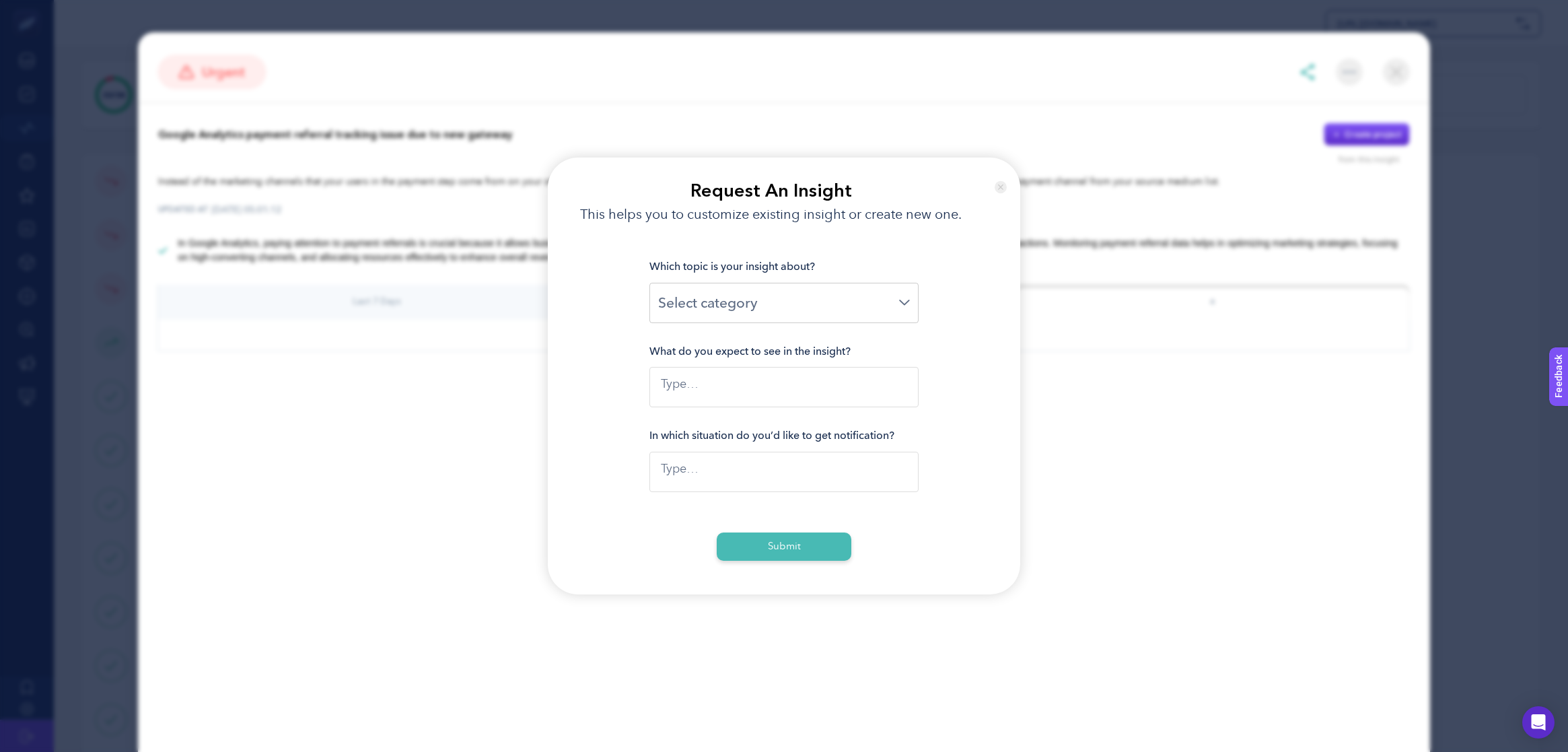
click at [1126, 300] on section "Request An Insight This helps you to customize existing insight or create new o…" at bounding box center [784, 376] width 1568 height 752
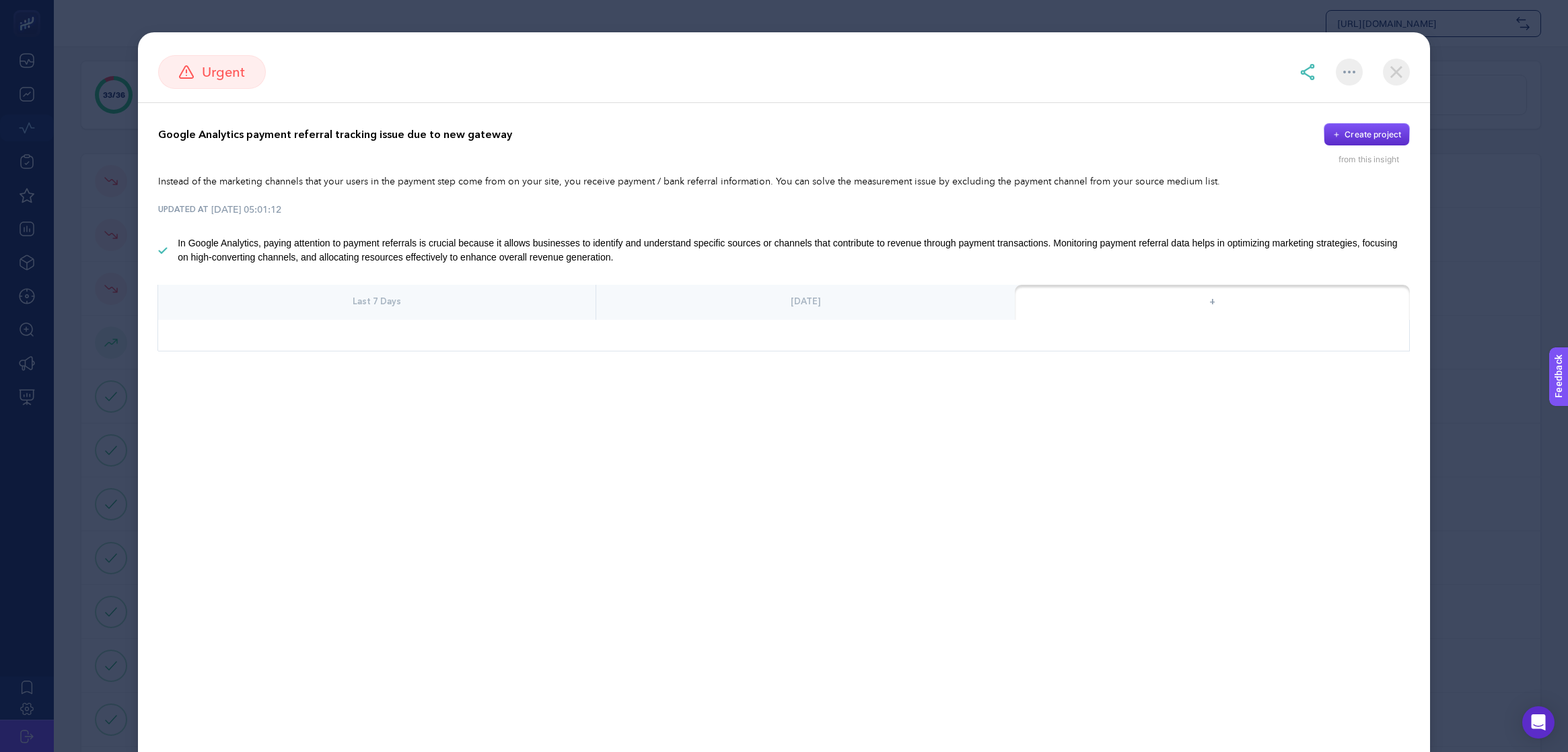
click at [1126, 300] on div "+" at bounding box center [1212, 303] width 395 height 35
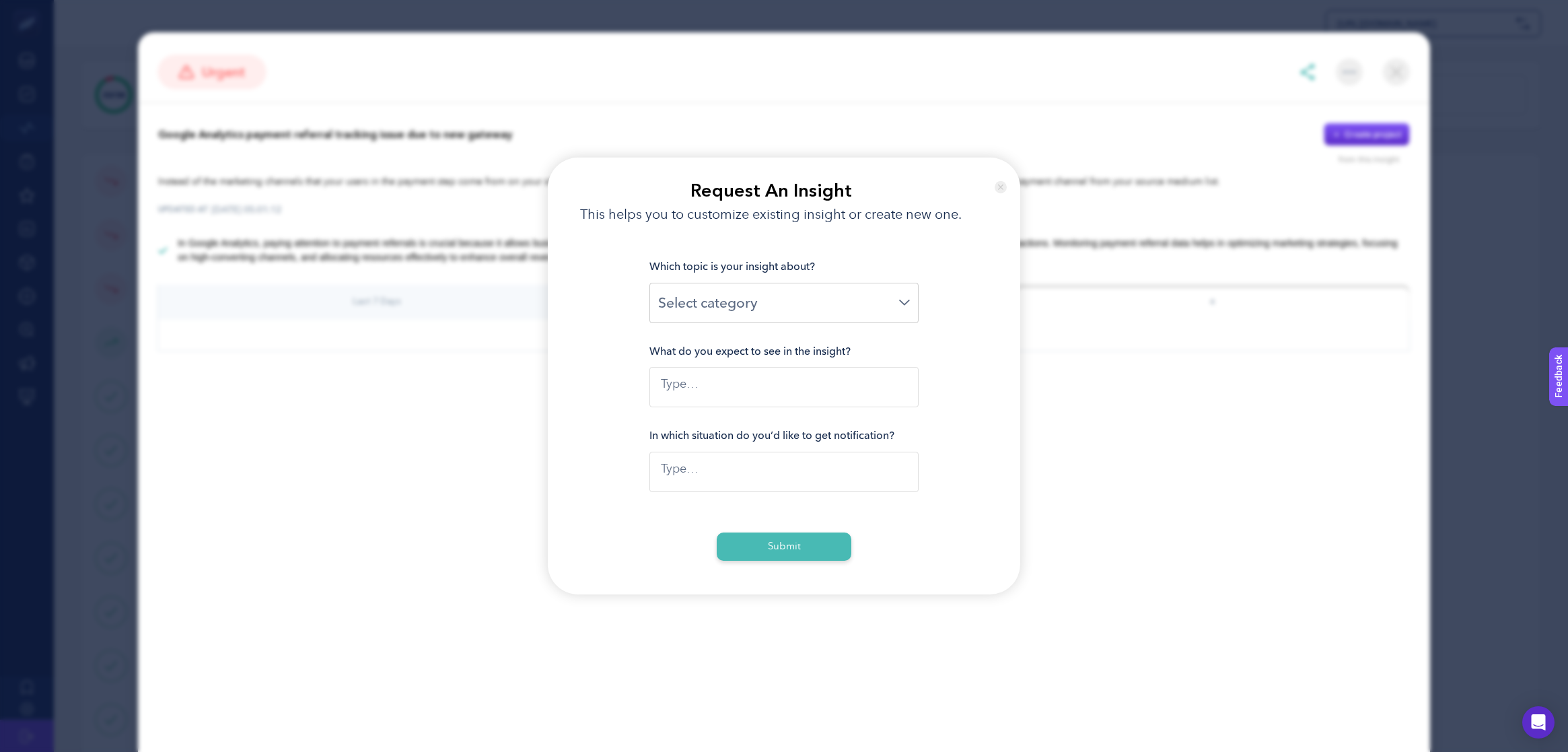
click at [854, 292] on input "Search for option" at bounding box center [778, 302] width 241 height 21
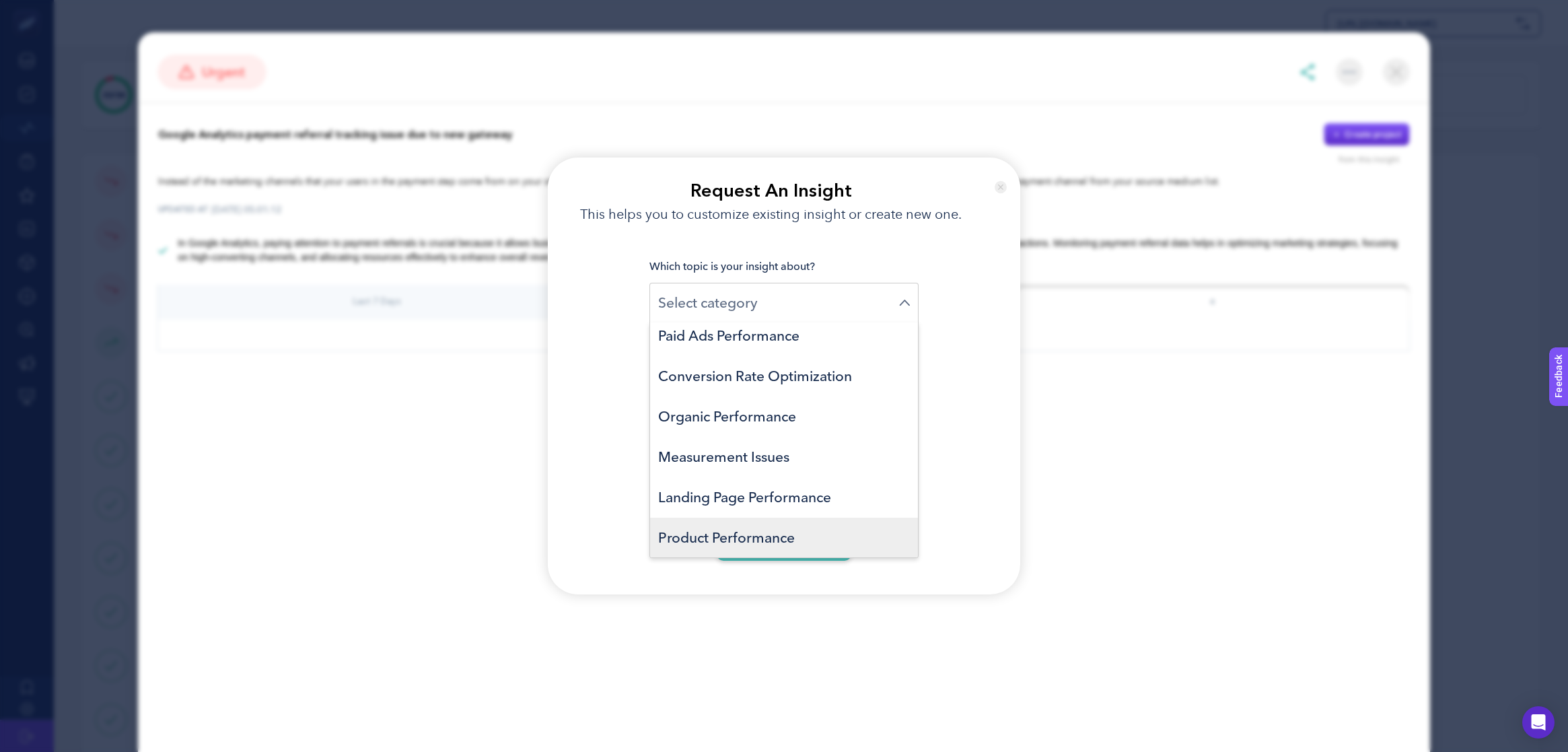
scroll to position [48, 0]
click at [781, 535] on li "Keyword Explore" at bounding box center [784, 537] width 268 height 41
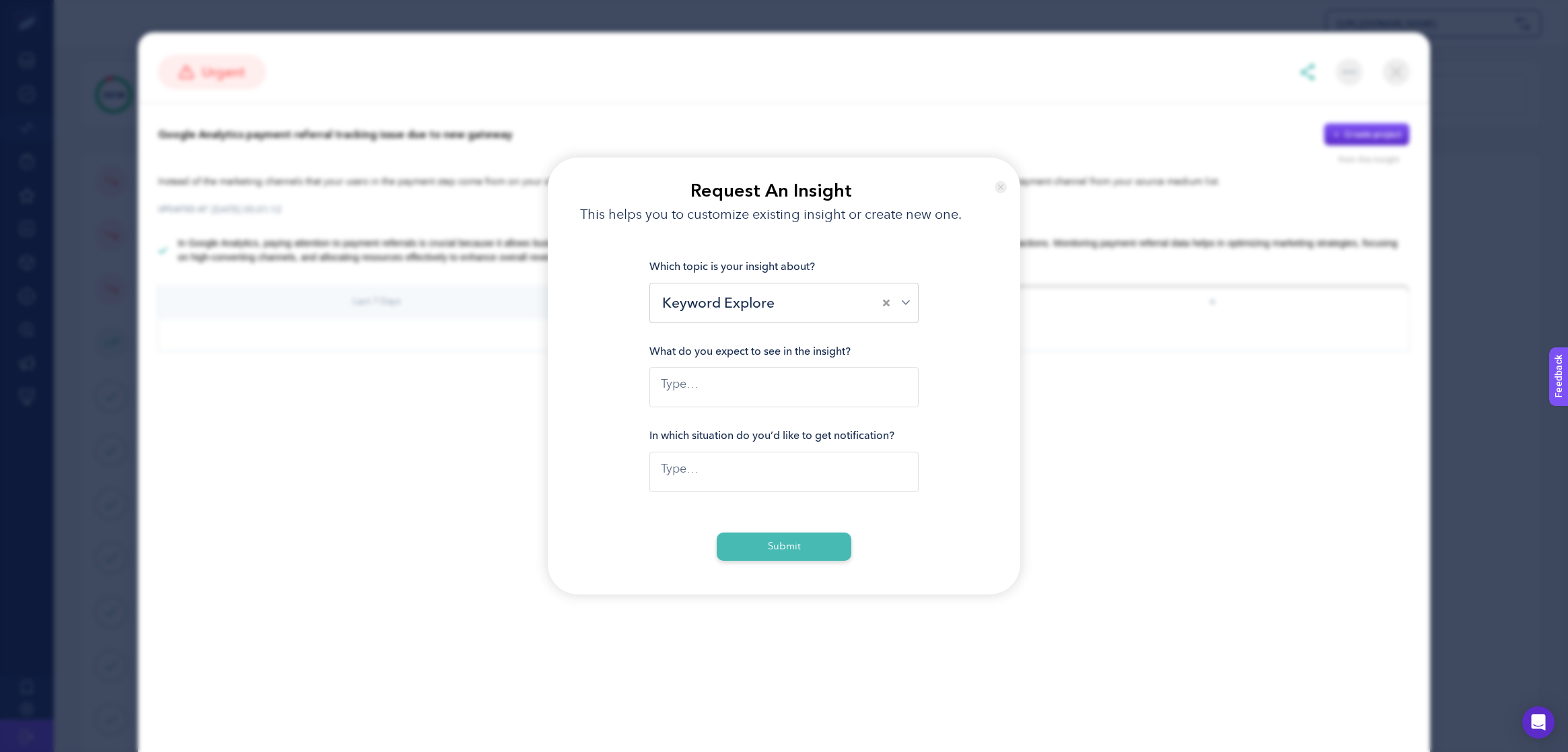
click at [808, 394] on textarea at bounding box center [784, 387] width 269 height 41
click at [789, 544] on button "Submit" at bounding box center [784, 547] width 134 height 29
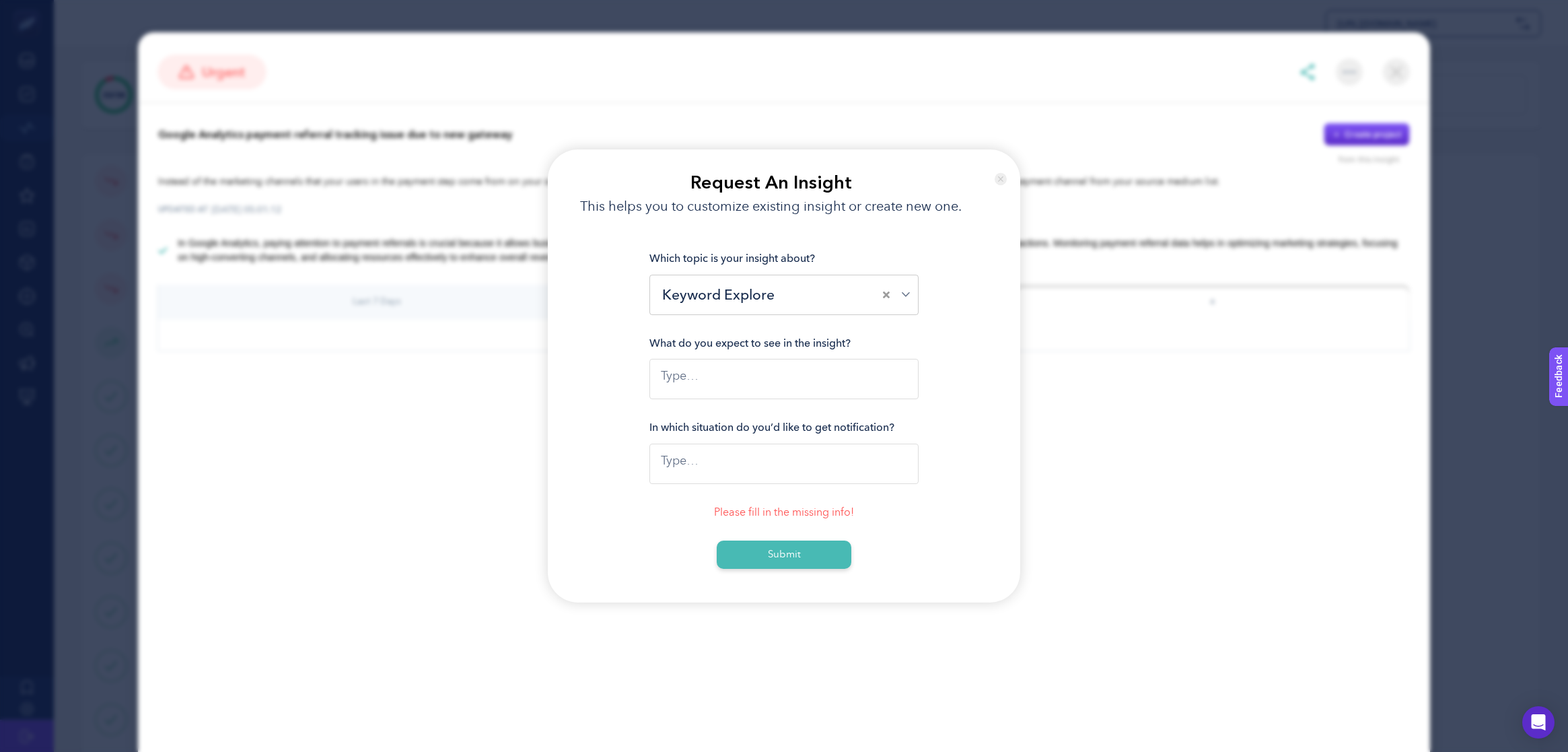
click at [765, 387] on textarea at bounding box center [784, 379] width 269 height 41
drag, startPoint x: 991, startPoint y: 180, endPoint x: 1004, endPoint y: 182, distance: 13.2
click at [998, 181] on div at bounding box center [1001, 193] width 40 height 88
click at [1004, 182] on img at bounding box center [1001, 179] width 13 height 32
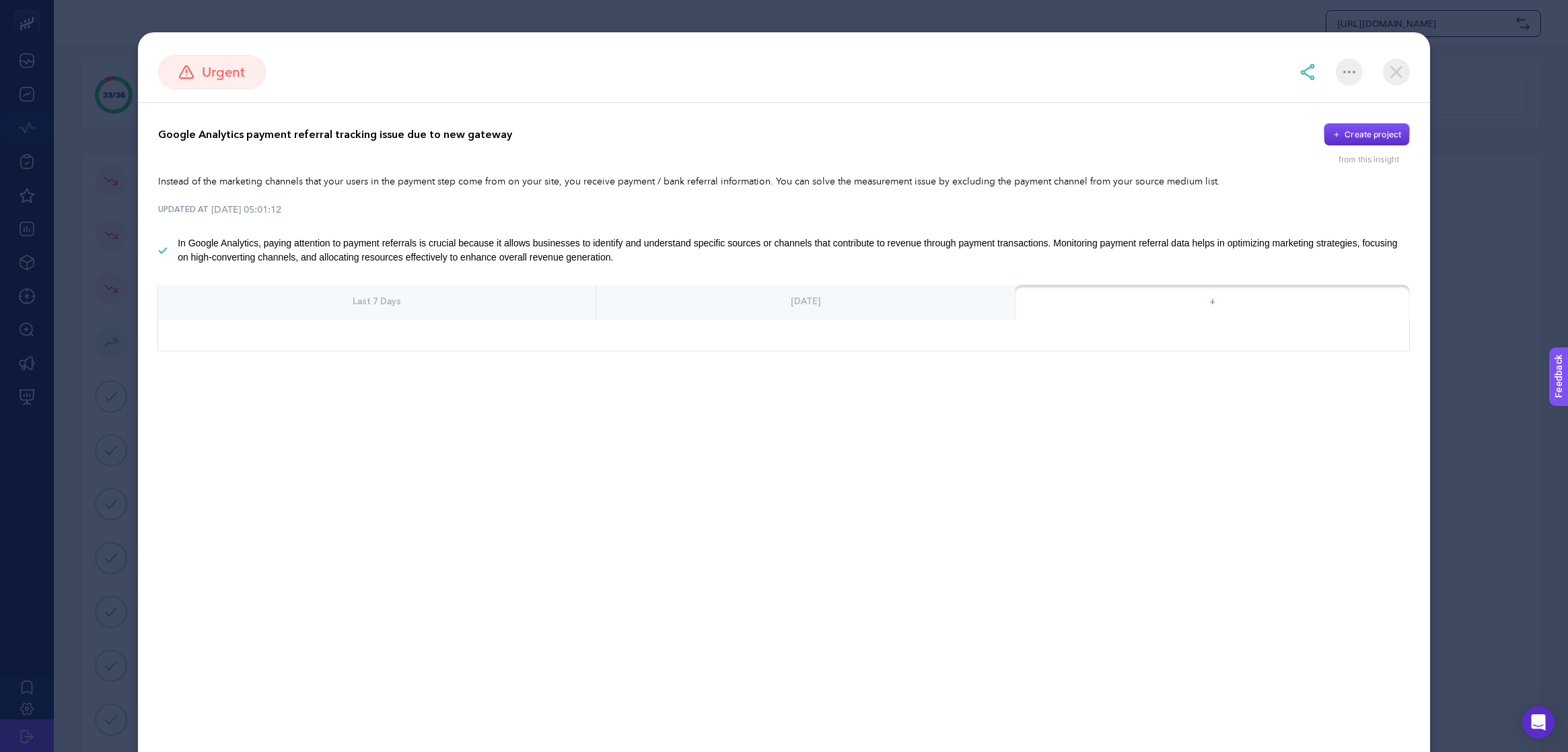
click at [429, 309] on div "Last 7 Days" at bounding box center [377, 303] width 438 height 35
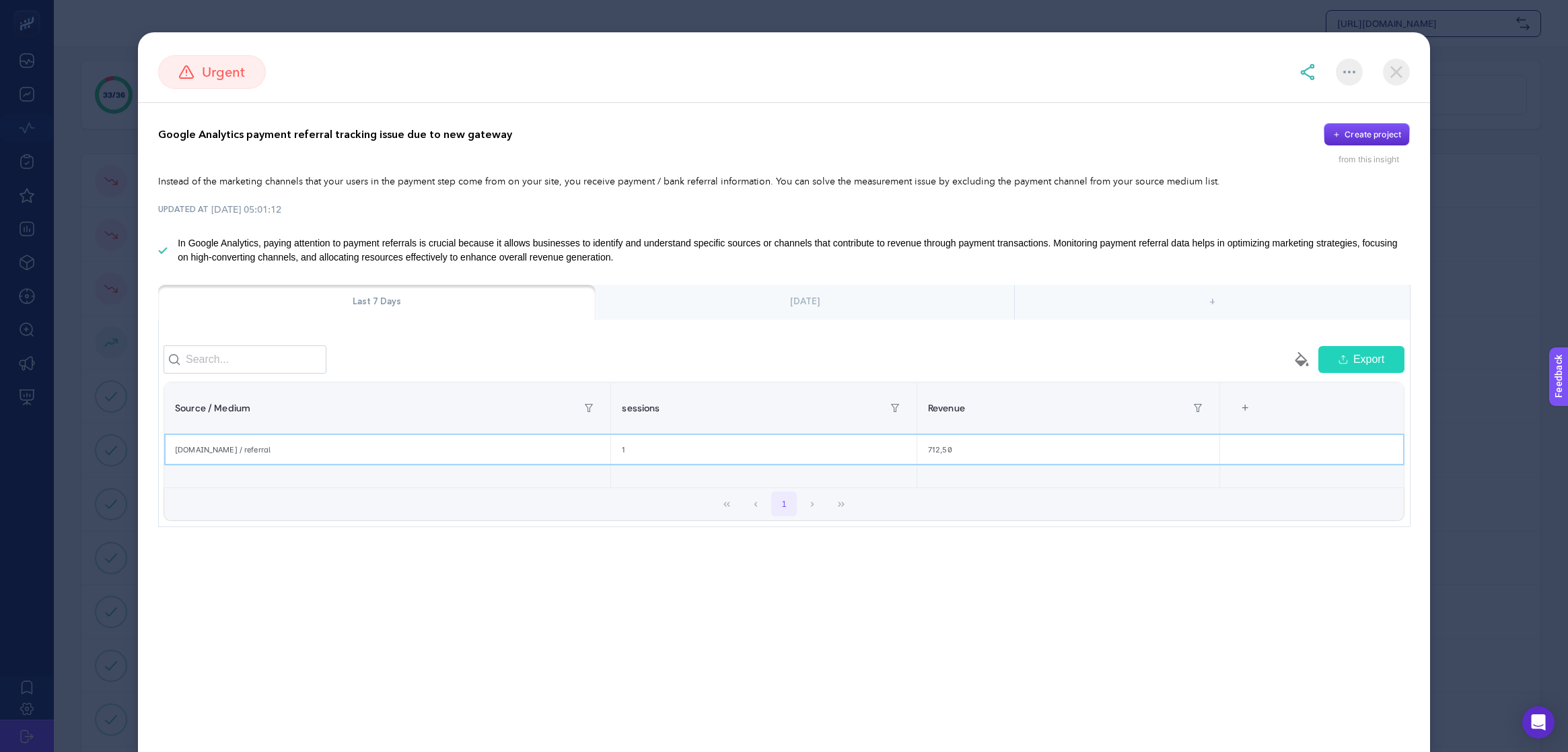
click at [234, 452] on div "[DOMAIN_NAME] / referral" at bounding box center [387, 449] width 446 height 31
click at [234, 465] on div "[DOMAIN_NAME] / referral" at bounding box center [387, 449] width 446 height 31
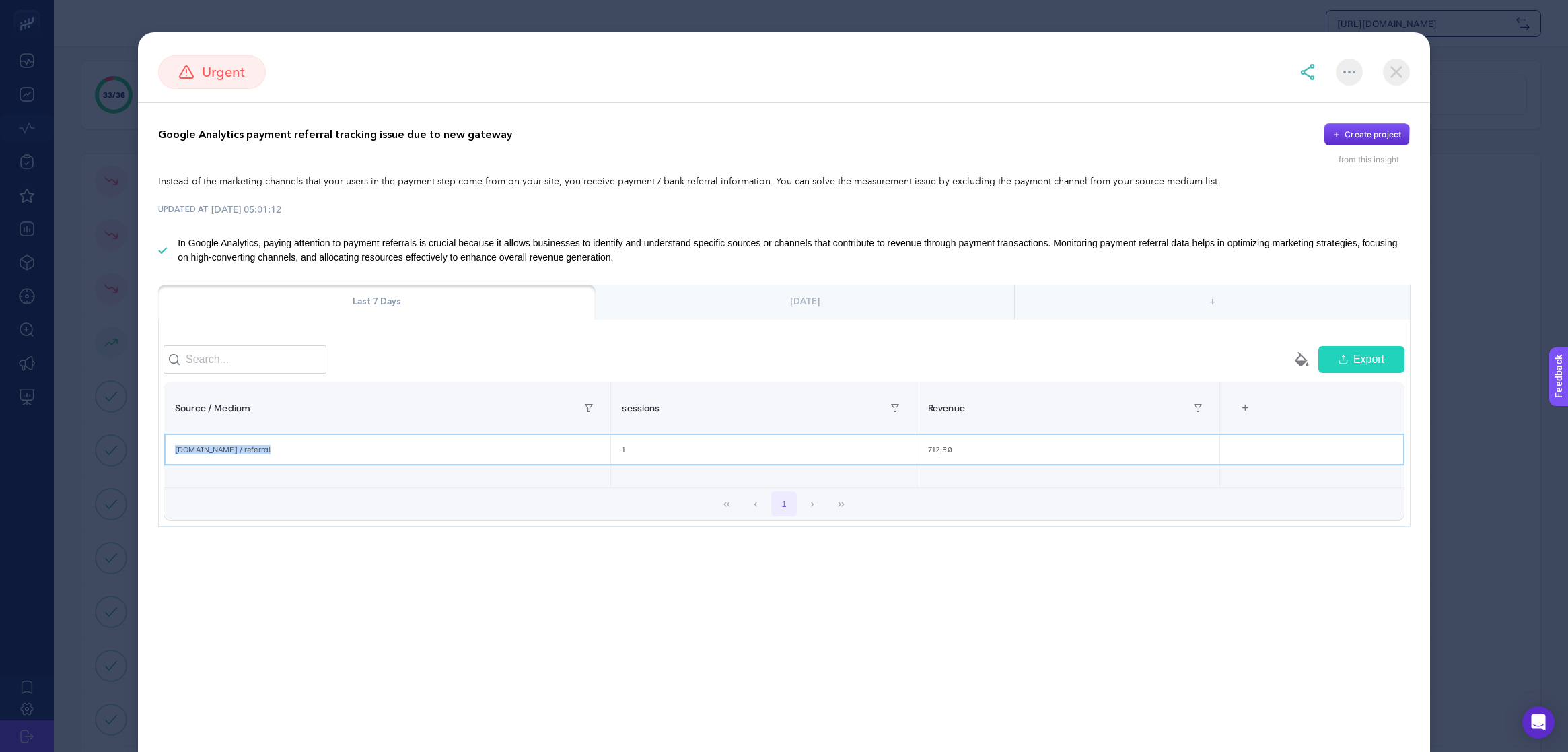
click at [295, 465] on div "[DOMAIN_NAME] / referral" at bounding box center [387, 449] width 446 height 31
click at [223, 82] on span "urgent" at bounding box center [223, 72] width 43 height 20
click at [1398, 76] on img at bounding box center [1396, 72] width 27 height 27
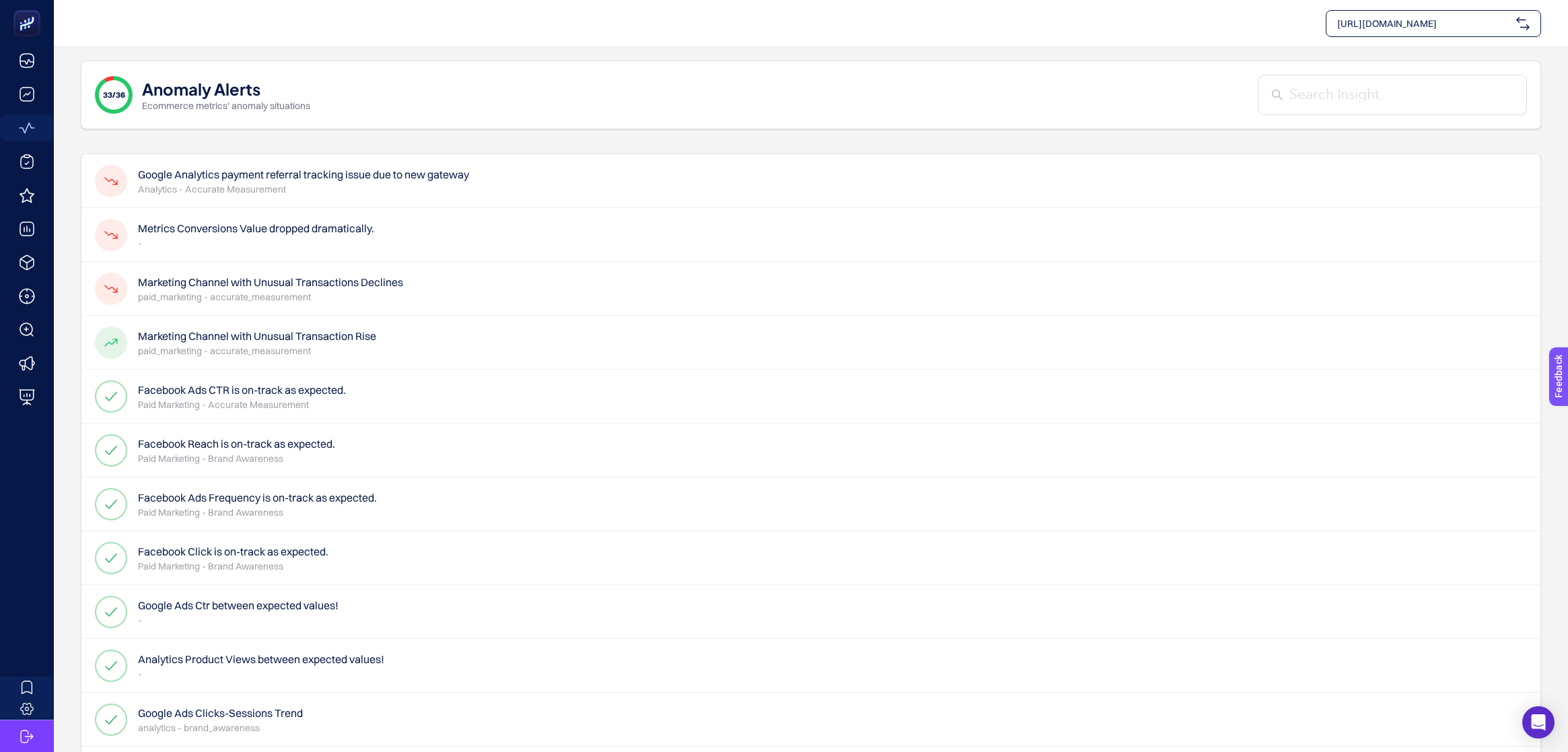
click at [469, 191] on p "Analytics - Accurate Measurement" at bounding box center [303, 190] width 331 height 14
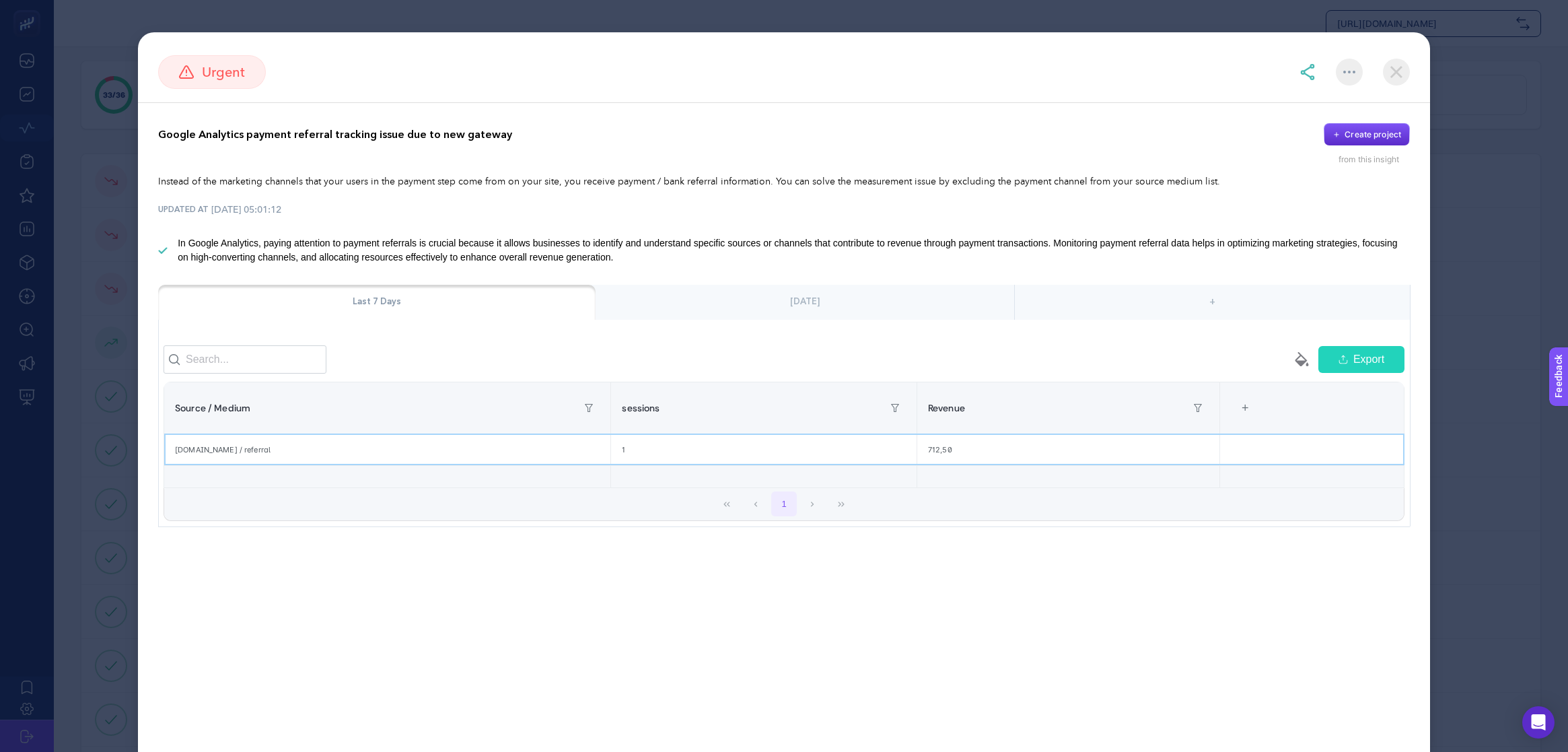
drag, startPoint x: 276, startPoint y: 465, endPoint x: 209, endPoint y: 465, distance: 67.0
click at [164, 462] on div "[DOMAIN_NAME] / referral" at bounding box center [387, 449] width 446 height 31
click at [225, 465] on div "[DOMAIN_NAME] / referral" at bounding box center [387, 449] width 446 height 31
copy div "[DOMAIN_NAME]"
drag, startPoint x: 236, startPoint y: 463, endPoint x: 168, endPoint y: 464, distance: 68.0
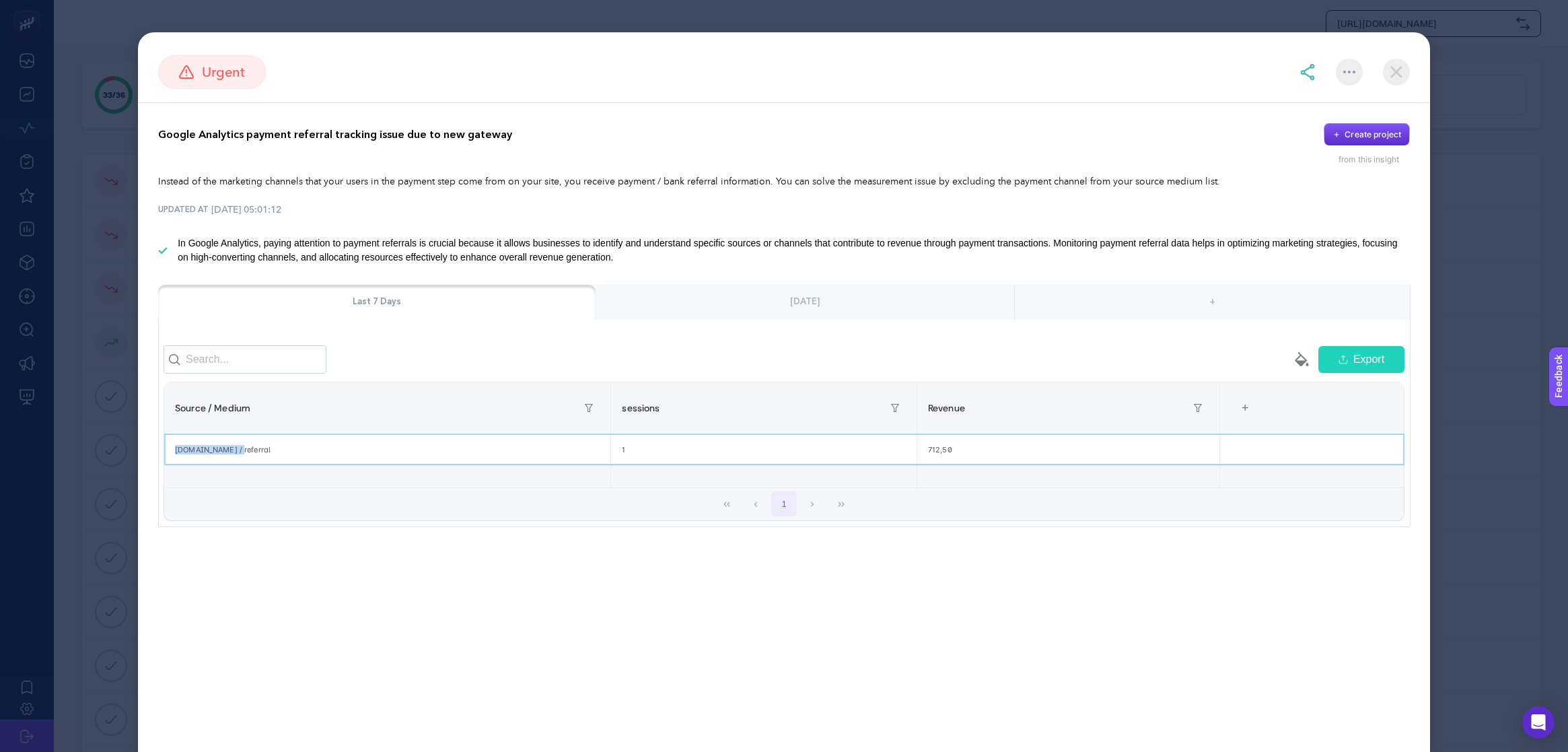
click at [168, 464] on div "[DOMAIN_NAME] / referral" at bounding box center [387, 449] width 446 height 31
click at [1401, 71] on img at bounding box center [1396, 72] width 27 height 27
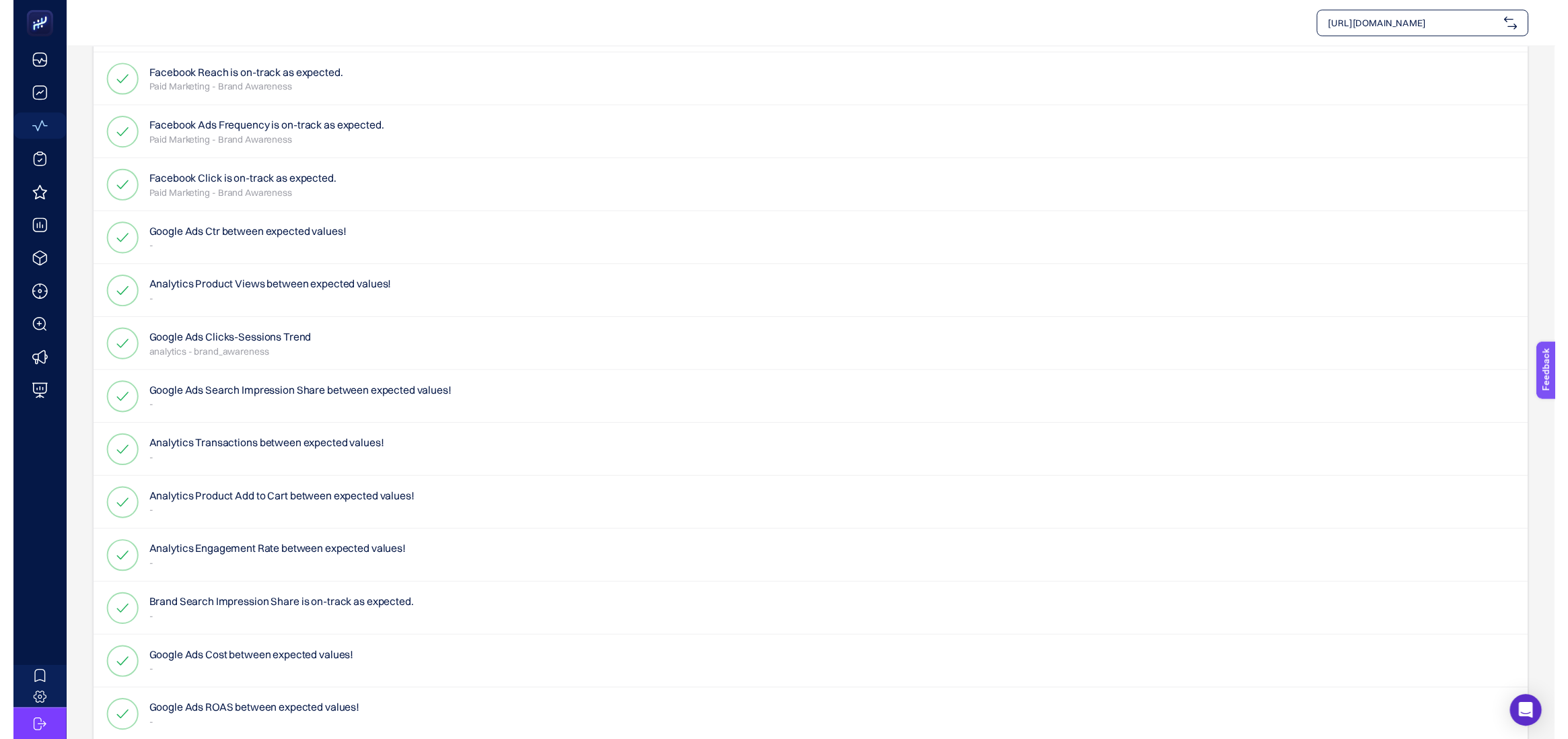
scroll to position [0, 0]
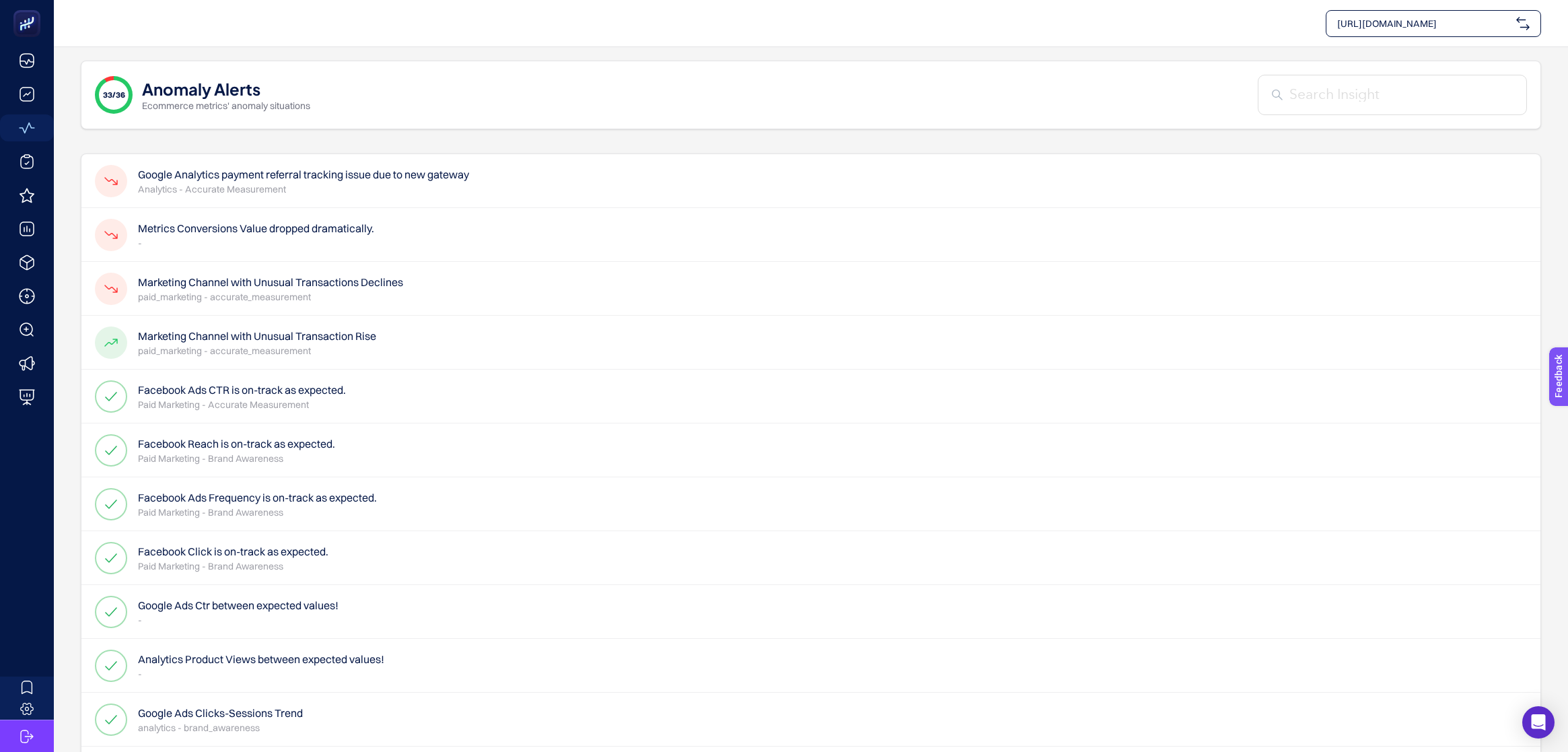
click at [121, 92] on span "33/36" at bounding box center [114, 95] width 22 height 11
click at [132, 87] on div "33/36 Anomaly Alerts Ecommerce metrics' anomaly situations" at bounding box center [202, 95] width 215 height 37
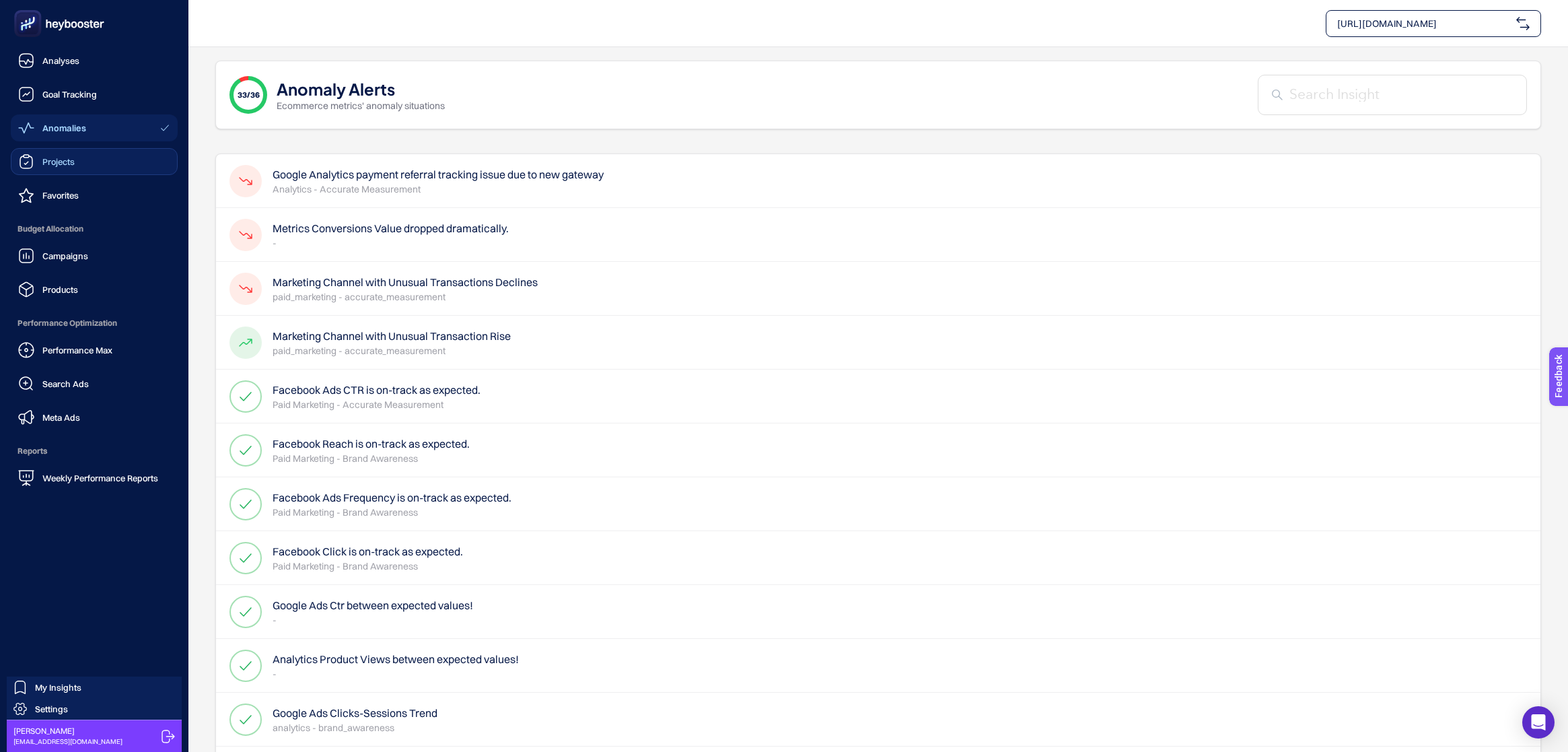
click at [37, 163] on div "Projects" at bounding box center [47, 161] width 57 height 16
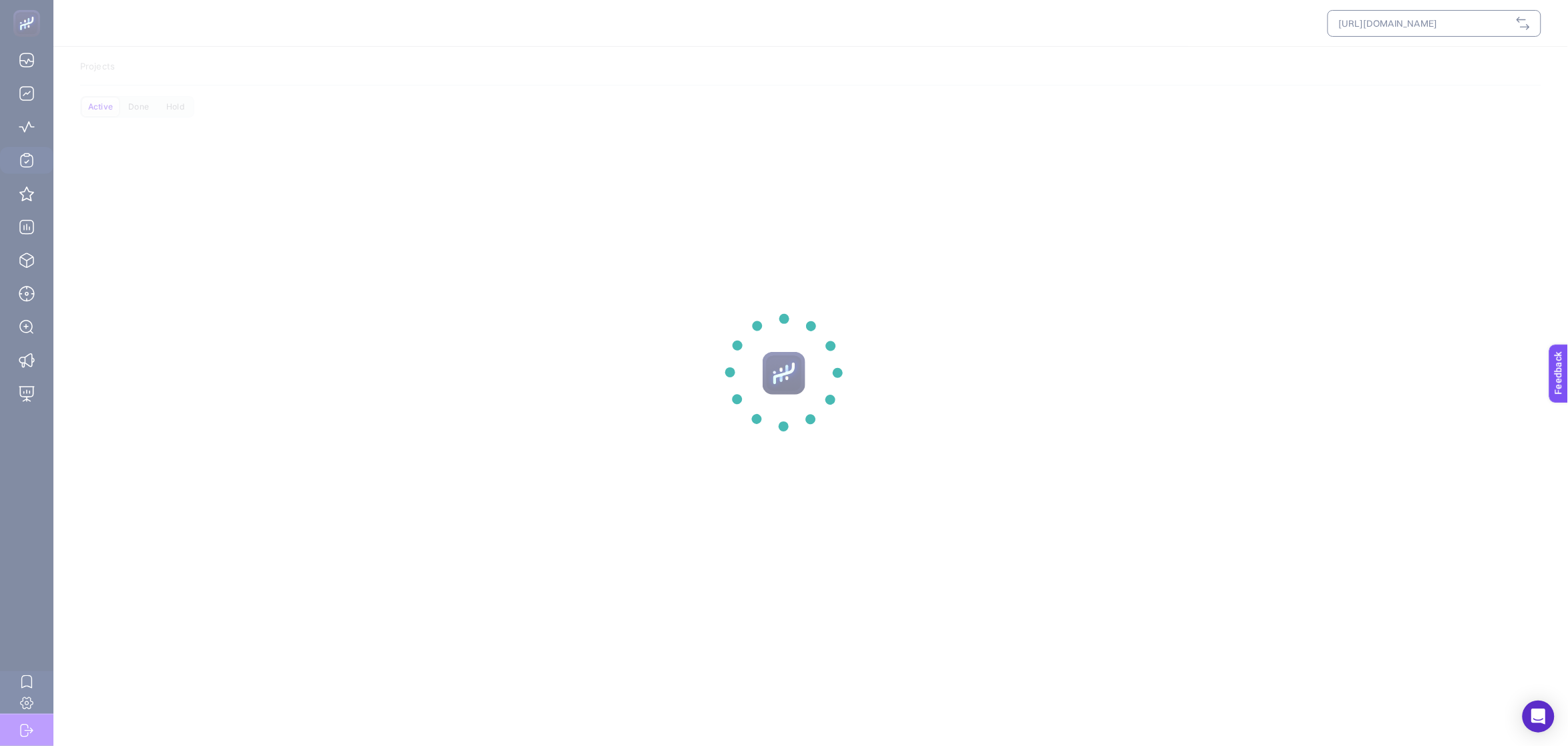
click at [27, 396] on section at bounding box center [784, 373] width 1568 height 746
click at [31, 396] on section at bounding box center [784, 373] width 1568 height 746
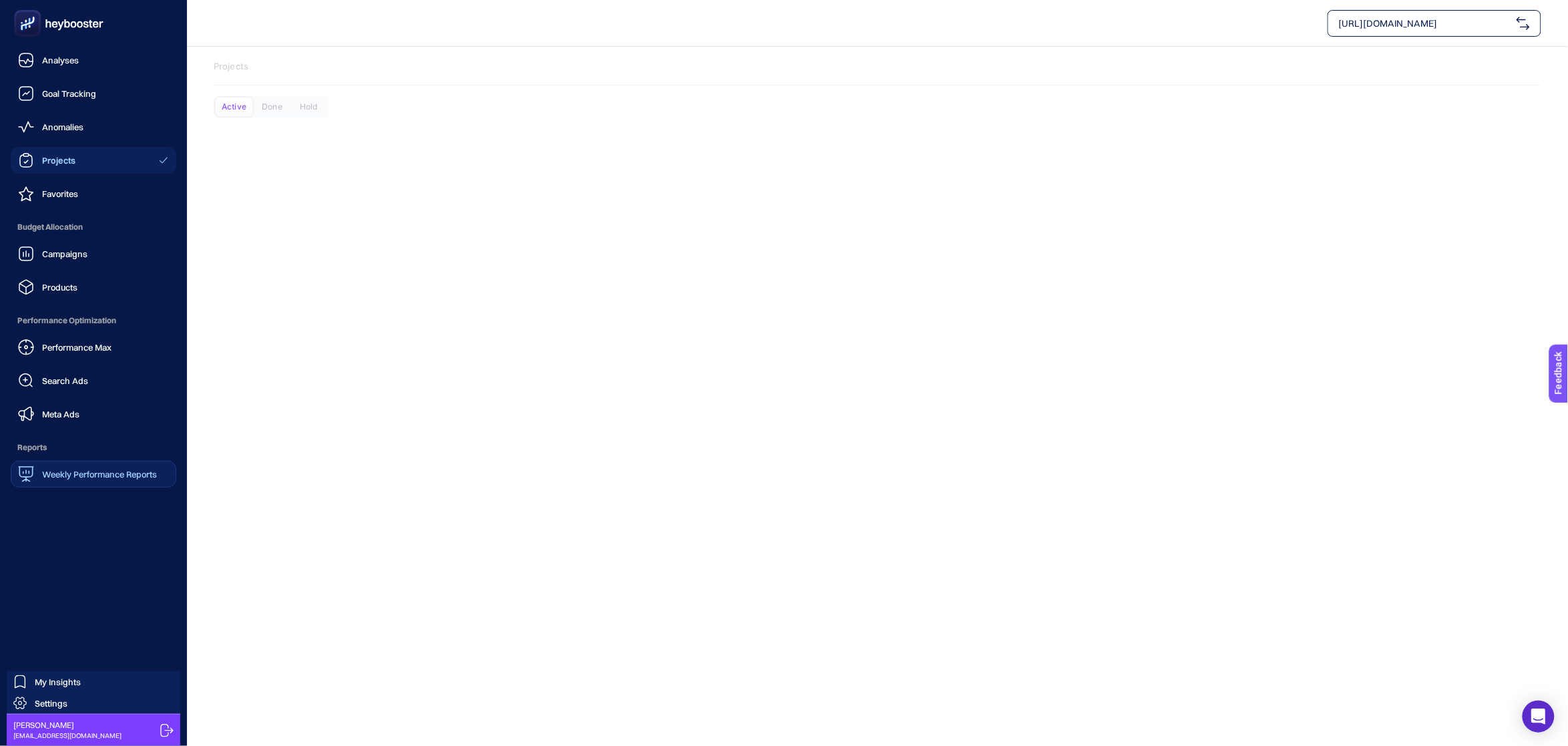
click at [85, 467] on div "Weekly Performance Reports" at bounding box center [87, 474] width 139 height 16
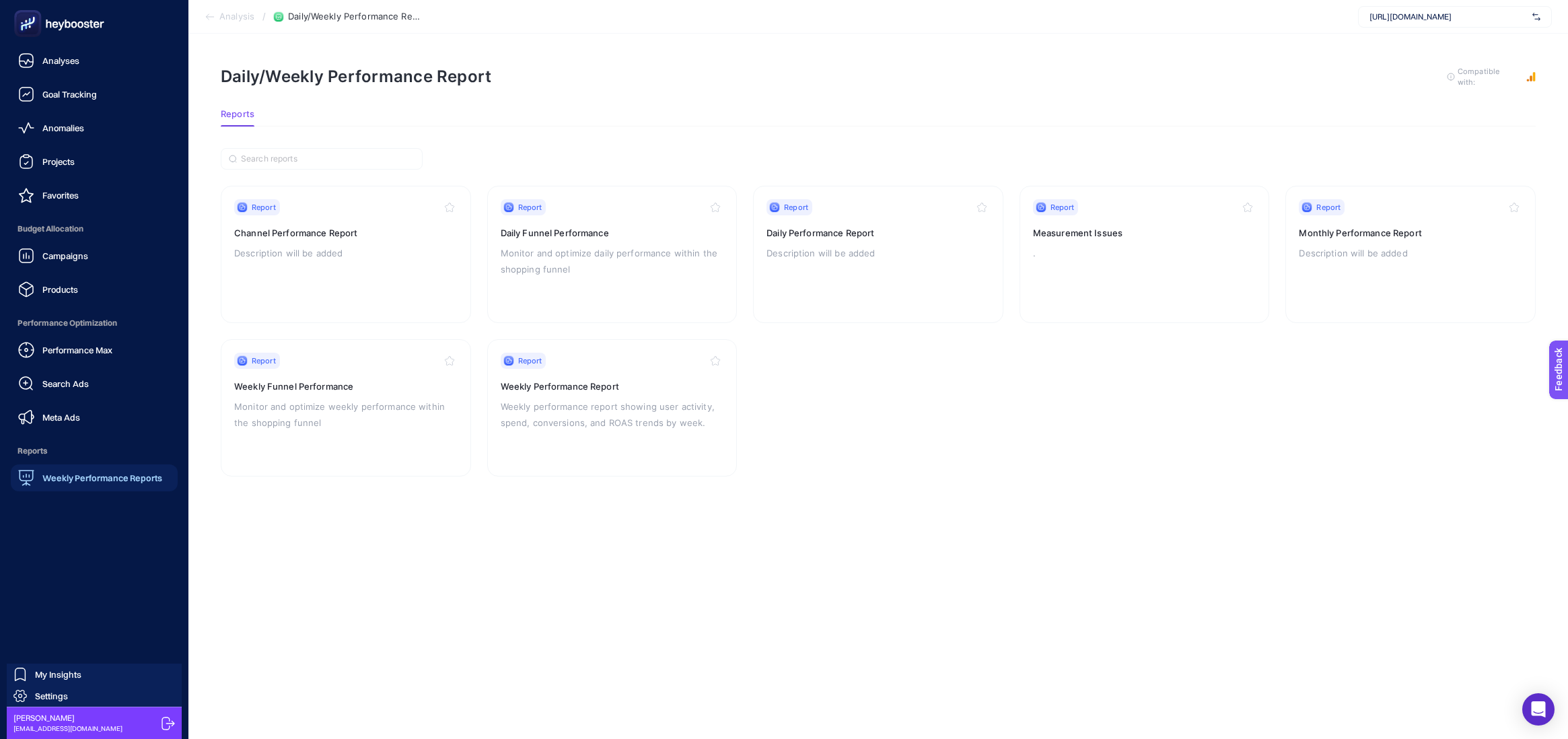
click at [88, 483] on span "Weekly Performance Reports" at bounding box center [102, 478] width 120 height 11
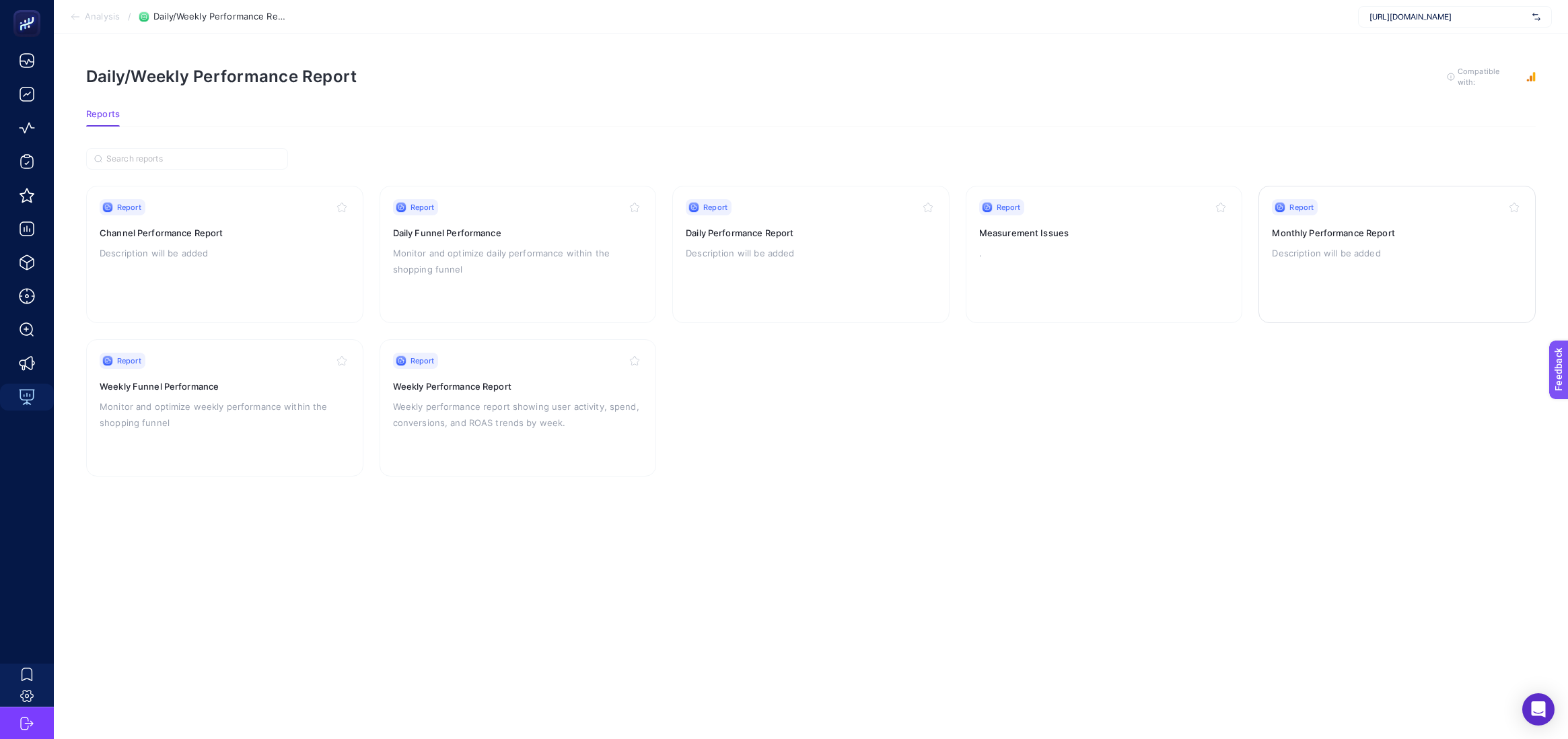
click at [1418, 253] on p "Description will be added" at bounding box center [1397, 253] width 251 height 16
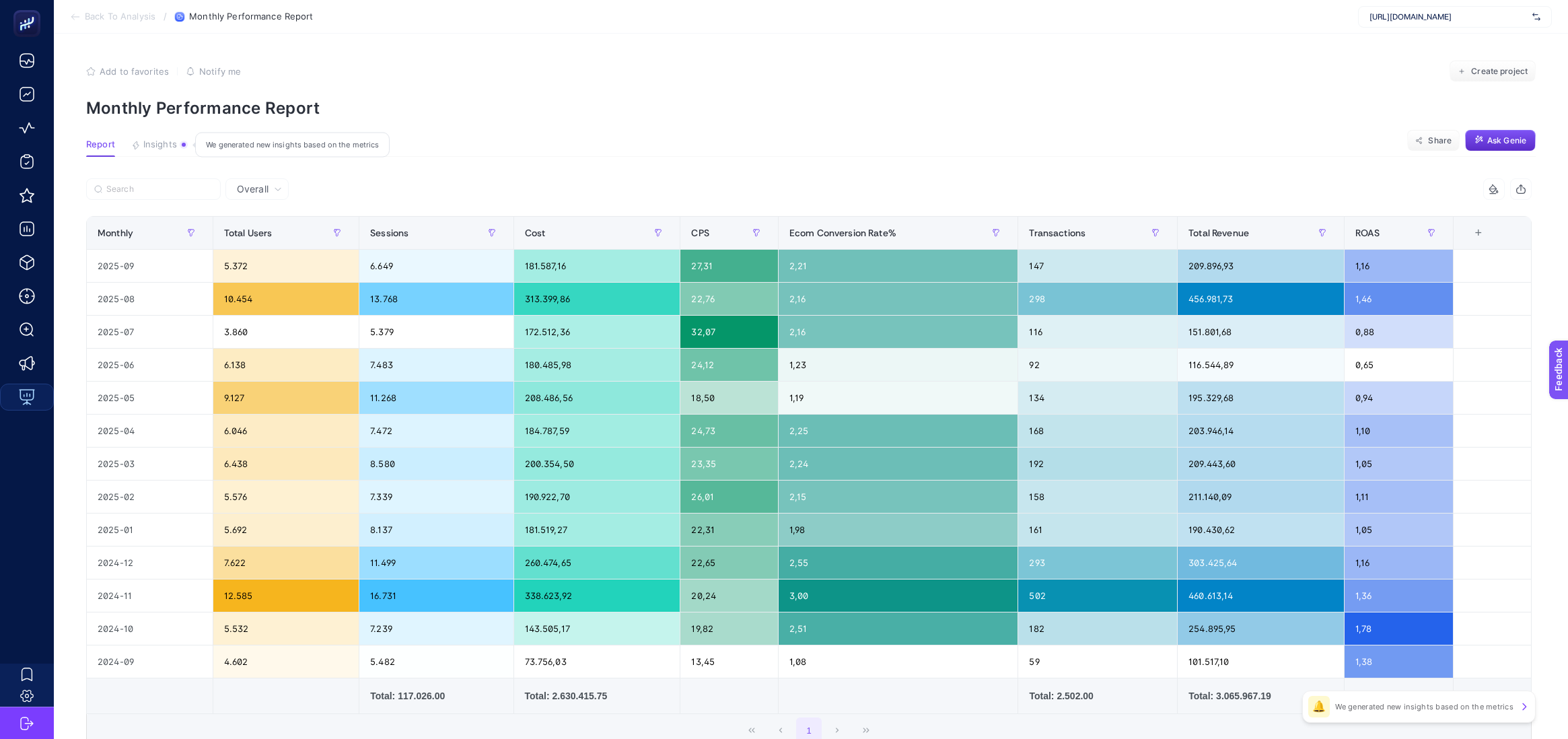
click at [167, 147] on span "Insights" at bounding box center [160, 144] width 34 height 11
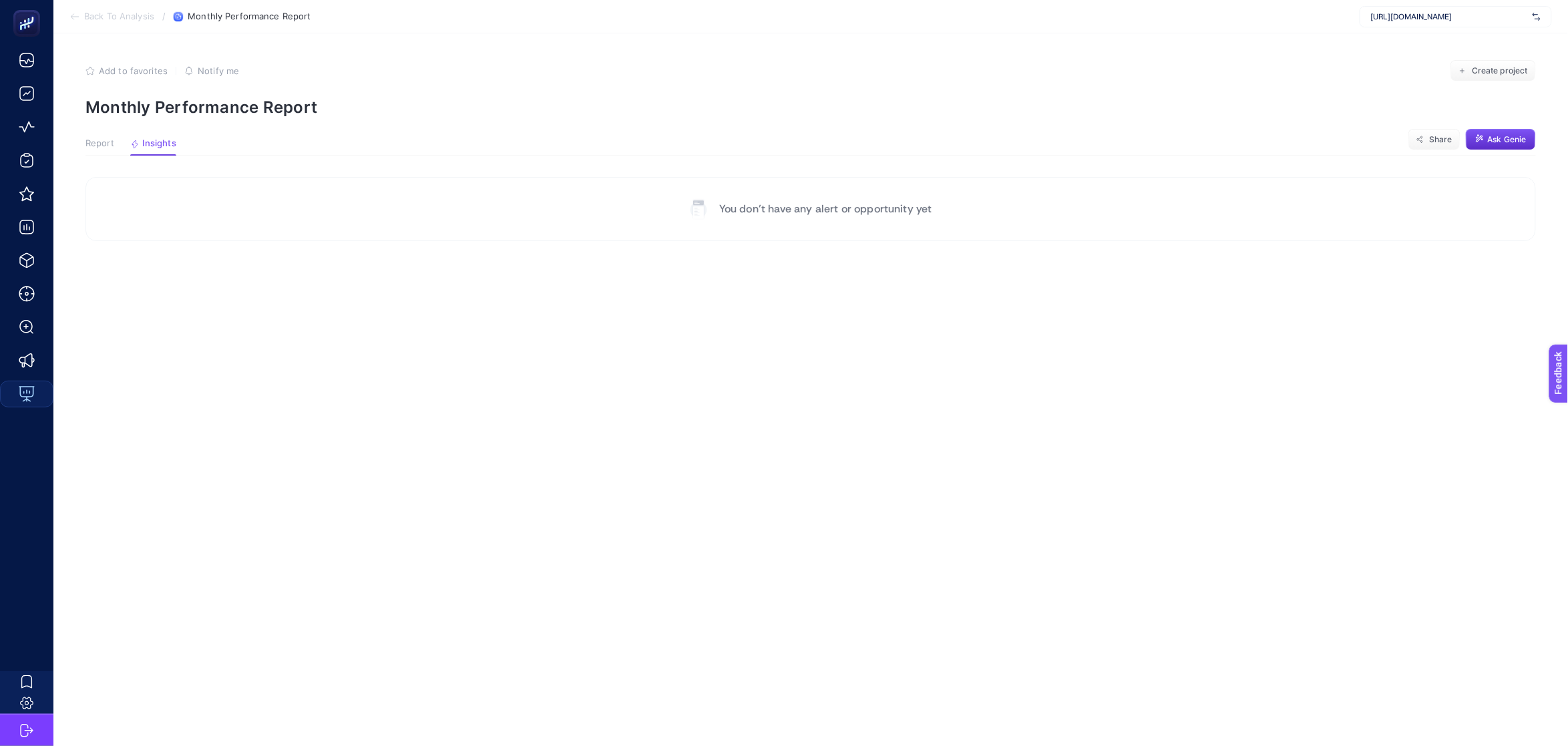
click at [89, 158] on article "Add to favorites false Notify me Create project Monthly Performance Report Repo…" at bounding box center [810, 390] width 1514 height 713
click at [93, 146] on span "Report" at bounding box center [100, 143] width 29 height 11
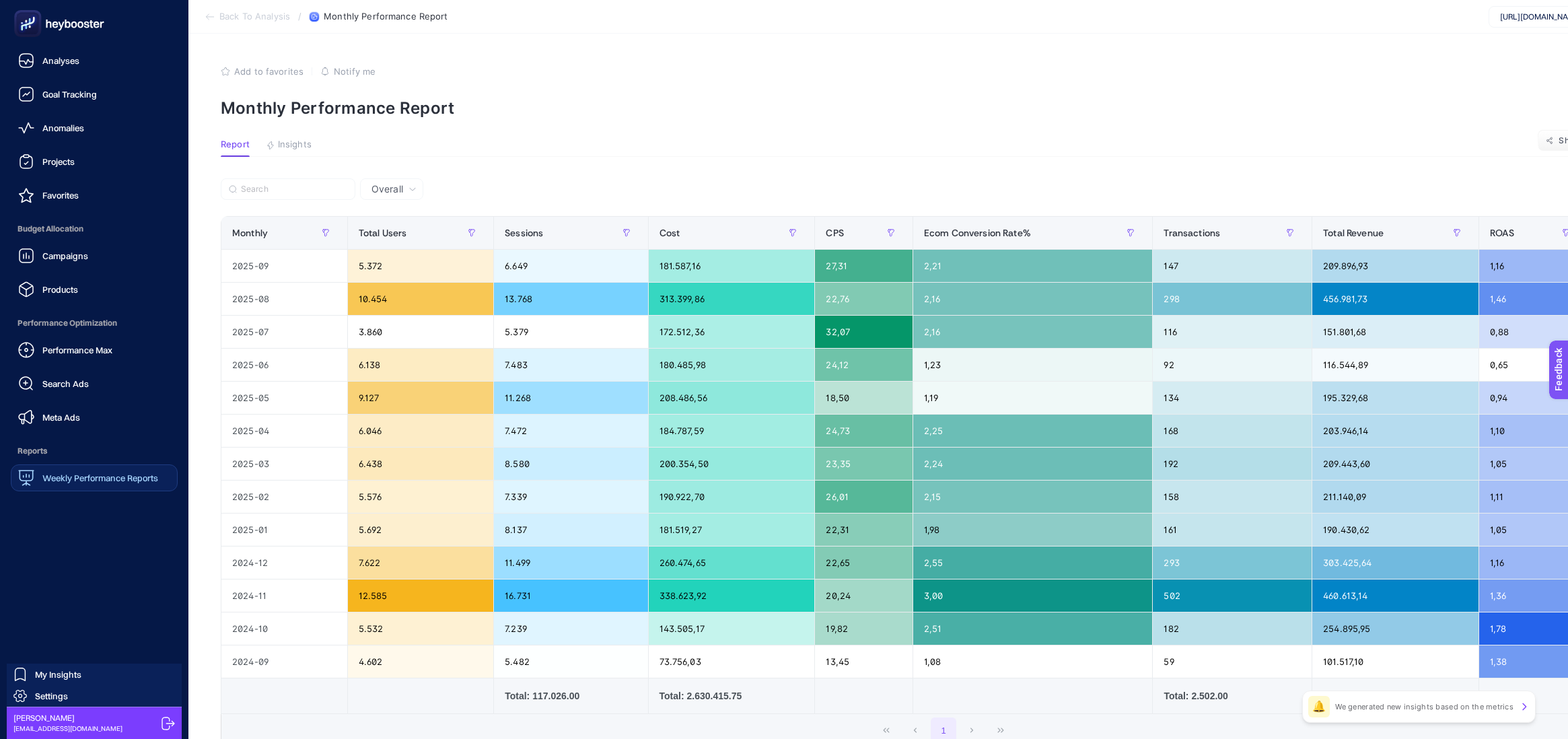
click at [89, 483] on span "Weekly Performance Reports" at bounding box center [101, 478] width 116 height 11
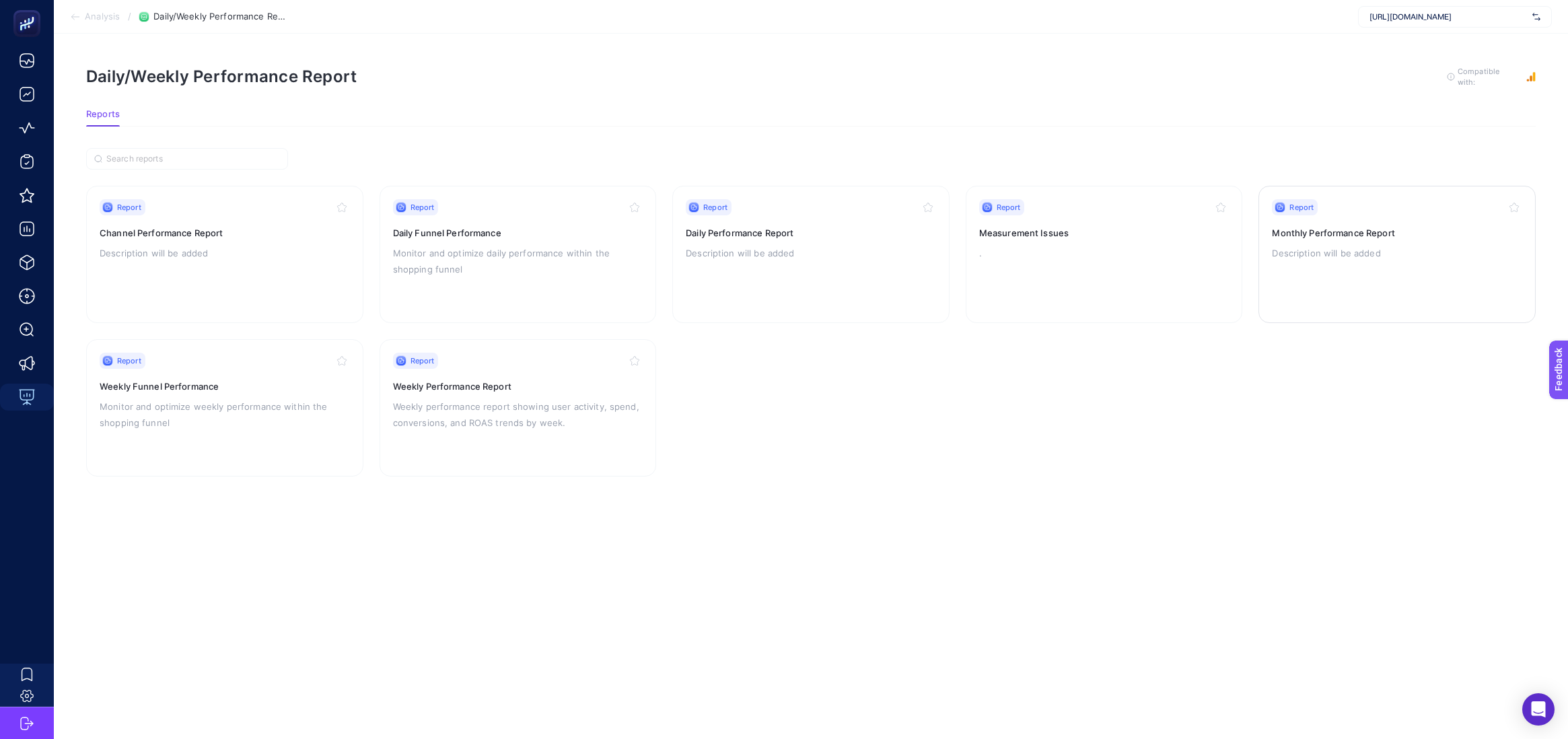
click at [1376, 254] on p "Description will be added" at bounding box center [1397, 253] width 251 height 16
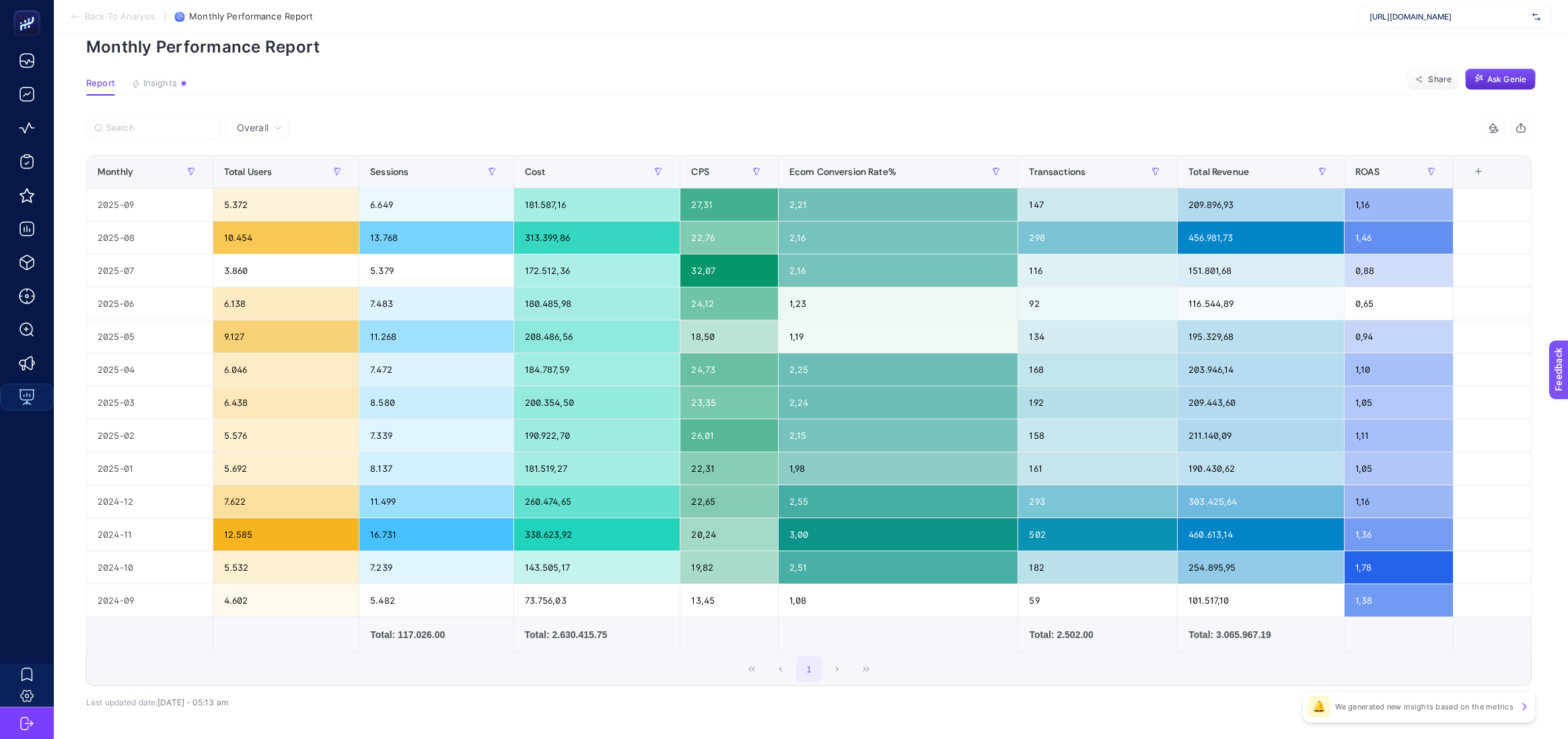
scroll to position [60, 0]
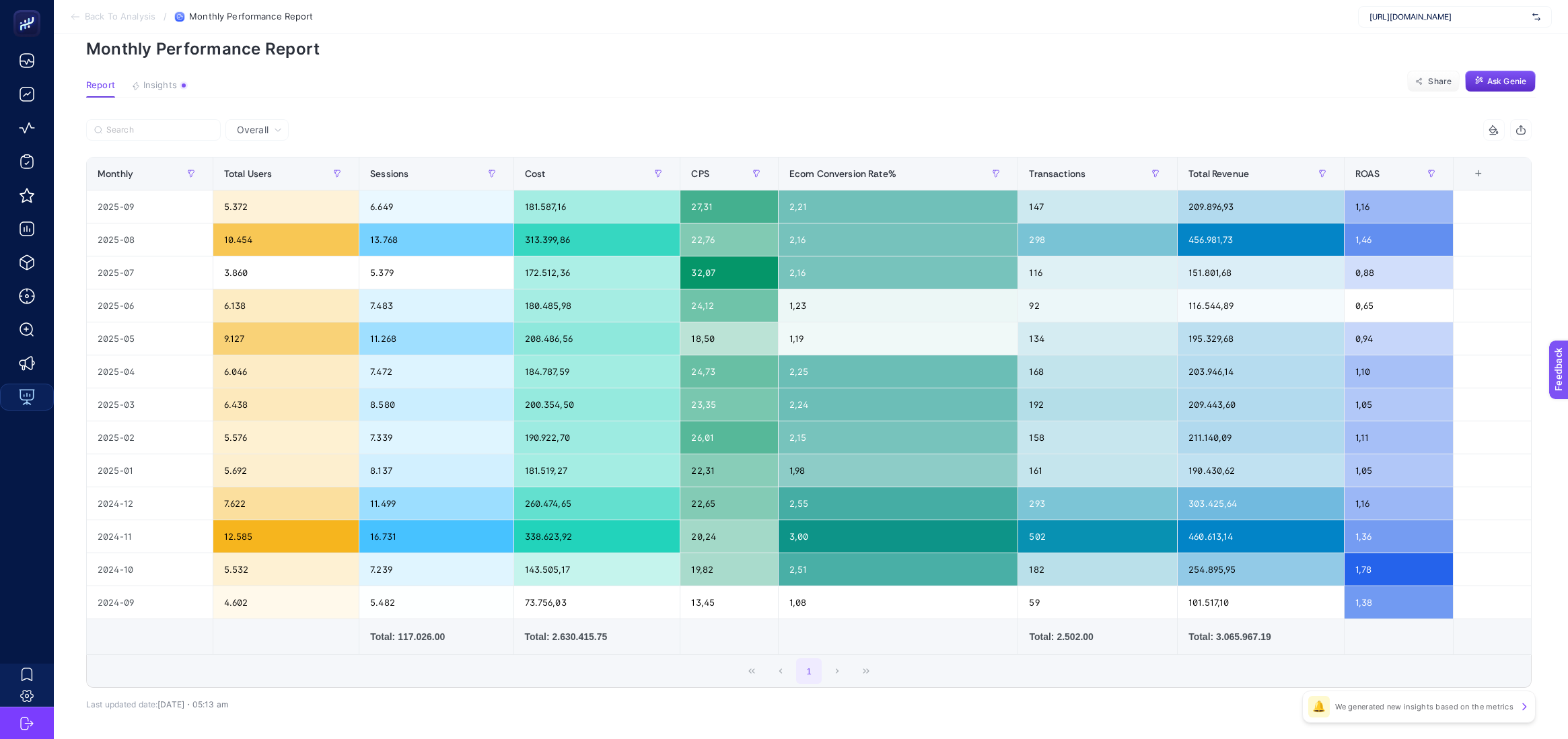
click at [274, 135] on div "Overall" at bounding box center [257, 130] width 63 height 21
click at [257, 184] on li "Meta Ads Performance" at bounding box center [263, 189] width 68 height 37
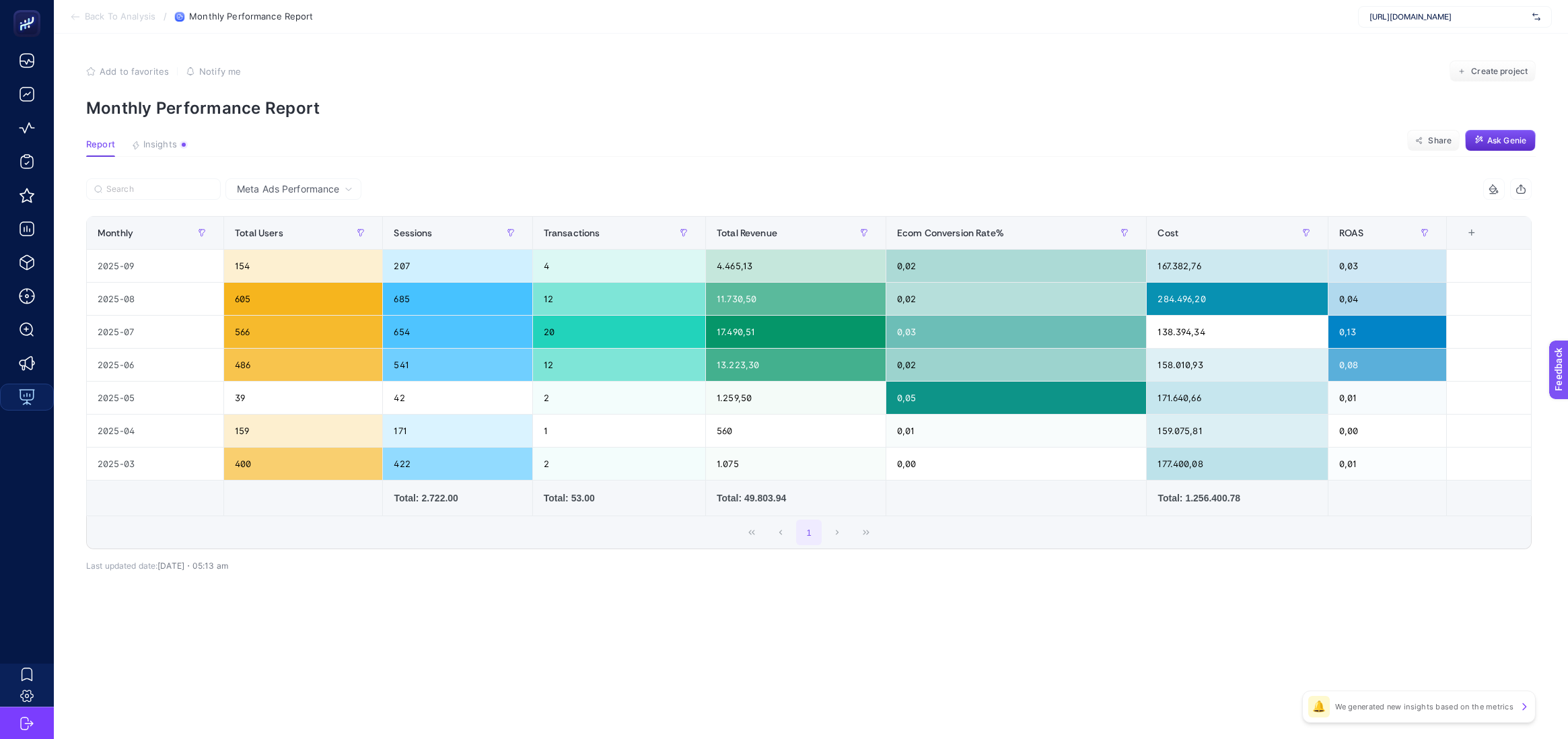
scroll to position [0, 0]
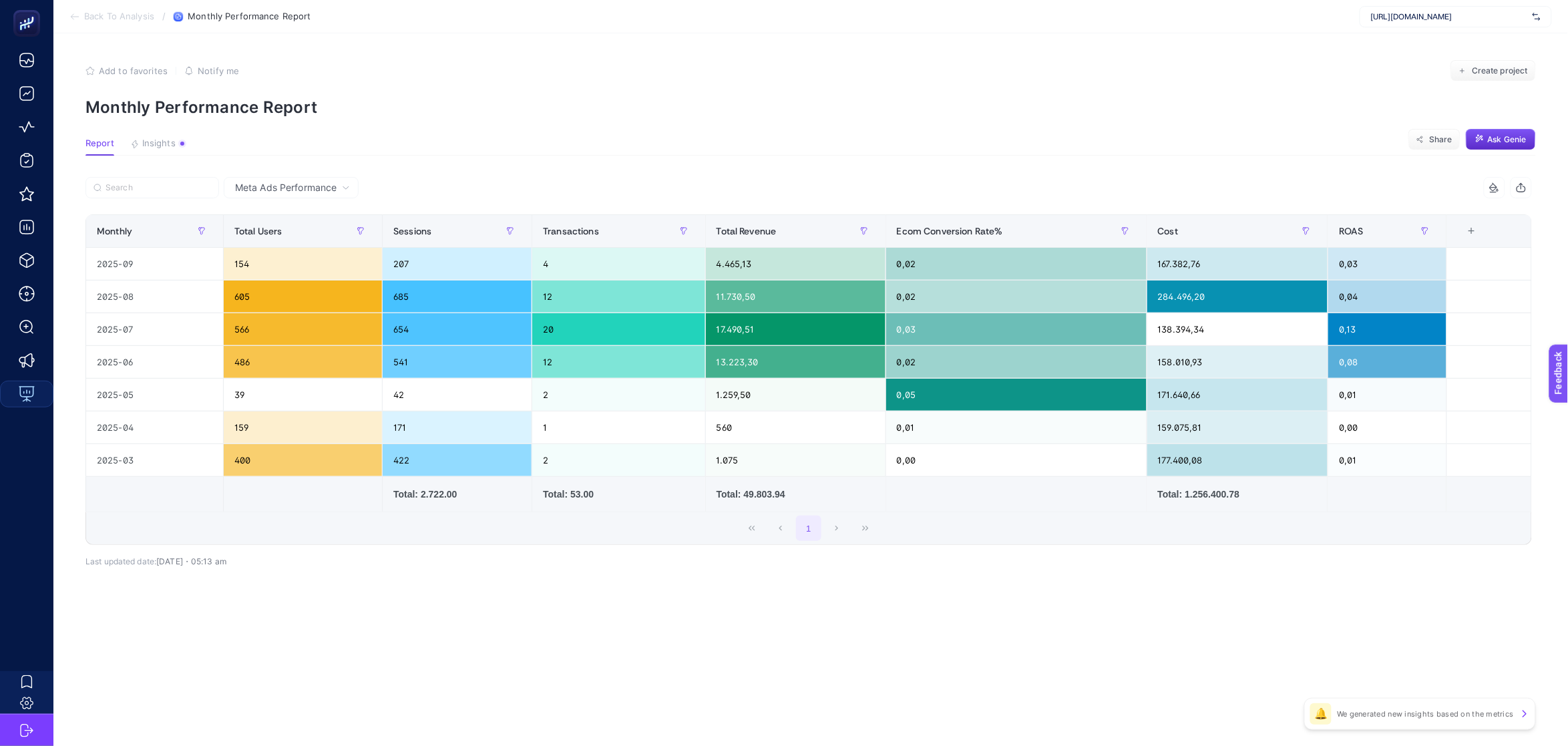
click at [299, 190] on span "Meta Ads Performance" at bounding box center [286, 188] width 102 height 14
click at [296, 284] on li "Organic Performance" at bounding box center [290, 288] width 127 height 24
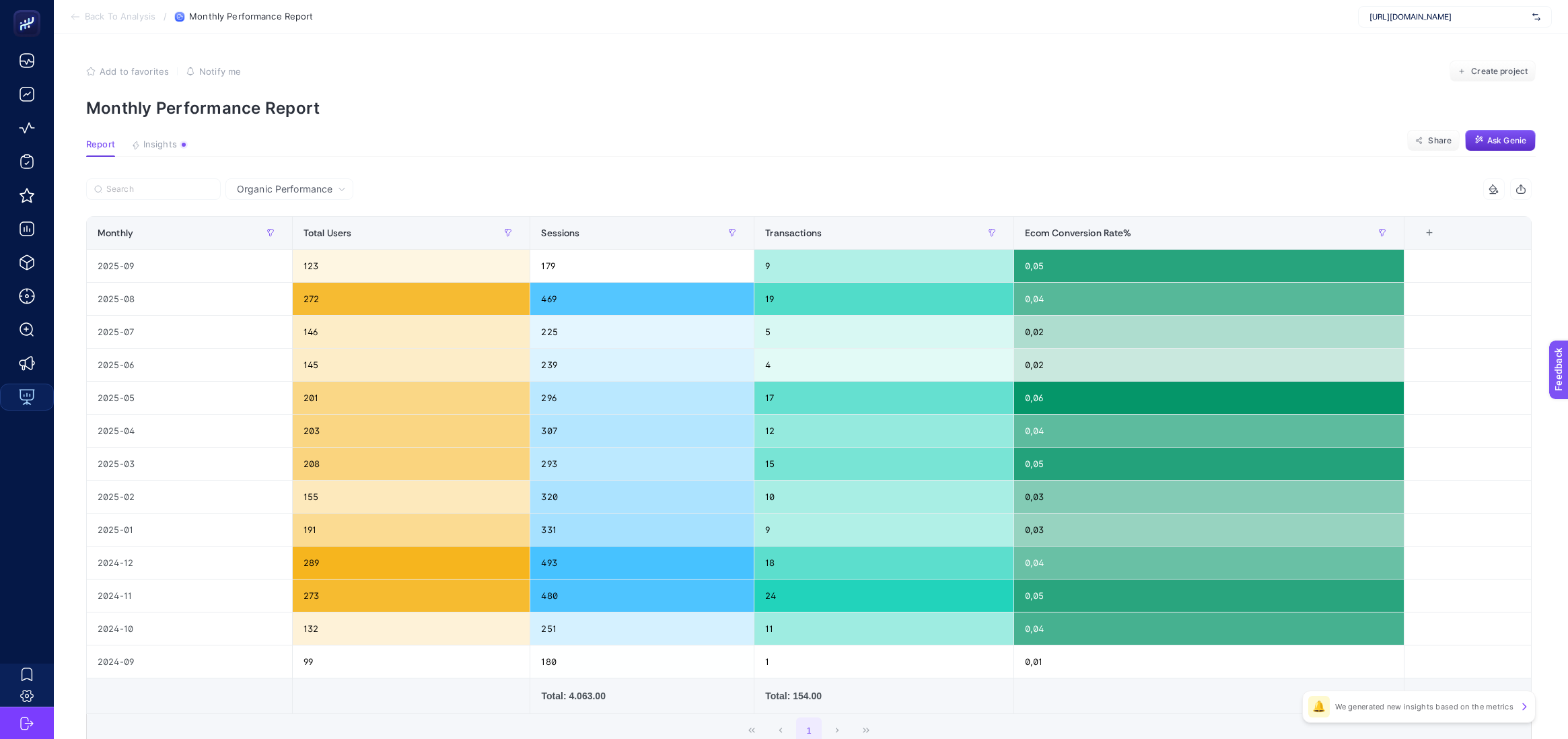
click at [309, 186] on span "Organic Performance" at bounding box center [284, 190] width 95 height 14
click at [288, 316] on li "Organic Performance" at bounding box center [289, 304] width 120 height 24
click at [306, 189] on span "Organic Performance" at bounding box center [284, 190] width 95 height 14
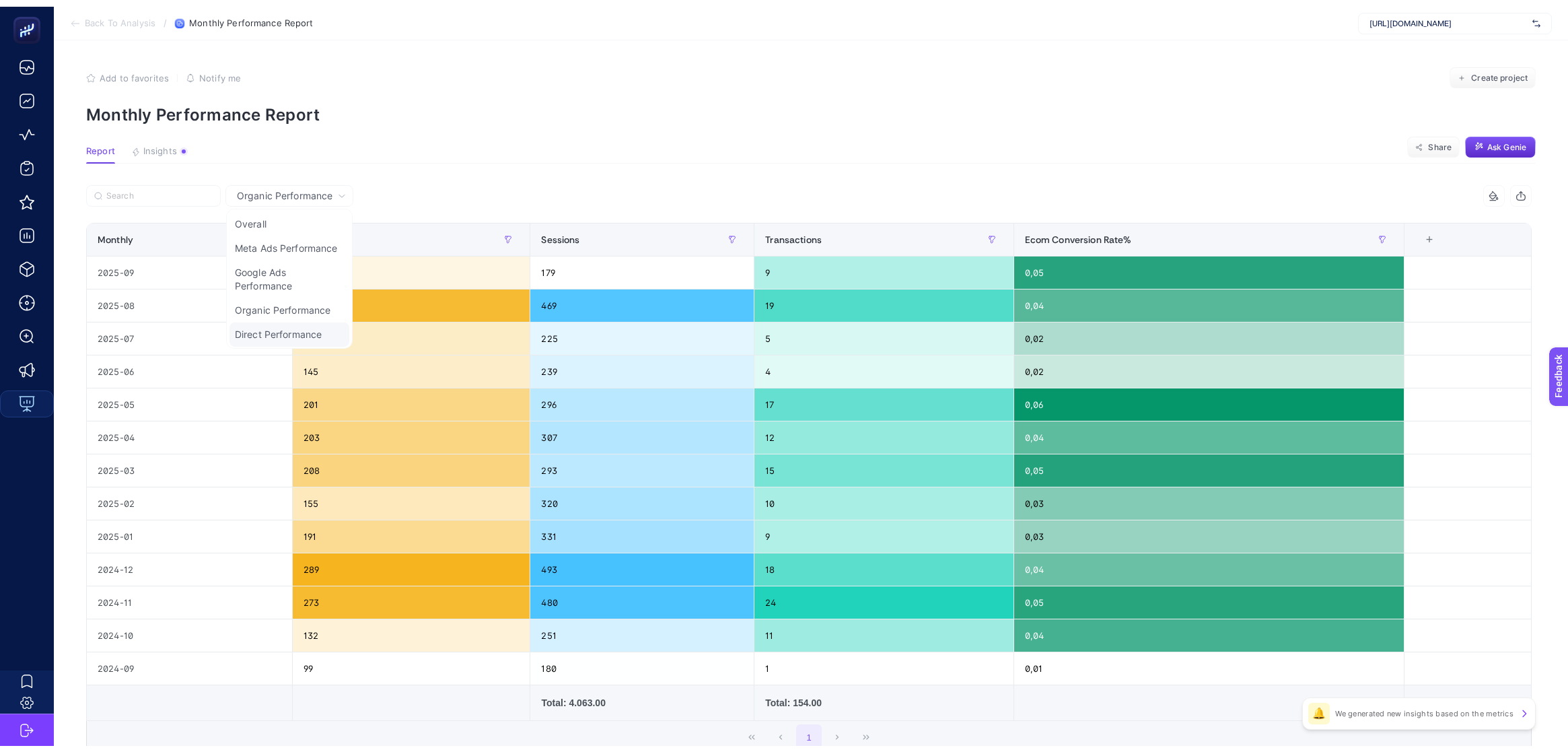
scroll to position [28, 0]
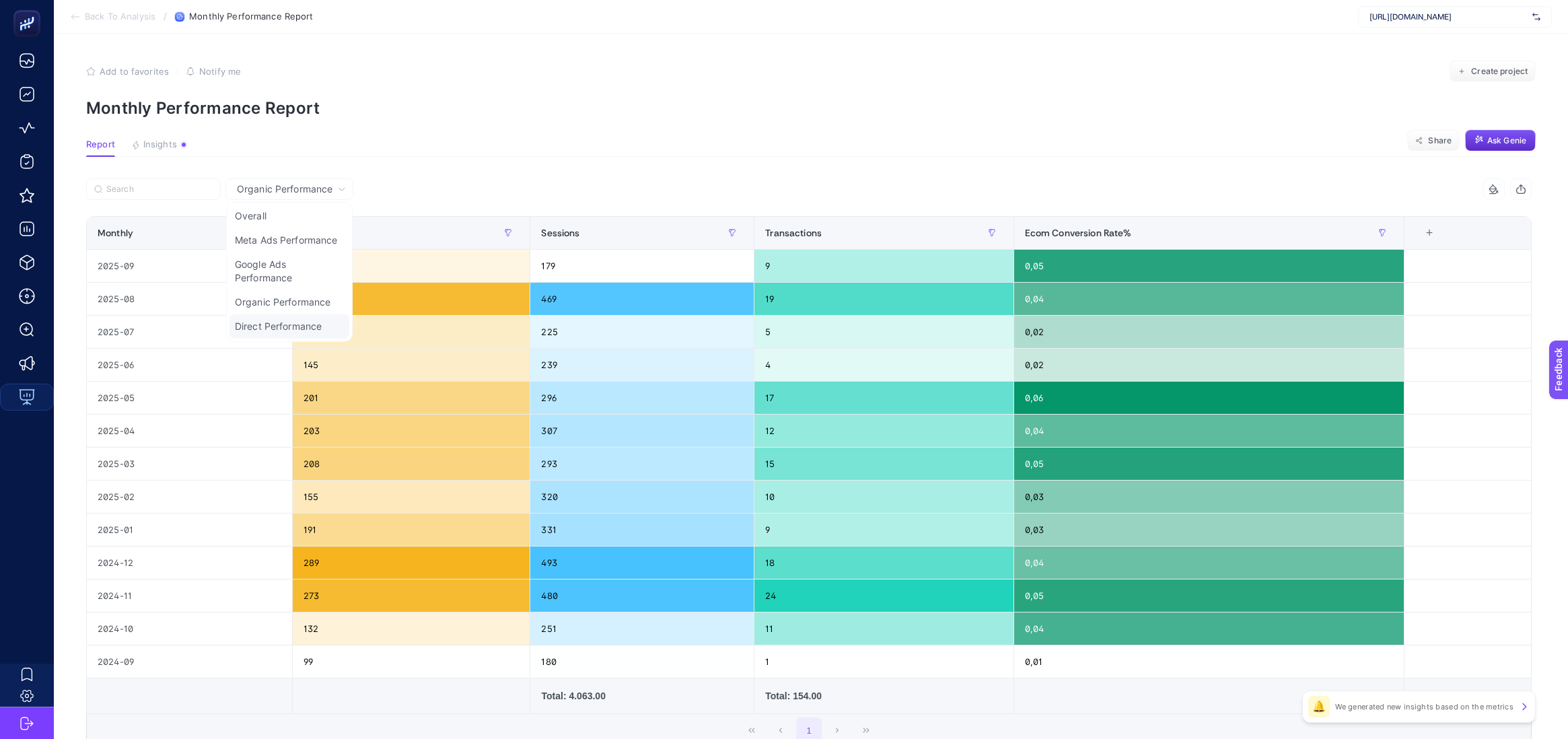
click at [286, 326] on li "Direct Performance" at bounding box center [289, 326] width 120 height 24
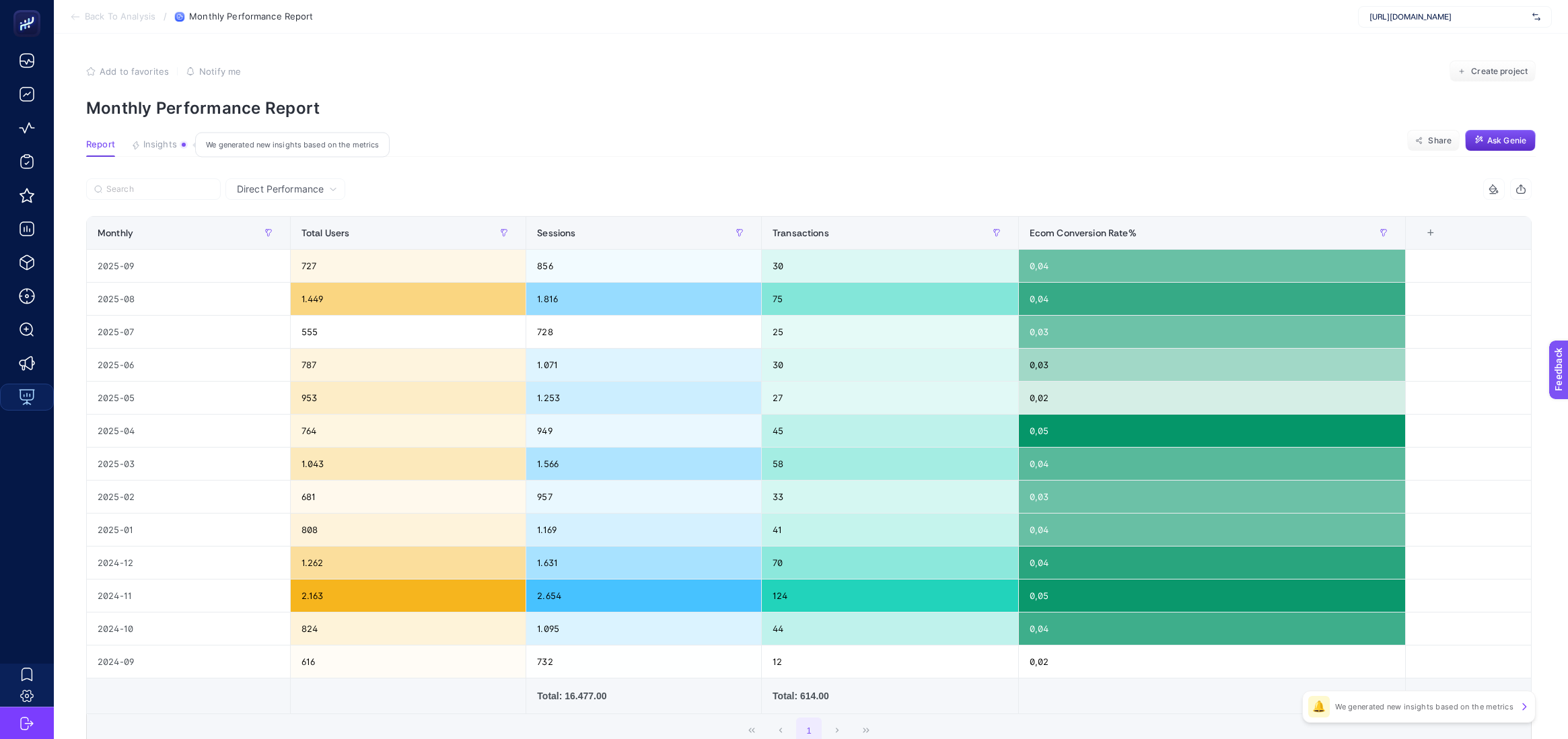
click at [181, 144] on div "button" at bounding box center [183, 144] width 8 height 8
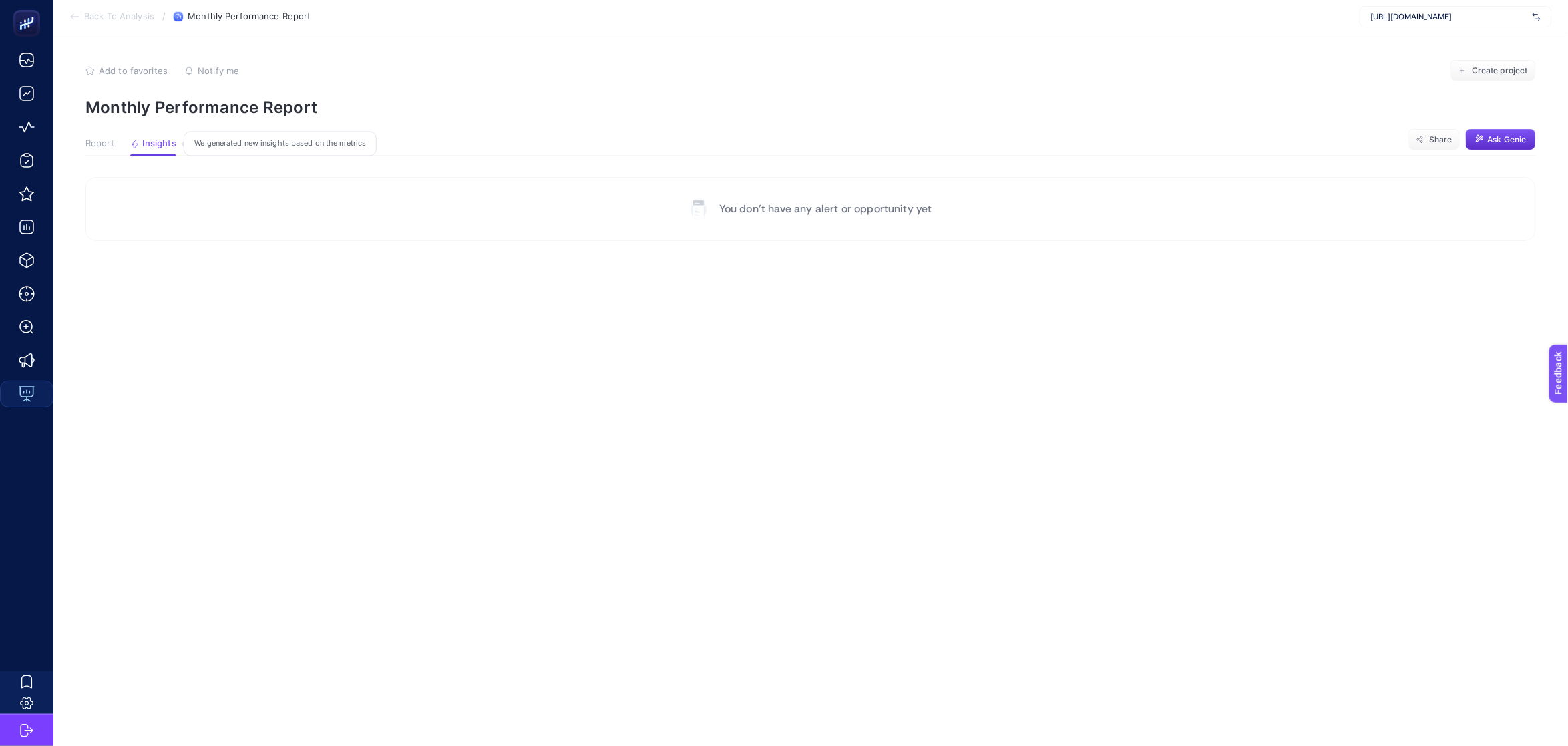
click at [145, 143] on span "Insights" at bounding box center [159, 143] width 34 height 11
click at [112, 139] on span "Report" at bounding box center [100, 143] width 29 height 11
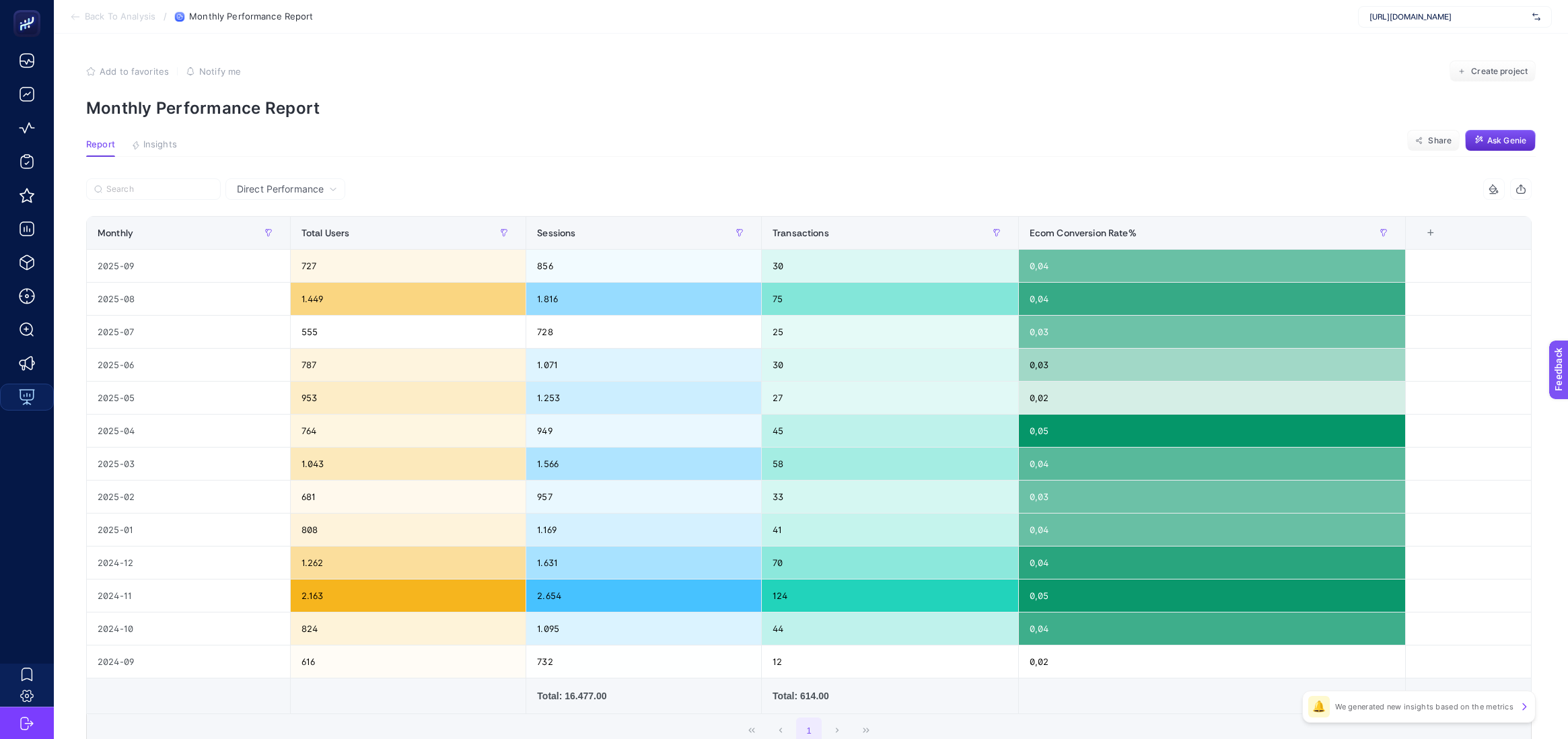
click at [123, 20] on span "Back To Analysis" at bounding box center [120, 17] width 71 height 11
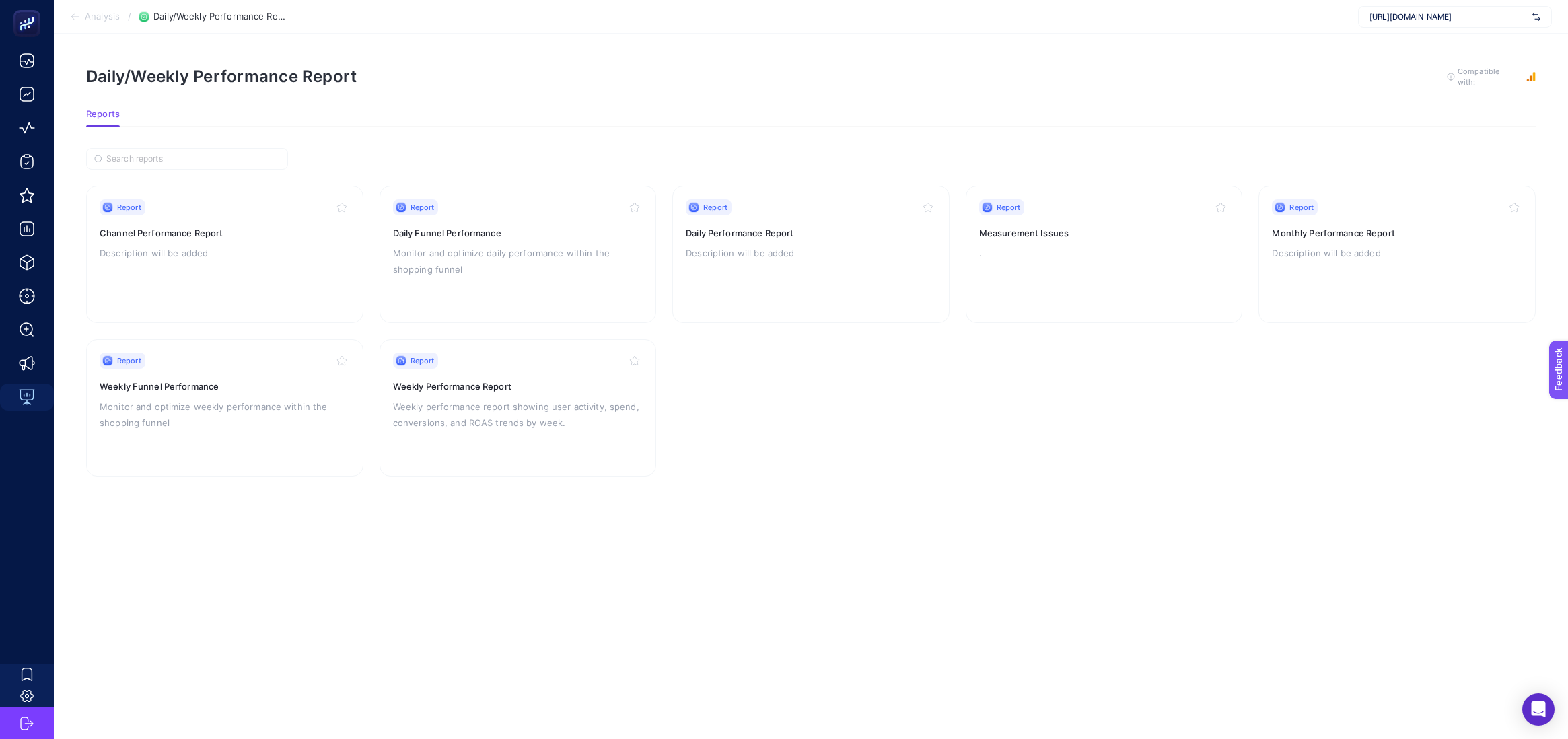
click at [1492, 22] on div "[URL][DOMAIN_NAME]" at bounding box center [1455, 17] width 194 height 21
click at [1454, 73] on div "[URL][DOMAIN_NAME]" at bounding box center [1455, 66] width 192 height 21
click at [1538, 79] on article "Daily/Weekly Performance Report To get quality results from this analysis, we r…" at bounding box center [810, 386] width 1514 height 705
click at [1530, 76] on rect "button" at bounding box center [1531, 76] width 9 height 9
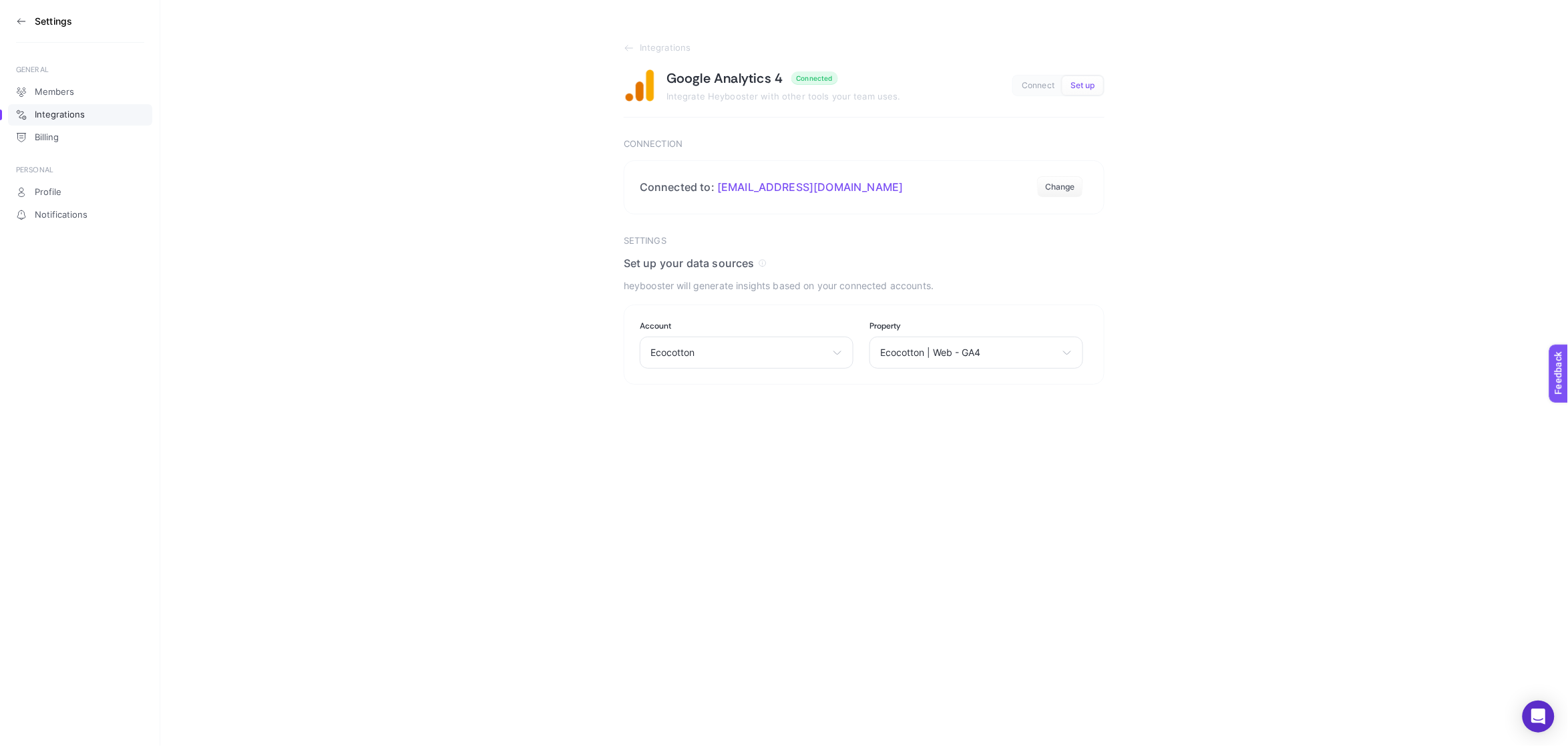
click at [22, 24] on icon at bounding box center [21, 21] width 11 height 11
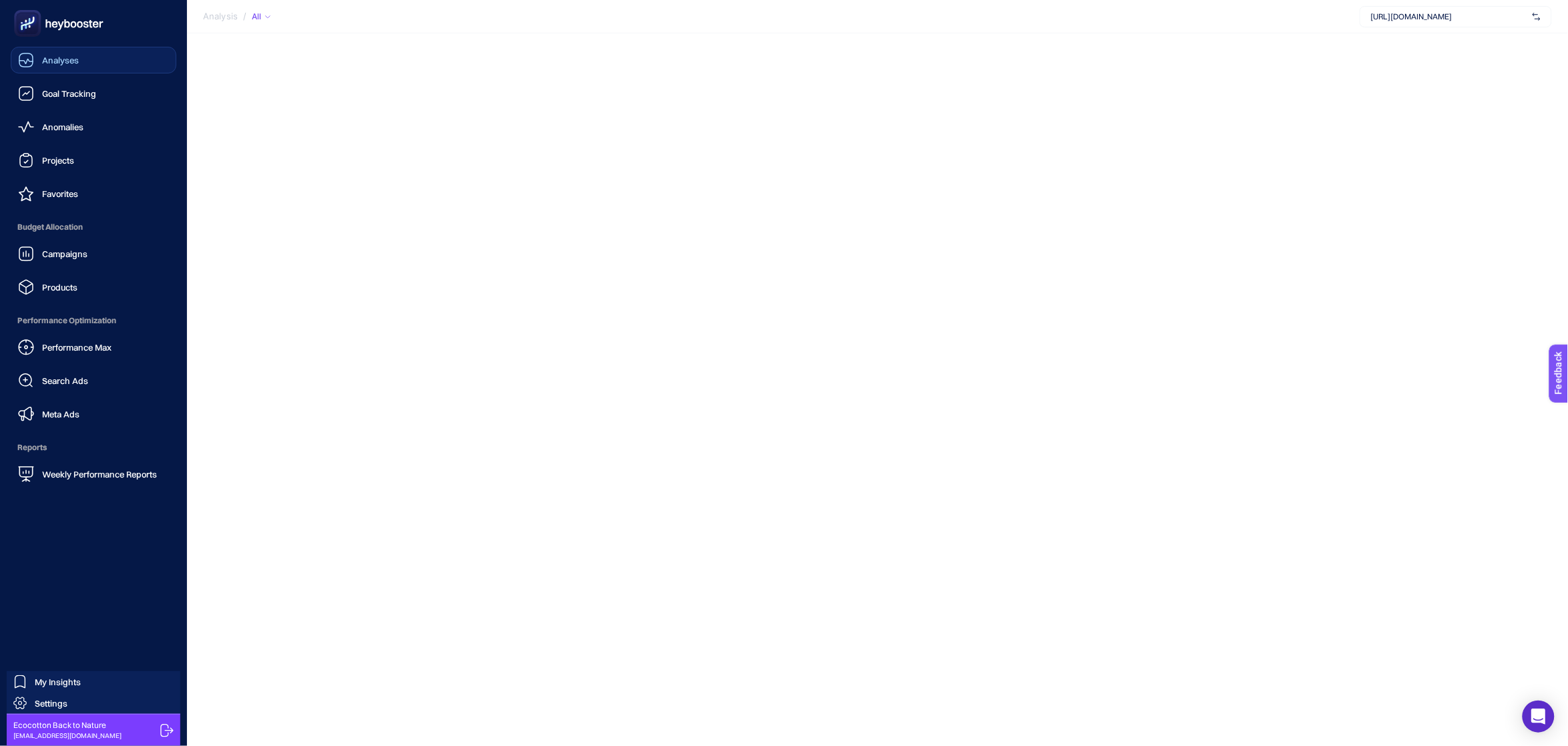
click at [55, 66] on div "Analyses" at bounding box center [49, 60] width 61 height 16
click at [64, 125] on span "Anomalies" at bounding box center [63, 127] width 42 height 11
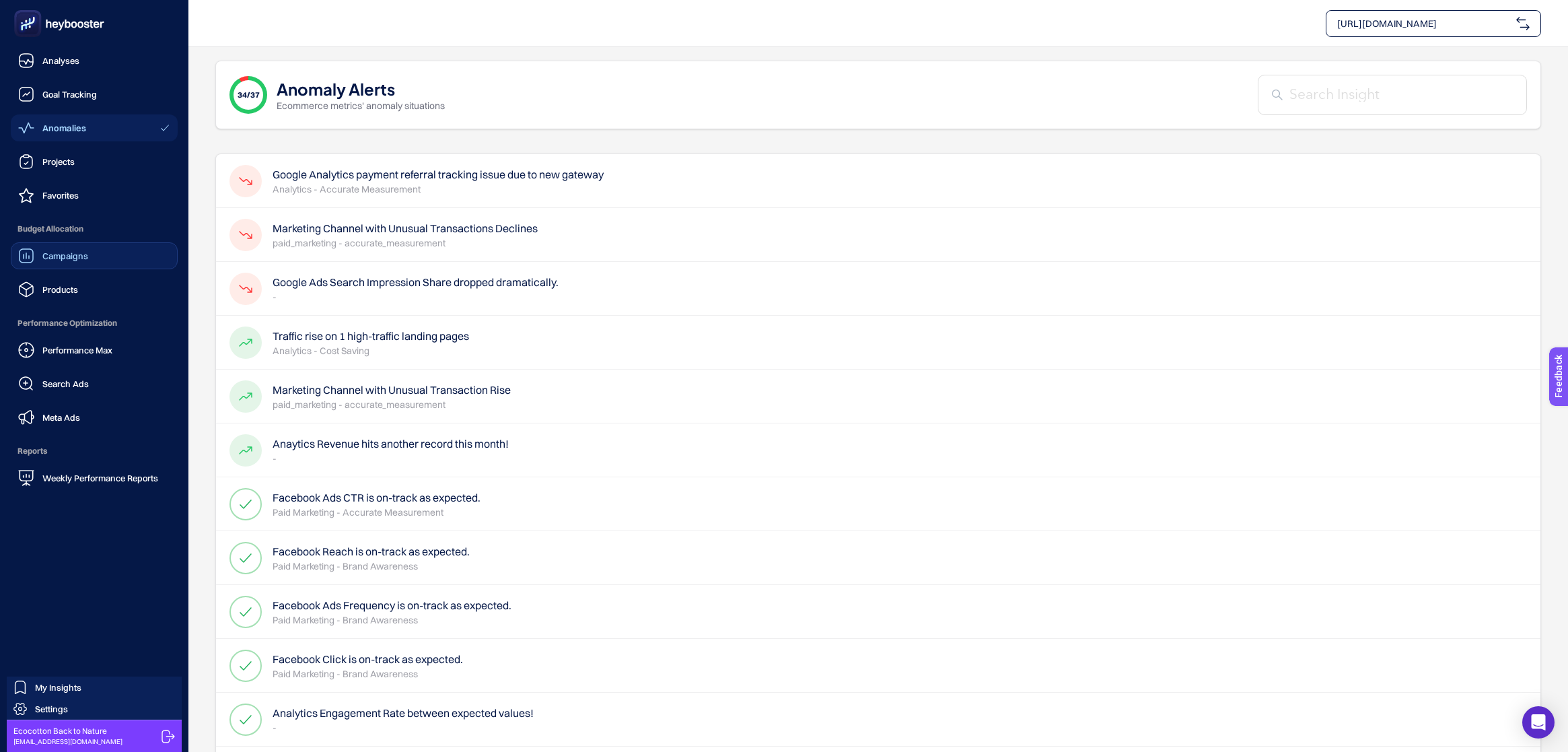
click at [78, 246] on link "Campaigns" at bounding box center [94, 255] width 167 height 27
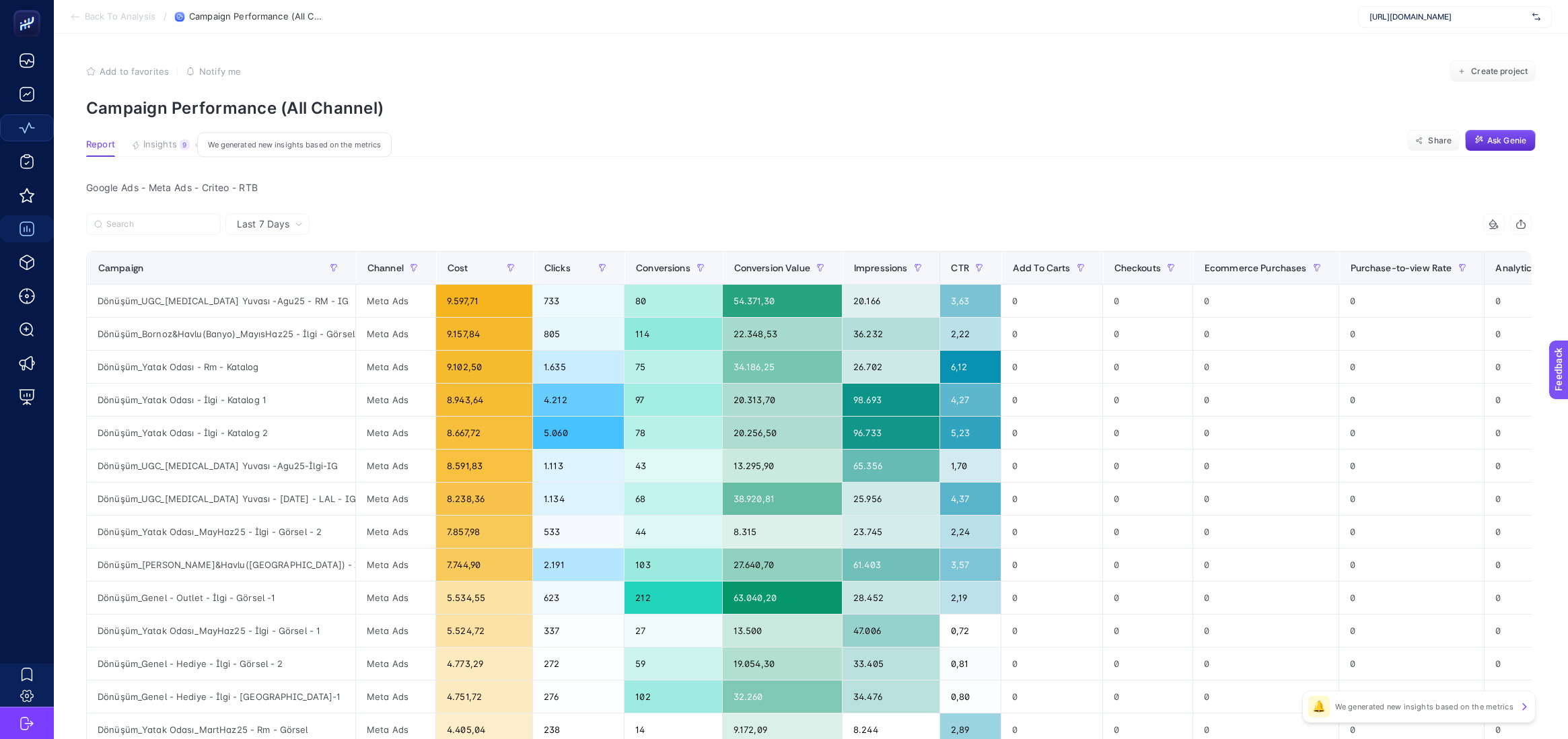
click at [163, 147] on span "Insights" at bounding box center [160, 144] width 34 height 11
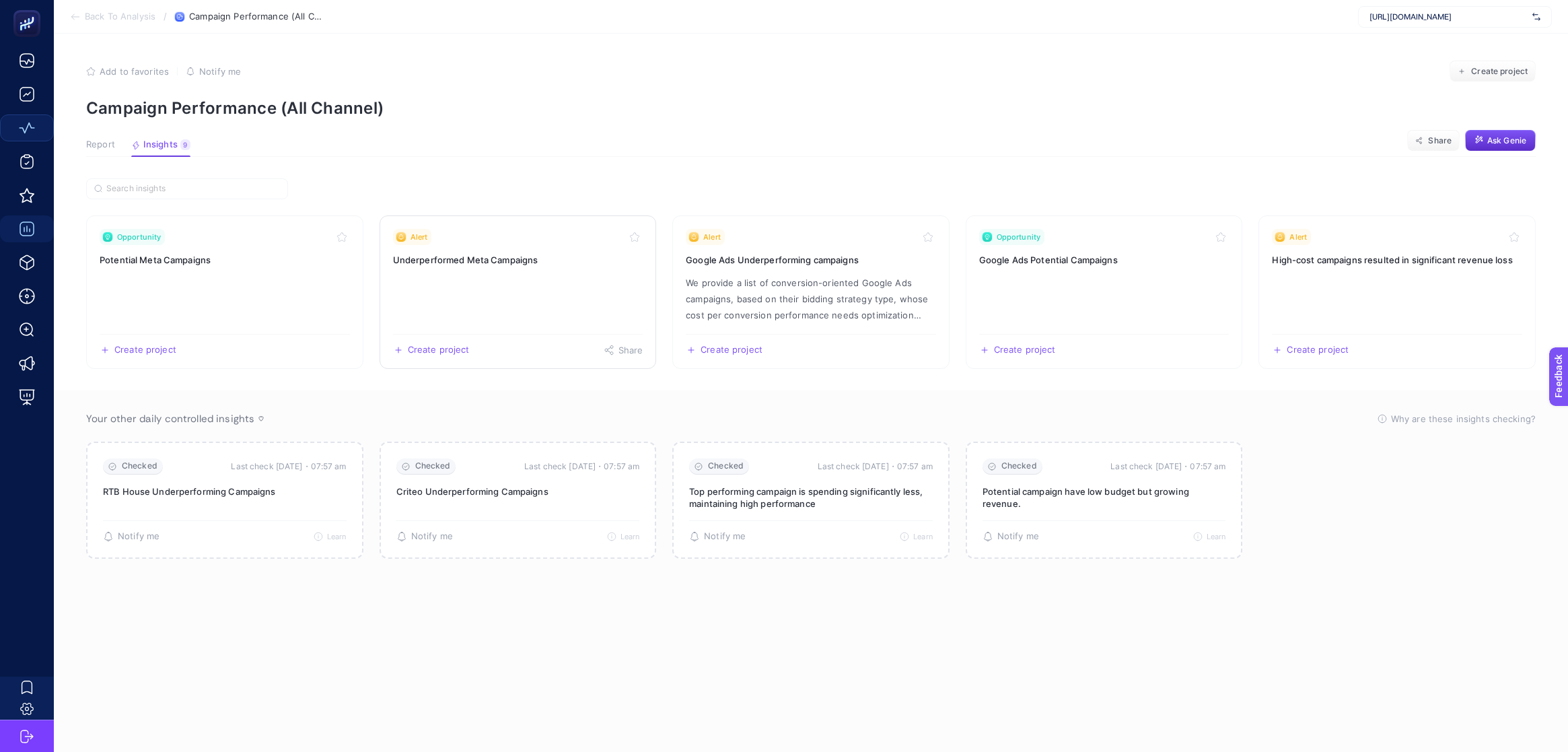
click at [509, 277] on link "Alert Underperformed Meta Campaigns Create project Share" at bounding box center [518, 292] width 277 height 154
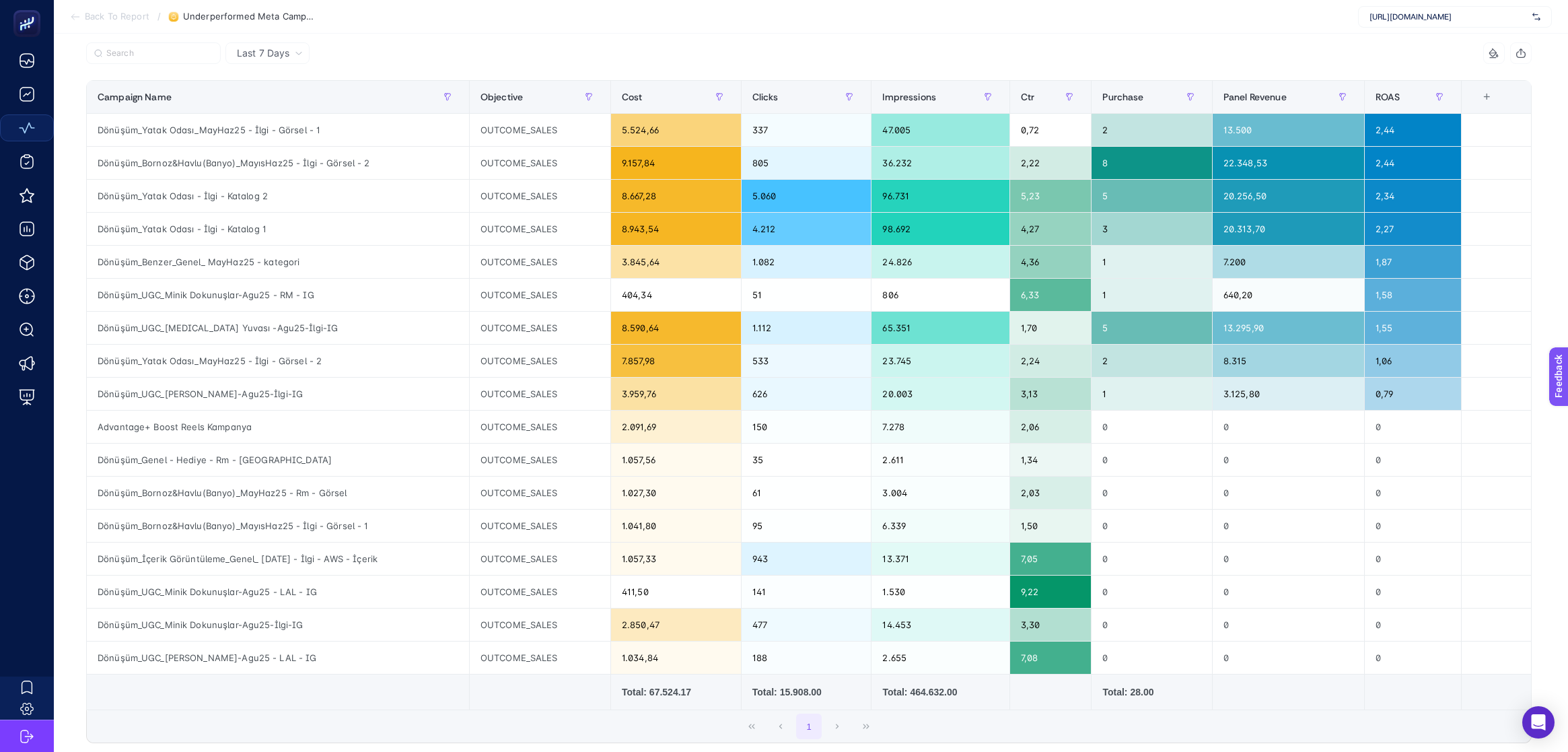
scroll to position [160, 0]
